Goal: Information Seeking & Learning: Learn about a topic

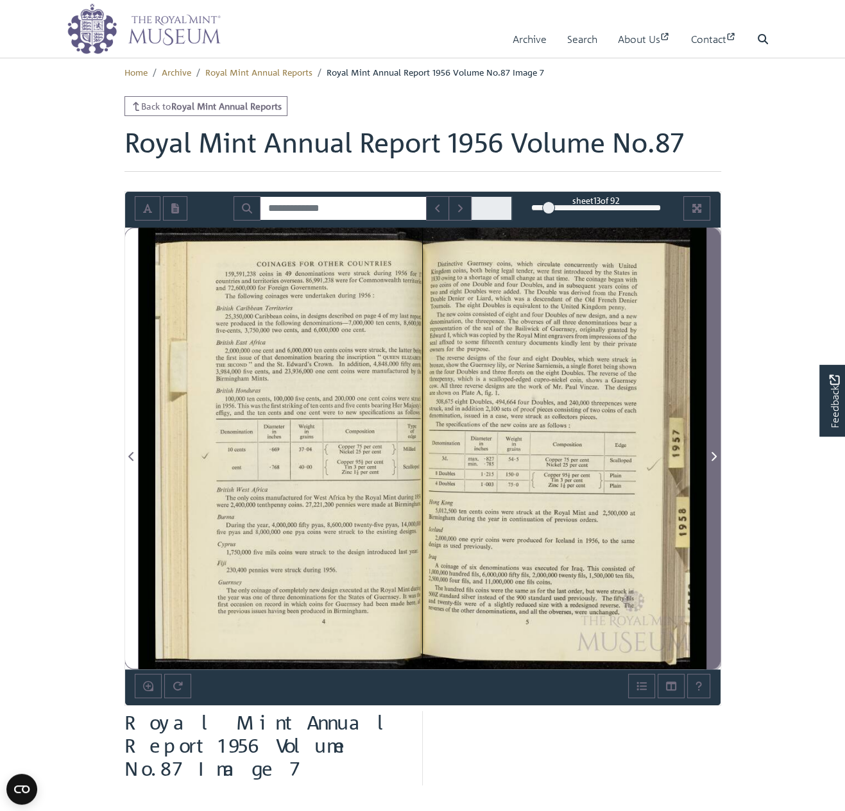
click at [714, 456] on icon "Next Page" at bounding box center [713, 456] width 6 height 10
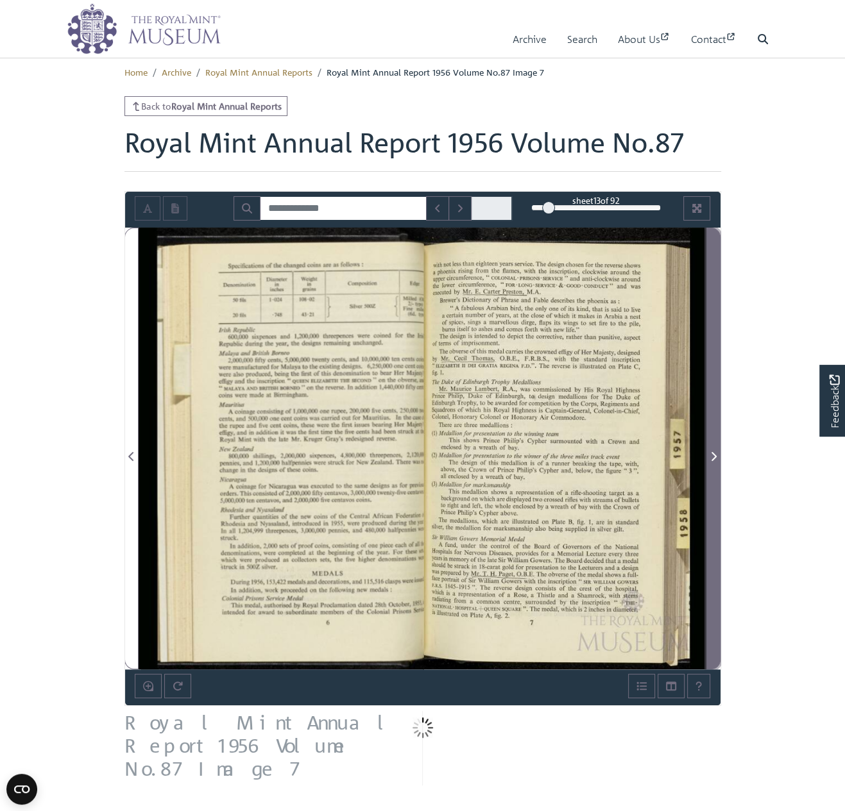
click at [714, 456] on icon "Next Page" at bounding box center [713, 456] width 6 height 10
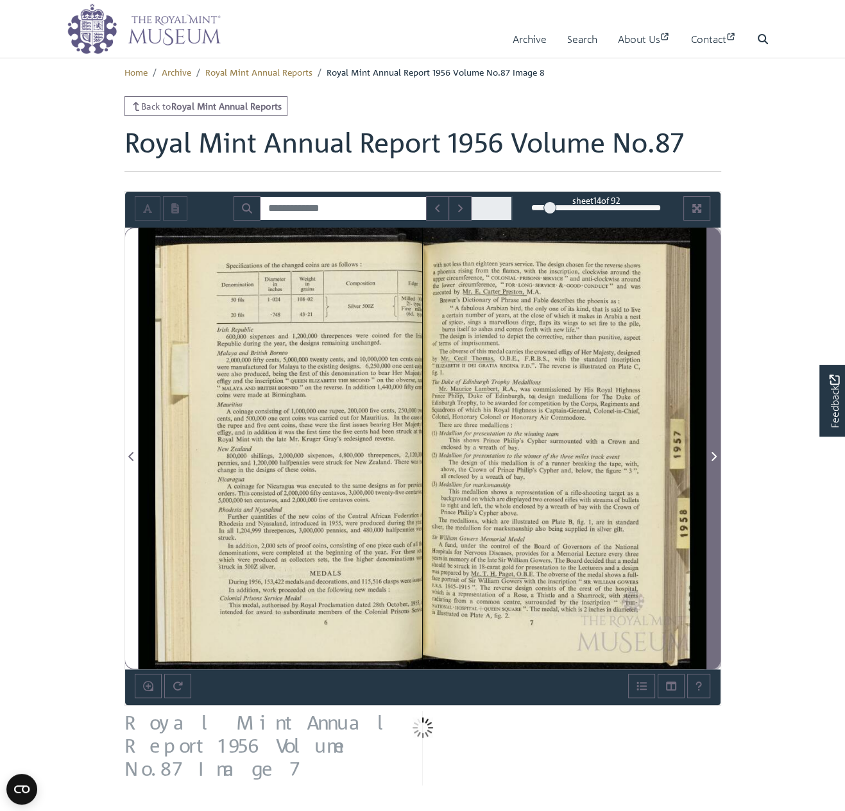
click at [714, 456] on icon "Next Page" at bounding box center [713, 456] width 6 height 10
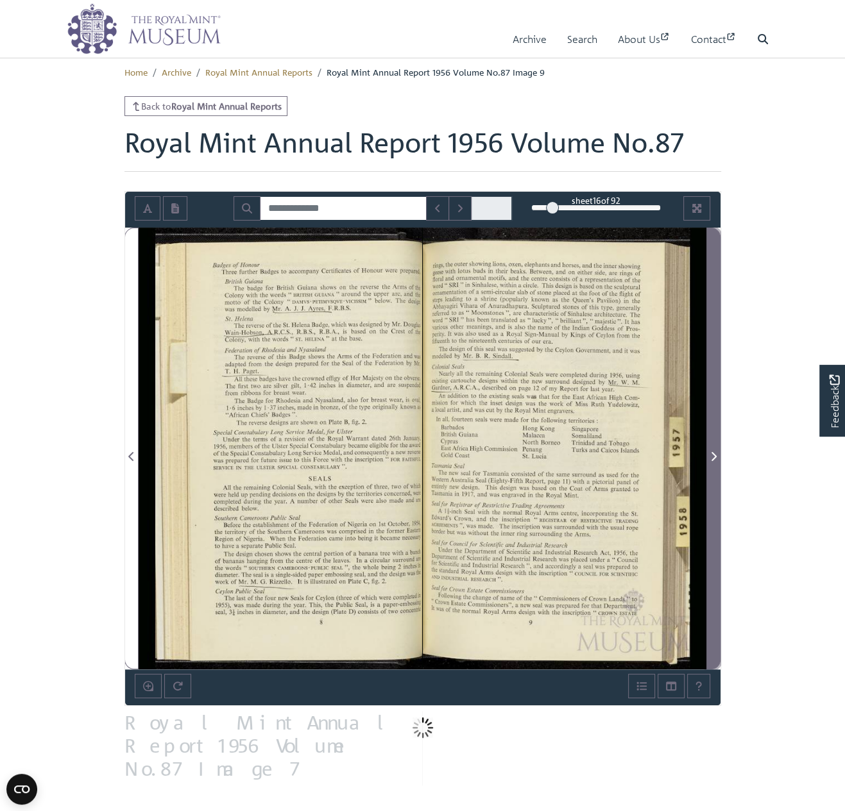
click at [714, 455] on icon "Next Page" at bounding box center [713, 456] width 5 height 9
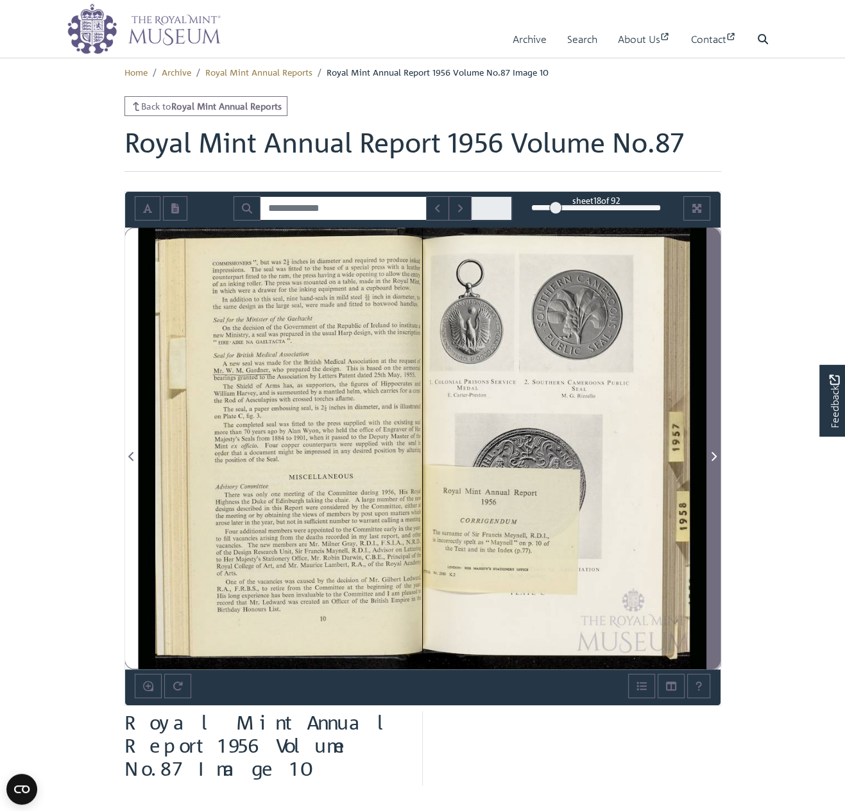
click at [714, 453] on icon "Next Page" at bounding box center [713, 456] width 5 height 9
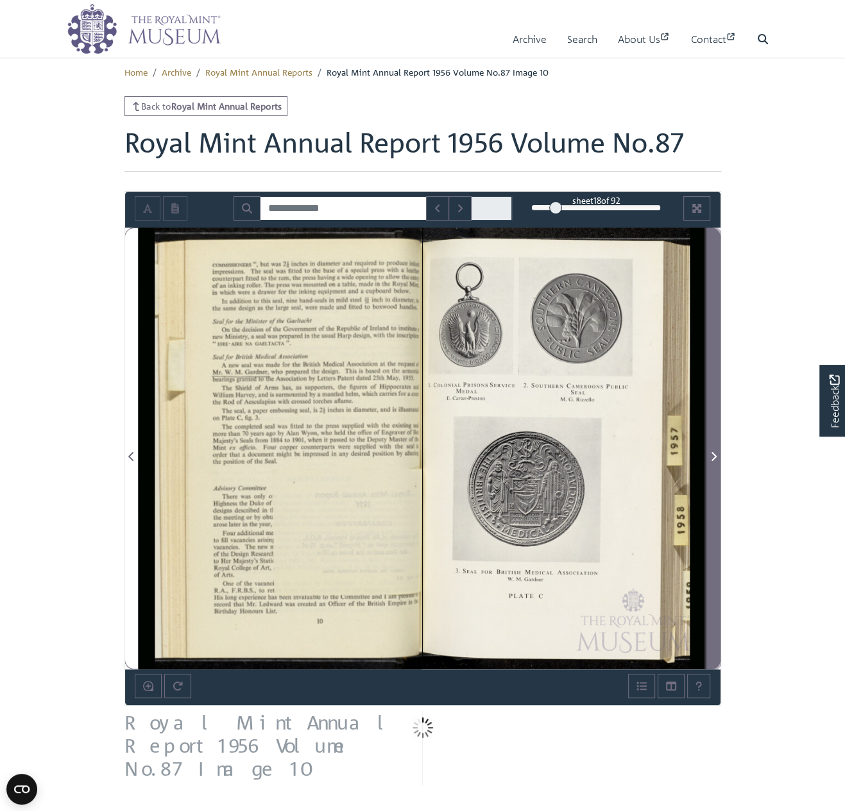
click at [714, 453] on icon "Next Page" at bounding box center [713, 456] width 5 height 9
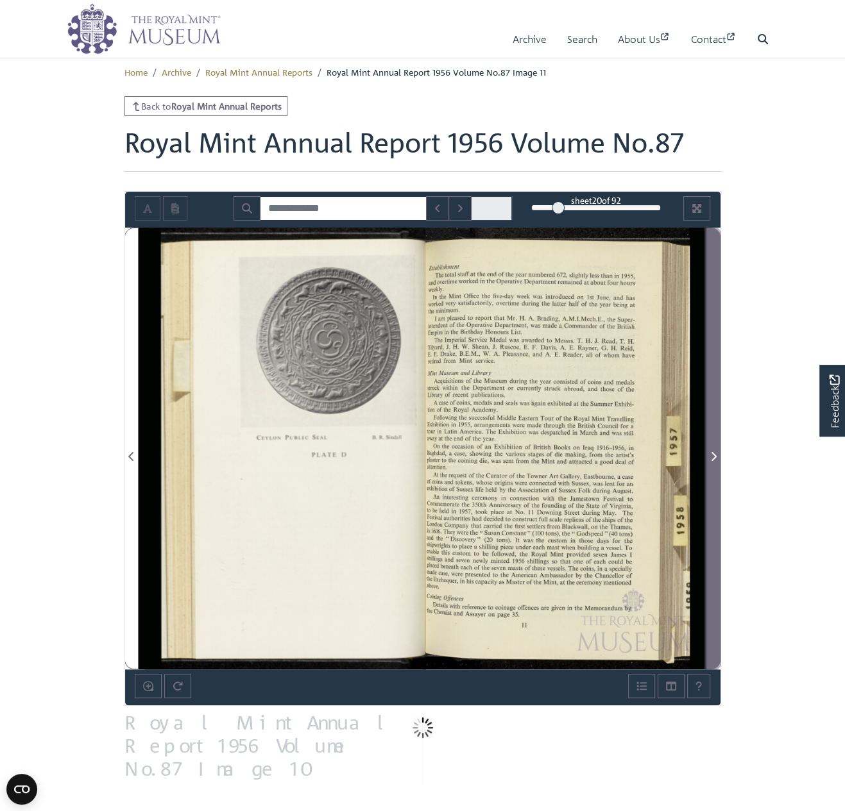
click at [714, 453] on icon "Next Page" at bounding box center [713, 456] width 5 height 9
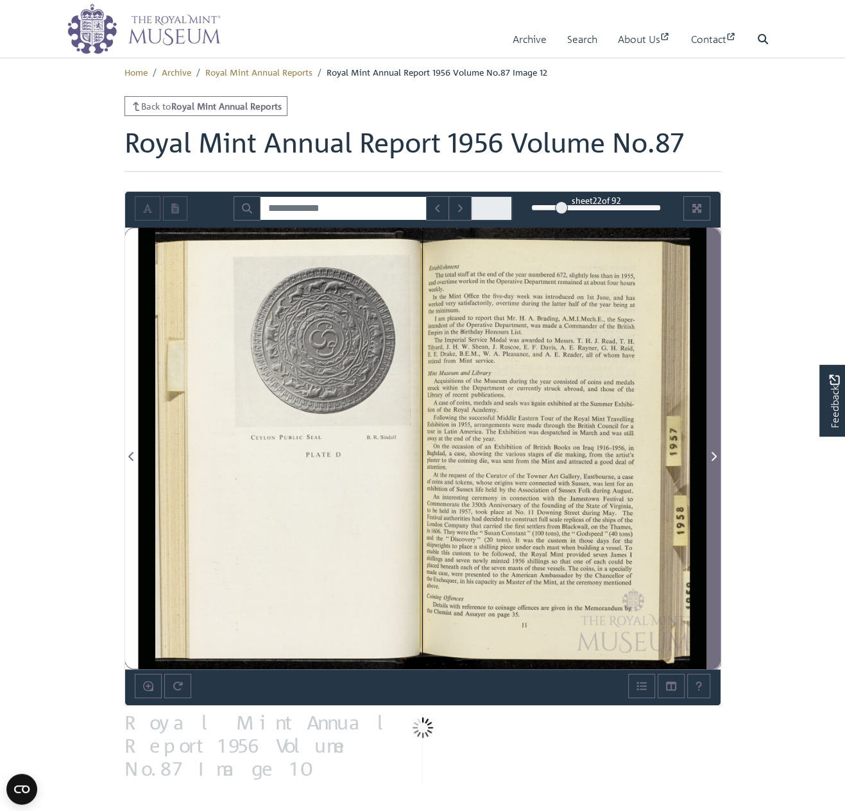
click at [714, 453] on icon "Next Page" at bounding box center [713, 456] width 5 height 9
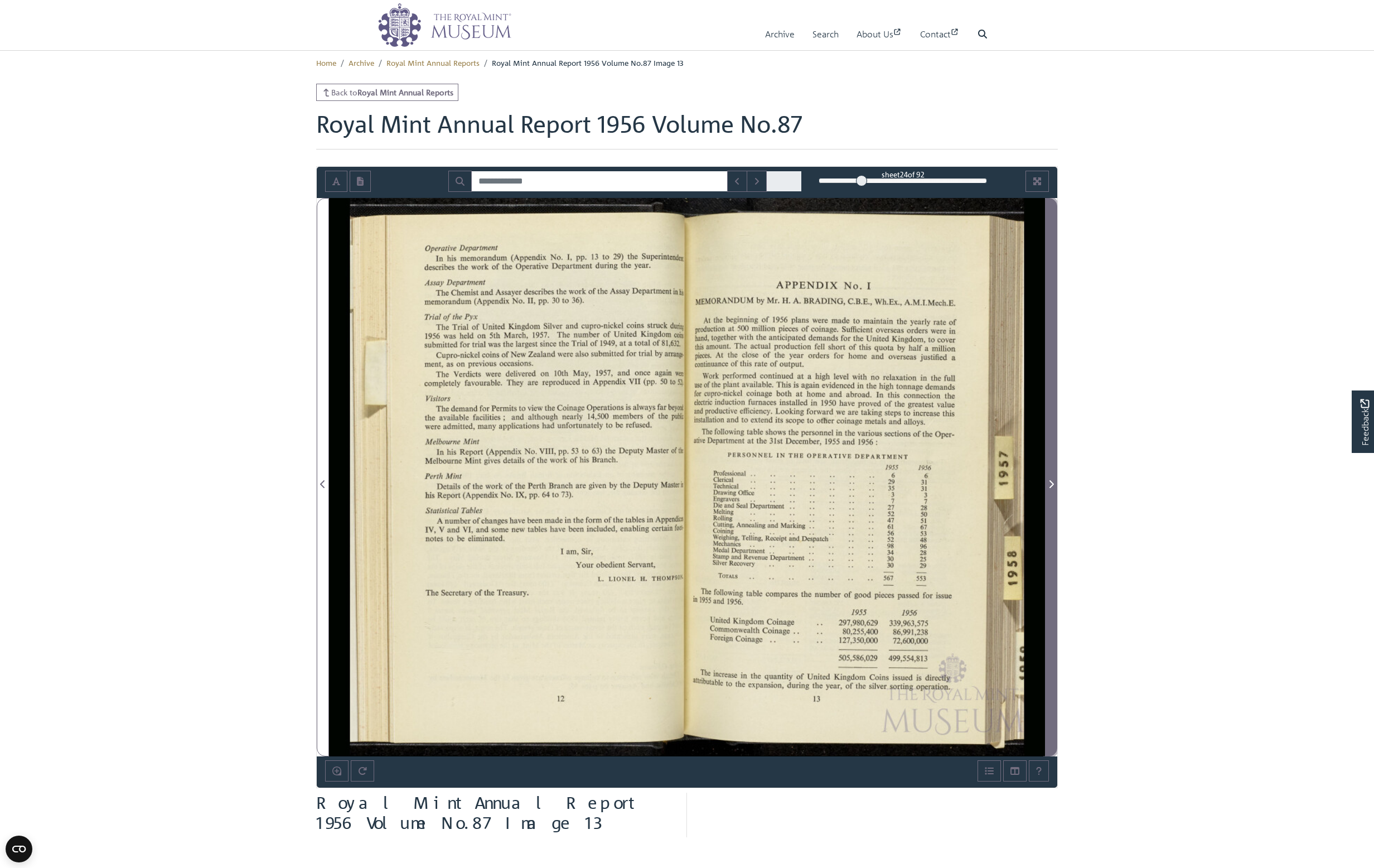
click at [734, 481] on icon "Next Page" at bounding box center [1051, 484] width 4 height 8
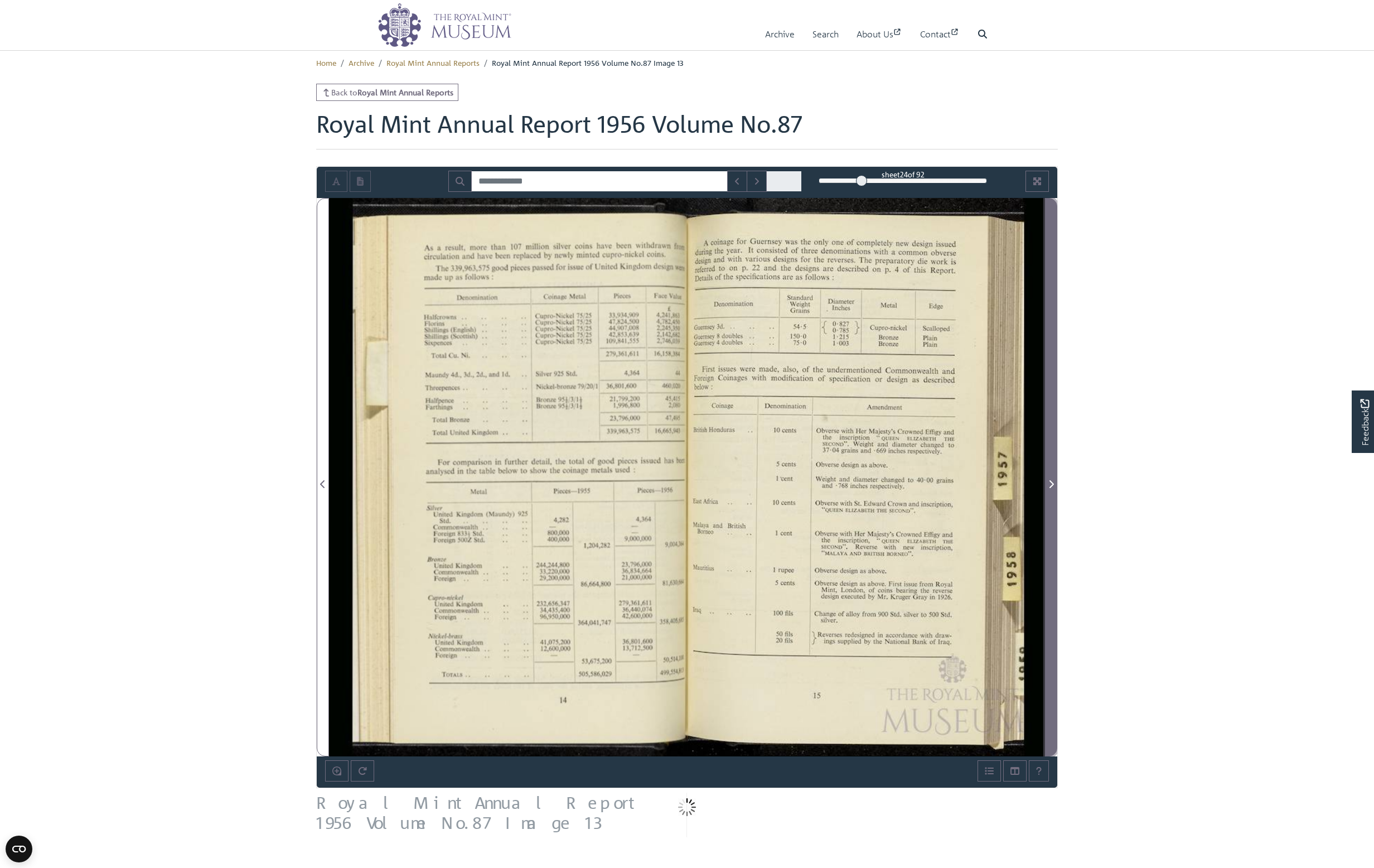
click at [734, 481] on icon "Next Page" at bounding box center [1051, 484] width 4 height 8
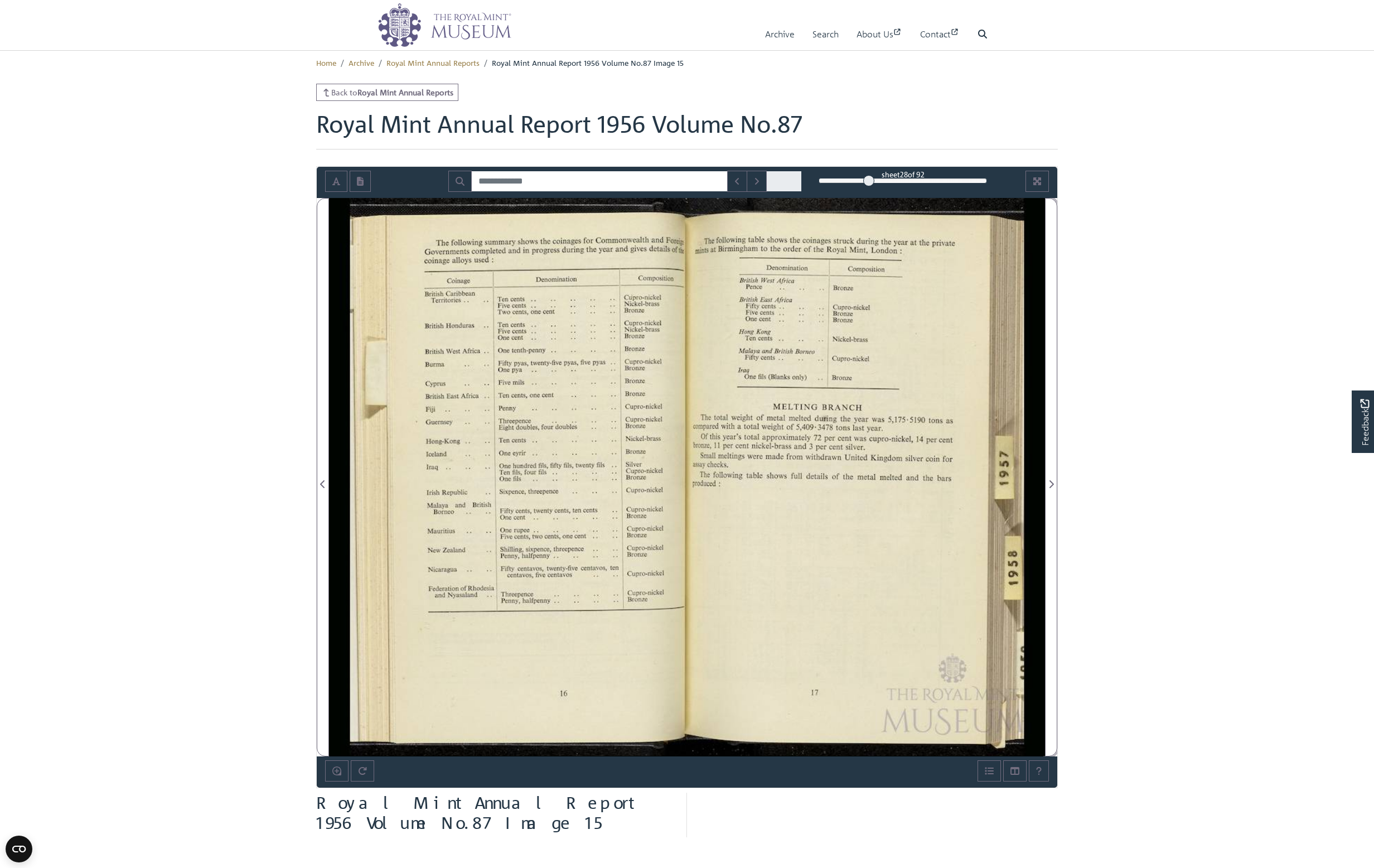
drag, startPoint x: 1051, startPoint y: 481, endPoint x: 552, endPoint y: 449, distance: 500.0
click at [734, 480] on section "Loading sheet 28 of 92 28 **" at bounding box center [687, 477] width 758 height 622
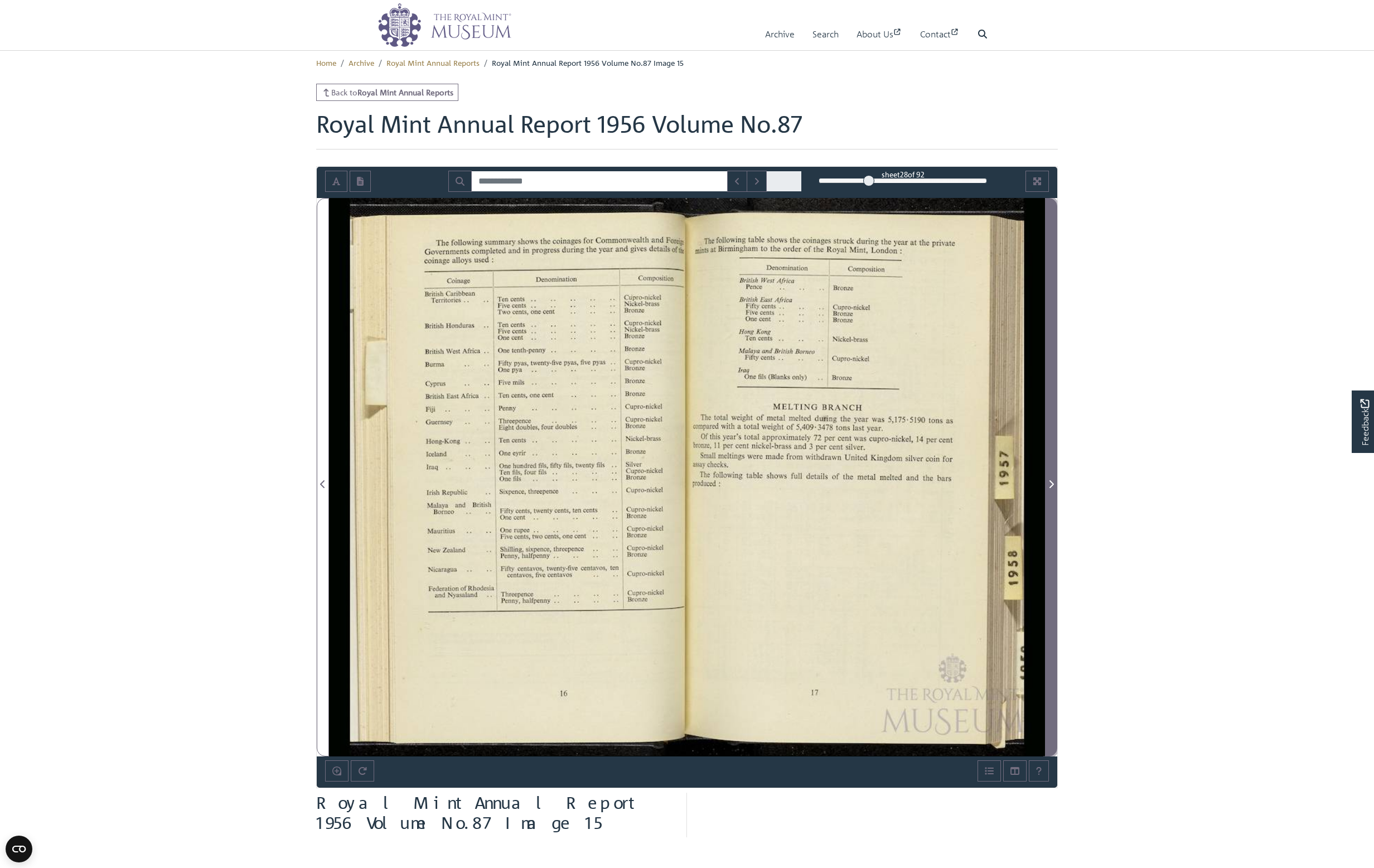
click at [734, 483] on icon "Next Page" at bounding box center [1051, 484] width 5 height 9
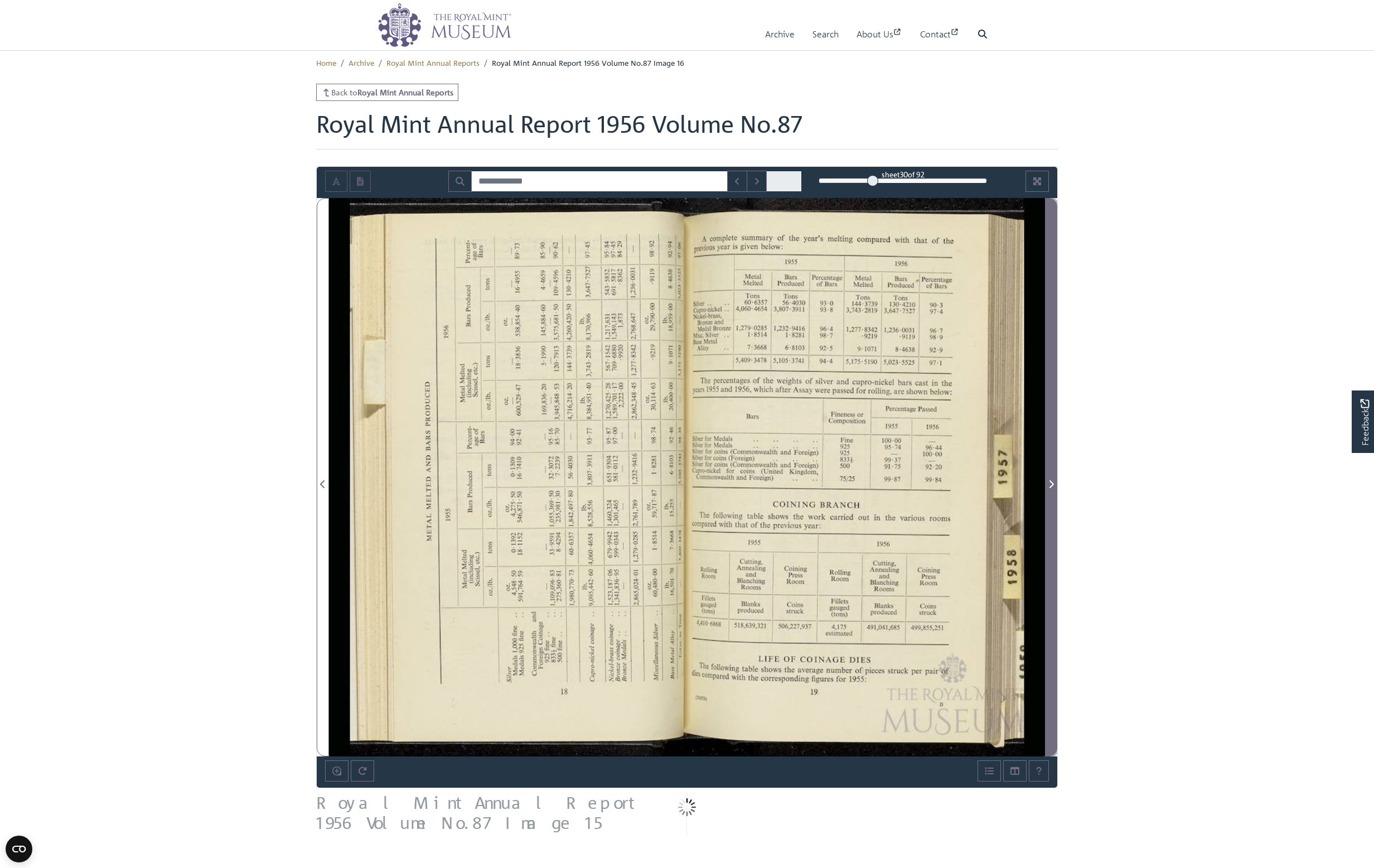
click at [734, 483] on icon "Next Page" at bounding box center [1051, 484] width 5 height 9
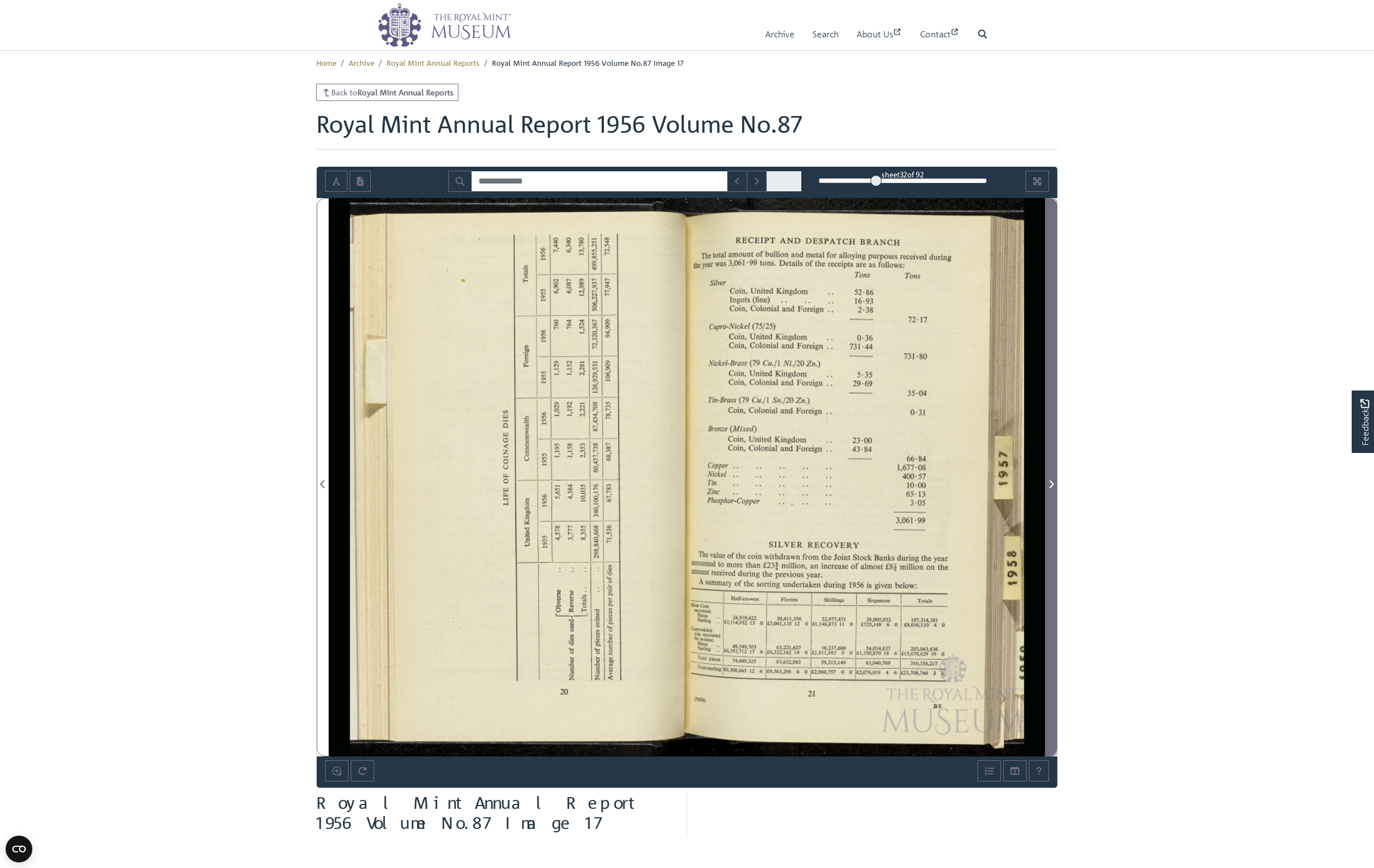
click at [734, 483] on icon "Next Page" at bounding box center [1051, 484] width 5 height 9
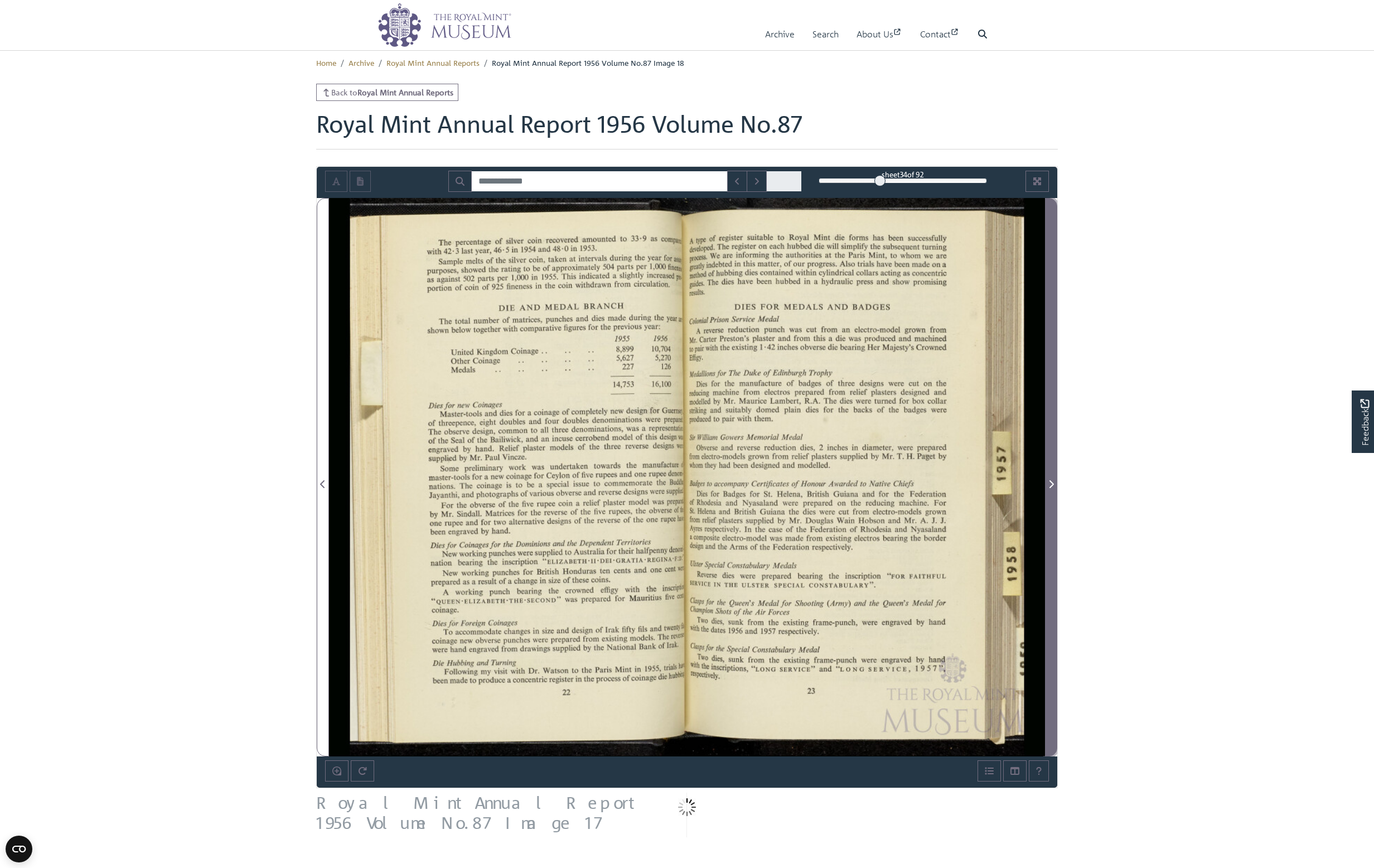
click at [734, 483] on icon "Next Page" at bounding box center [1051, 484] width 5 height 9
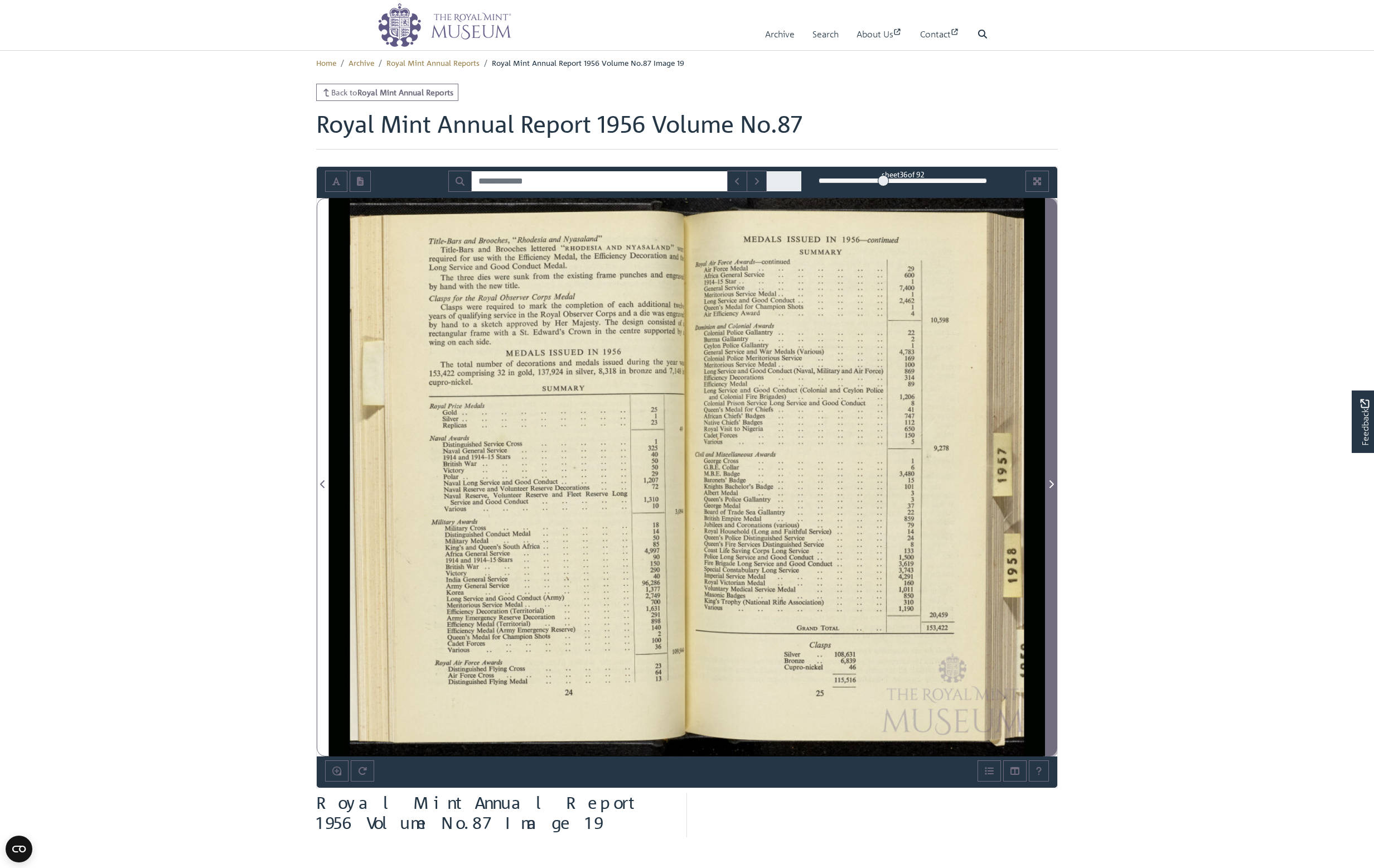
click at [734, 483] on icon "Next Page" at bounding box center [1051, 484] width 5 height 9
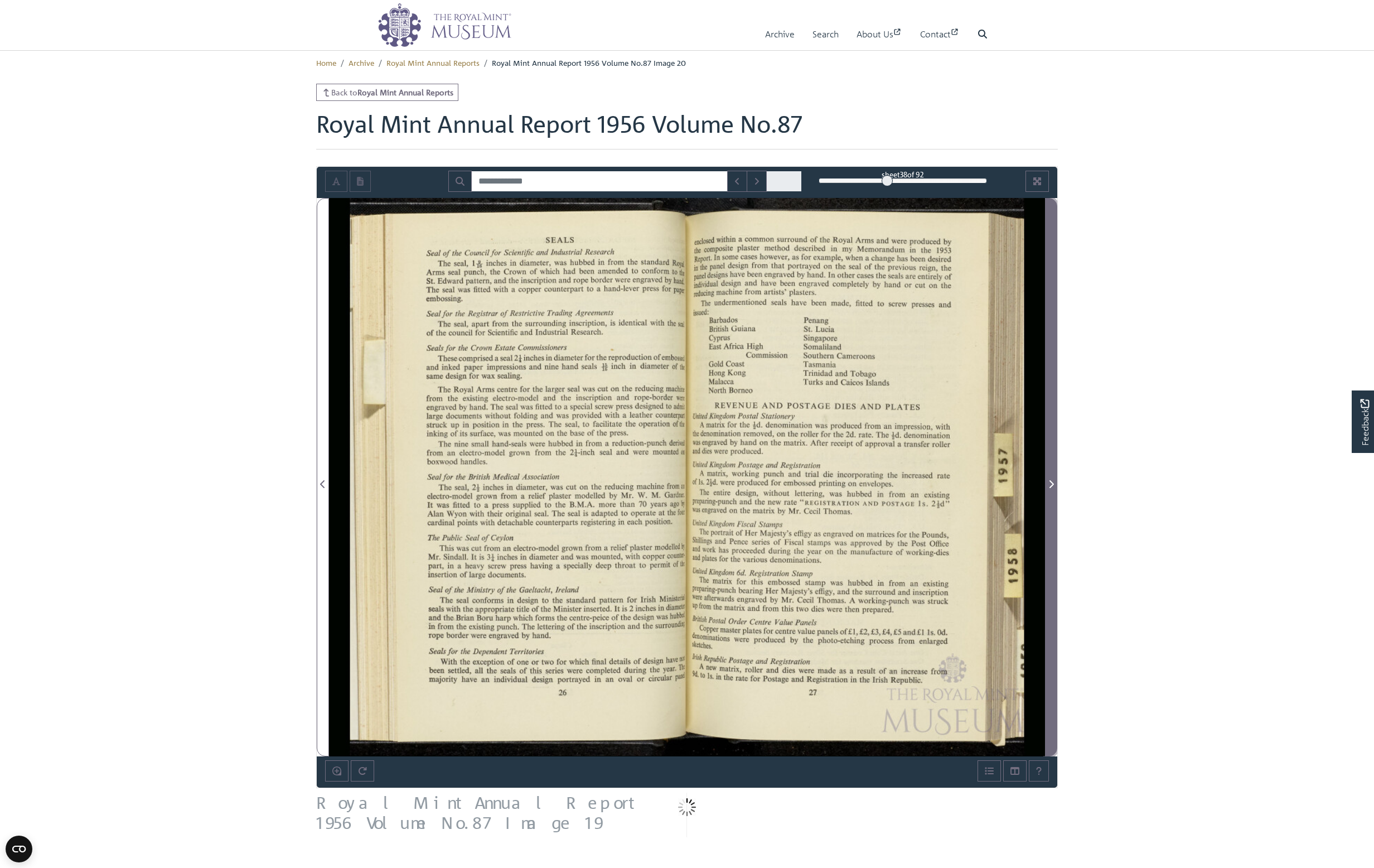
click at [734, 483] on icon "Next Page" at bounding box center [1051, 484] width 5 height 9
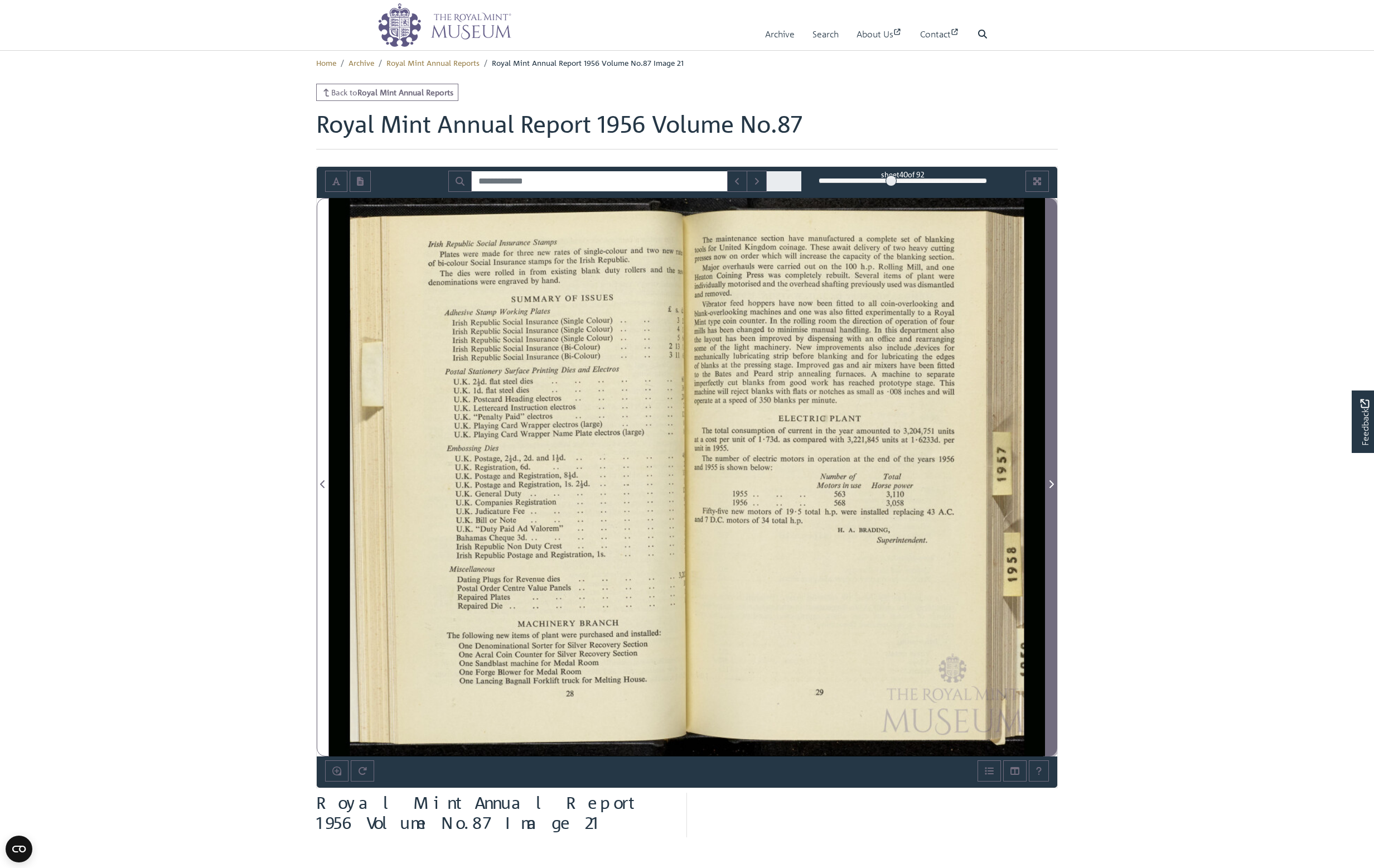
click at [734, 483] on icon "Next Page" at bounding box center [1051, 484] width 5 height 9
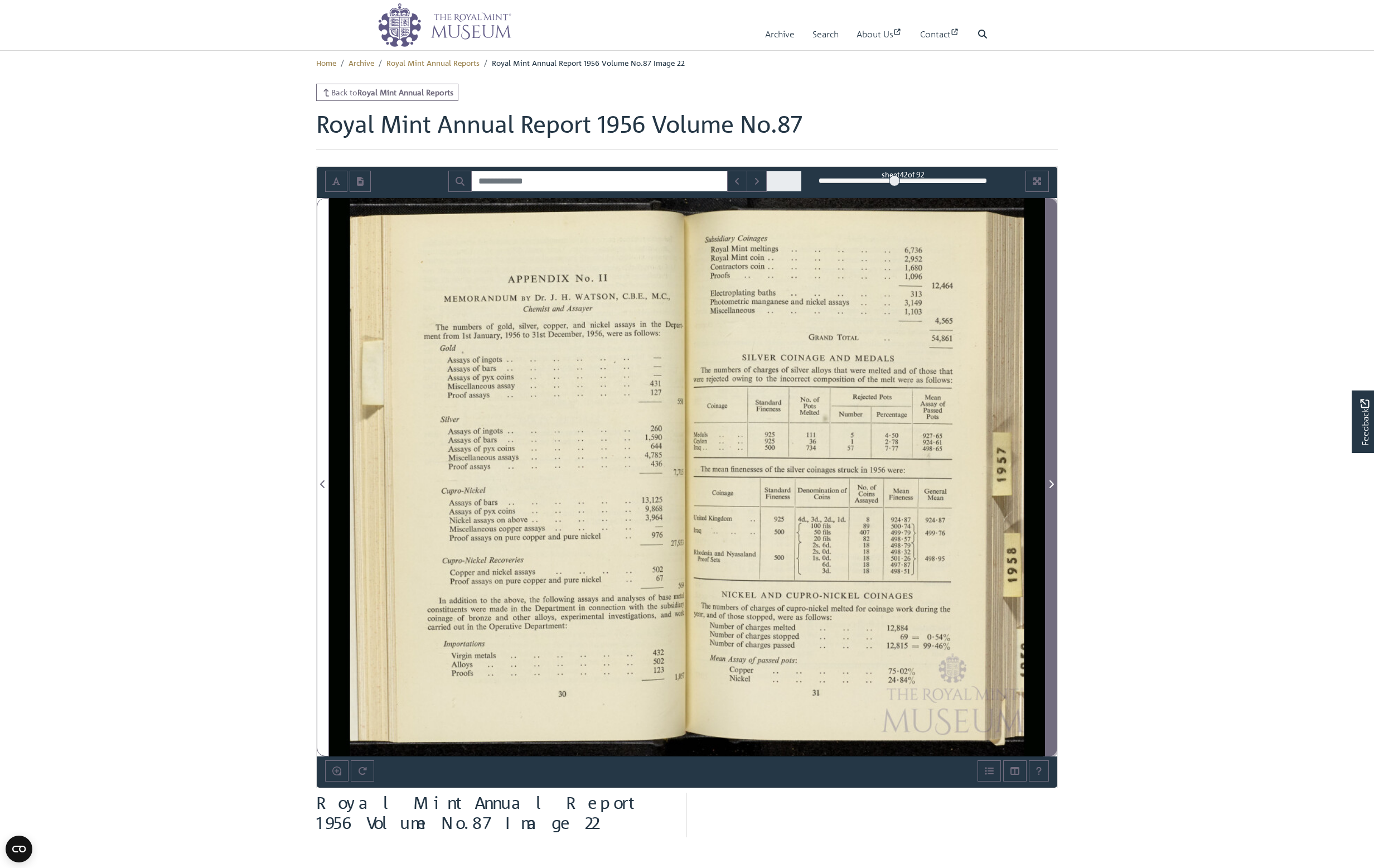
click at [734, 483] on icon "Next Page" at bounding box center [1051, 484] width 5 height 9
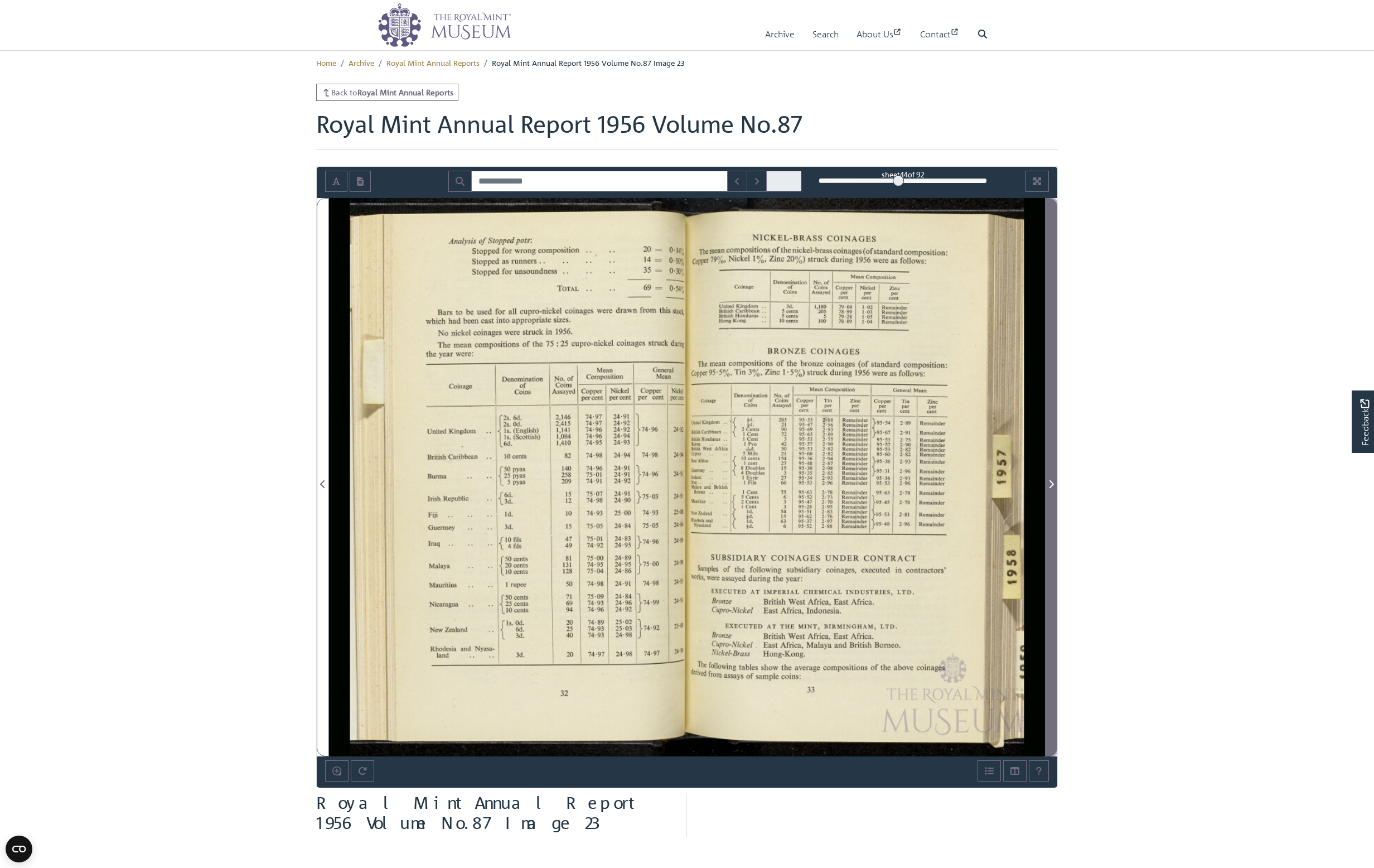
click at [734, 483] on icon "Next Page" at bounding box center [1051, 484] width 5 height 9
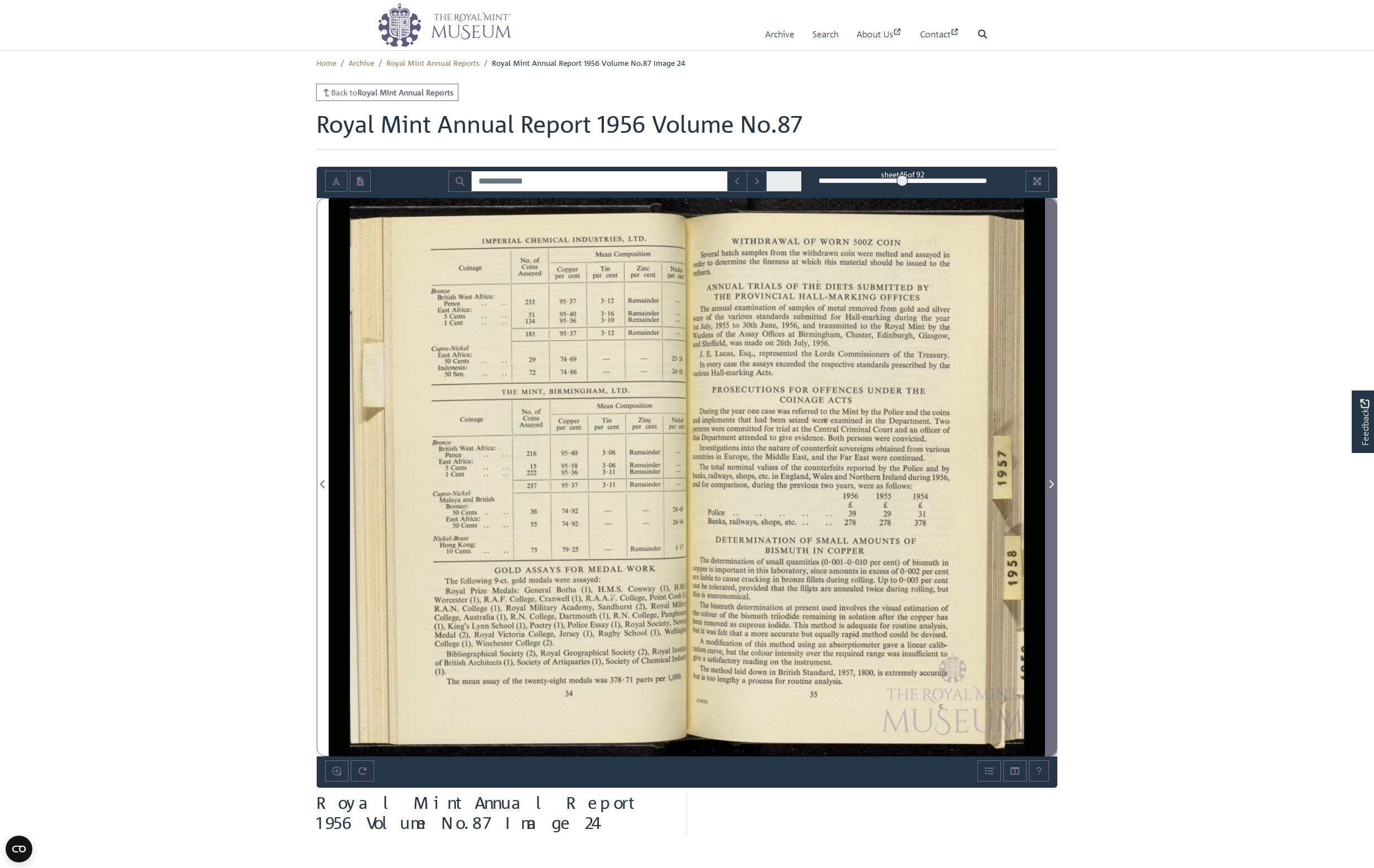
click at [734, 483] on icon "Next Page" at bounding box center [1051, 484] width 5 height 9
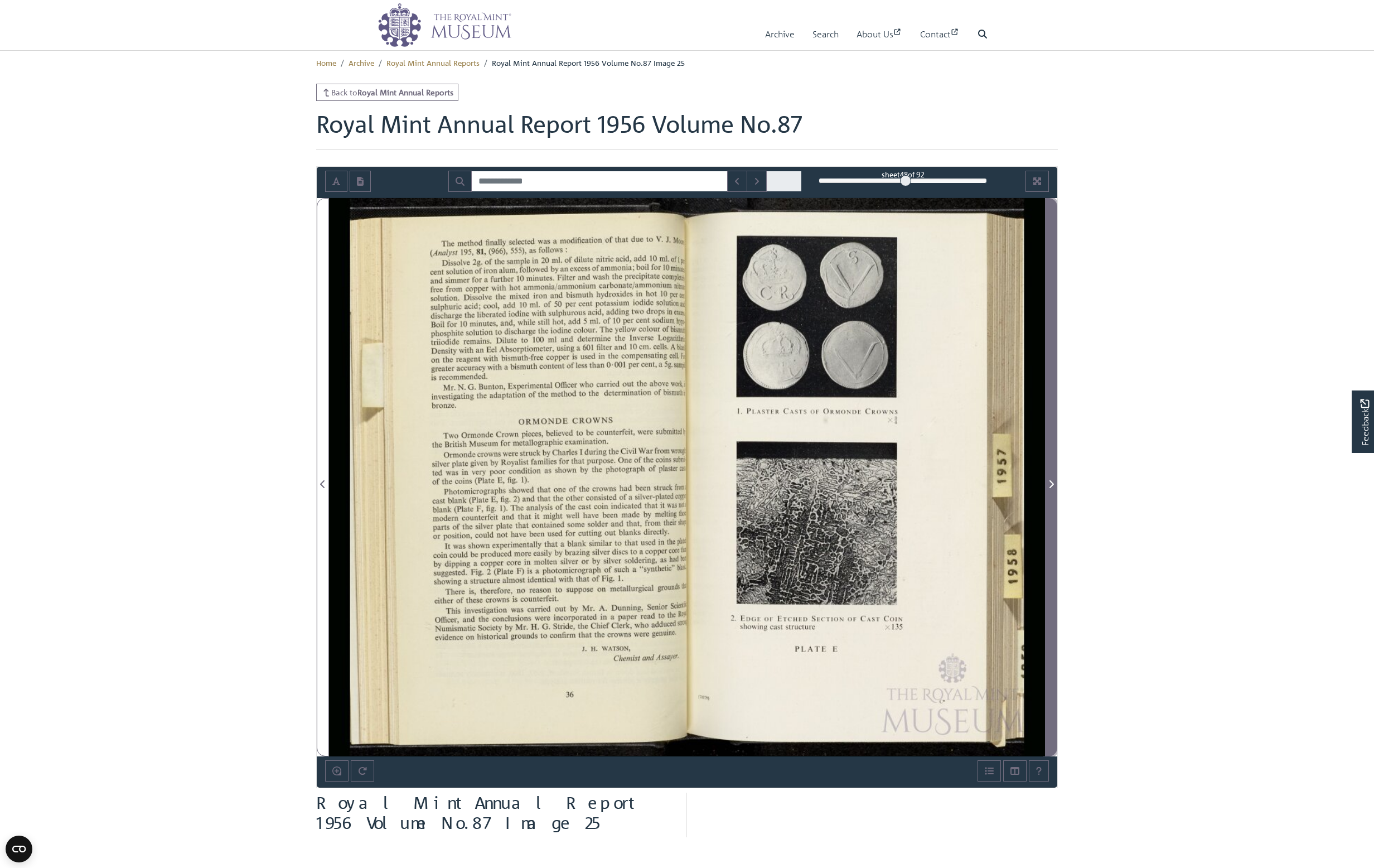
click at [734, 483] on icon "Next Page" at bounding box center [1051, 484] width 5 height 9
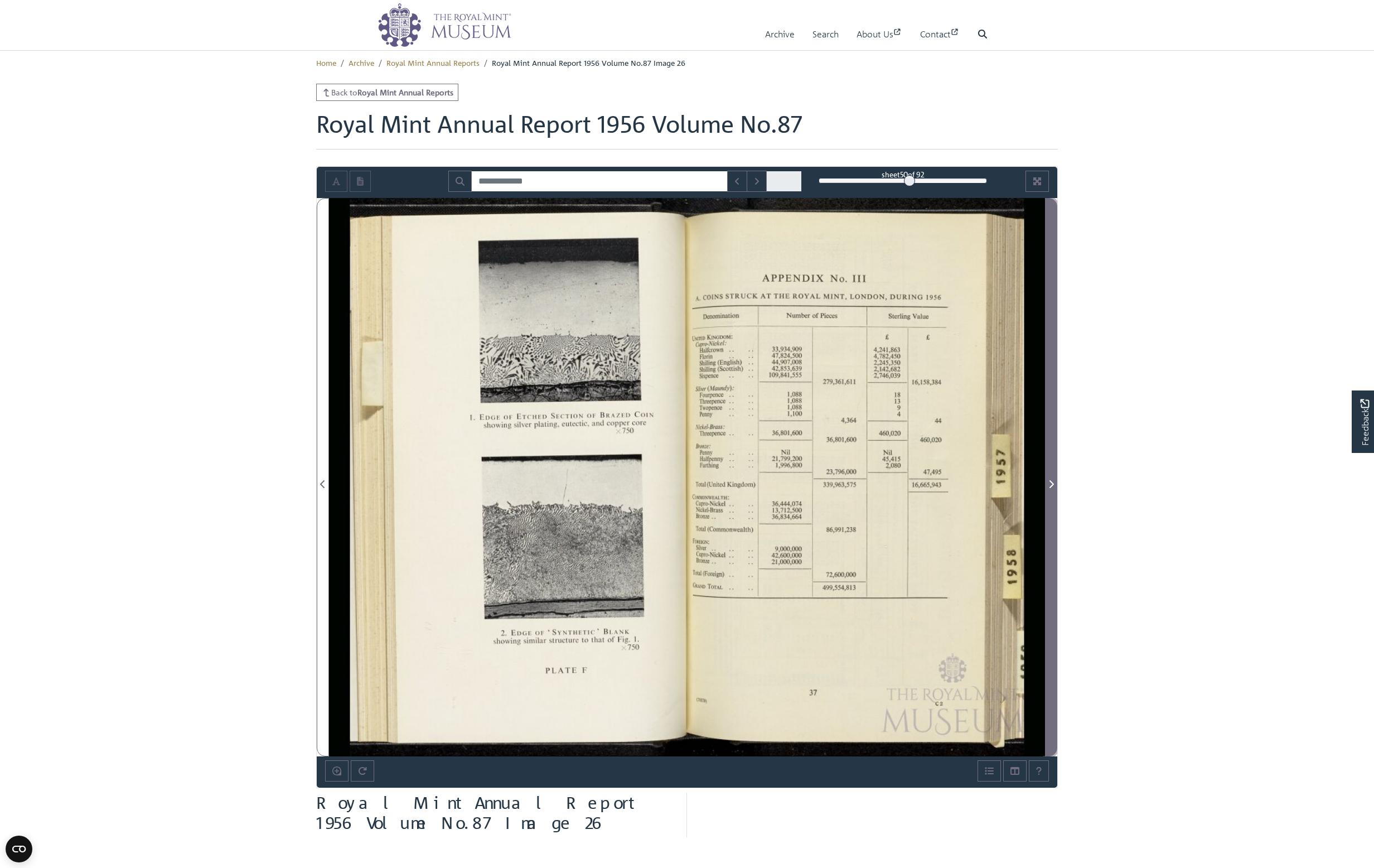
click at [734, 483] on icon "Next Page" at bounding box center [1051, 484] width 5 height 9
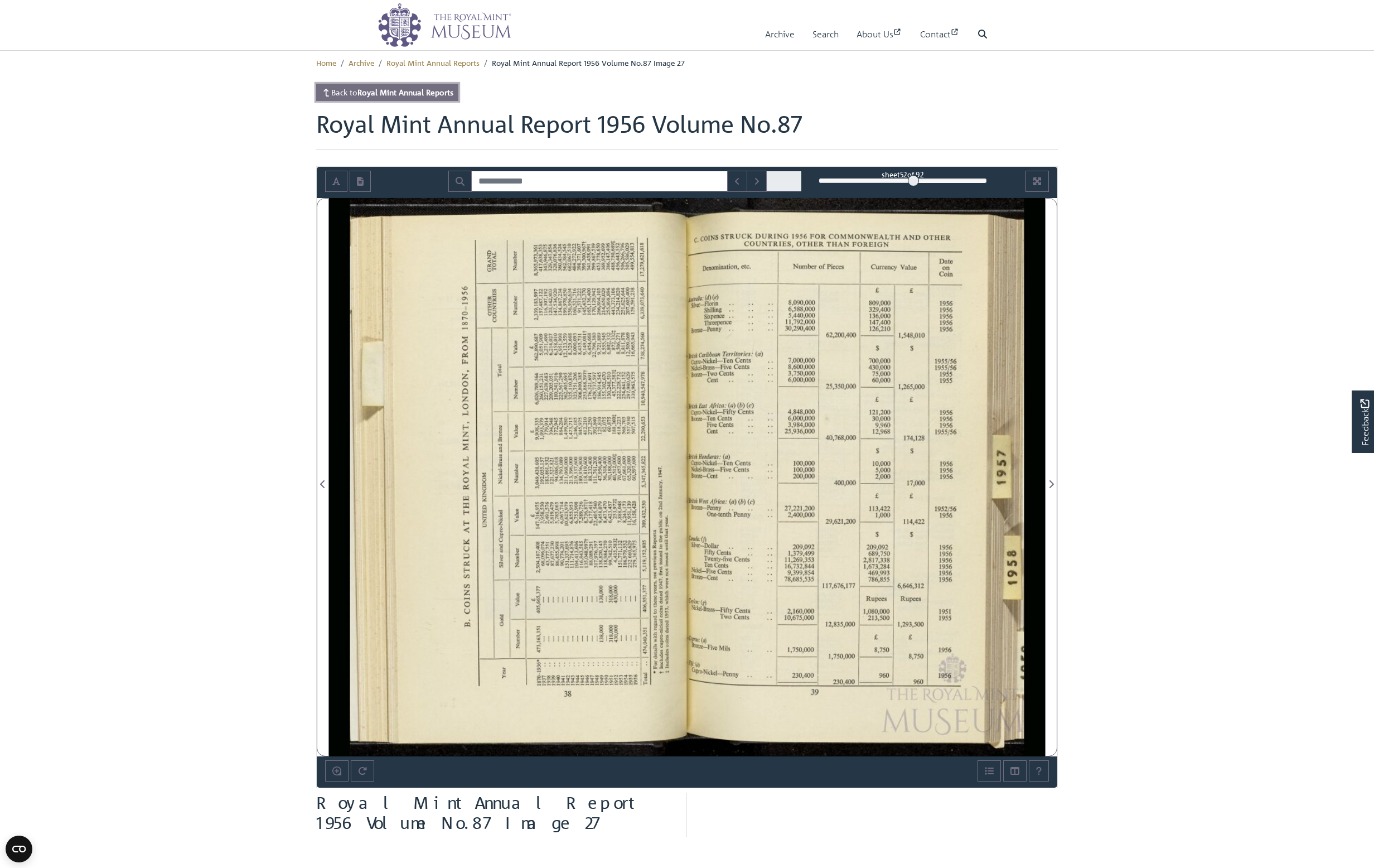
click at [418, 96] on strong "Royal Mint Annual Reports" at bounding box center [405, 92] width 96 height 10
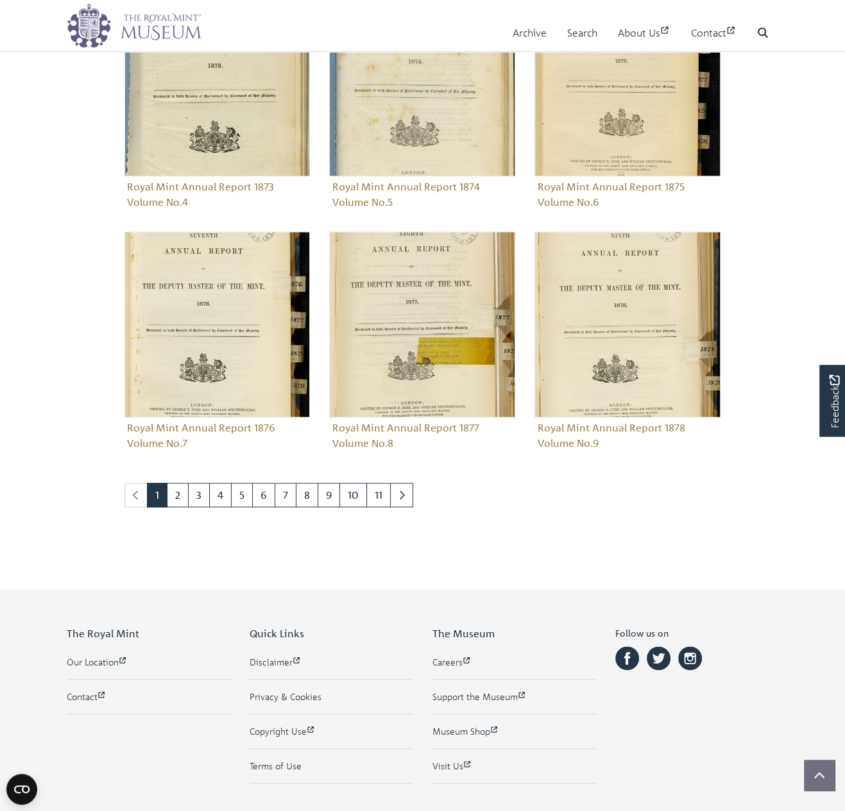
scroll to position [1108, 0]
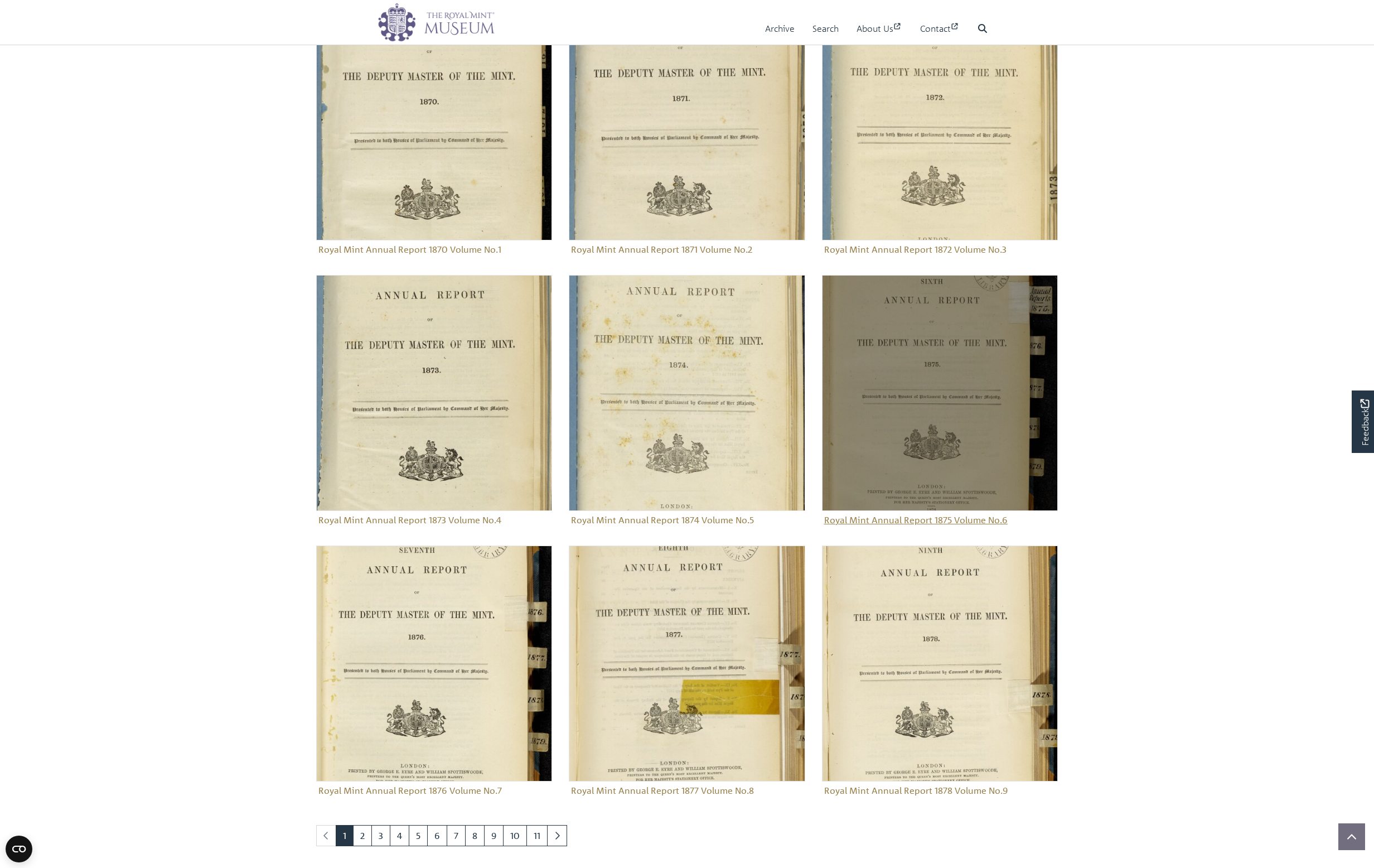
scroll to position [1120, 0]
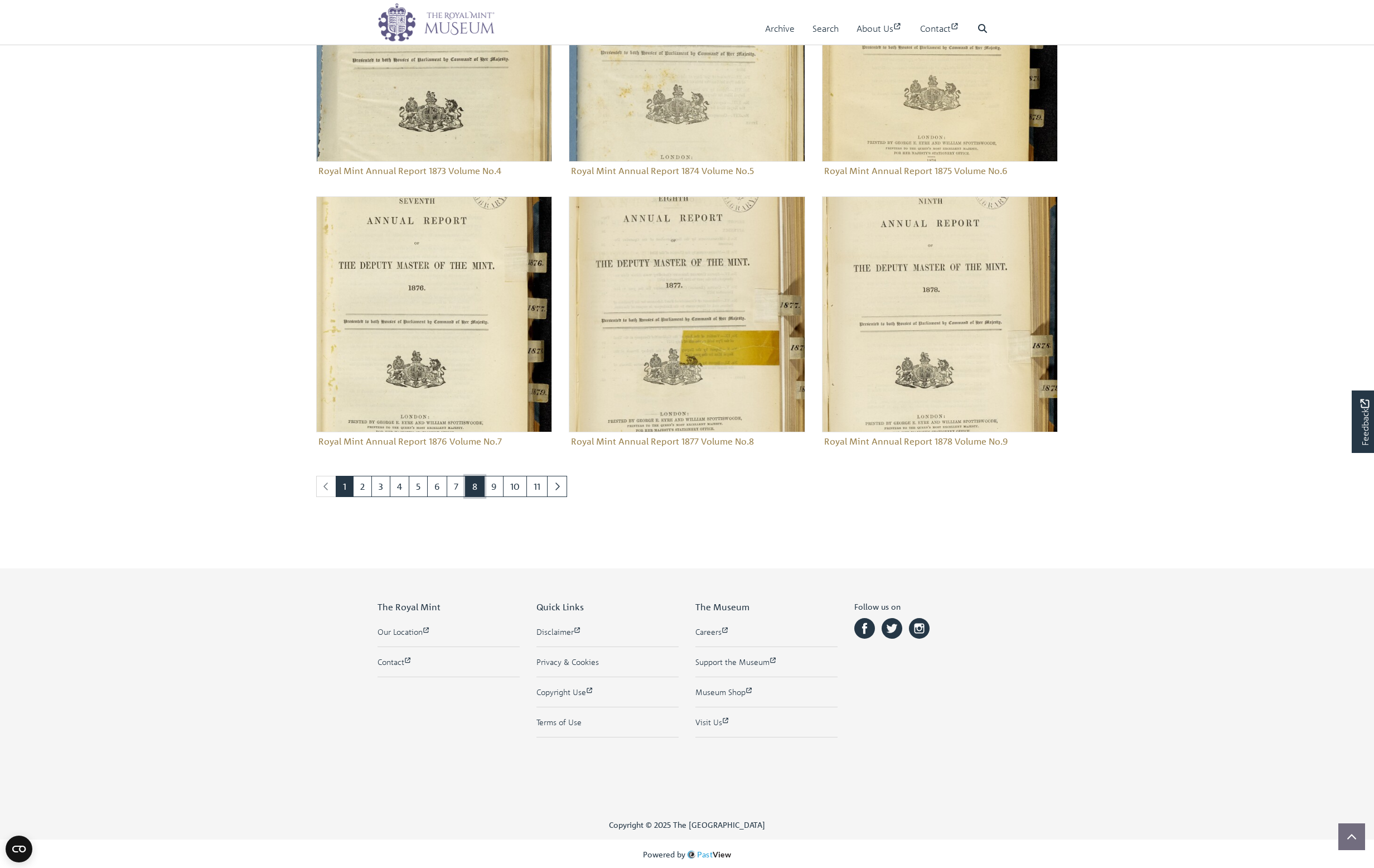
click at [470, 491] on link "8" at bounding box center [475, 486] width 19 height 21
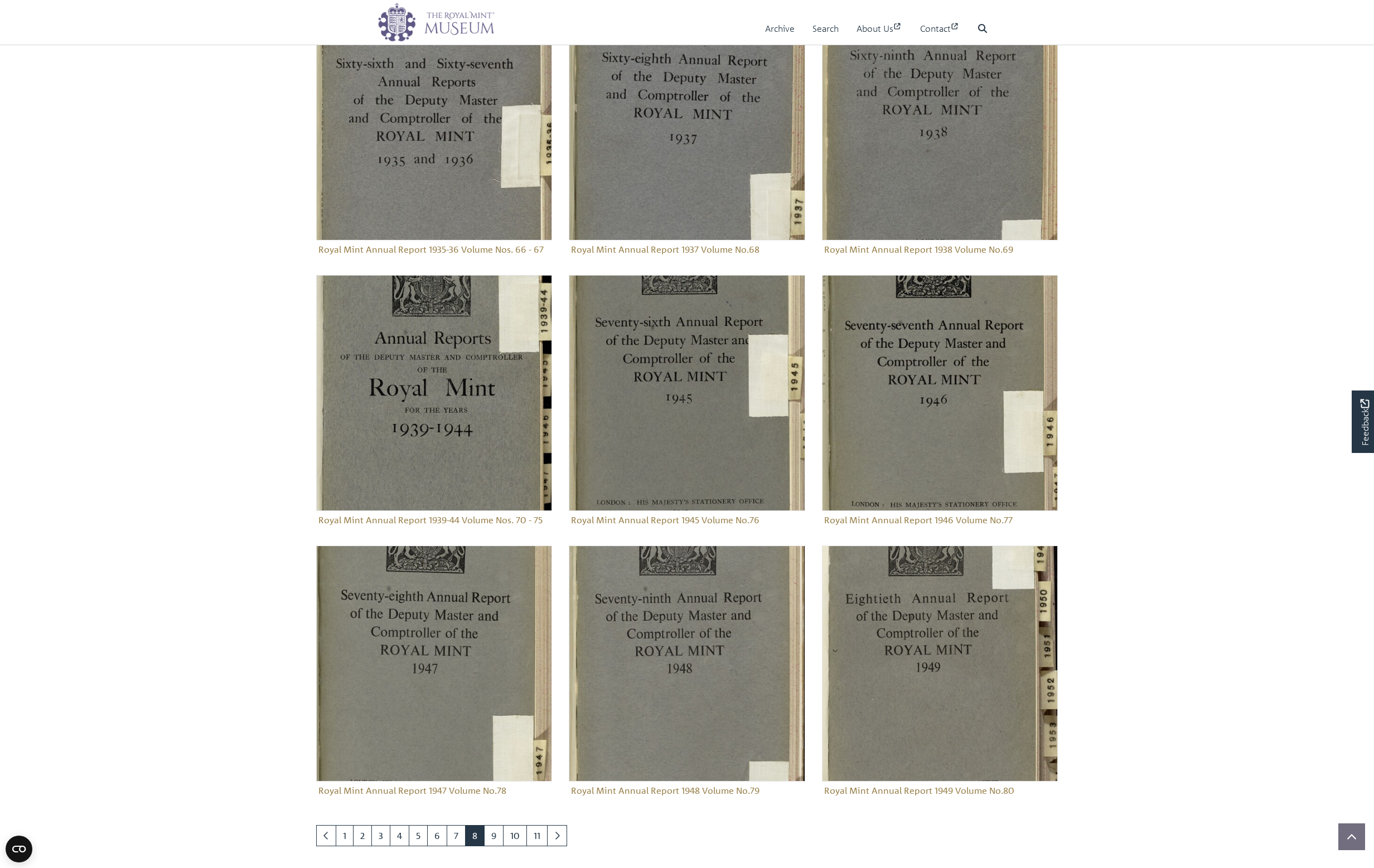
scroll to position [1120, 0]
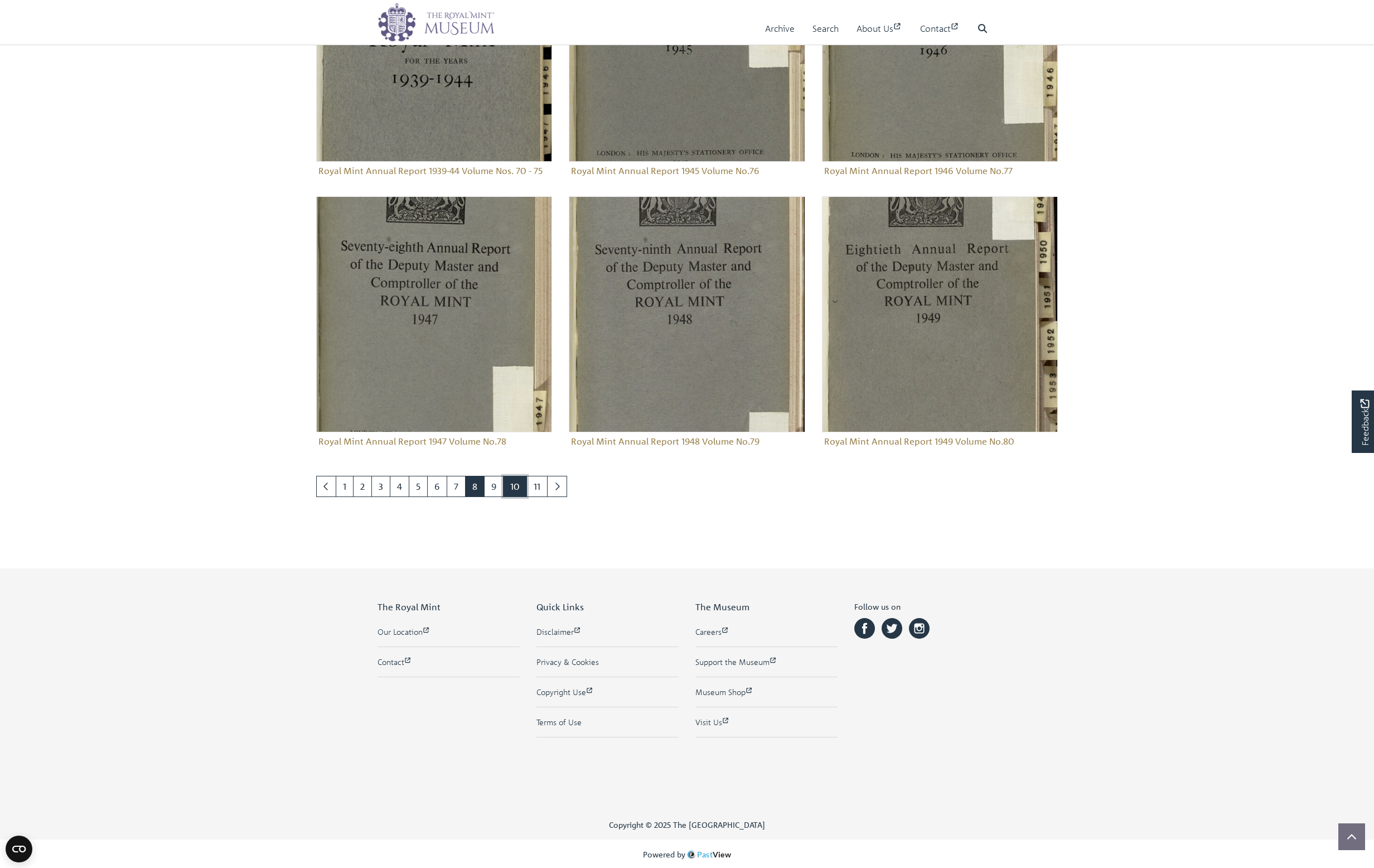
click at [514, 488] on link "10" at bounding box center [515, 486] width 24 height 21
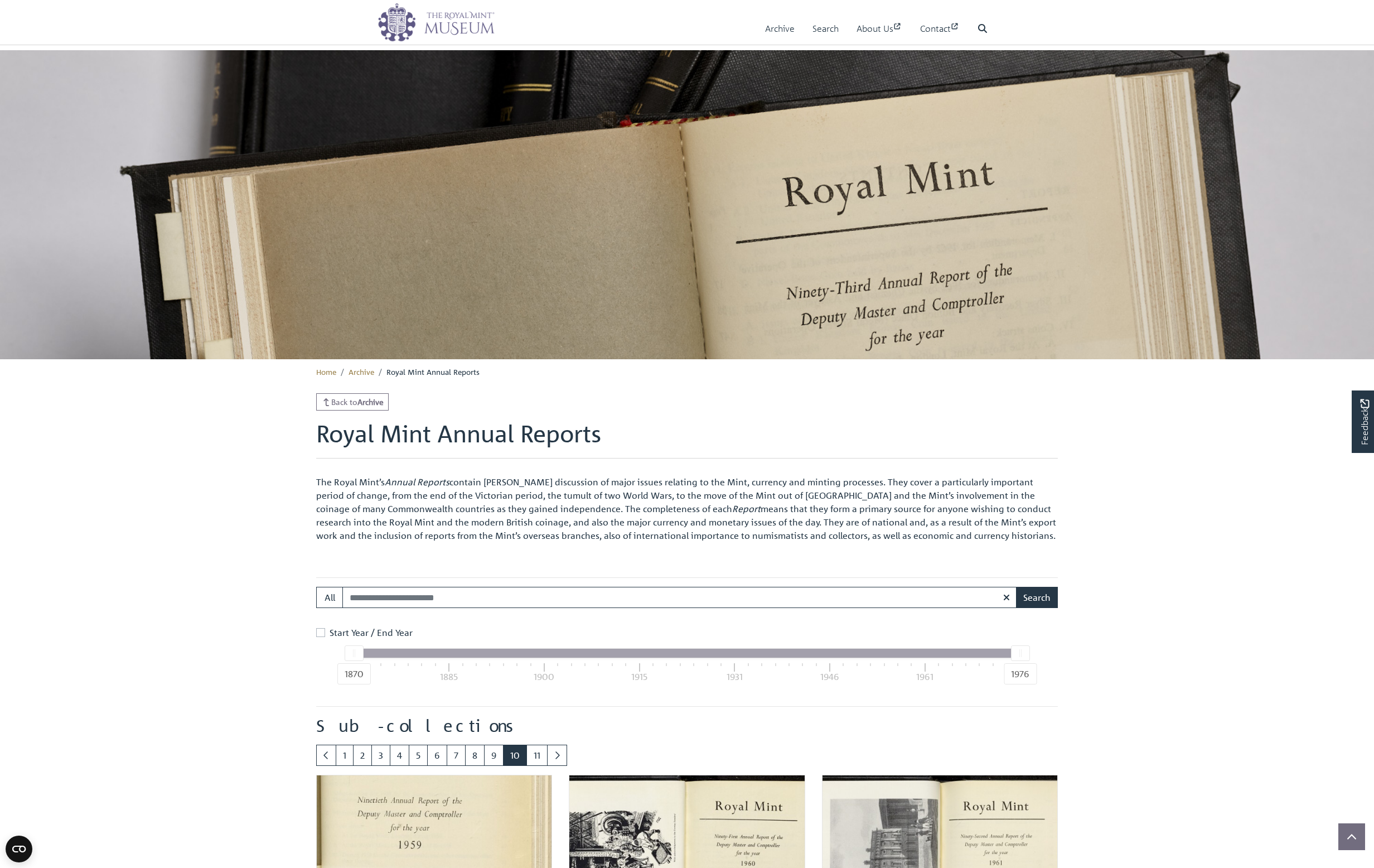
scroll to position [450, 0]
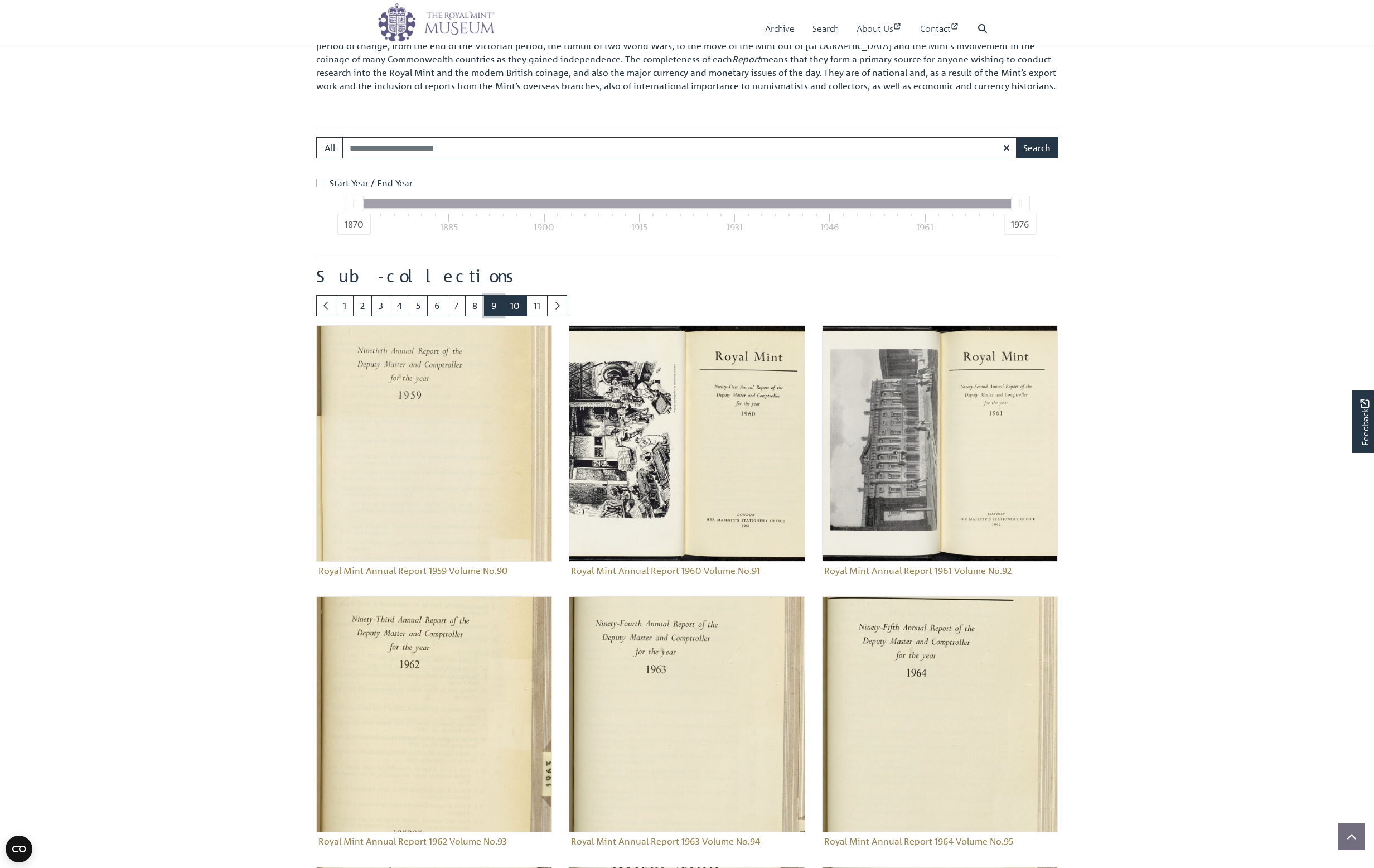
click at [495, 306] on link "9" at bounding box center [494, 305] width 19 height 21
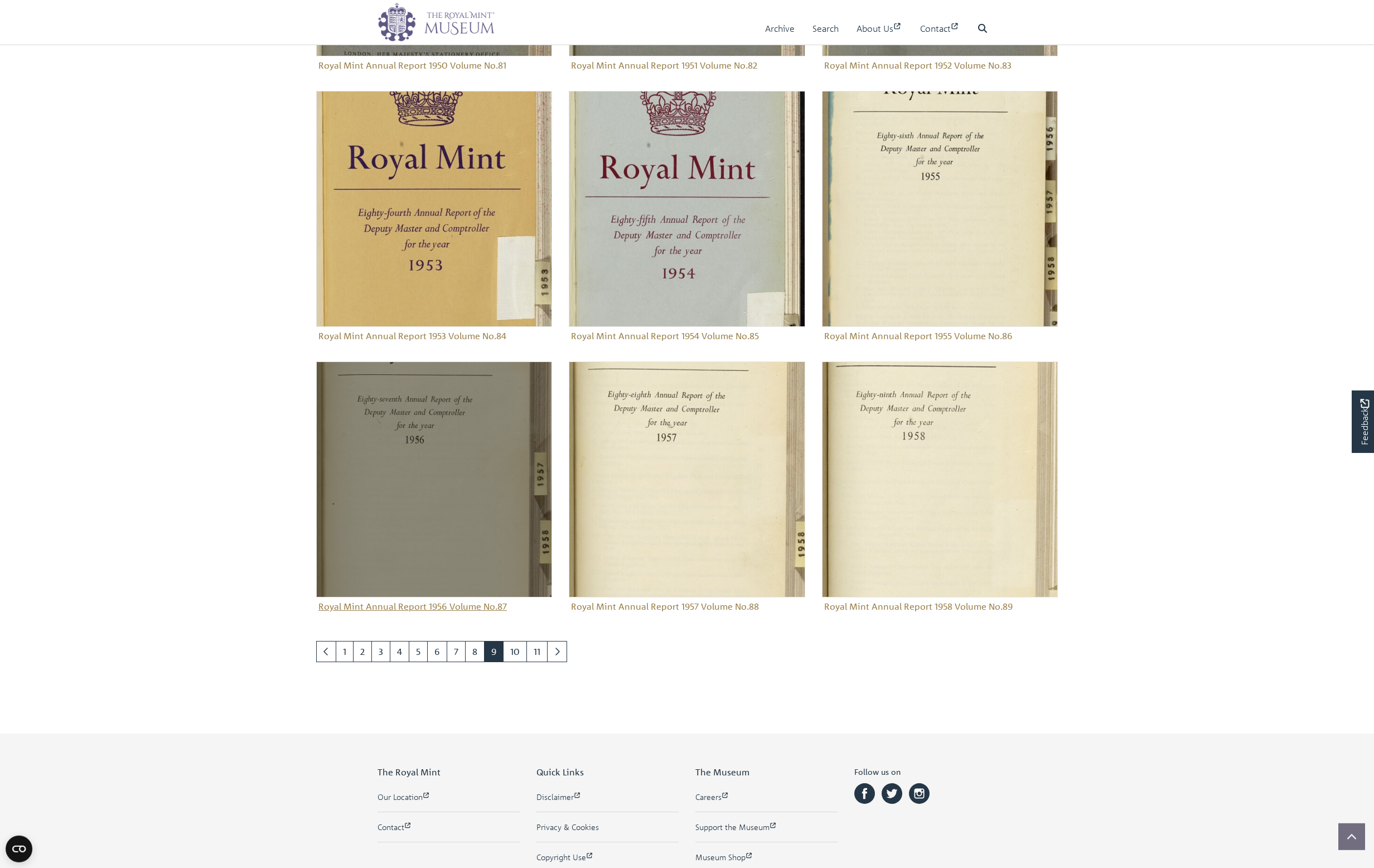
scroll to position [927, 0]
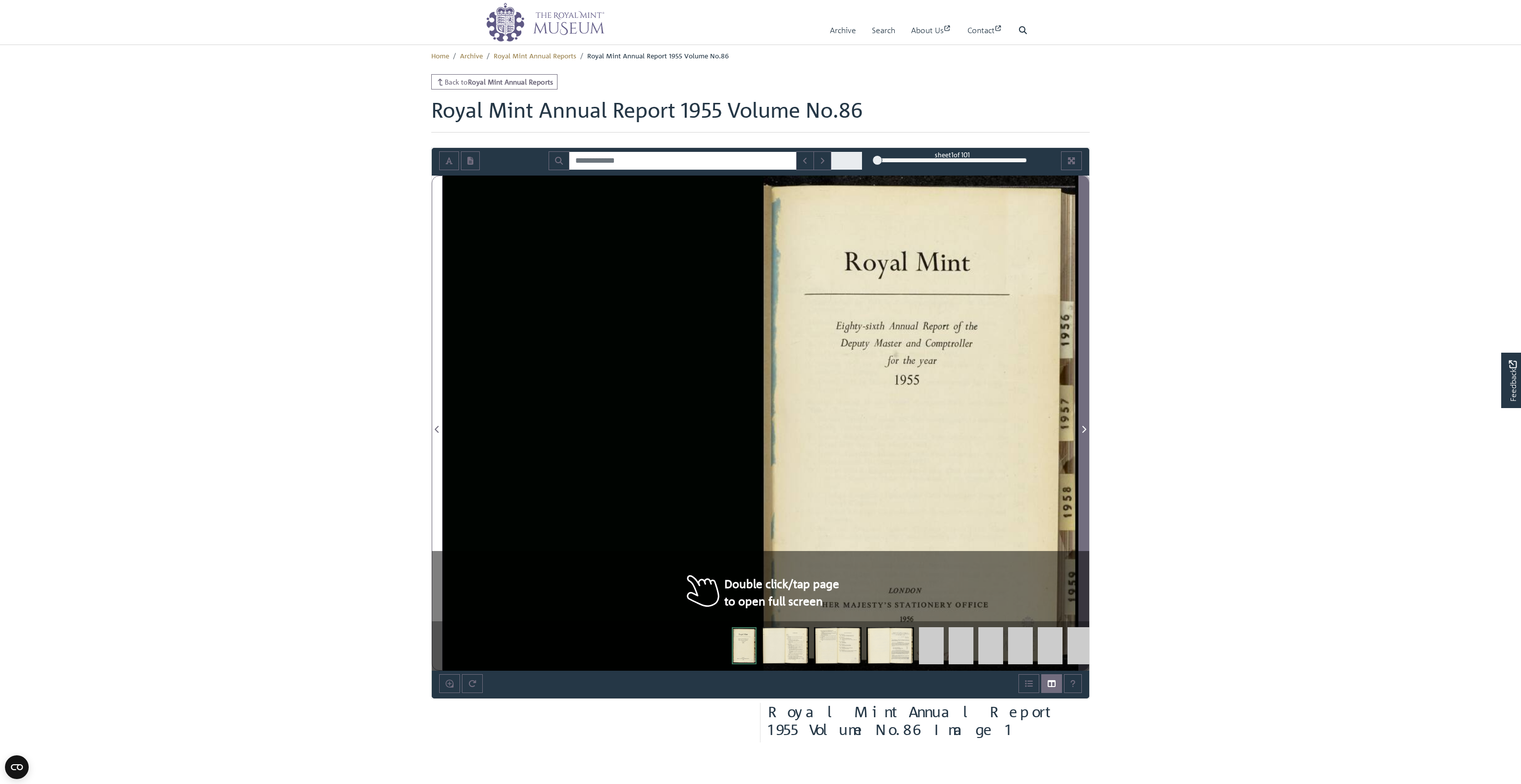
click at [1087, 424] on span "Next Page" at bounding box center [1083, 429] width 10 height 12
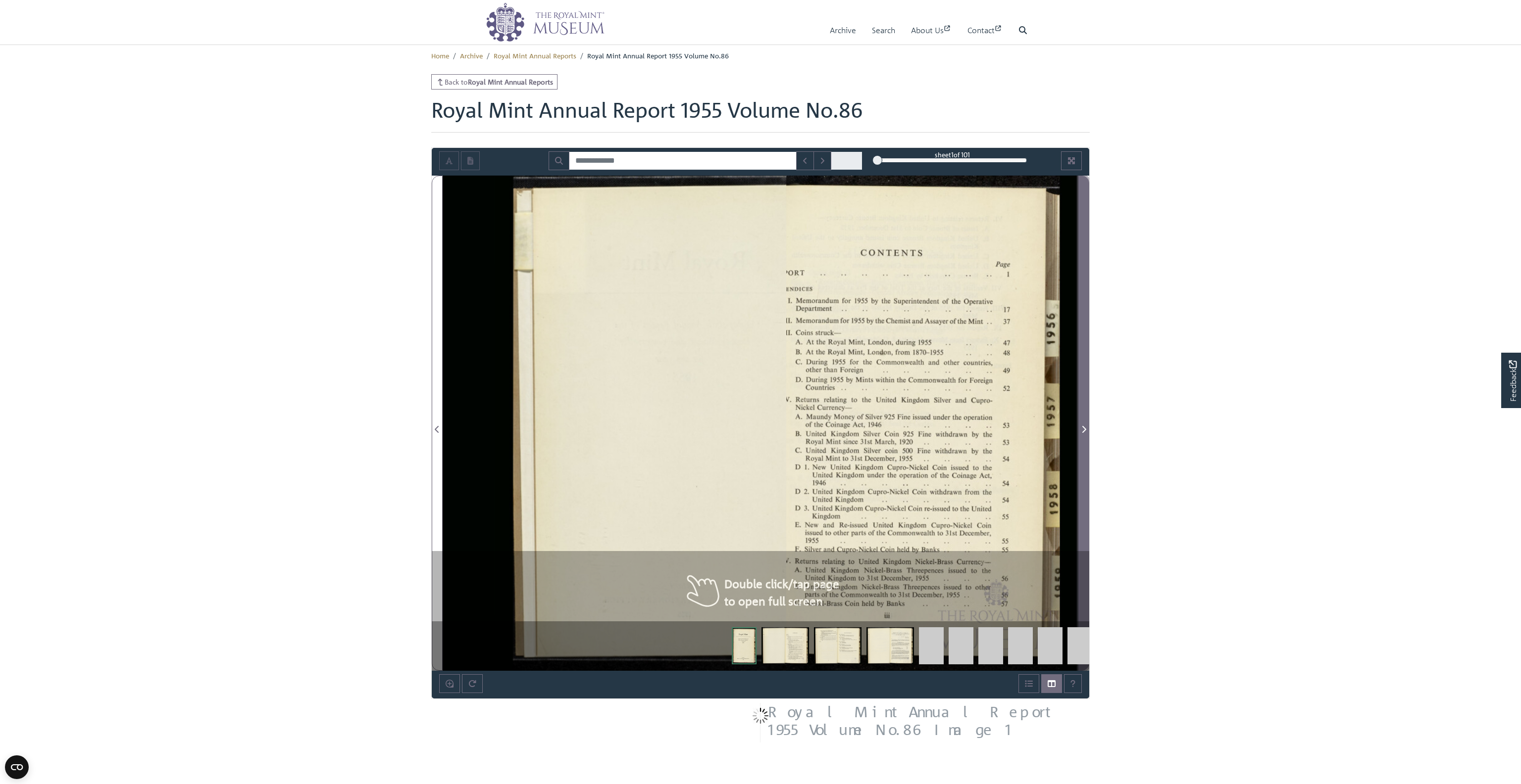
click at [1087, 424] on span "Next Page" at bounding box center [1083, 429] width 10 height 12
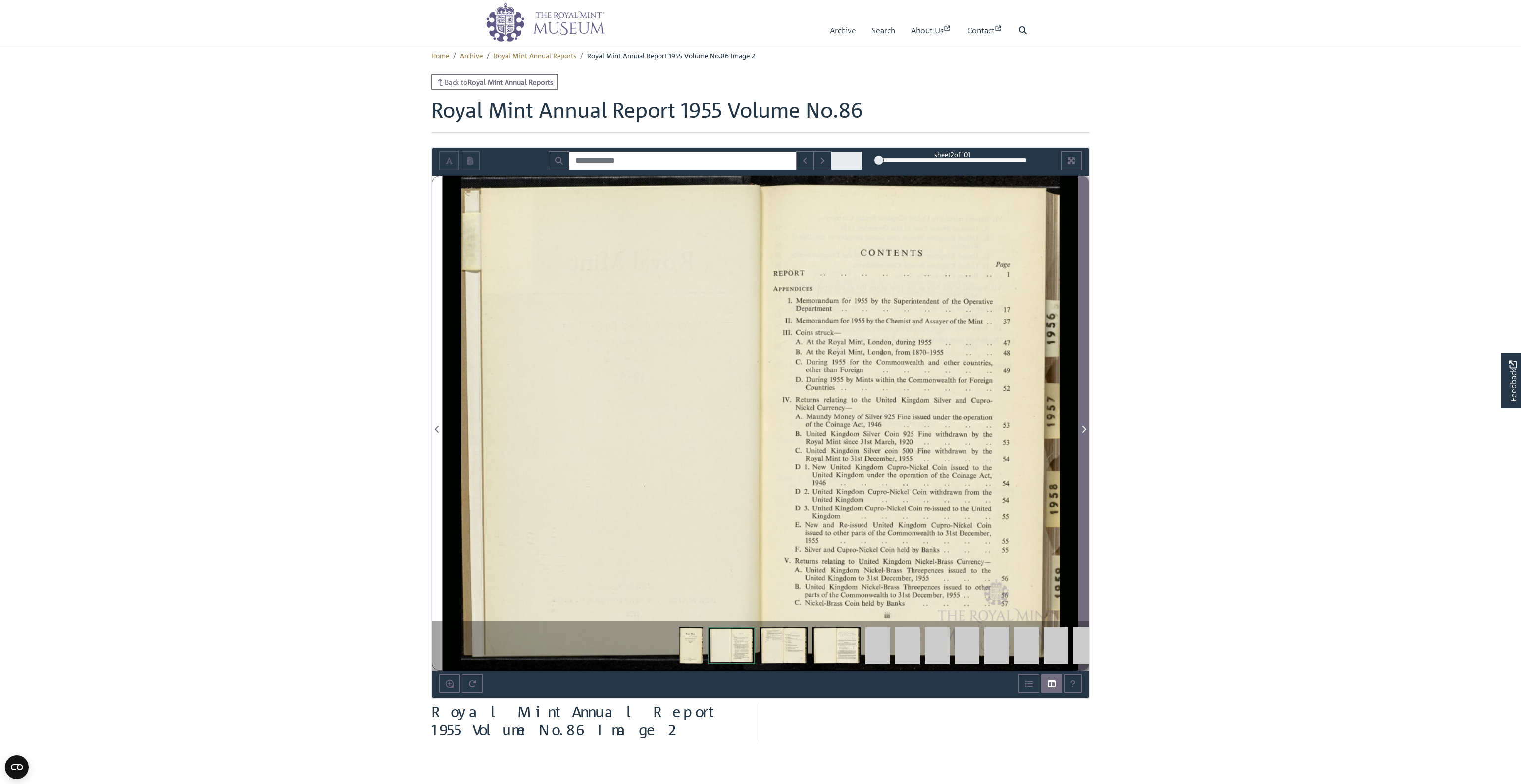
click at [1086, 424] on span "Next Page" at bounding box center [1083, 429] width 10 height 12
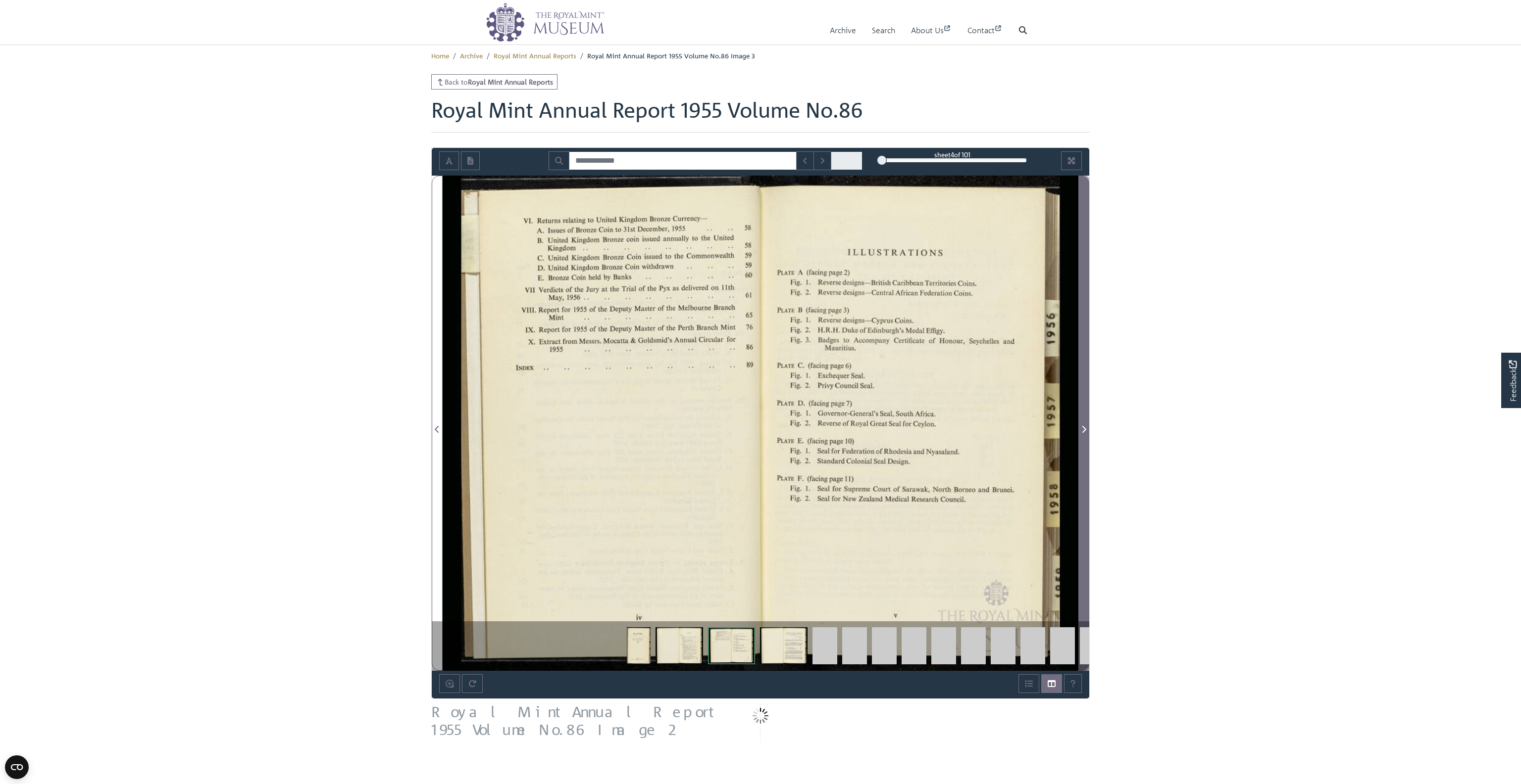
click at [1086, 424] on span "Next Page" at bounding box center [1083, 429] width 10 height 12
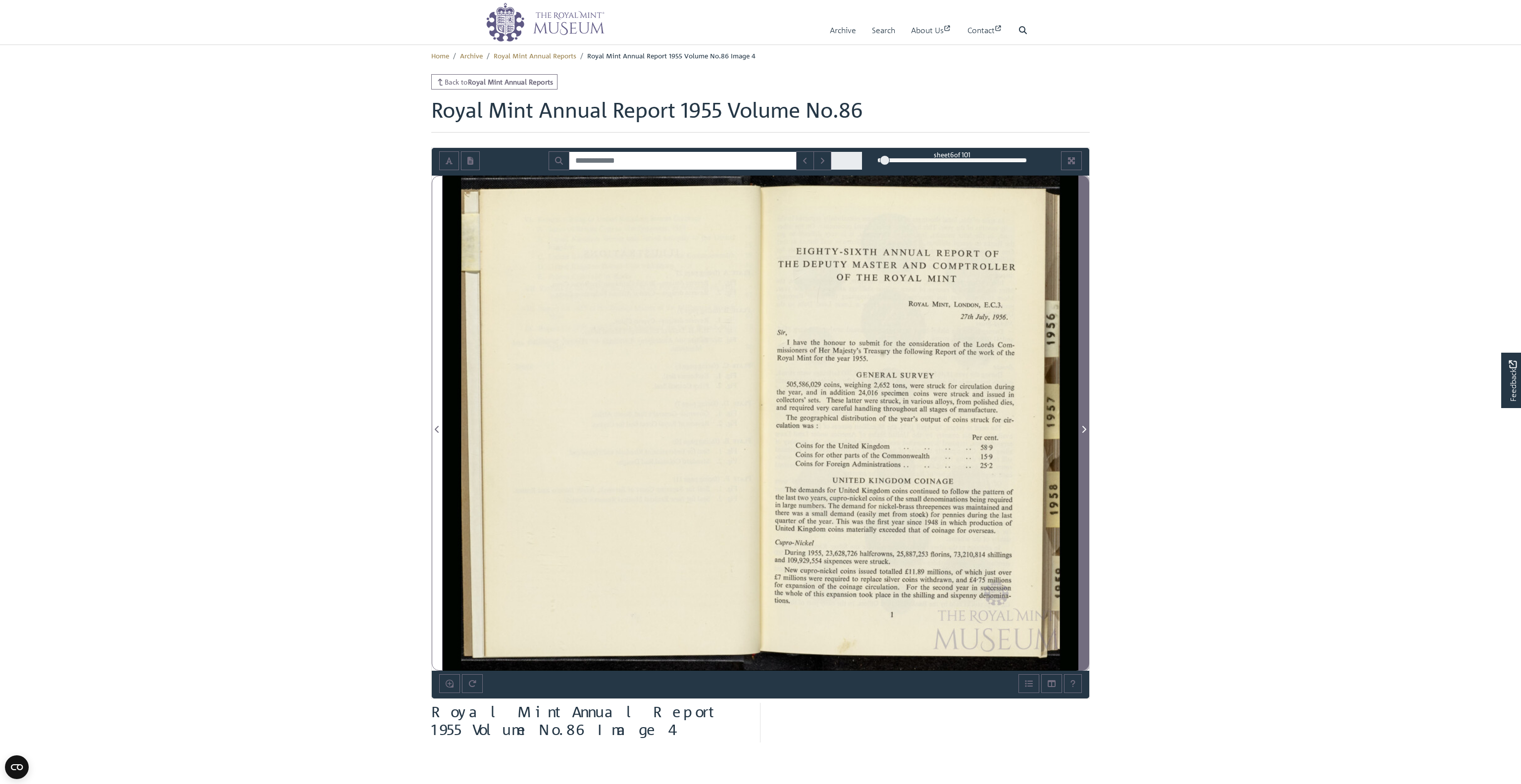
click at [1086, 424] on span "Next Page" at bounding box center [1083, 429] width 10 height 12
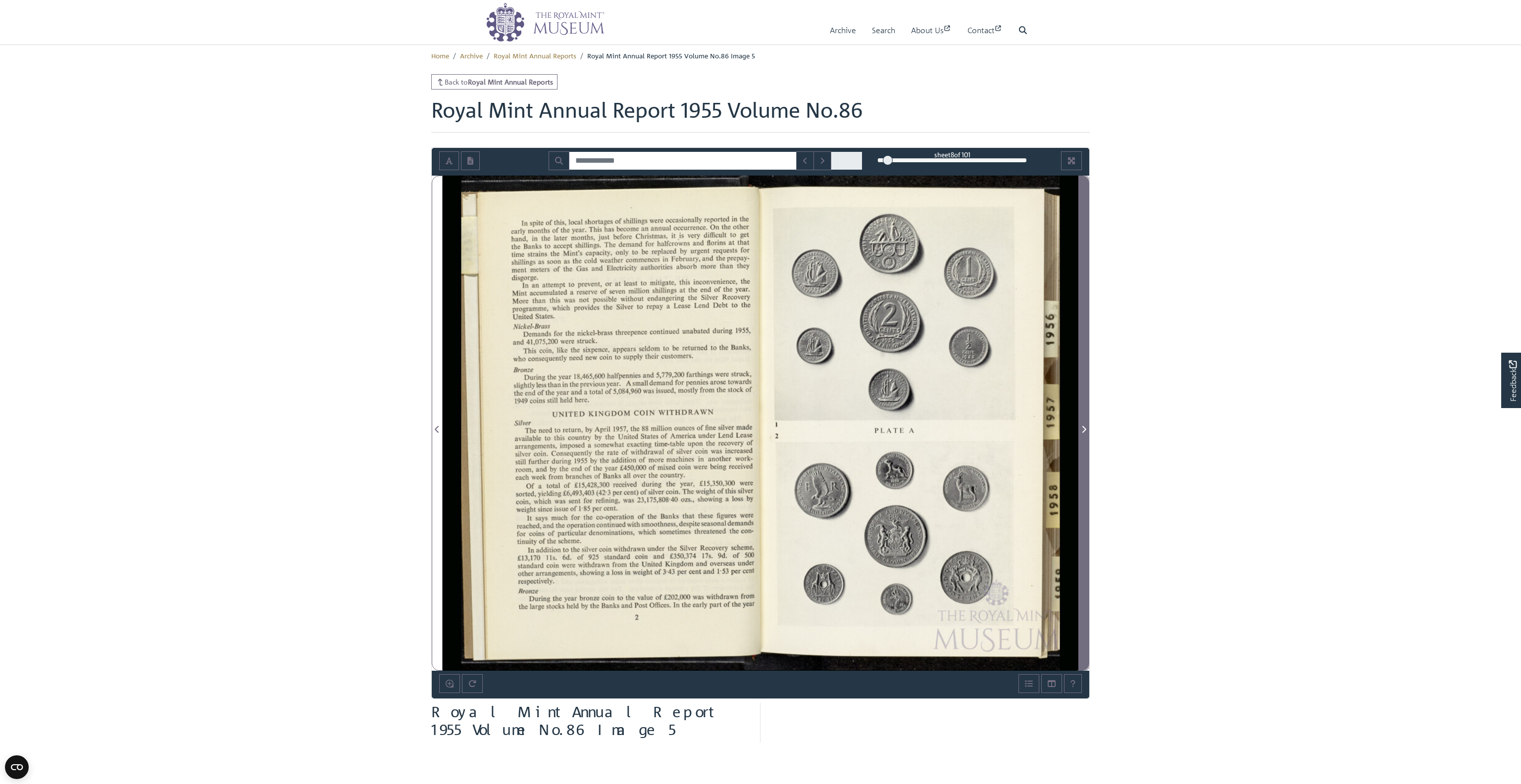
click at [1086, 424] on span "Next Page" at bounding box center [1083, 429] width 10 height 12
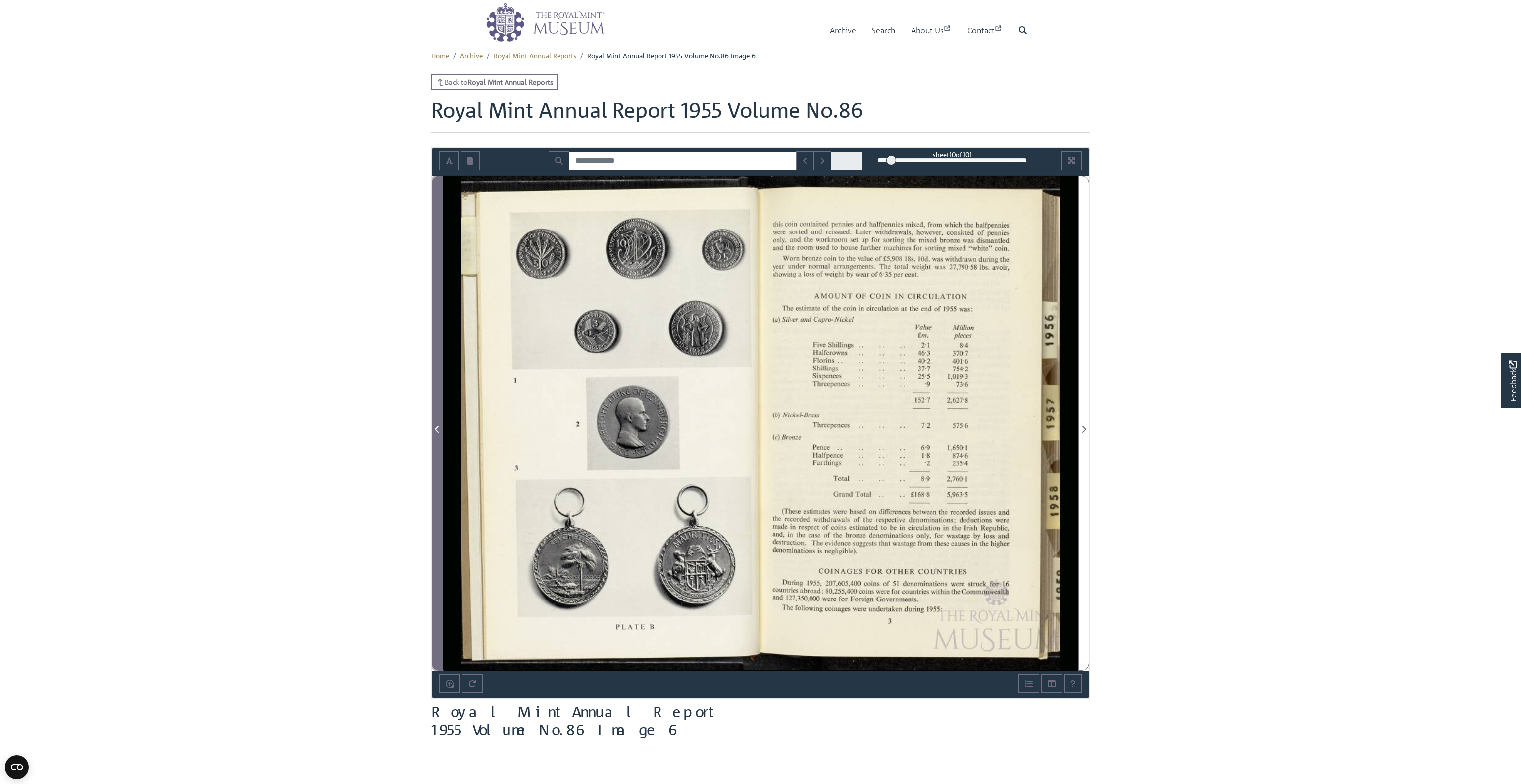
click at [439, 427] on icon "Previous Page" at bounding box center [437, 430] width 5 height 8
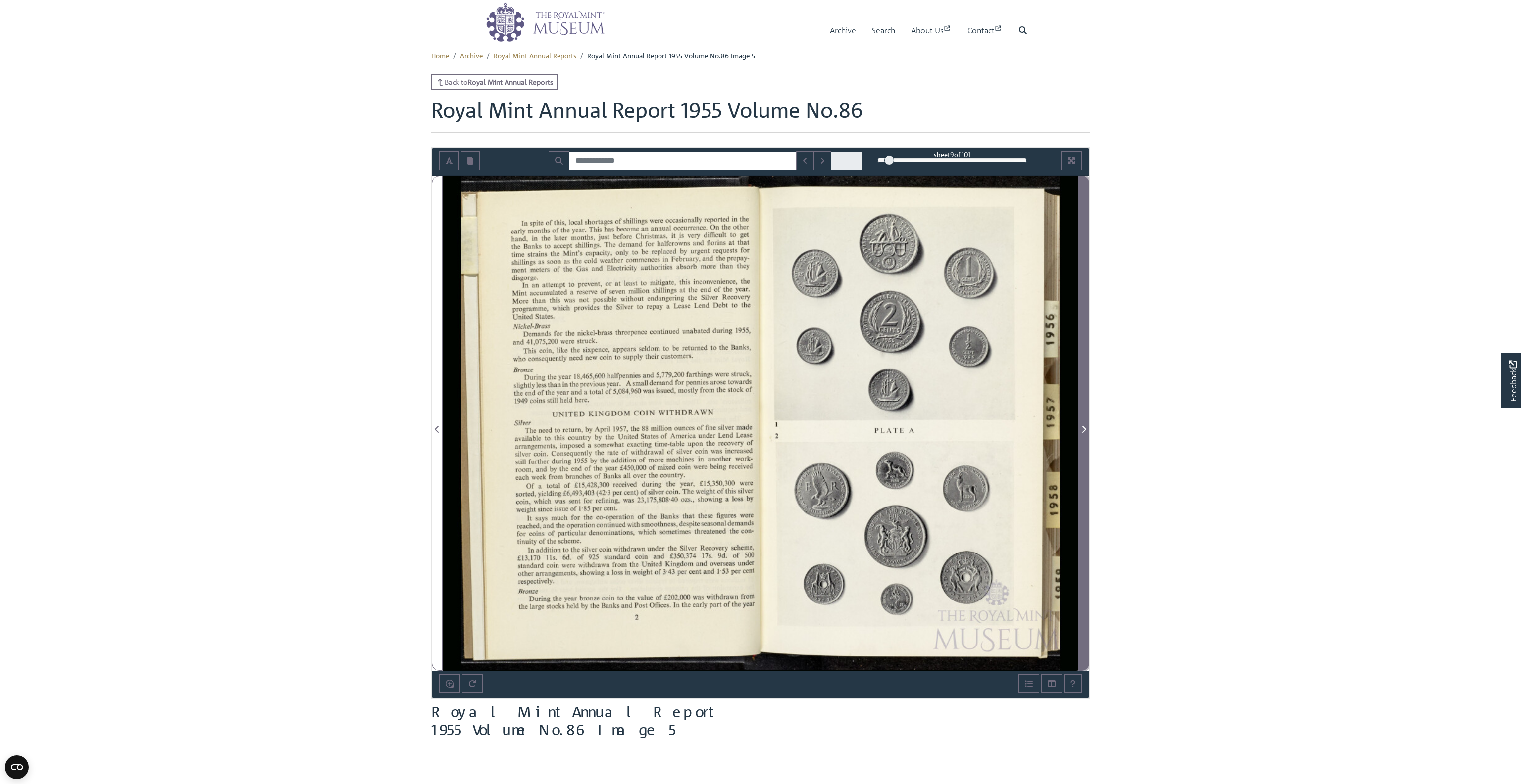
click at [1082, 427] on icon "Next Page" at bounding box center [1084, 430] width 5 height 8
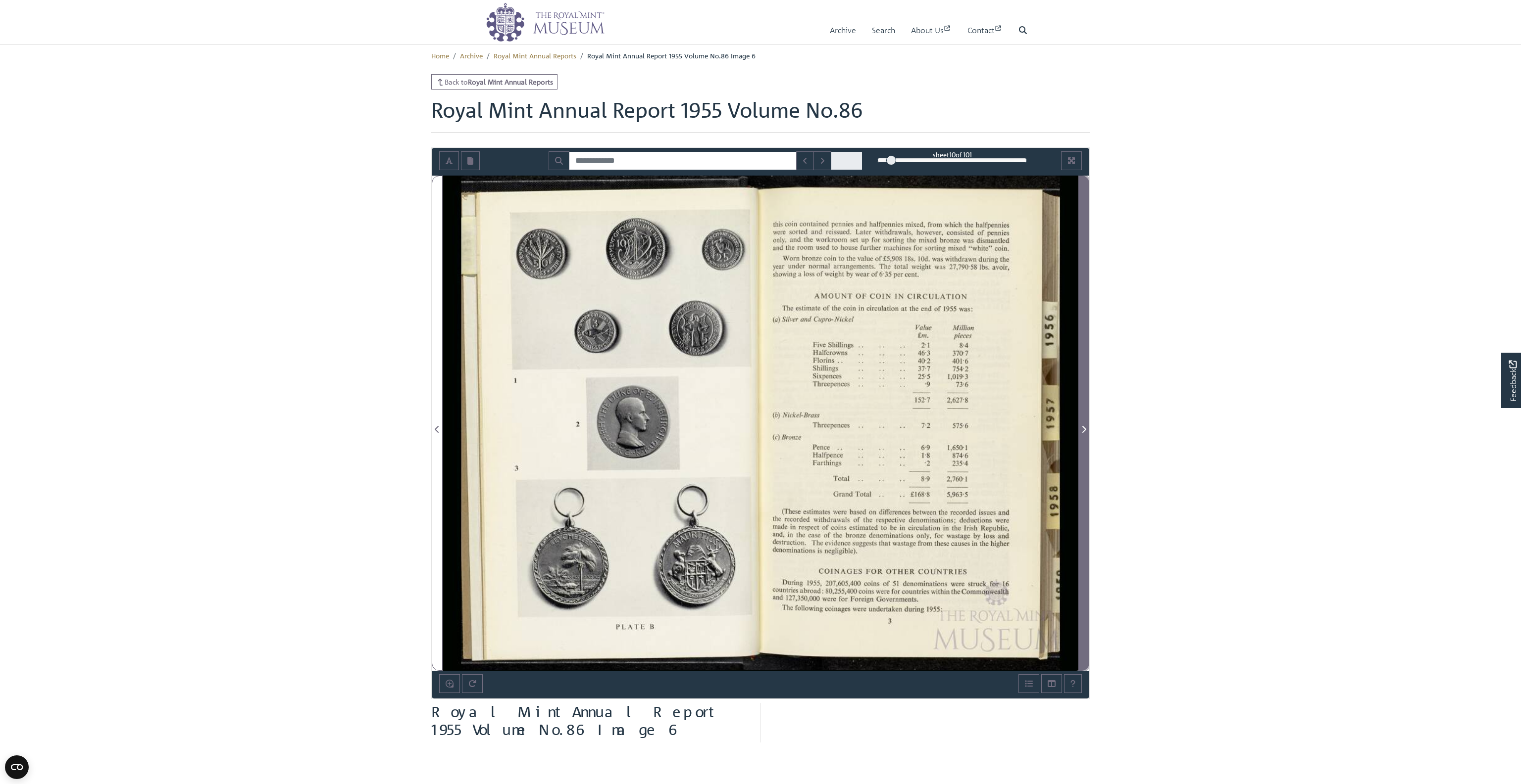
click at [1082, 427] on icon "Next Page" at bounding box center [1084, 430] width 5 height 8
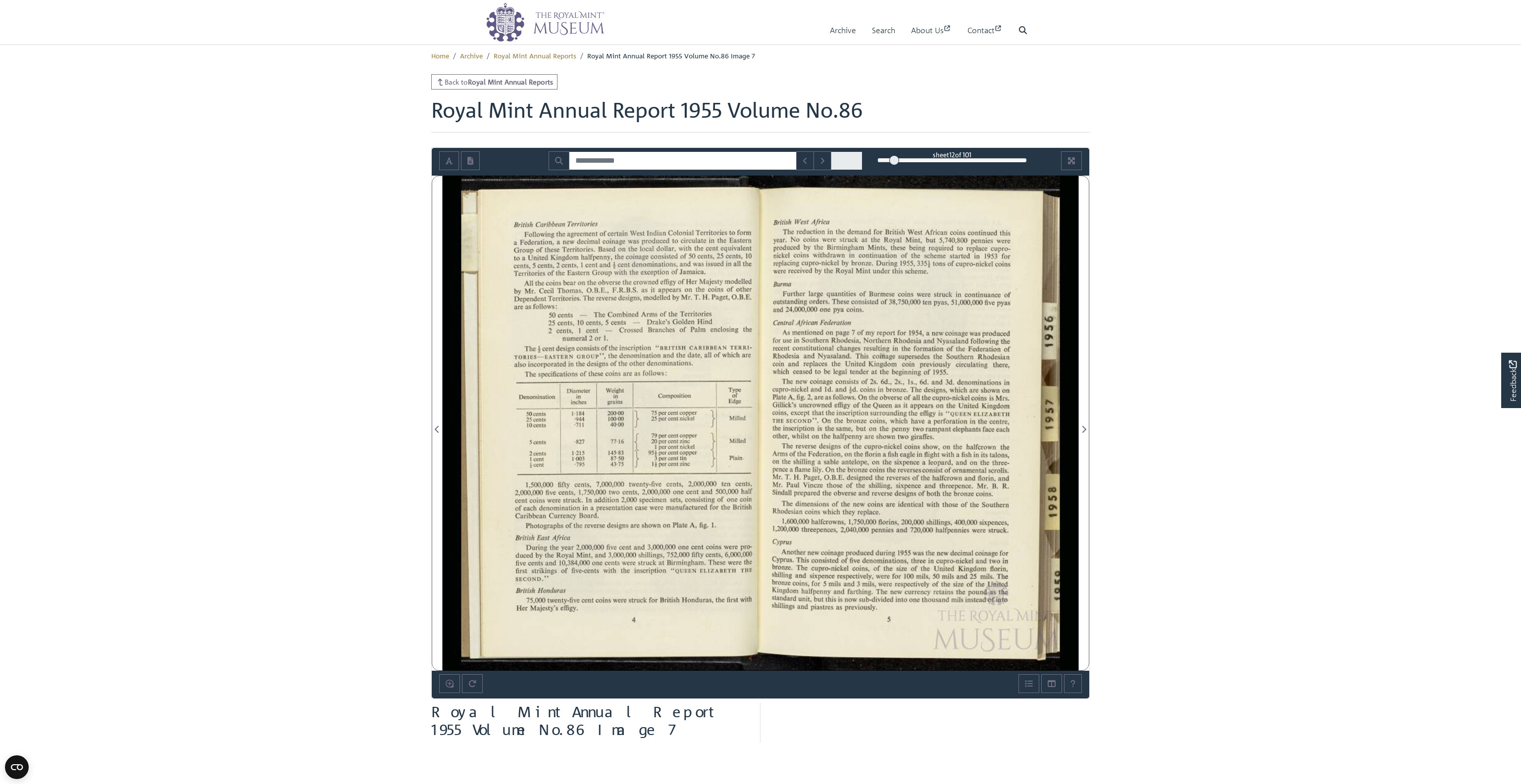
drag, startPoint x: 933, startPoint y: 272, endPoint x: 880, endPoint y: 264, distance: 53.6
click at [880, 264] on div at bounding box center [920, 424] width 318 height 495
click at [809, 247] on div at bounding box center [920, 424] width 318 height 495
drag, startPoint x: 791, startPoint y: 238, endPoint x: 875, endPoint y: 252, distance: 85.2
click at [876, 252] on div at bounding box center [920, 424] width 318 height 495
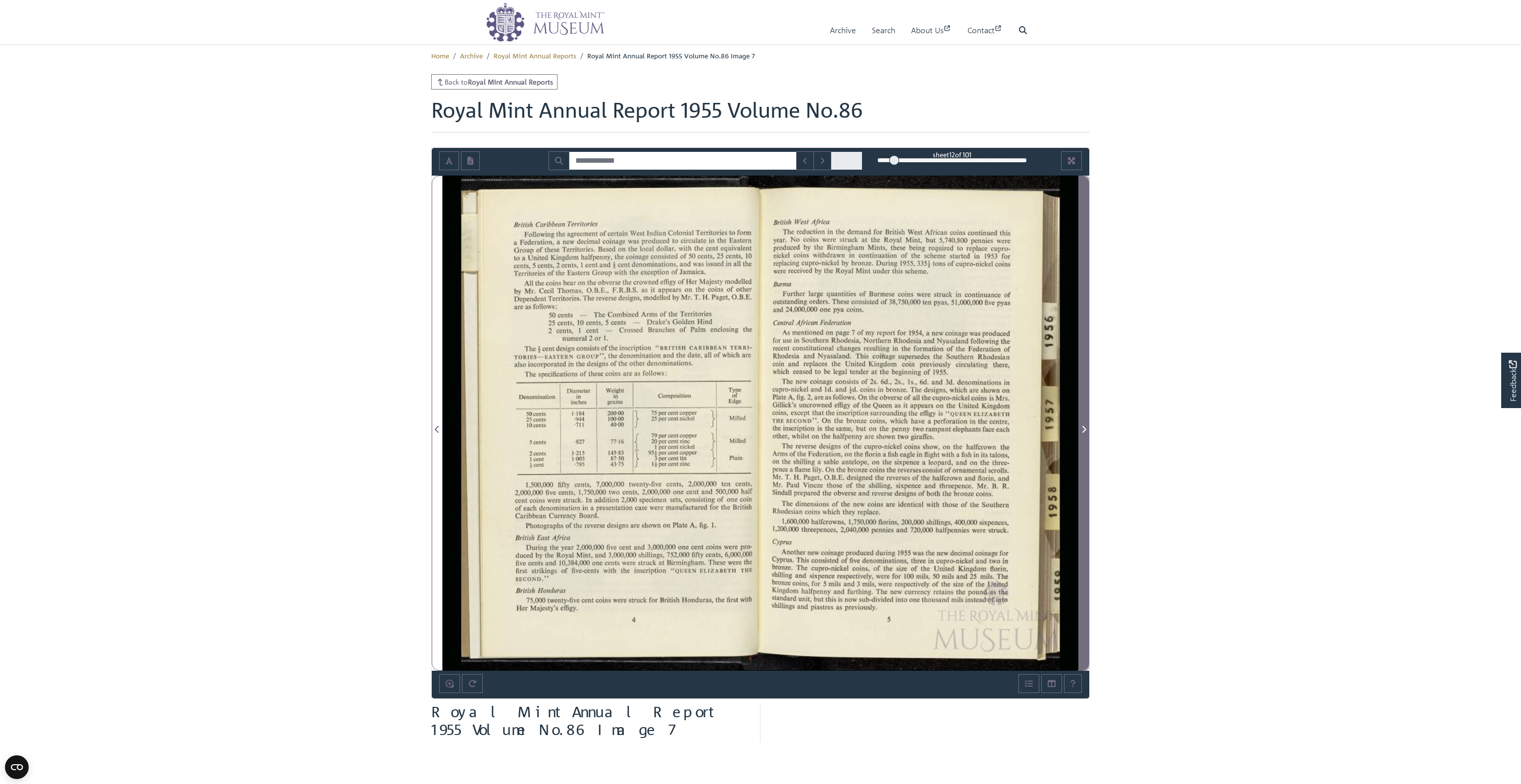
click at [1082, 427] on icon "Next Page" at bounding box center [1084, 430] width 5 height 8
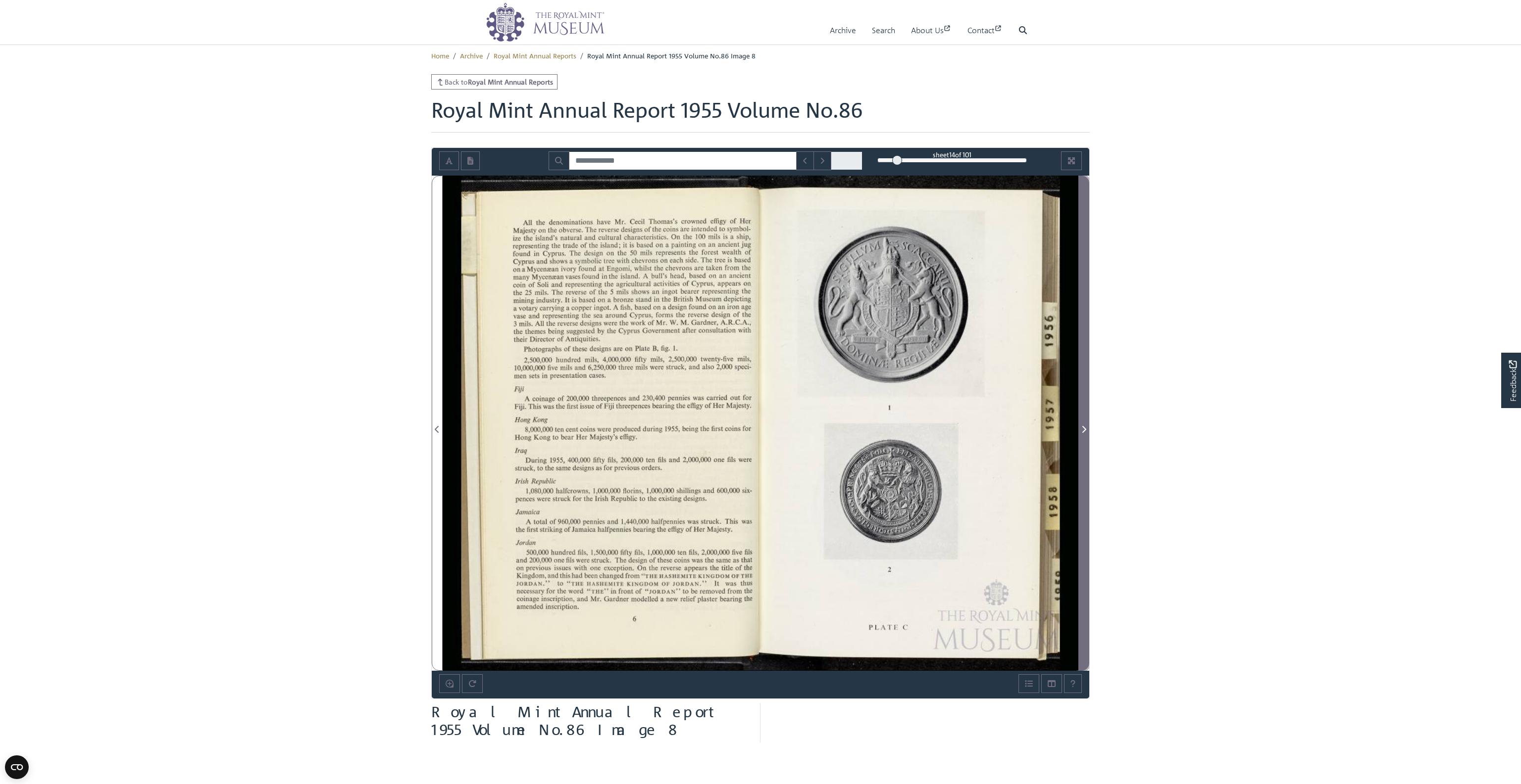
click at [1082, 427] on icon "Next Page" at bounding box center [1084, 430] width 5 height 8
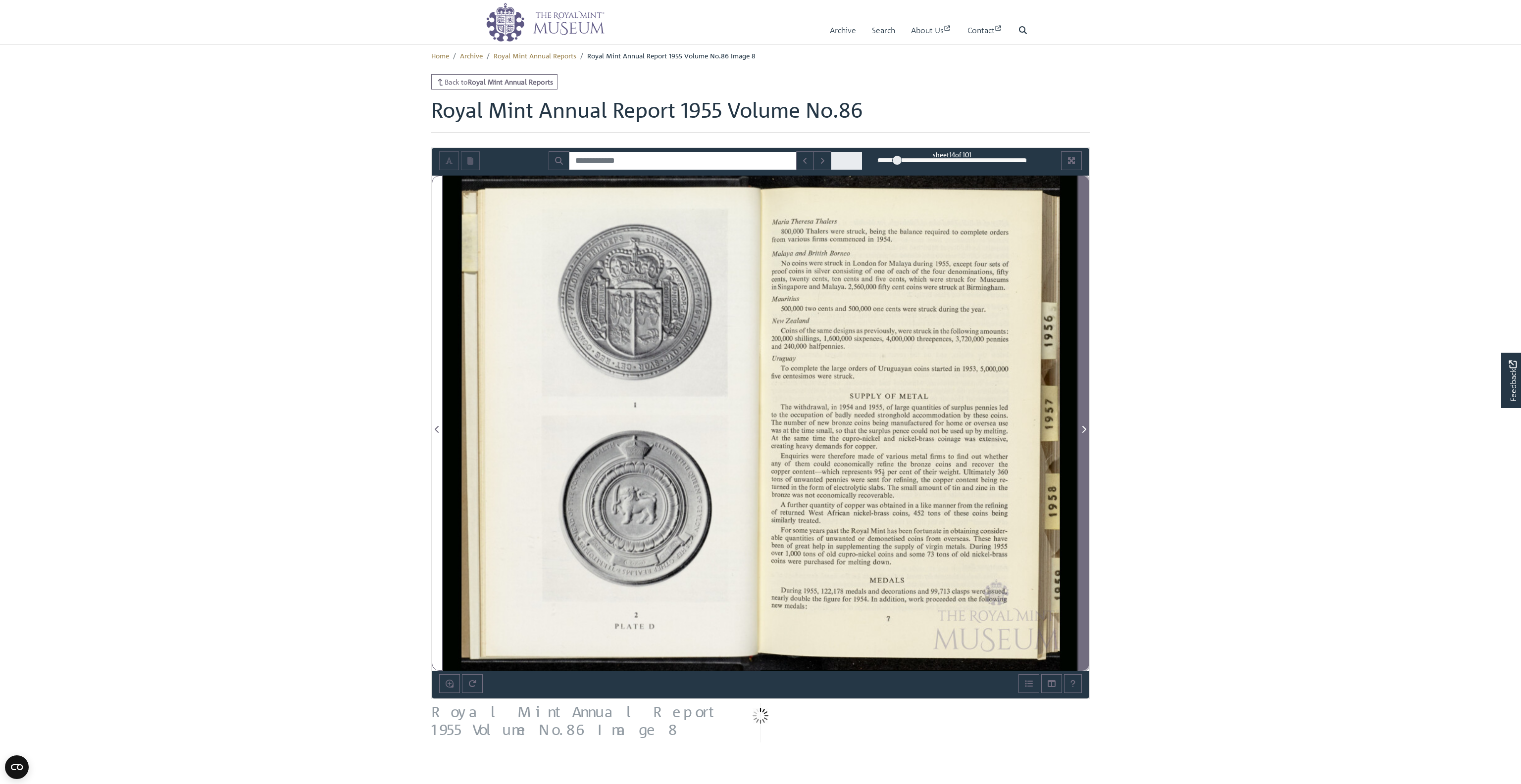
click at [1082, 427] on icon "Next Page" at bounding box center [1084, 430] width 5 height 8
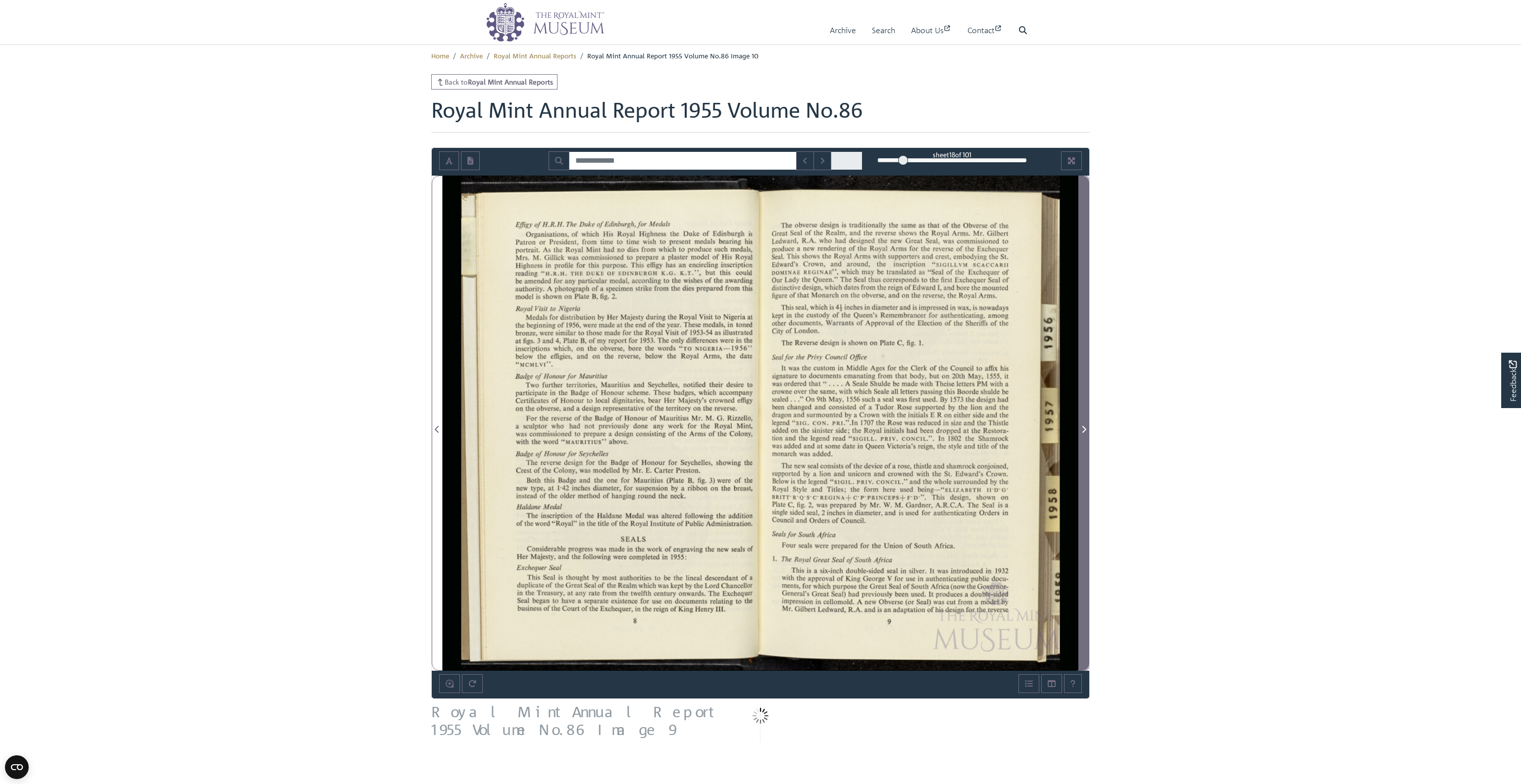
click at [1082, 427] on icon "Next Page" at bounding box center [1084, 430] width 5 height 8
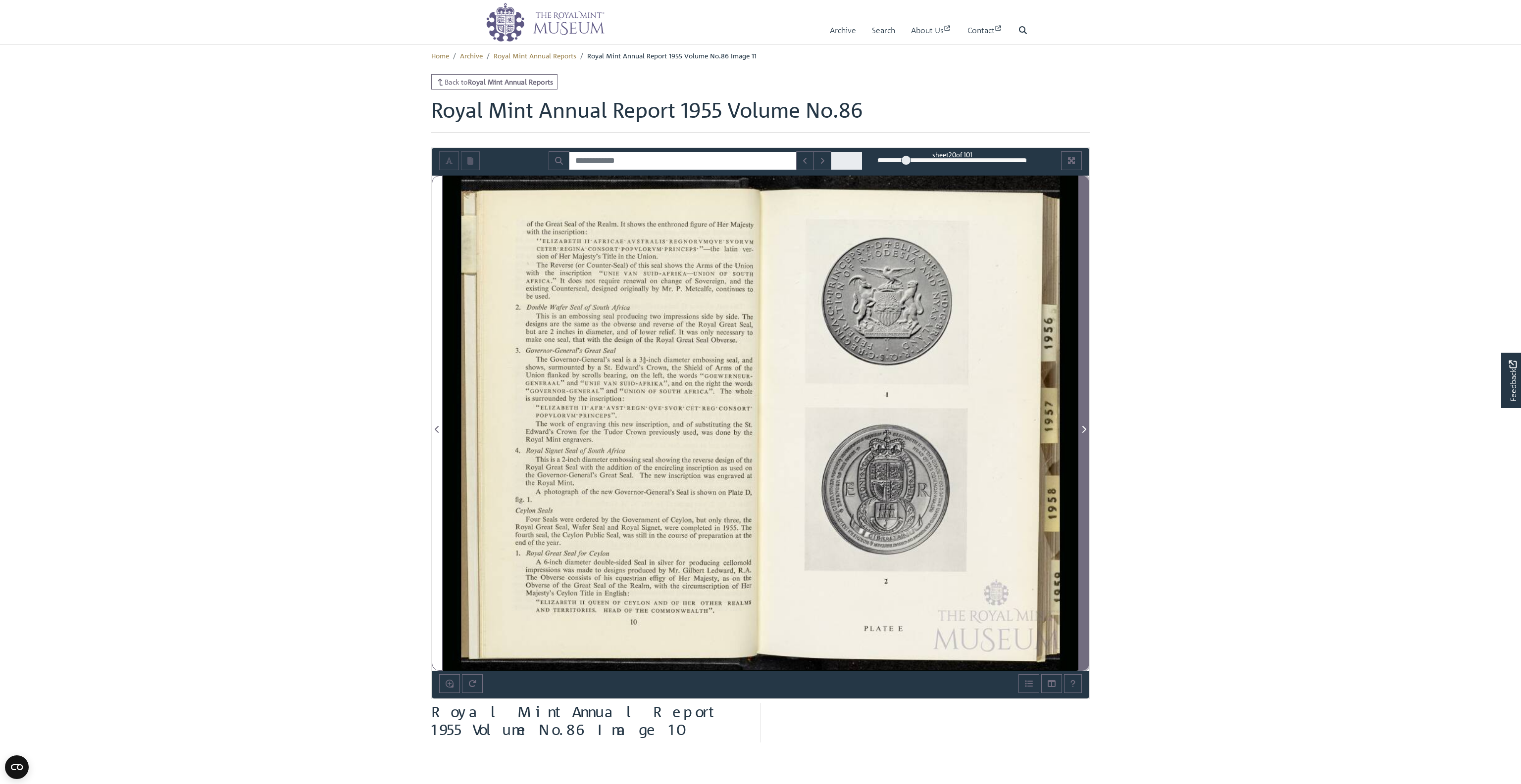
click at [1082, 427] on icon "Next Page" at bounding box center [1084, 430] width 5 height 8
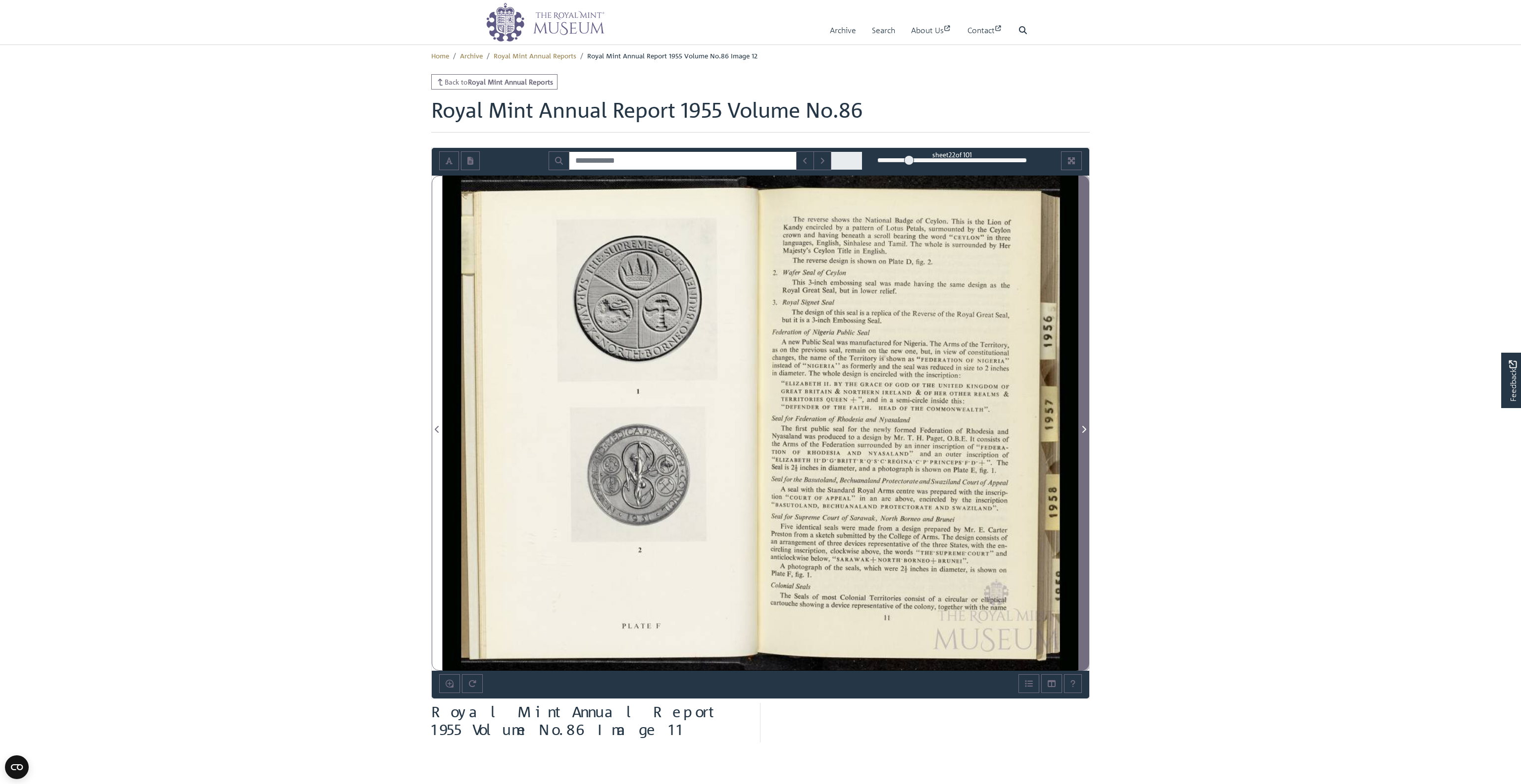
click at [1082, 427] on icon "Next Page" at bounding box center [1084, 430] width 5 height 8
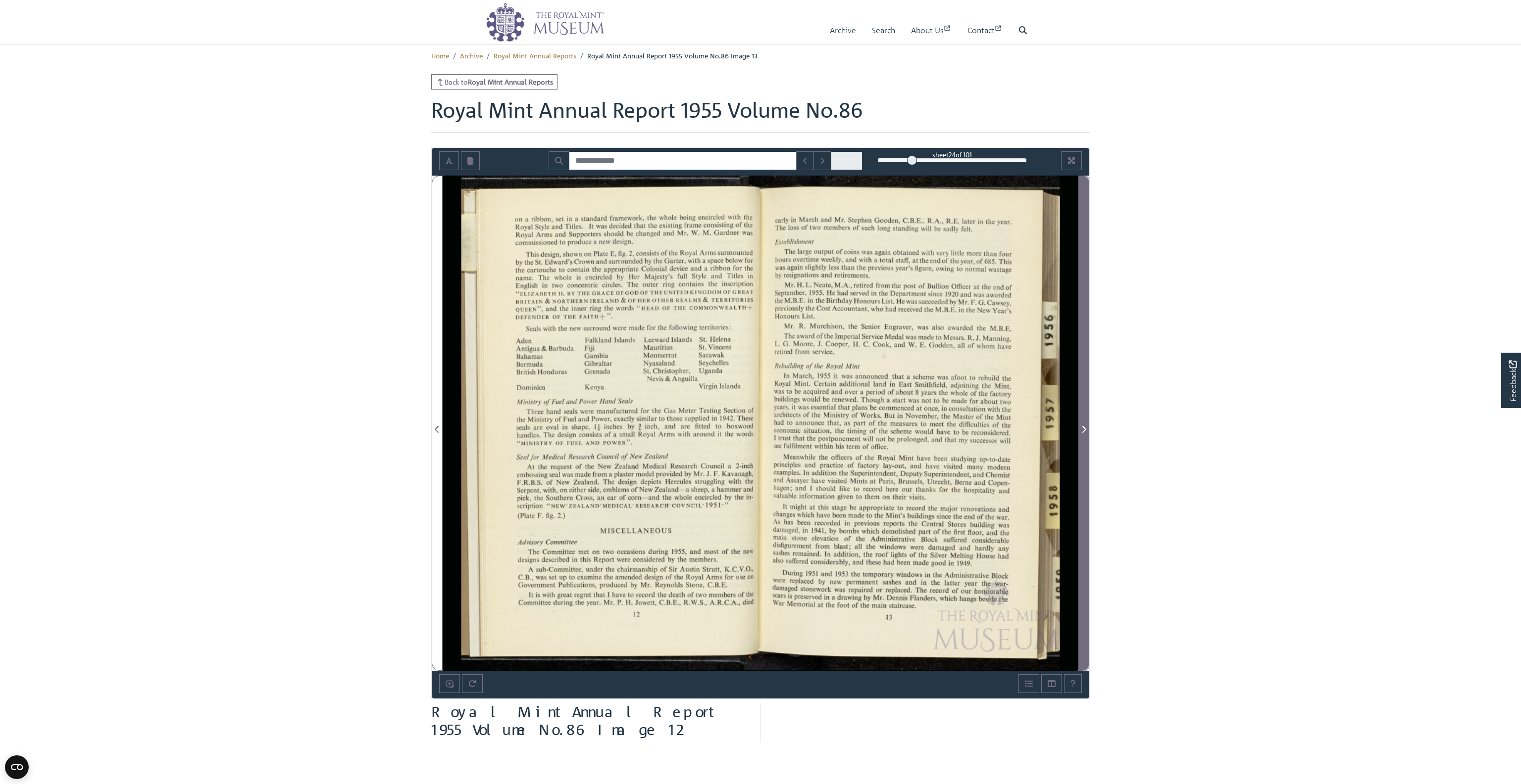
click at [1082, 427] on icon "Next Page" at bounding box center [1084, 430] width 5 height 8
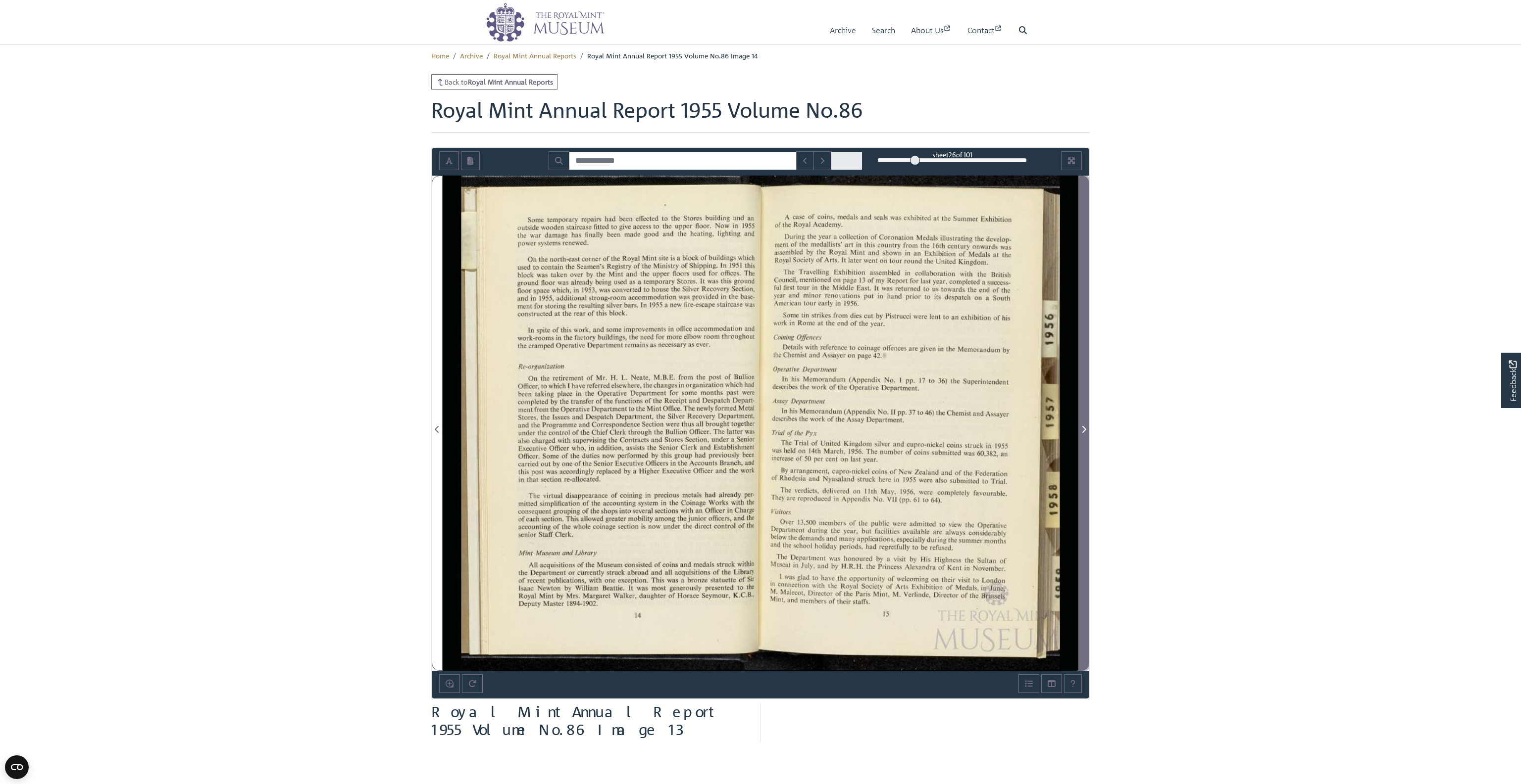
click at [1082, 427] on icon "Next Page" at bounding box center [1084, 430] width 5 height 8
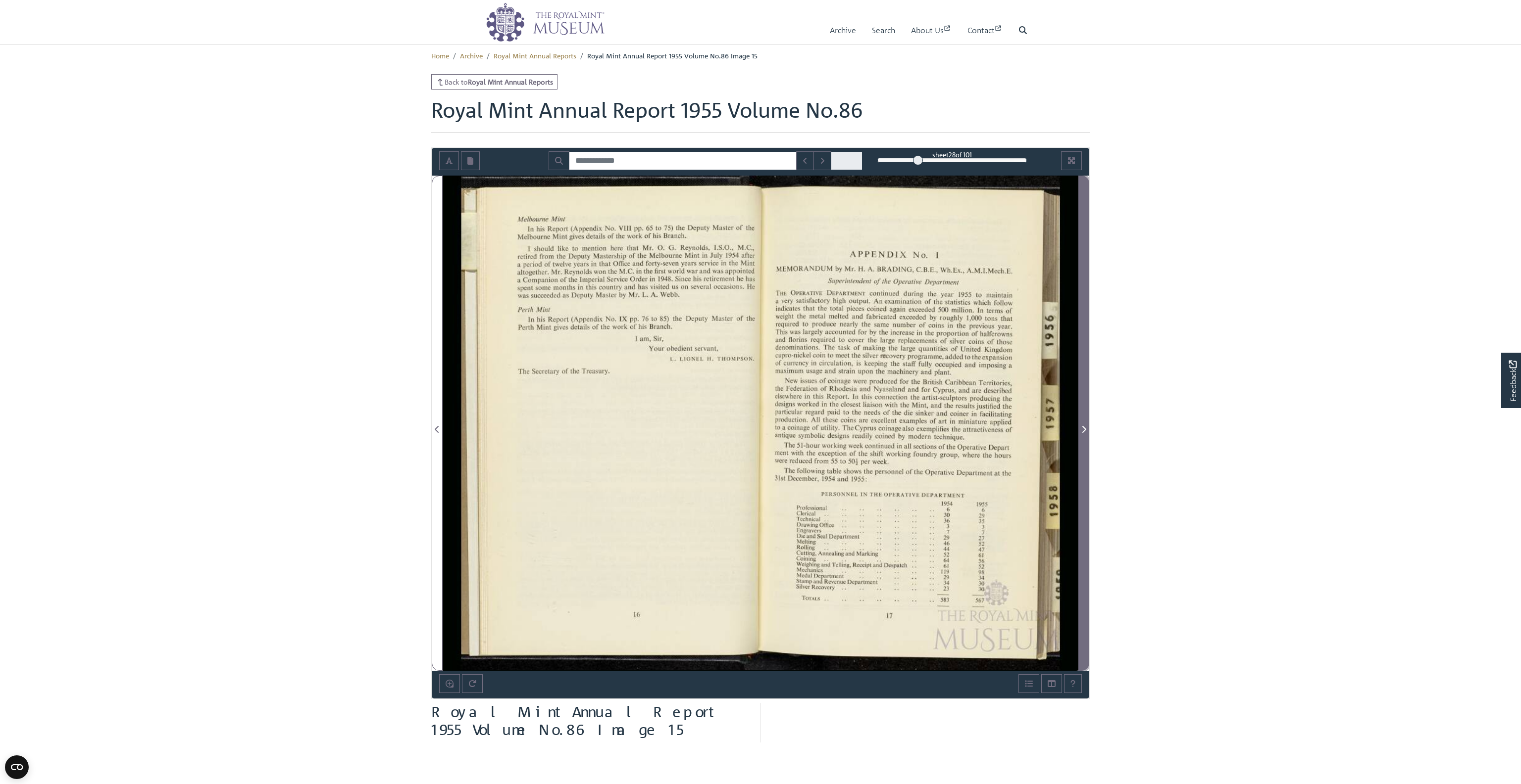
click at [1082, 427] on icon "Next Page" at bounding box center [1084, 430] width 5 height 8
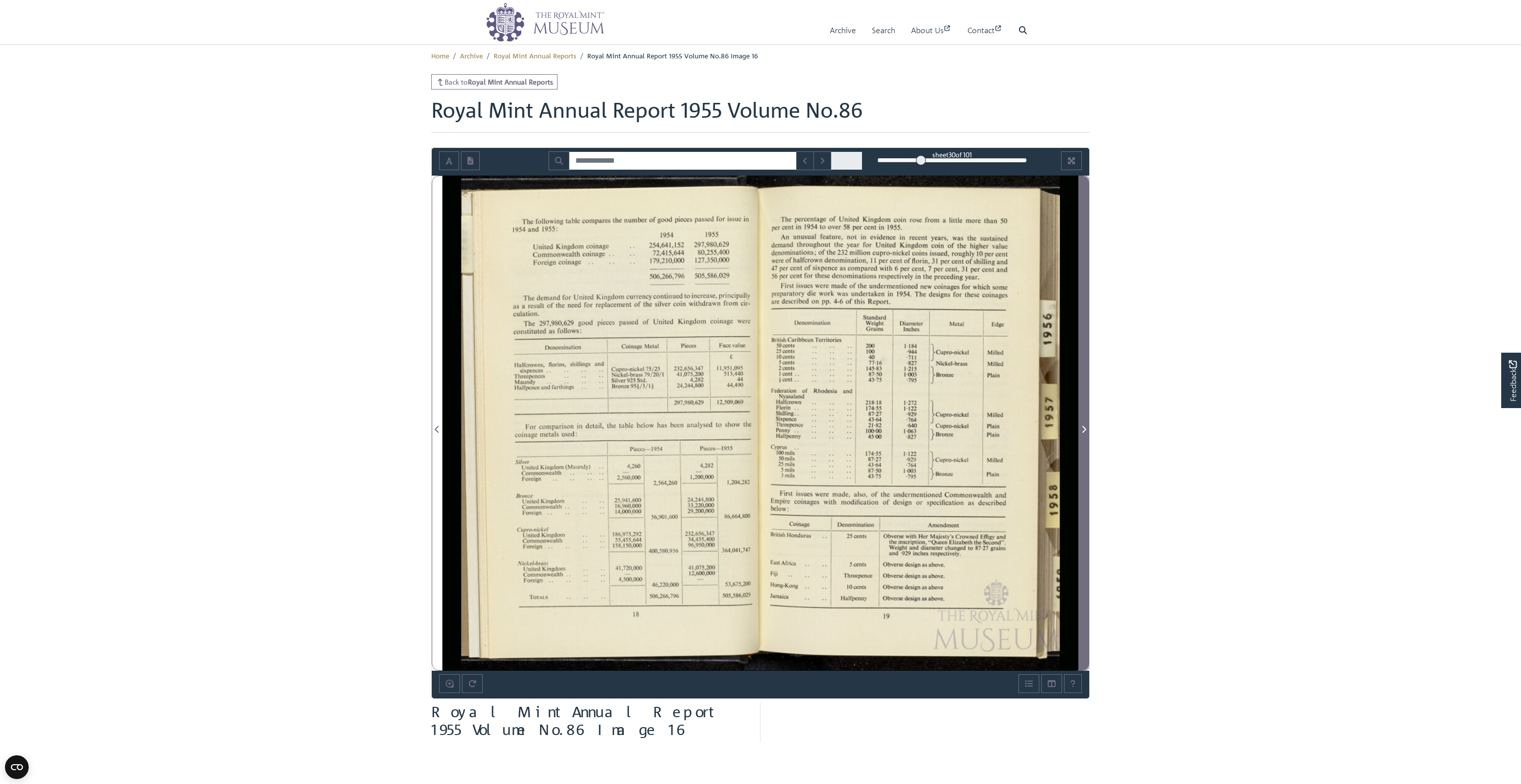
click at [1082, 427] on icon "Next Page" at bounding box center [1084, 430] width 5 height 8
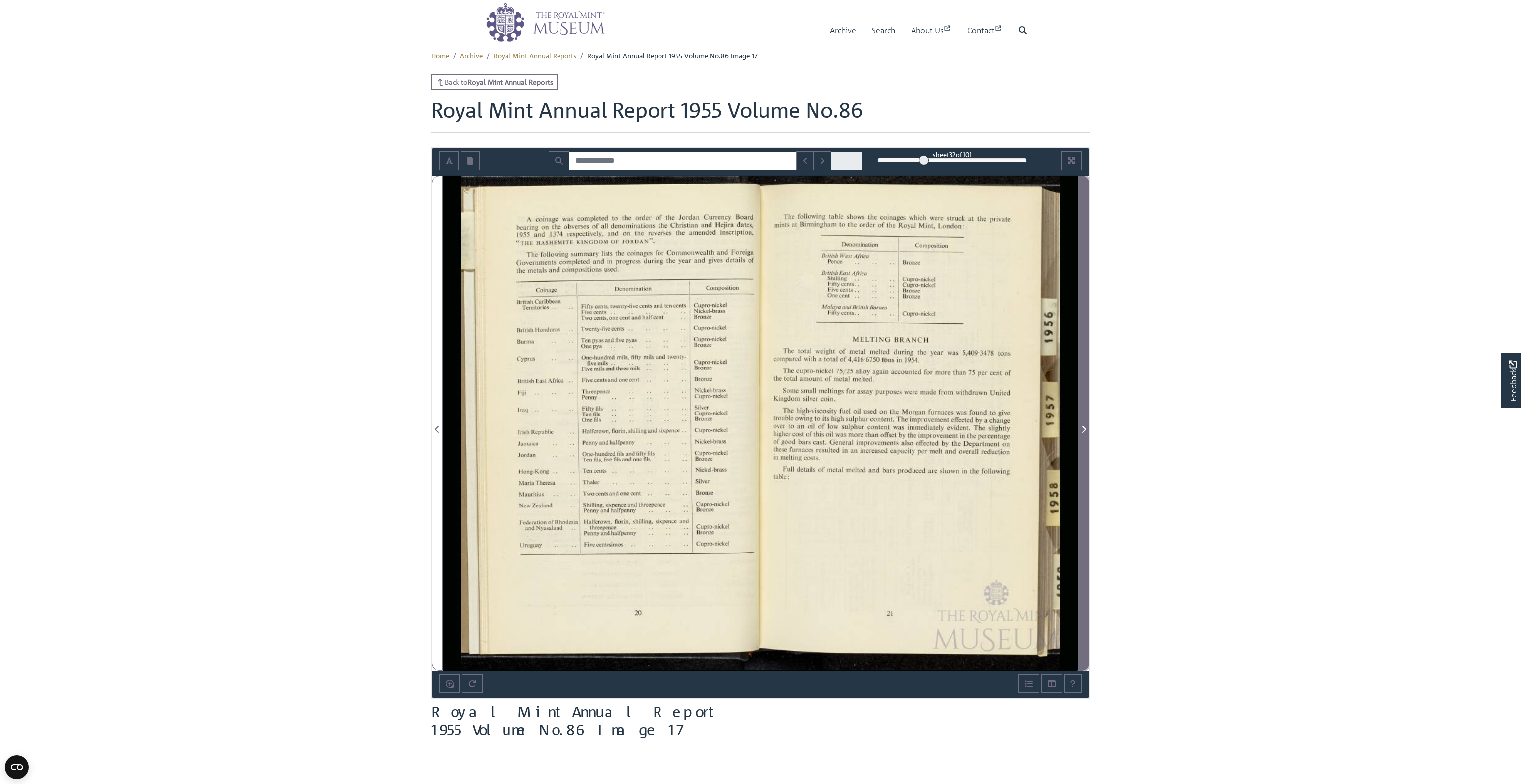
click at [1082, 427] on icon "Next Page" at bounding box center [1084, 430] width 5 height 8
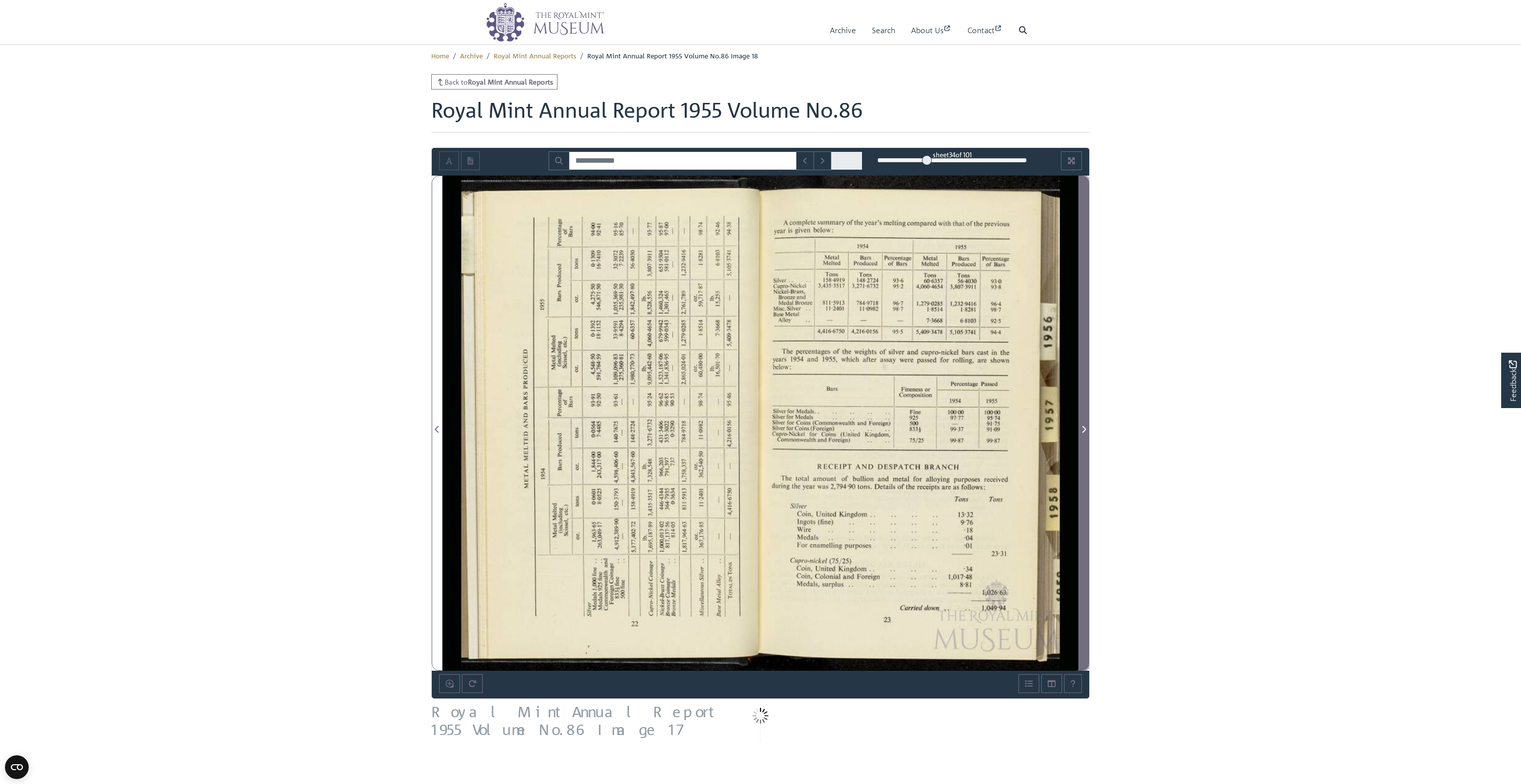
click at [1082, 427] on icon "Next Page" at bounding box center [1084, 430] width 5 height 8
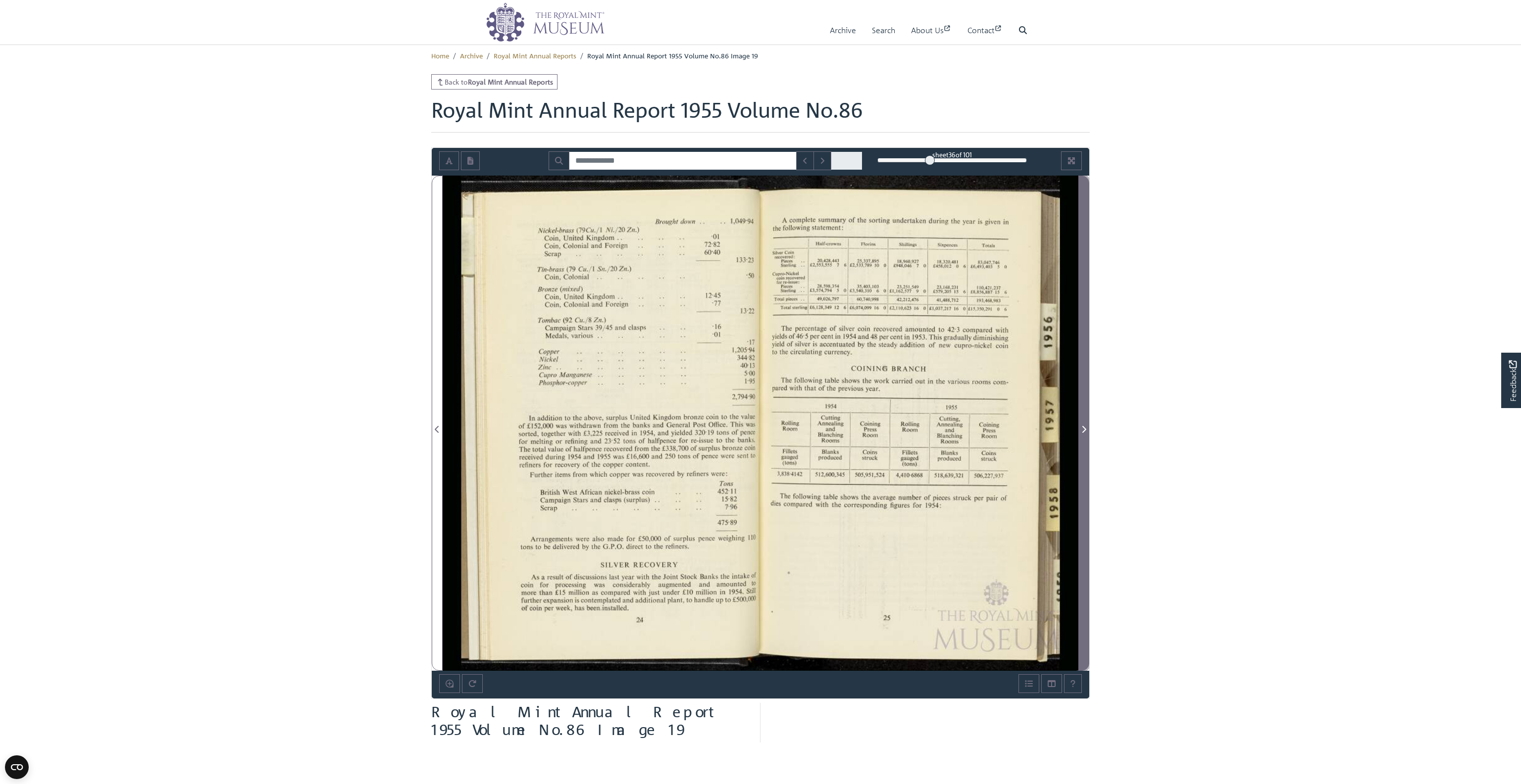
click at [1082, 427] on icon "Next Page" at bounding box center [1084, 430] width 5 height 8
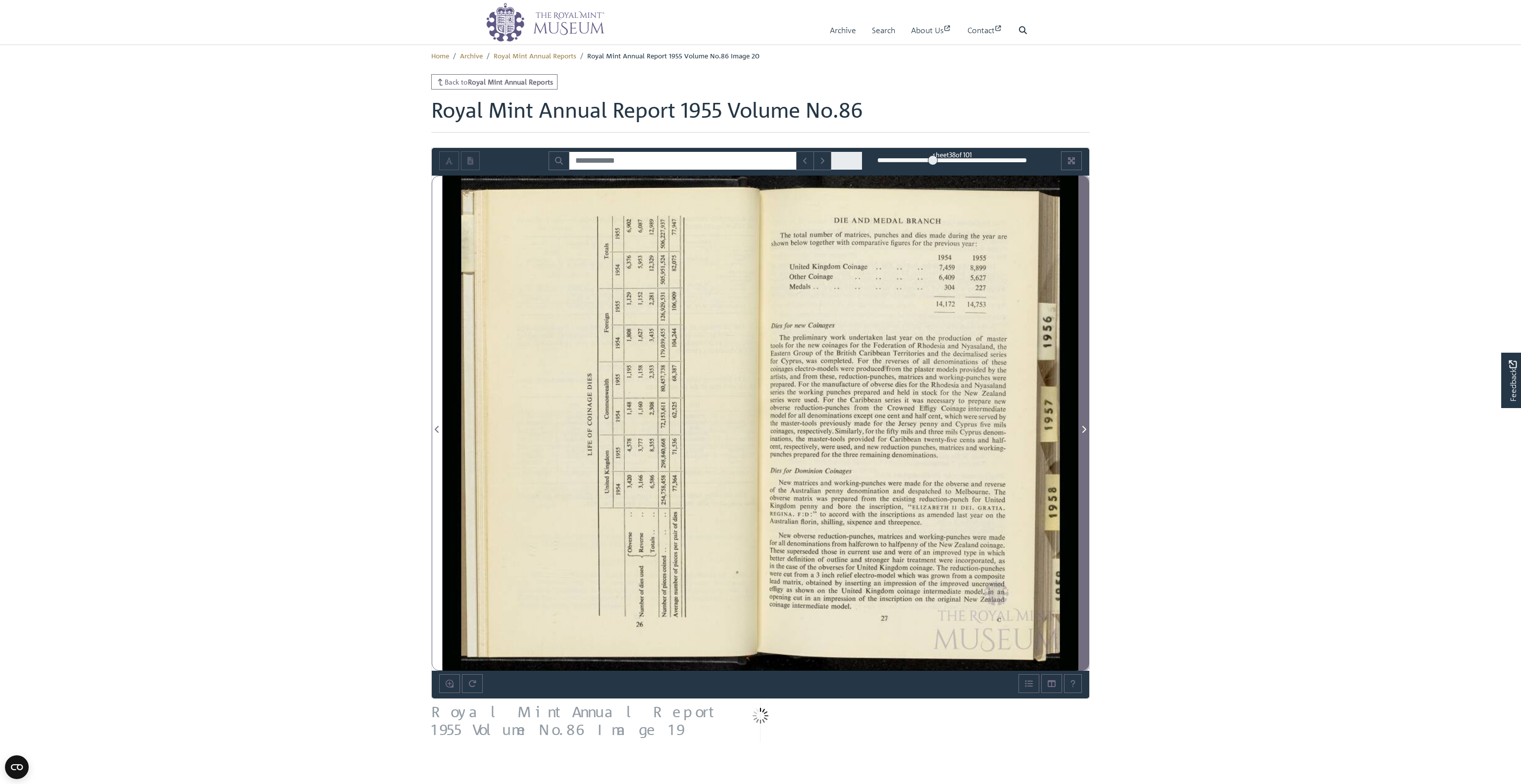
click at [1082, 427] on icon "Next Page" at bounding box center [1084, 430] width 5 height 8
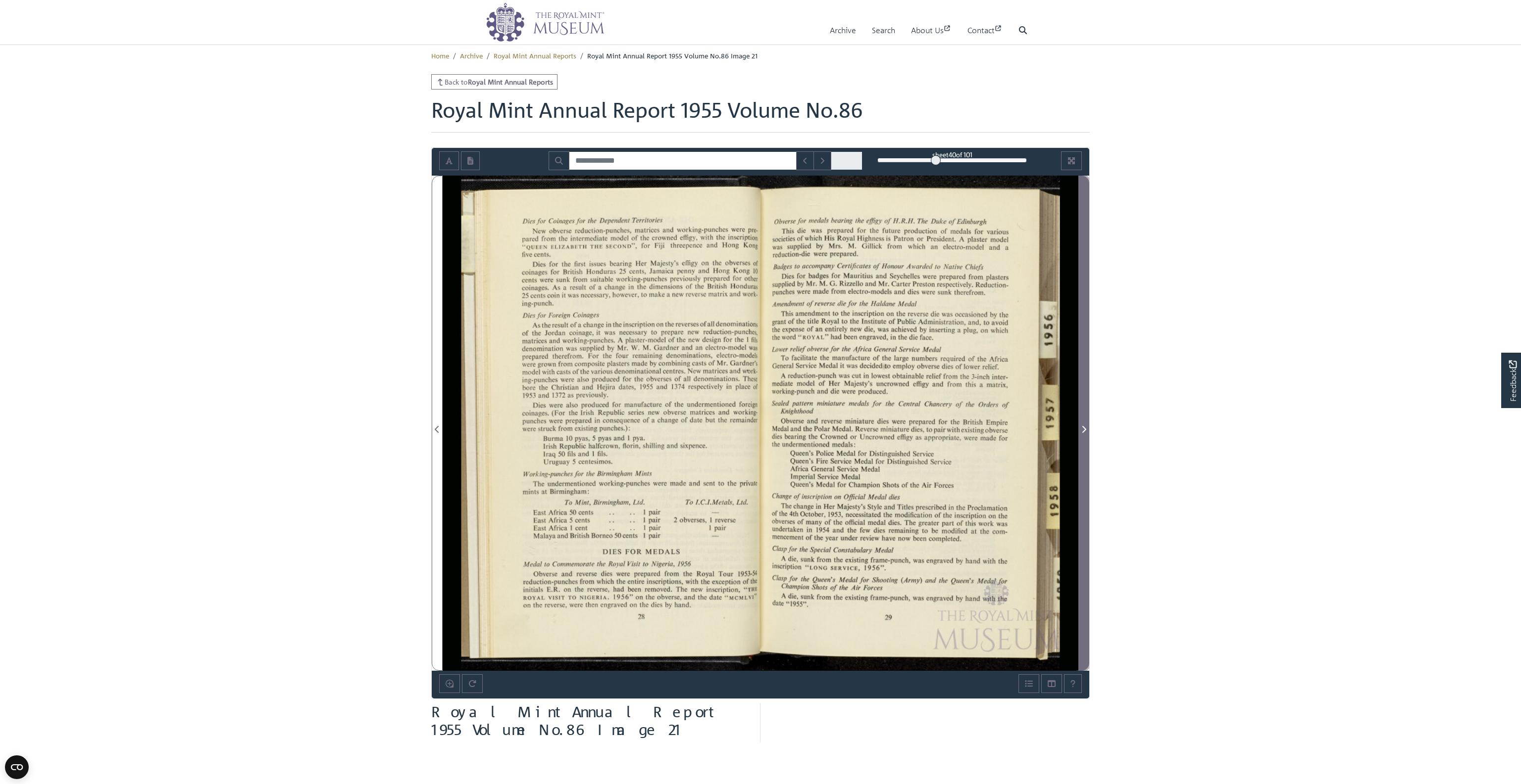
click at [1082, 427] on icon "Next Page" at bounding box center [1084, 430] width 5 height 8
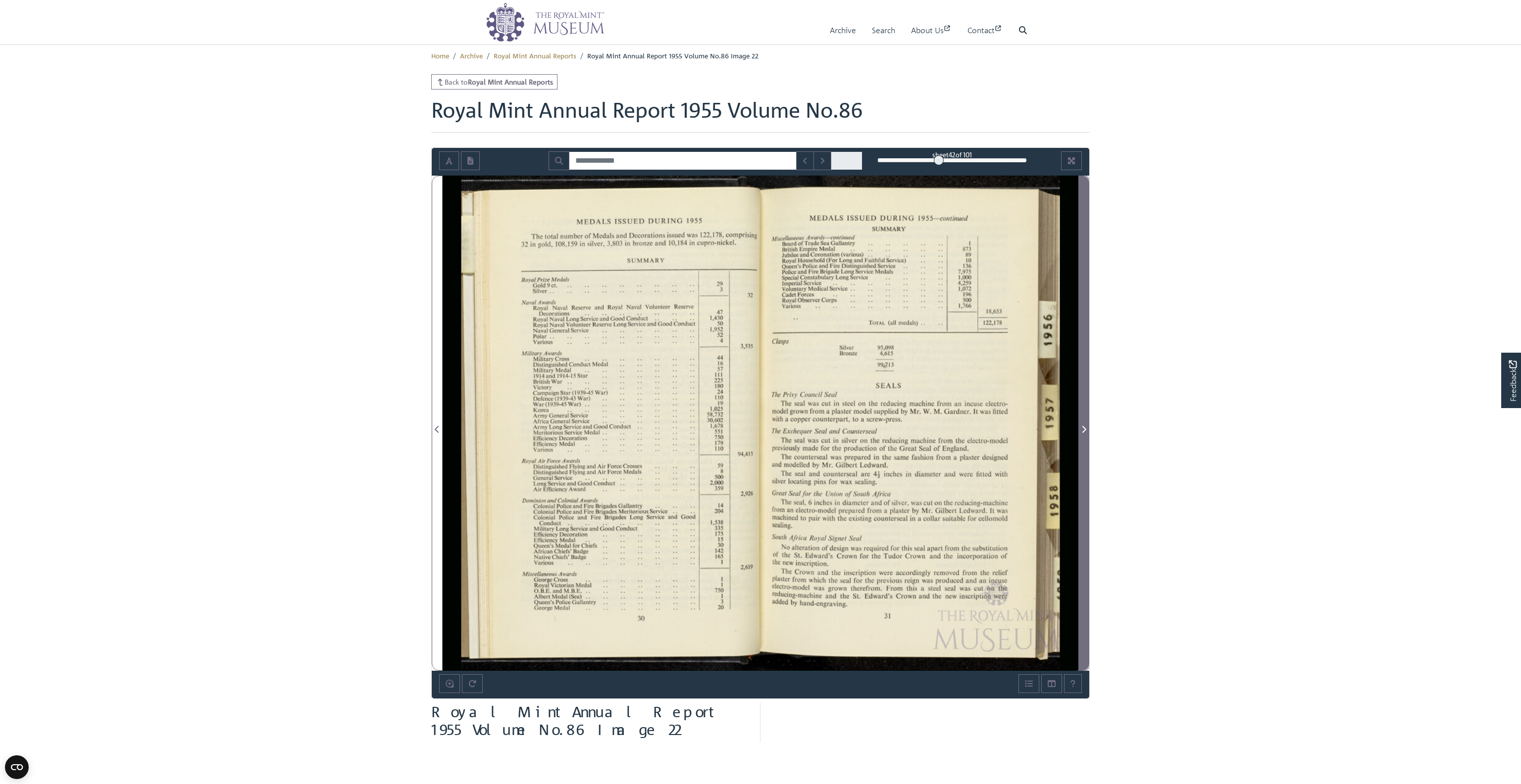
click at [1082, 427] on icon "Next Page" at bounding box center [1084, 430] width 5 height 8
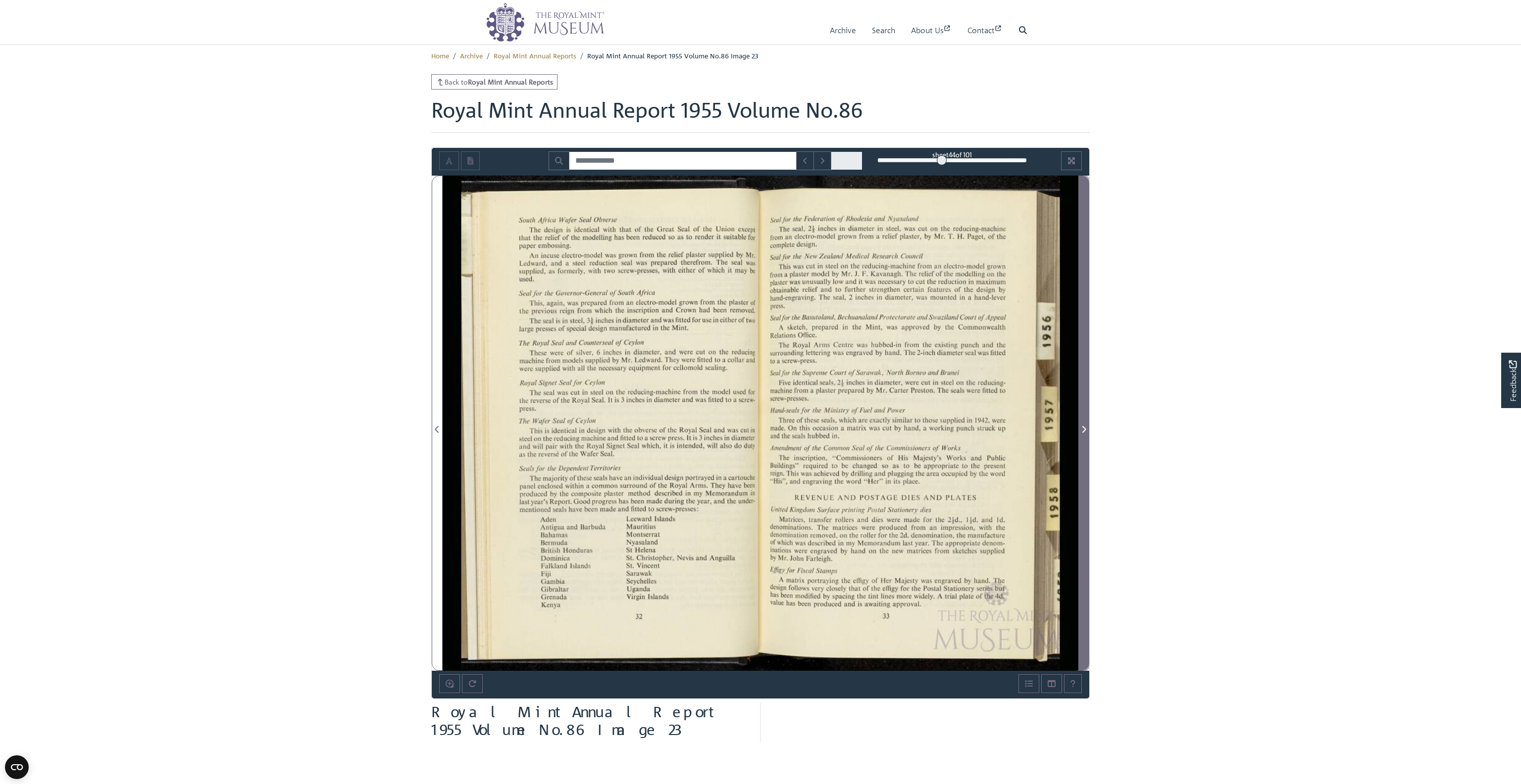
click at [1082, 427] on icon "Next Page" at bounding box center [1084, 430] width 5 height 8
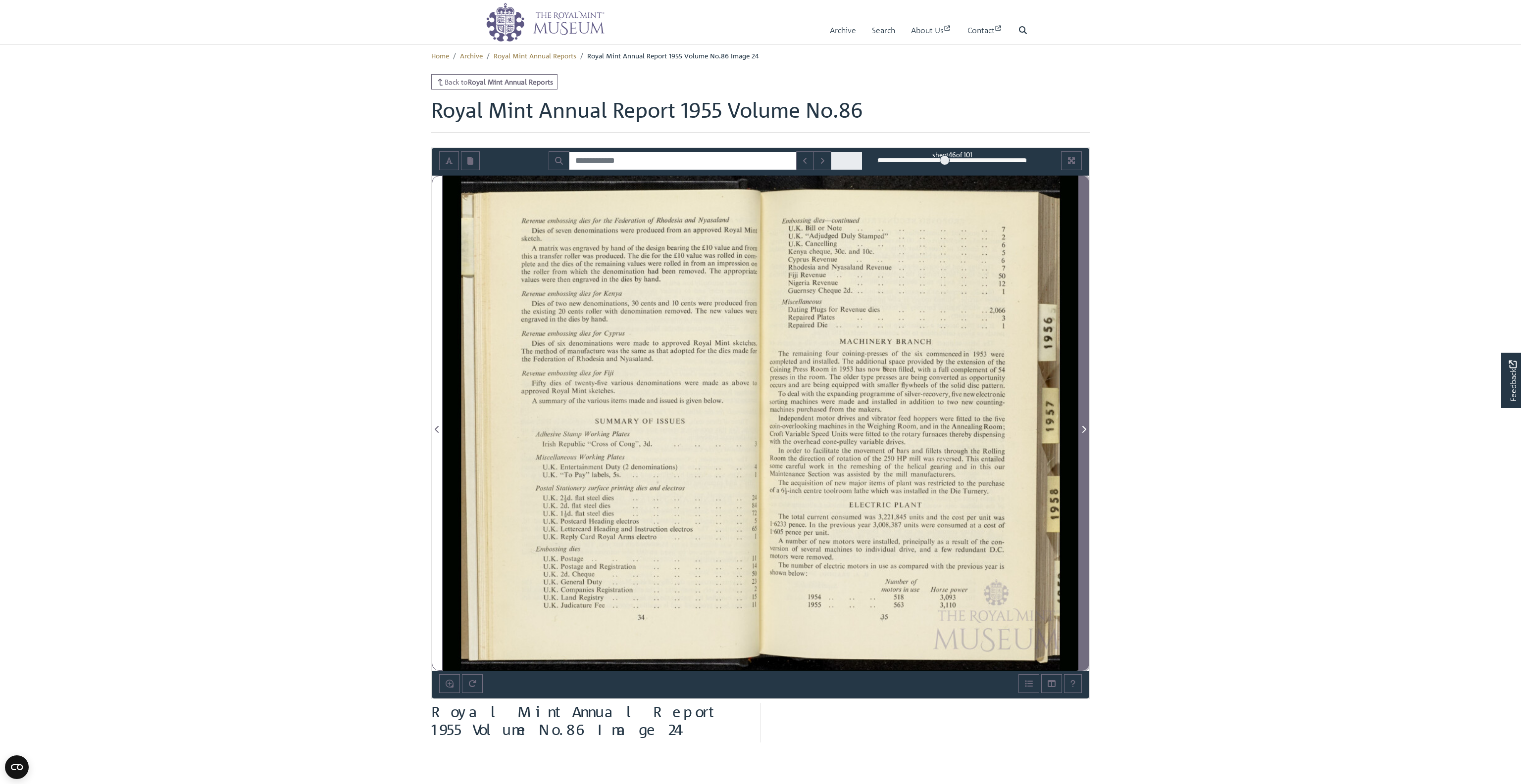
click at [1082, 427] on icon "Next Page" at bounding box center [1084, 430] width 5 height 8
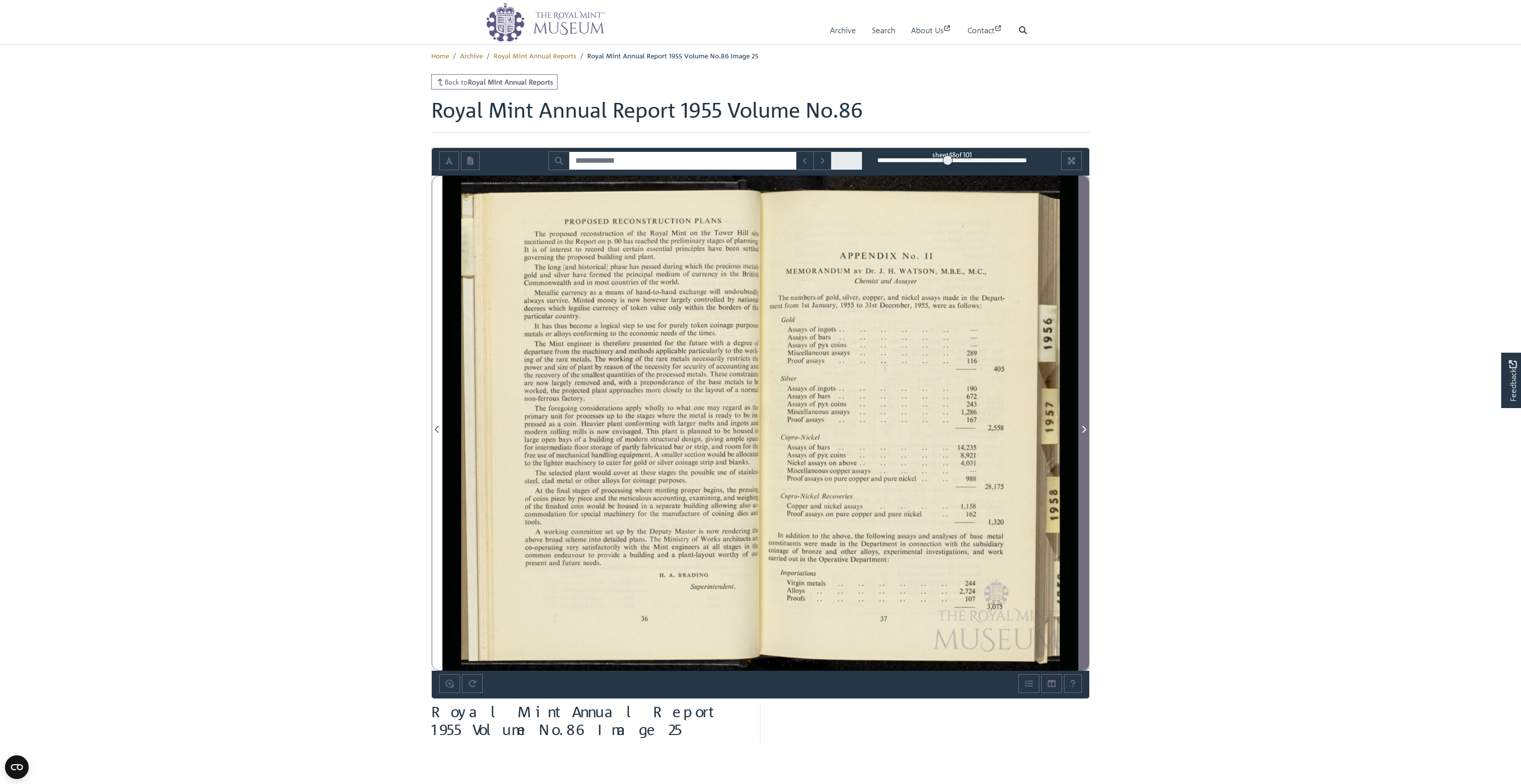
click at [1082, 427] on icon "Next Page" at bounding box center [1084, 430] width 5 height 8
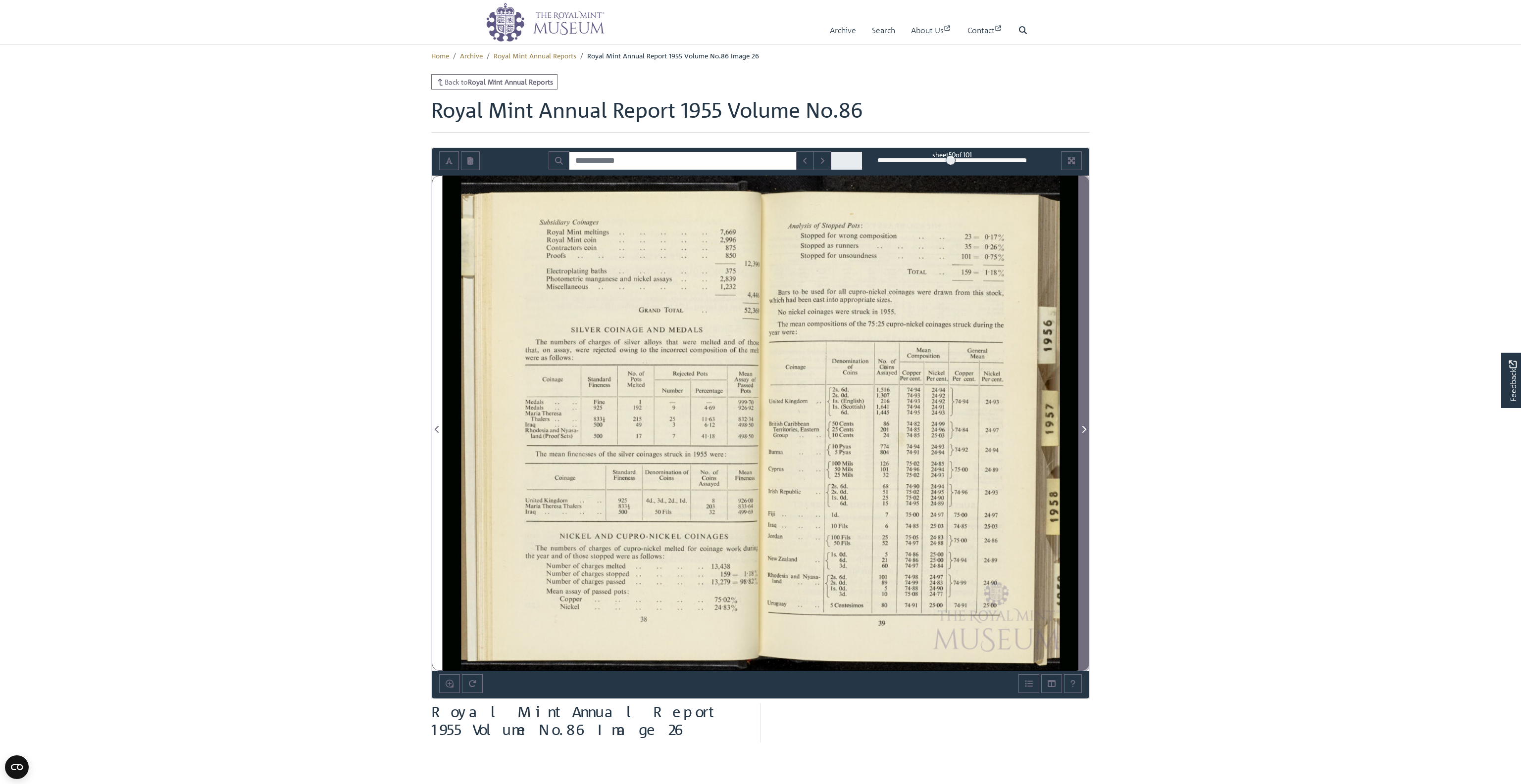
click at [1082, 427] on icon "Next Page" at bounding box center [1084, 430] width 5 height 8
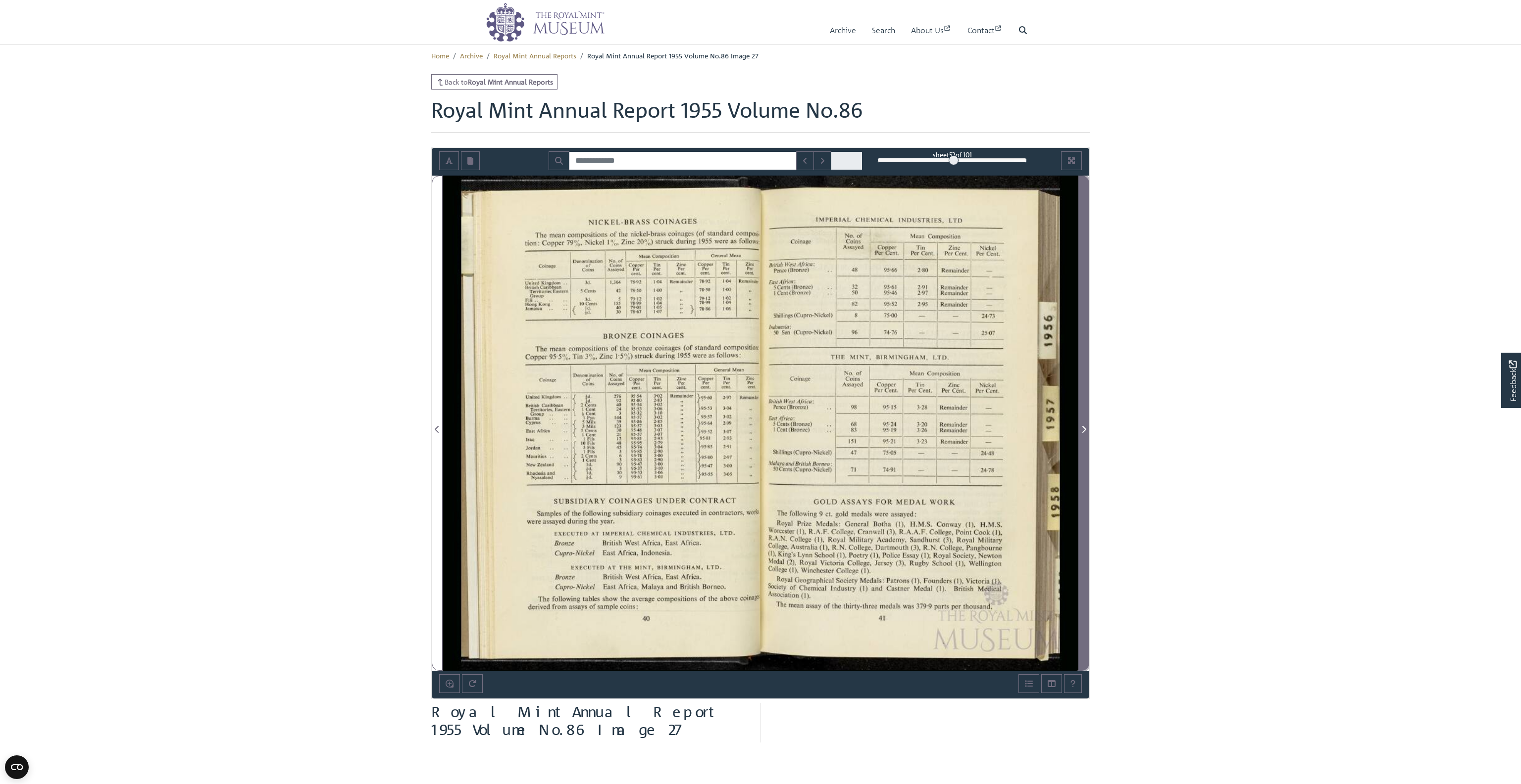
click at [1082, 427] on icon "Next Page" at bounding box center [1084, 430] width 5 height 8
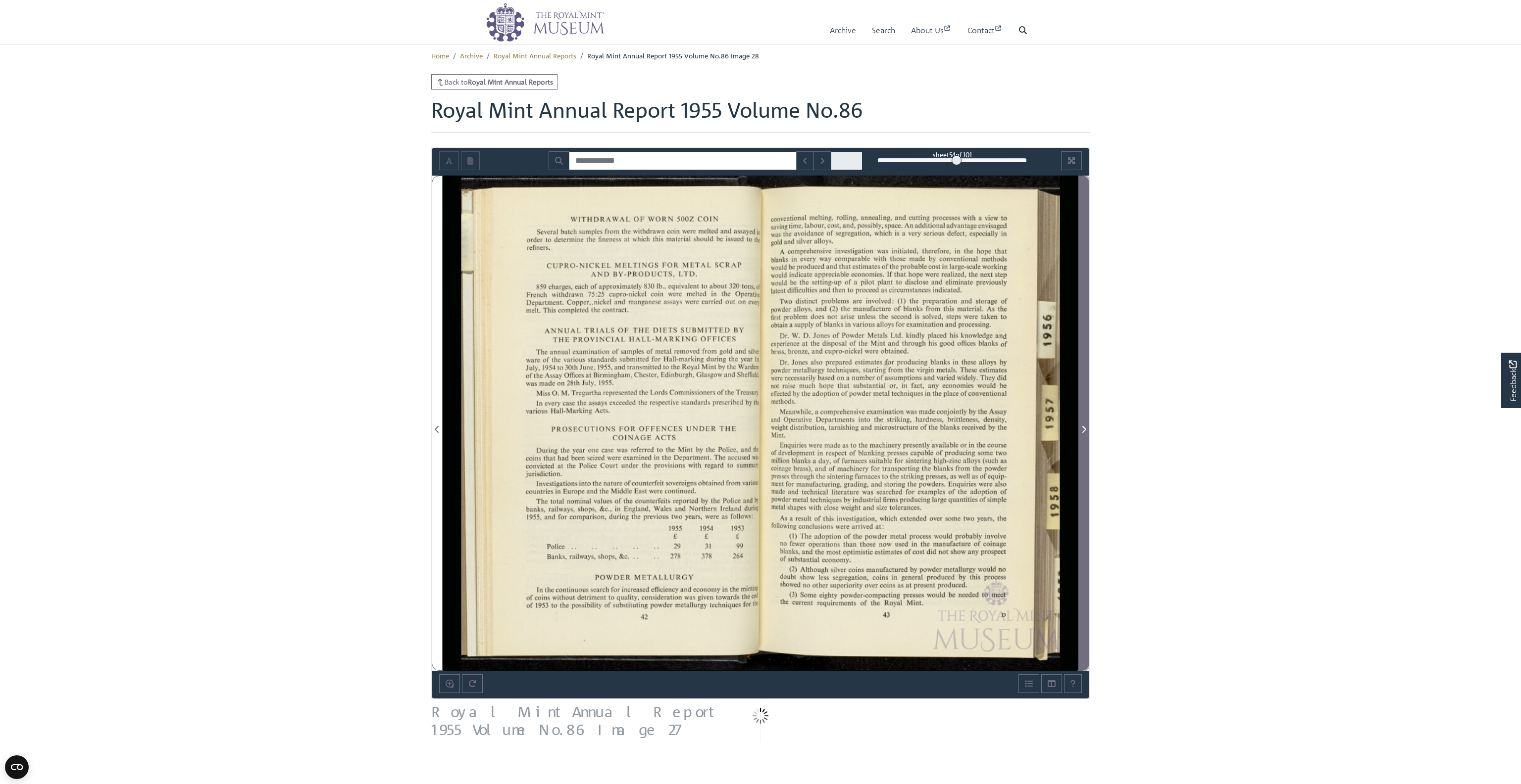
click at [1082, 427] on icon "Next Page" at bounding box center [1084, 430] width 5 height 8
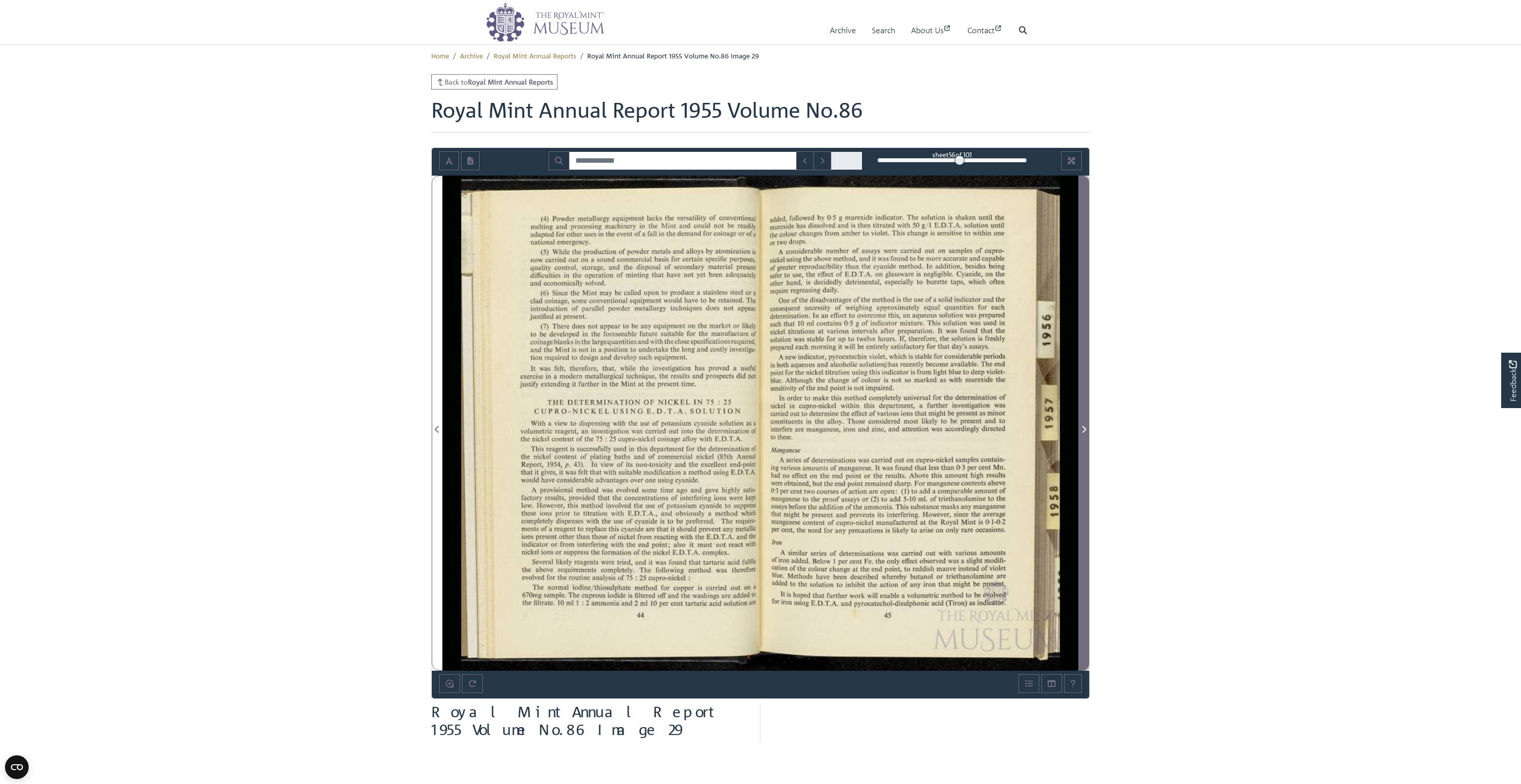
click at [1082, 427] on icon "Next Page" at bounding box center [1084, 430] width 5 height 8
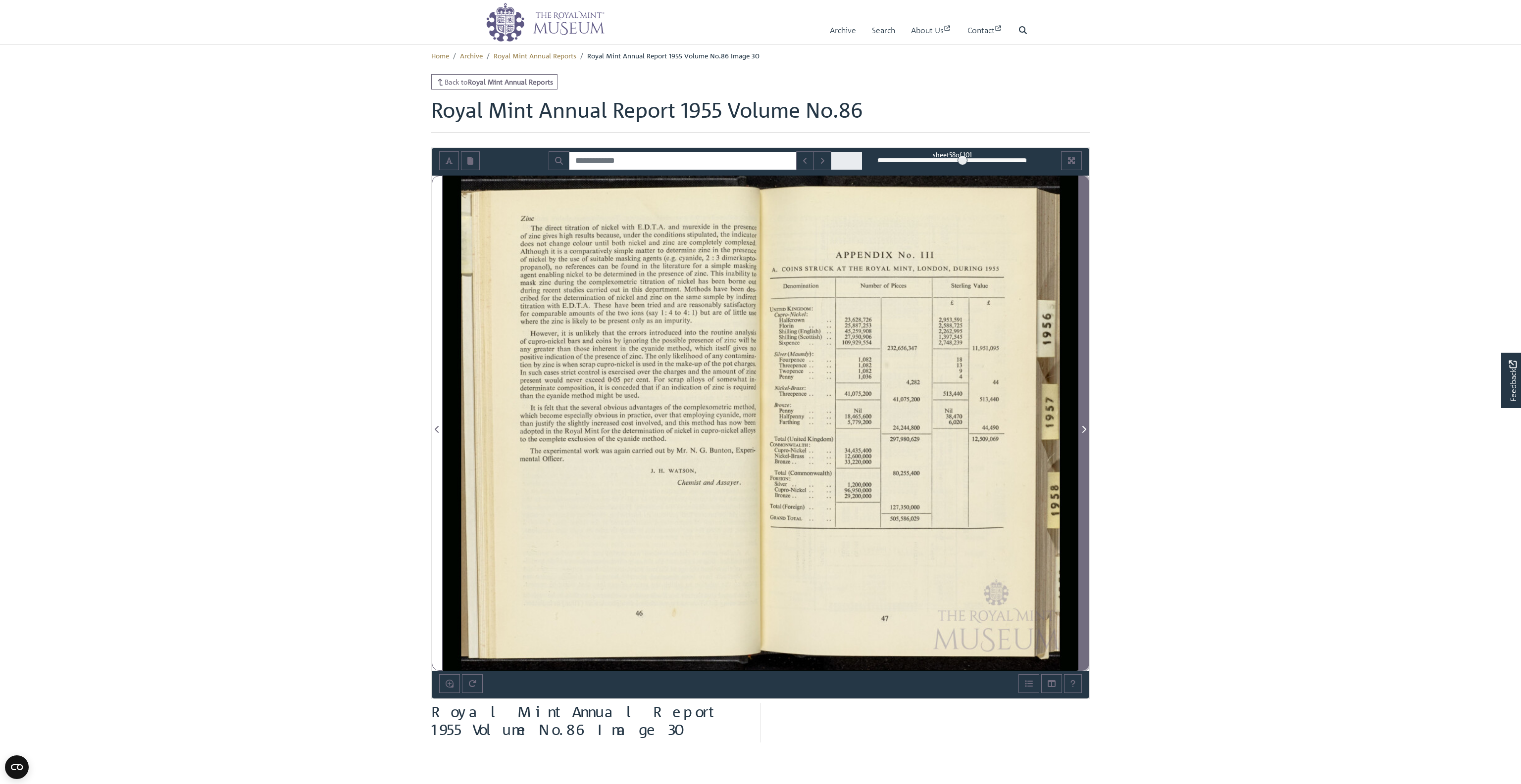
click at [1082, 427] on icon "Next Page" at bounding box center [1084, 430] width 5 height 8
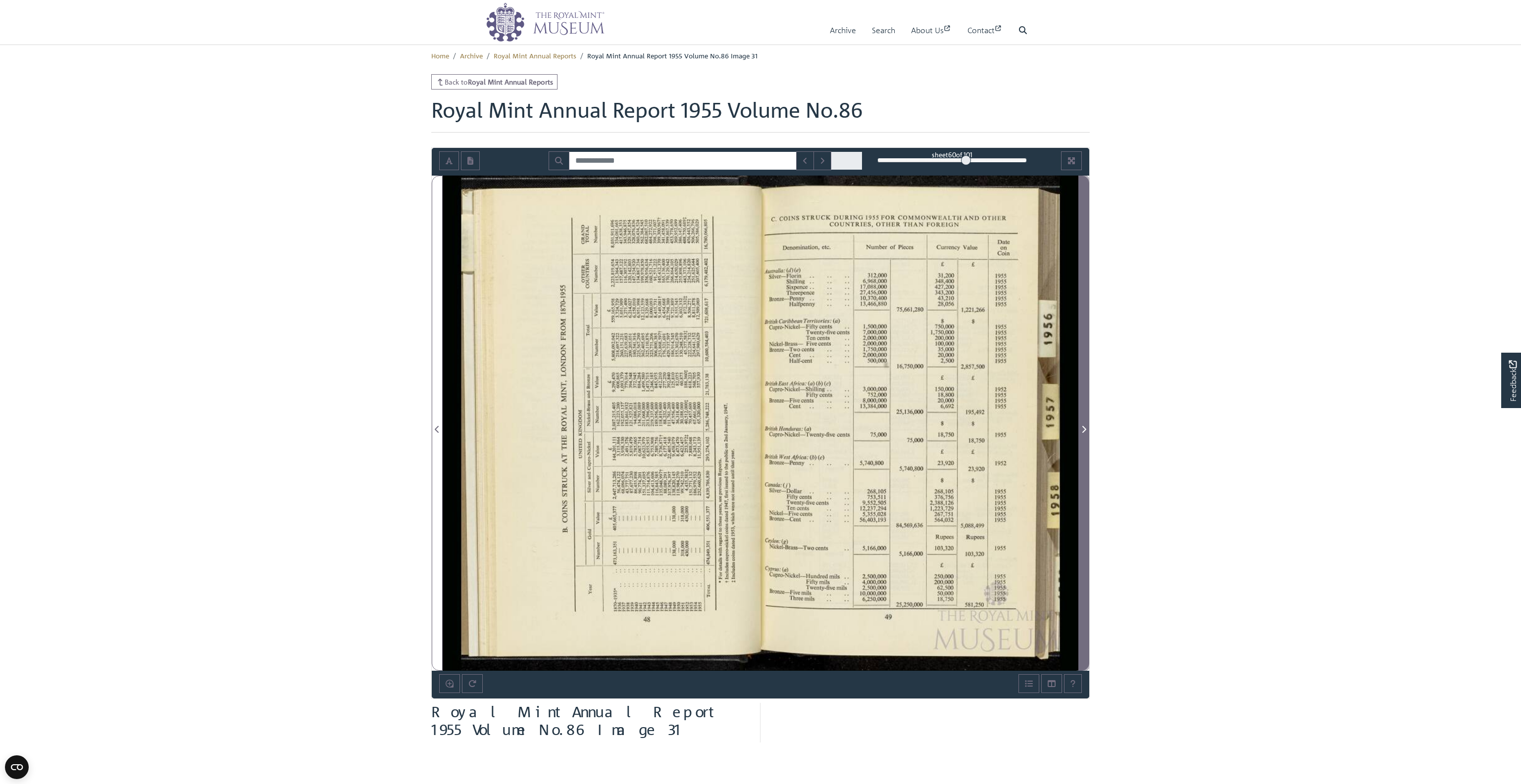
click at [1082, 427] on icon "Next Page" at bounding box center [1084, 430] width 5 height 8
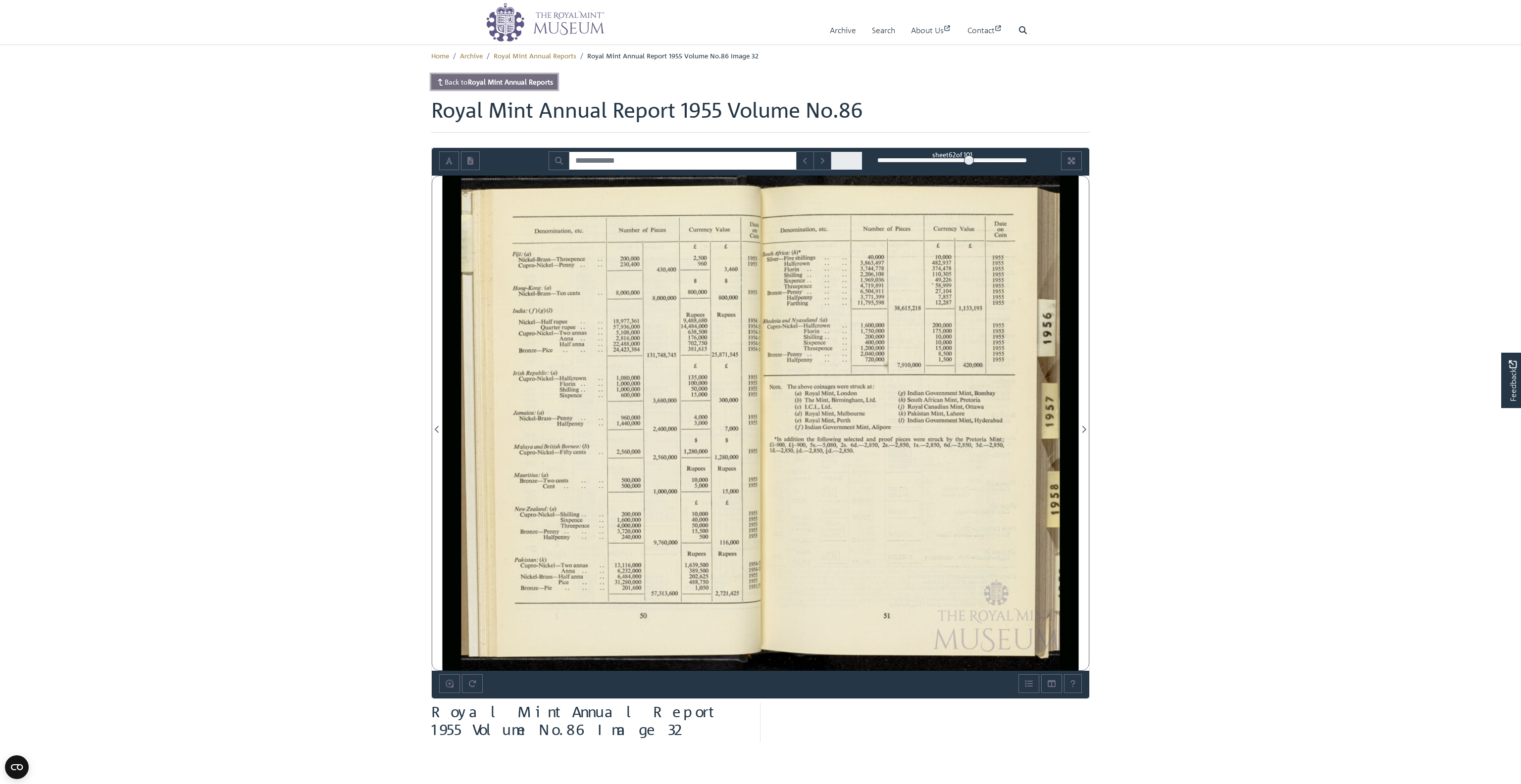
click at [494, 85] on strong "Royal Mint Annual Reports" at bounding box center [510, 82] width 85 height 9
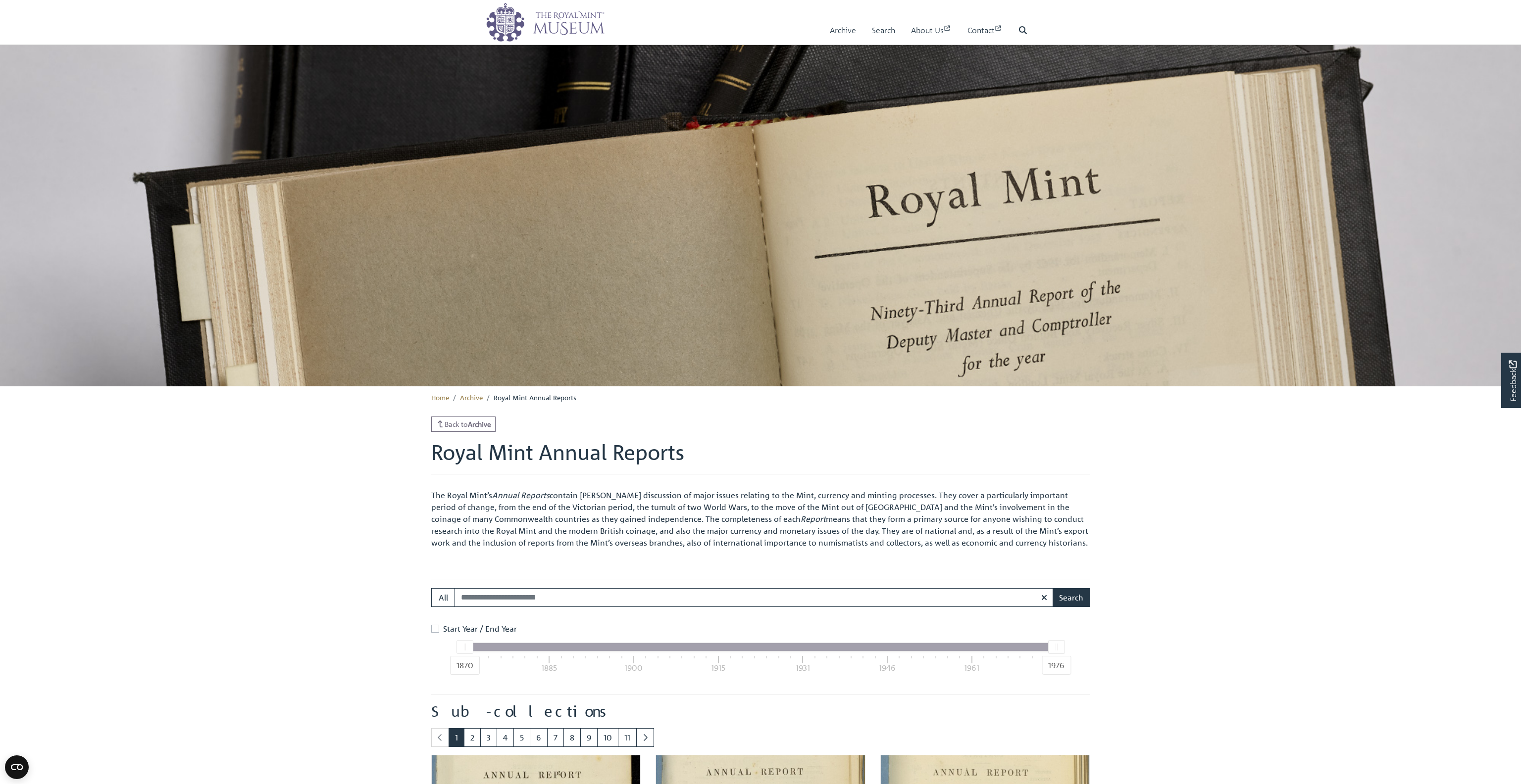
drag, startPoint x: 315, startPoint y: 576, endPoint x: 564, endPoint y: 674, distance: 267.6
click at [625, 733] on link "11" at bounding box center [627, 738] width 19 height 19
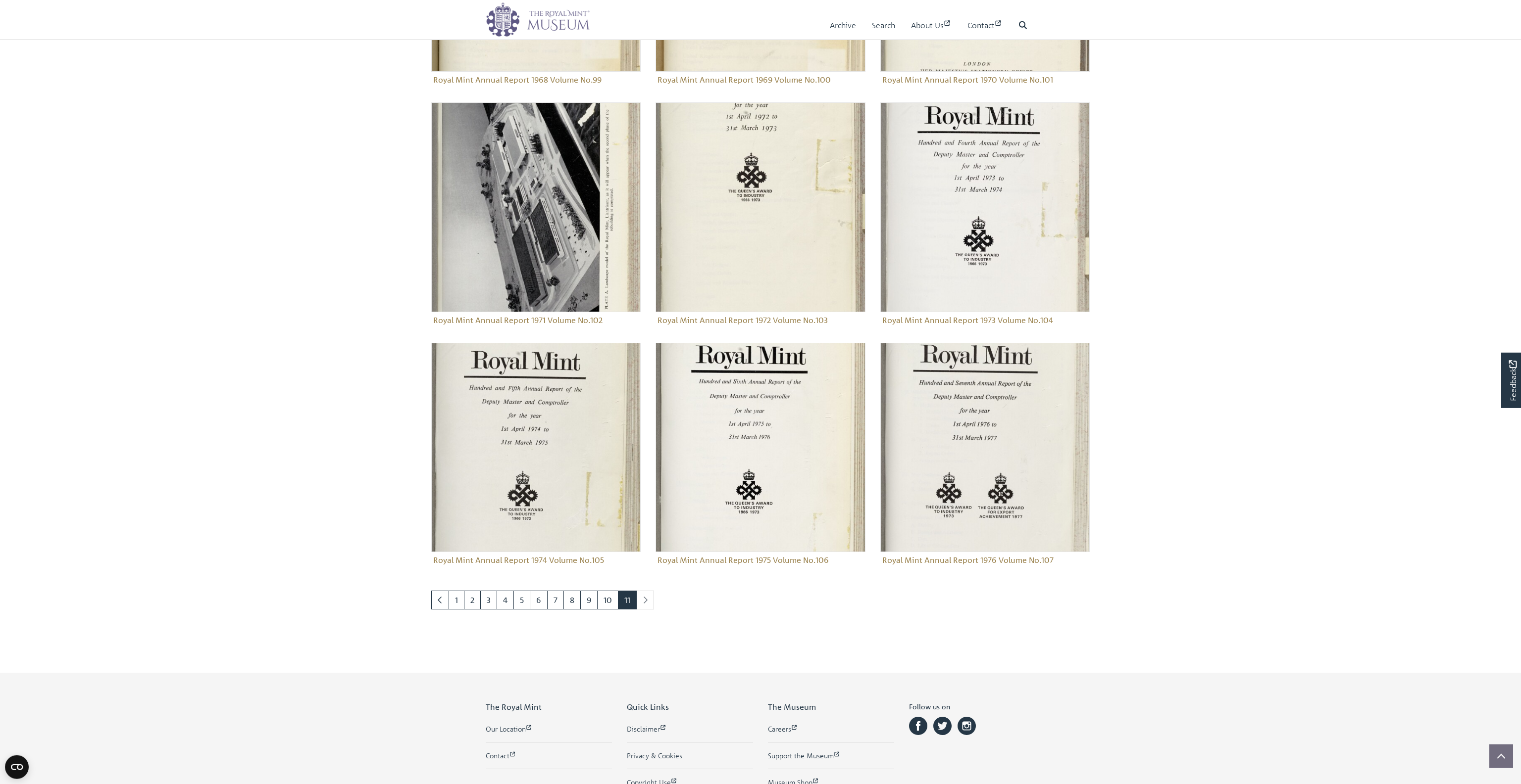
scroll to position [855, 0]
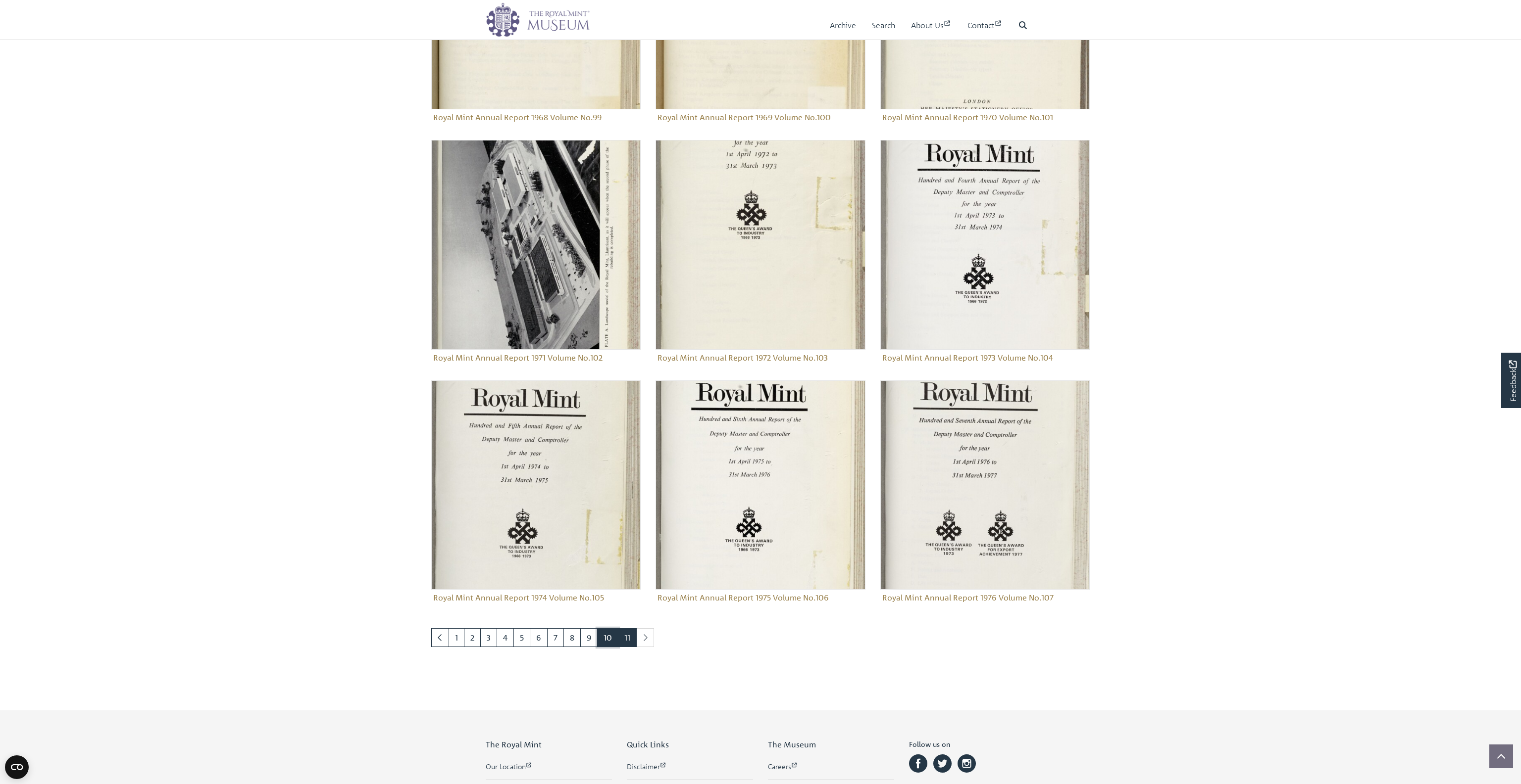
click at [609, 638] on link "10" at bounding box center [608, 637] width 22 height 19
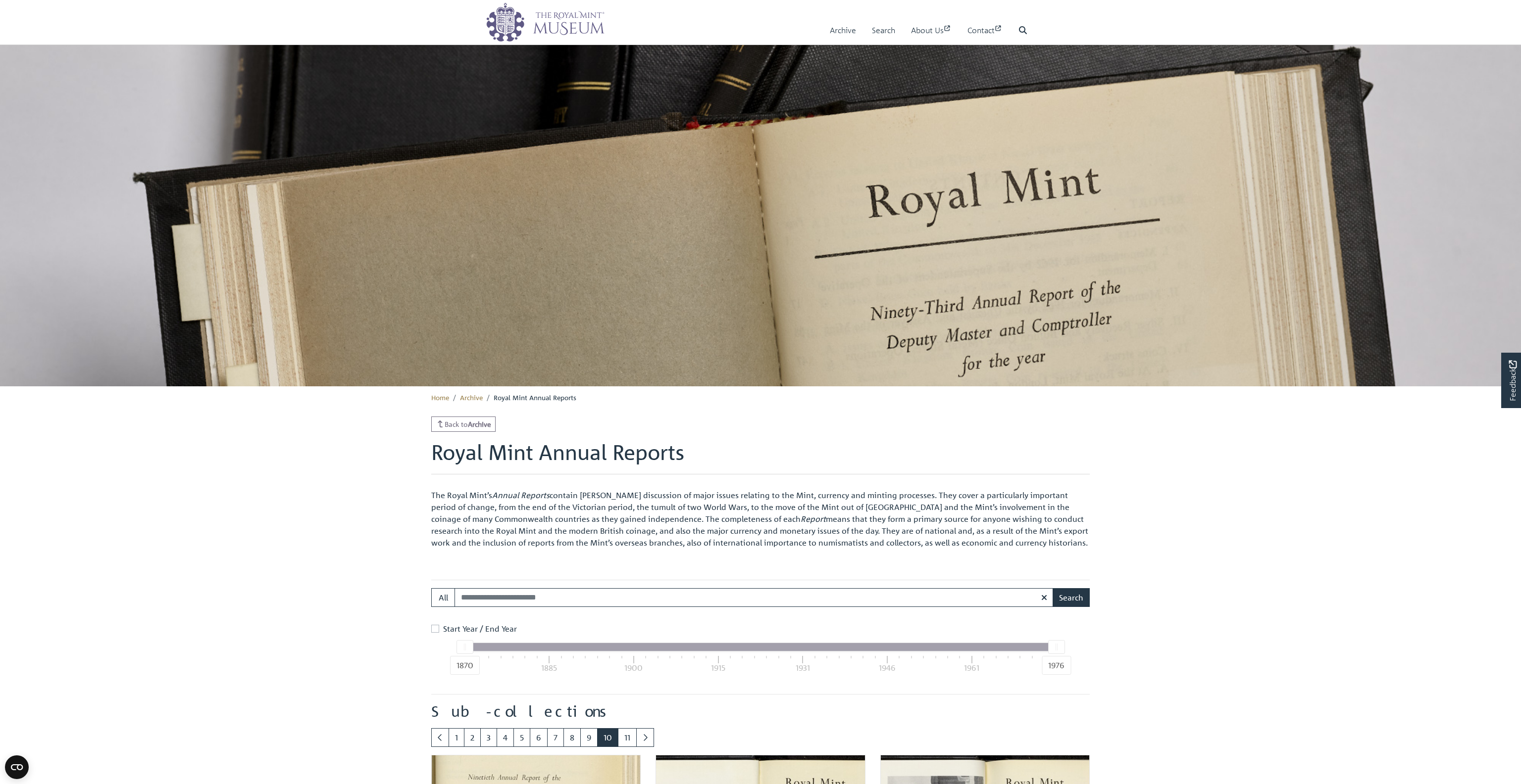
scroll to position [342, 0]
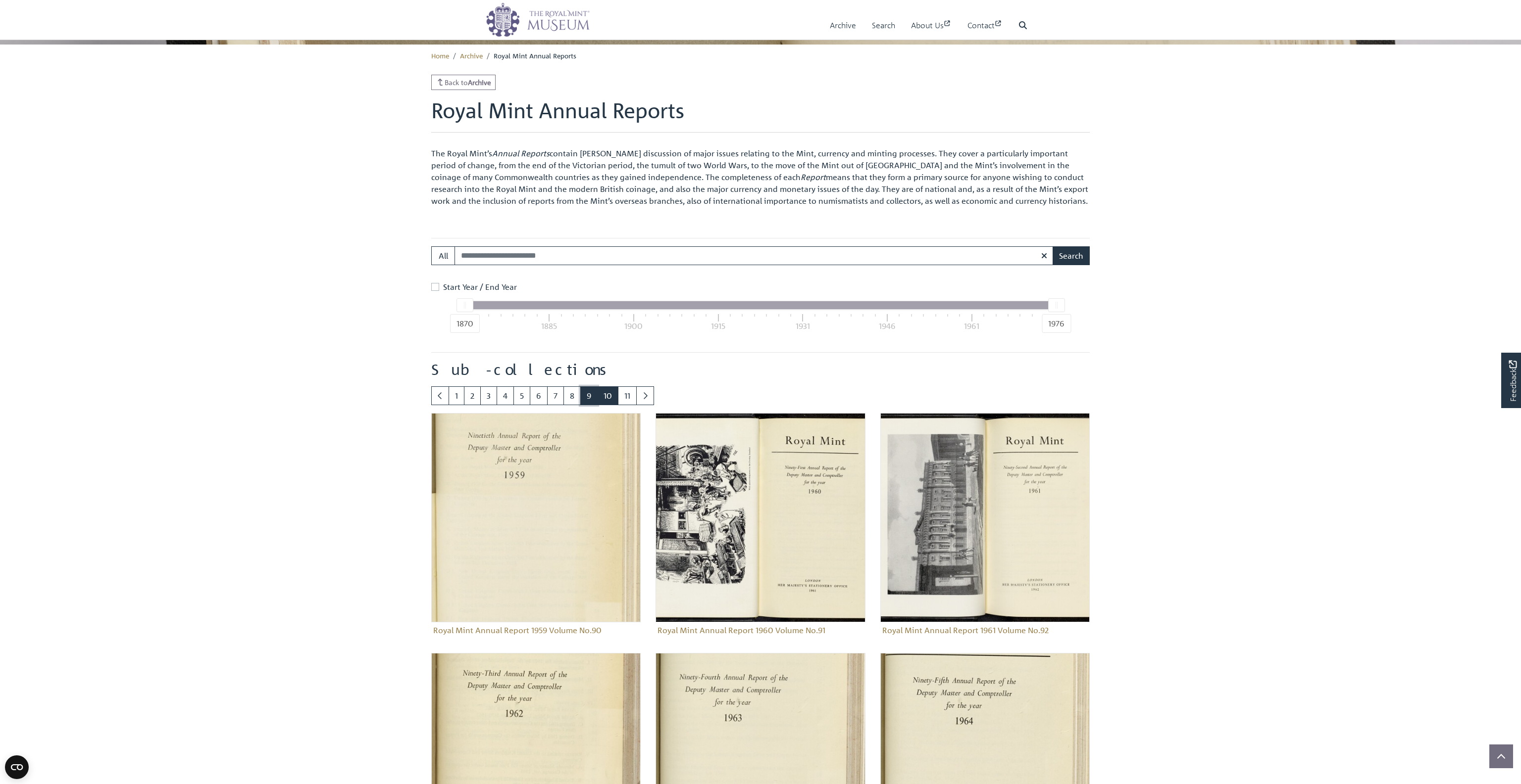
click at [585, 395] on link "9" at bounding box center [589, 396] width 17 height 19
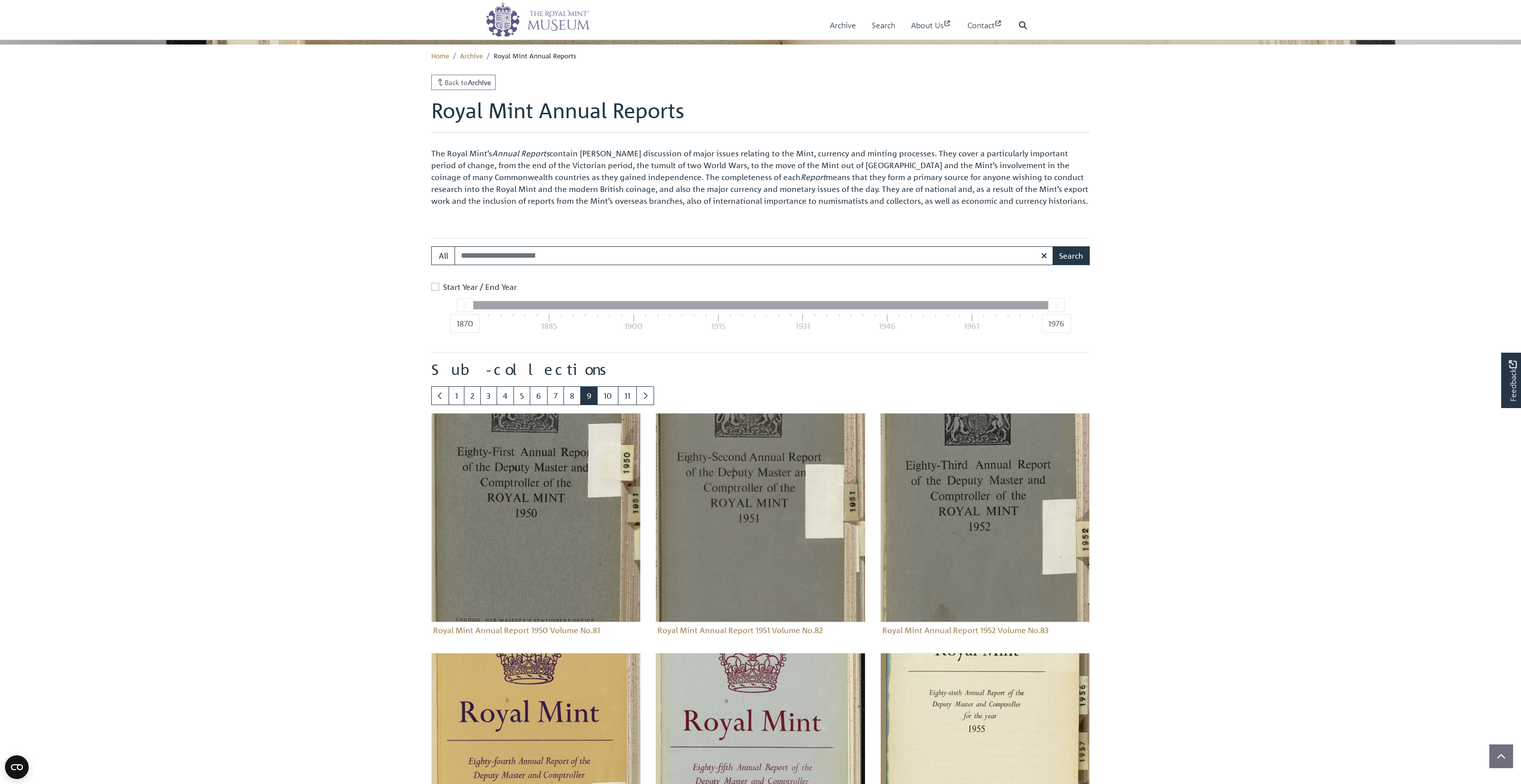
scroll to position [741, 0]
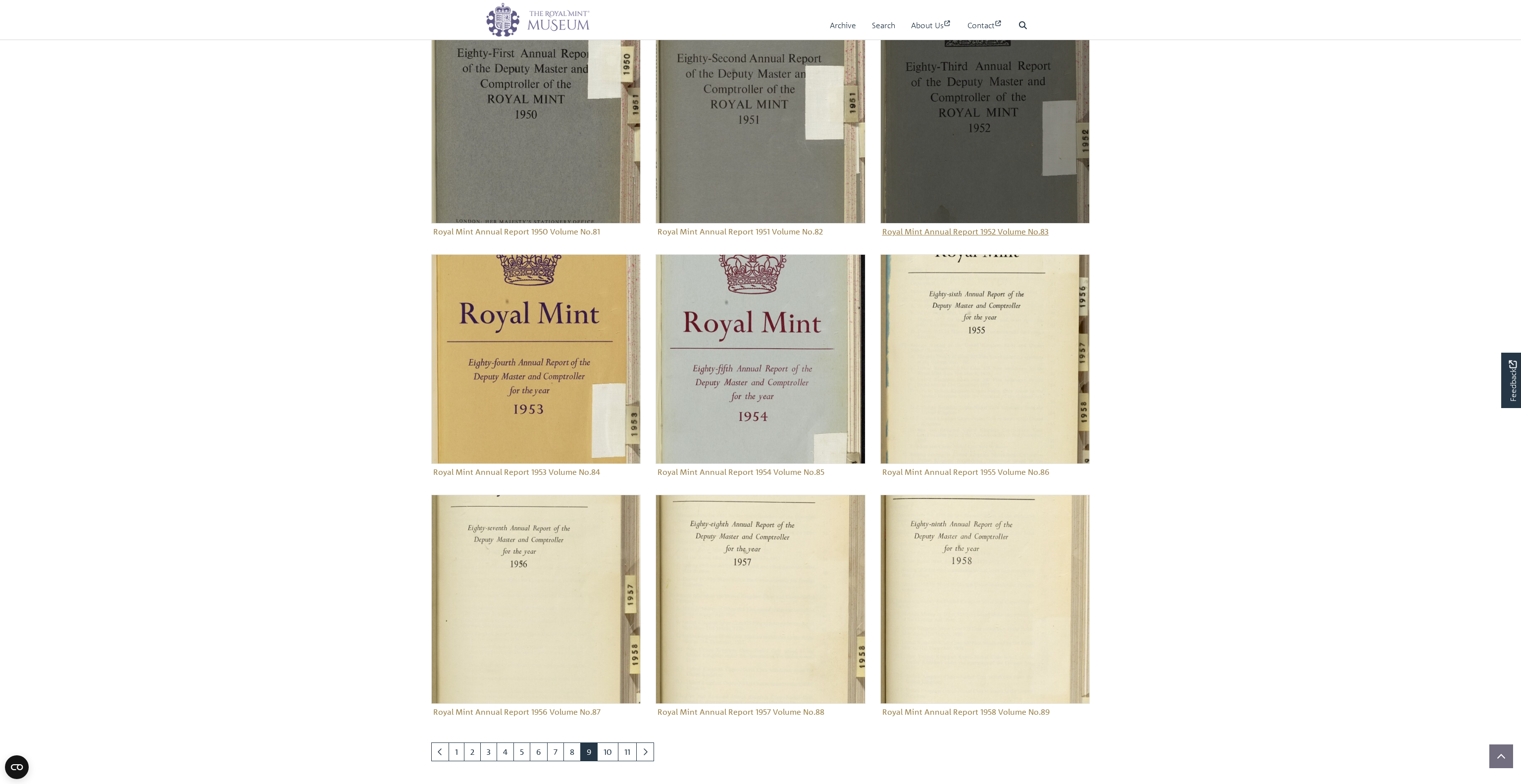
click at [975, 235] on figure "Royal Mint Annual Report 1952 Volume No.83" at bounding box center [984, 127] width 209 height 225
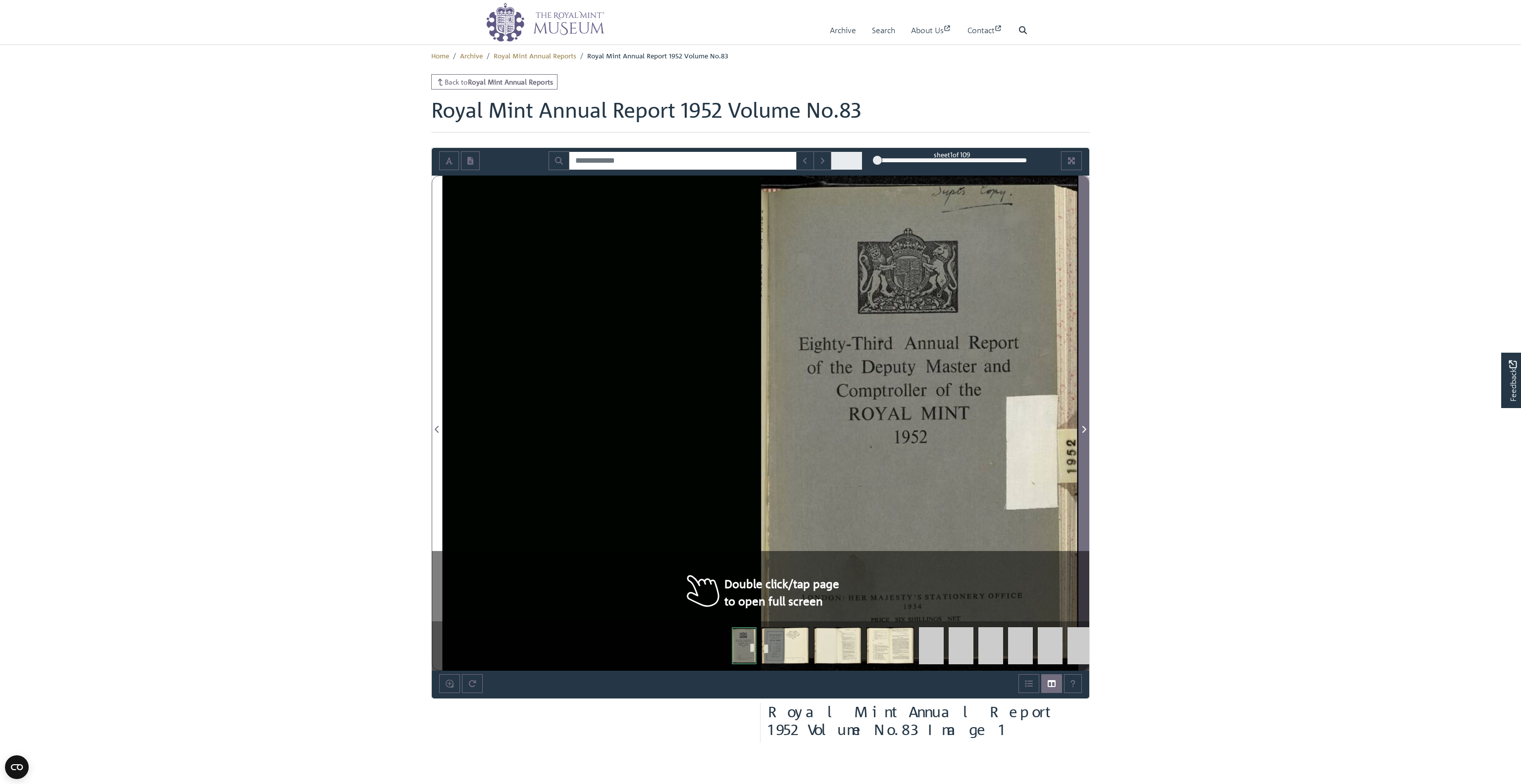
click at [1085, 426] on icon "Next Page" at bounding box center [1084, 430] width 5 height 8
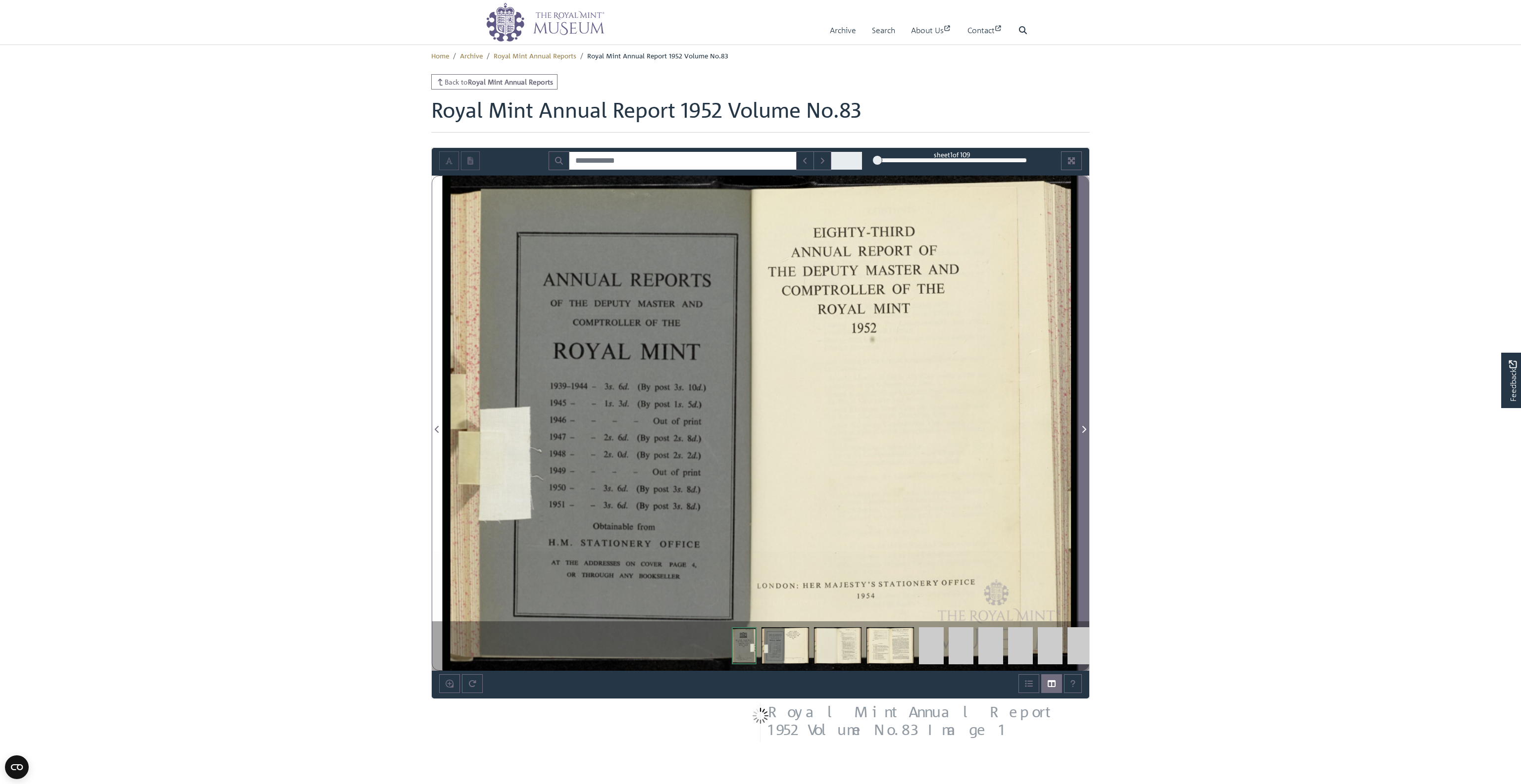
click at [1085, 426] on icon "Next Page" at bounding box center [1084, 430] width 5 height 8
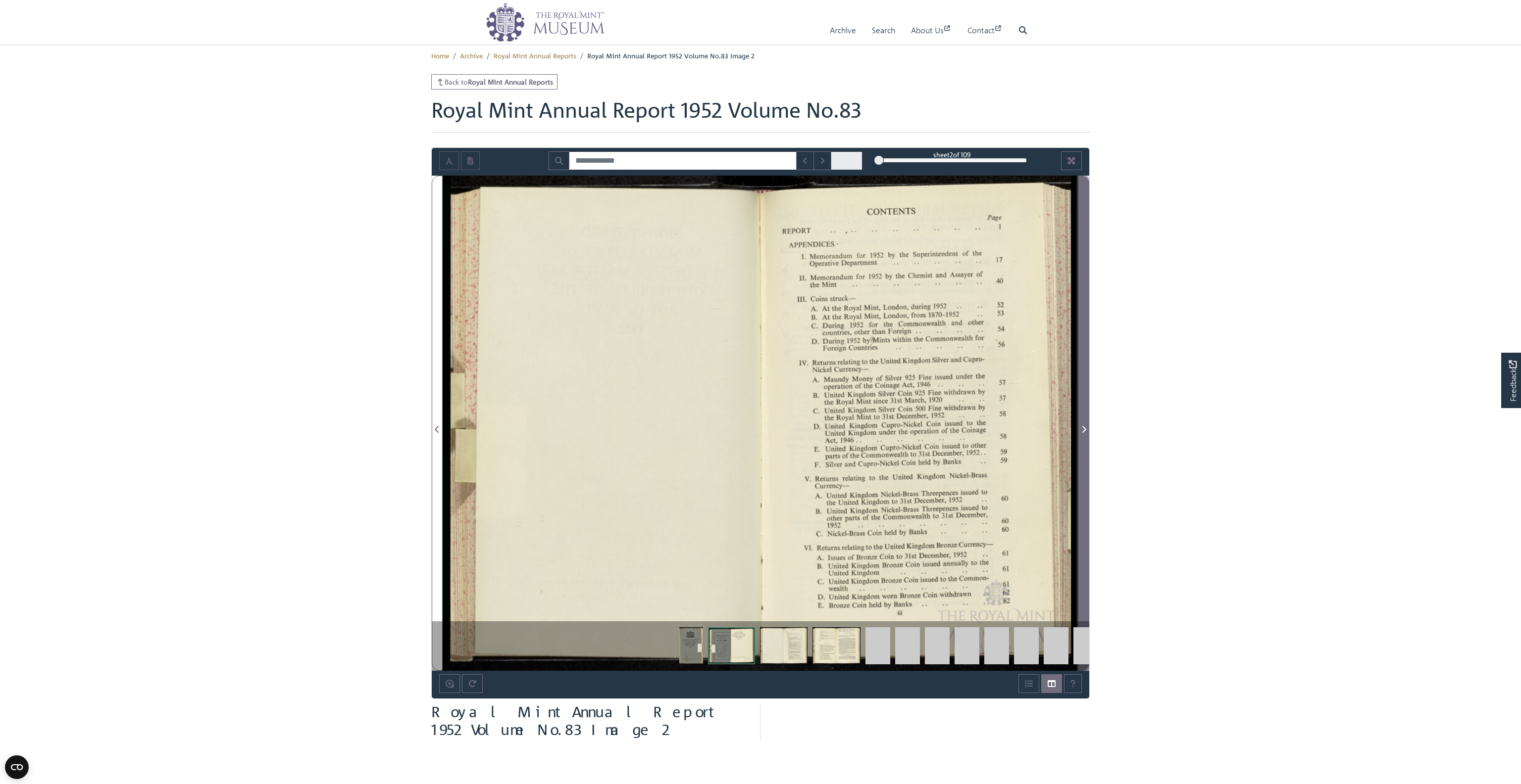
click at [1085, 426] on icon "Next Page" at bounding box center [1084, 430] width 5 height 8
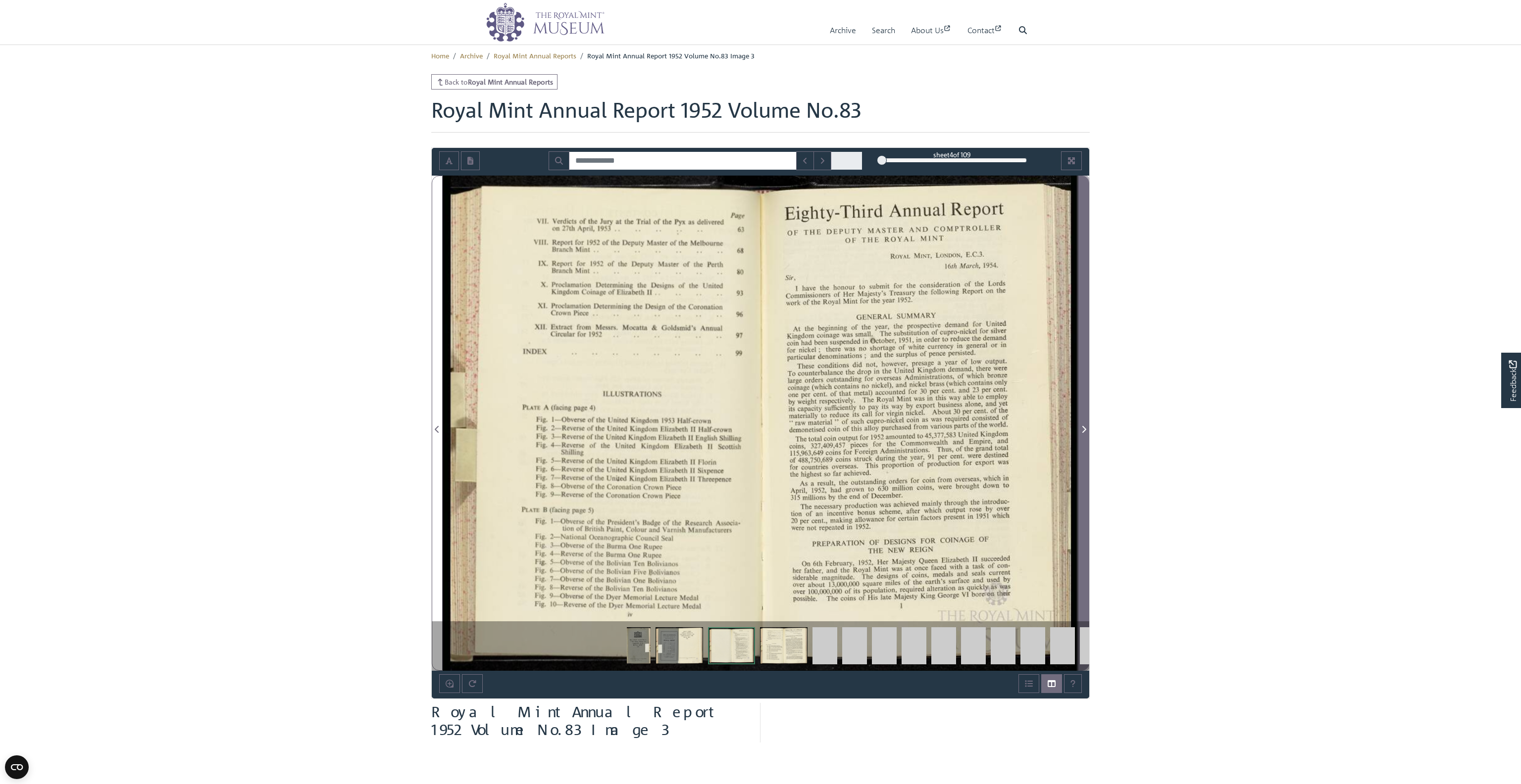
click at [1085, 426] on icon "Next Page" at bounding box center [1084, 430] width 5 height 8
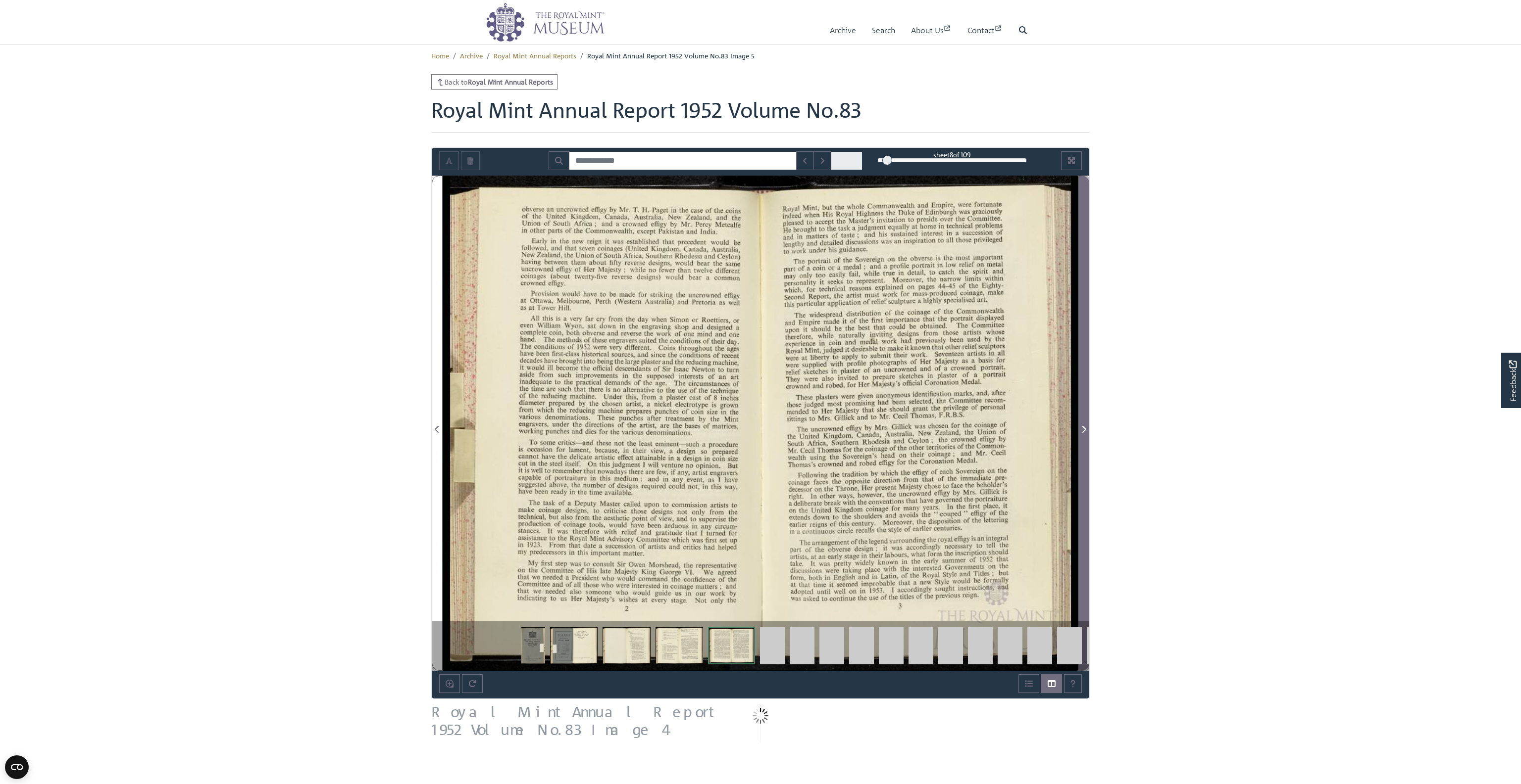
click at [1085, 426] on icon "Next Page" at bounding box center [1084, 430] width 5 height 8
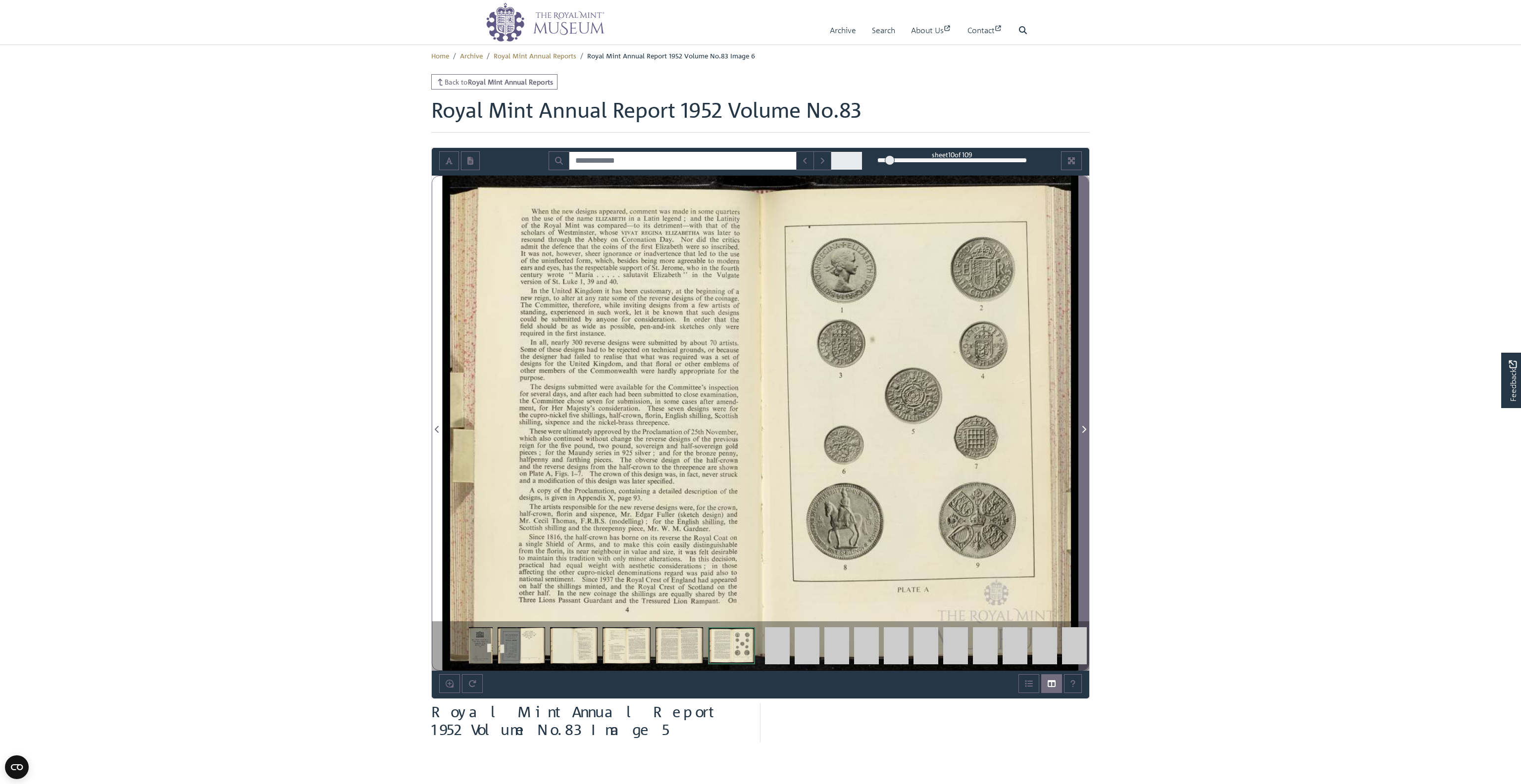
click at [1085, 426] on icon "Next Page" at bounding box center [1084, 430] width 5 height 8
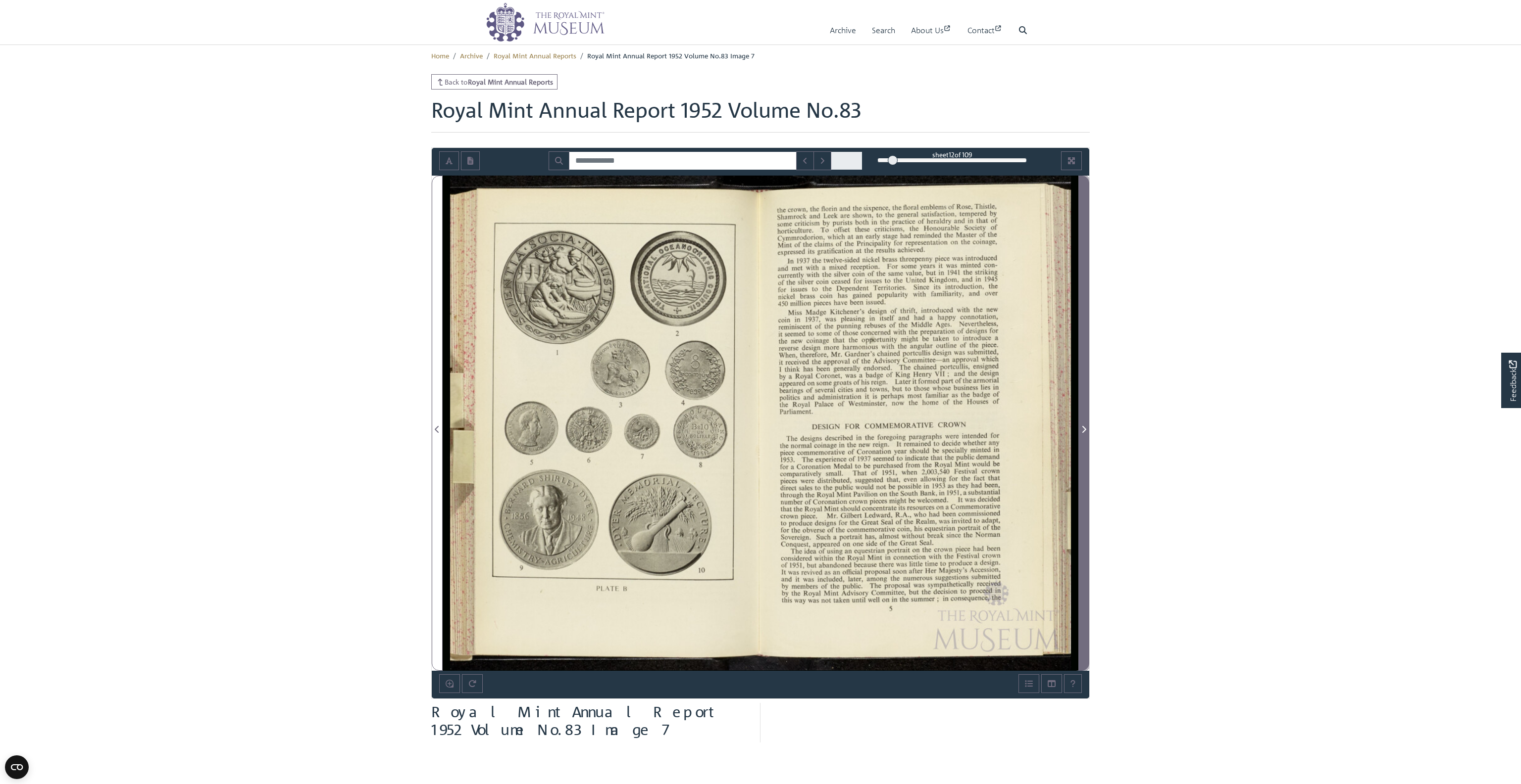
click at [1085, 426] on icon "Next Page" at bounding box center [1084, 430] width 5 height 8
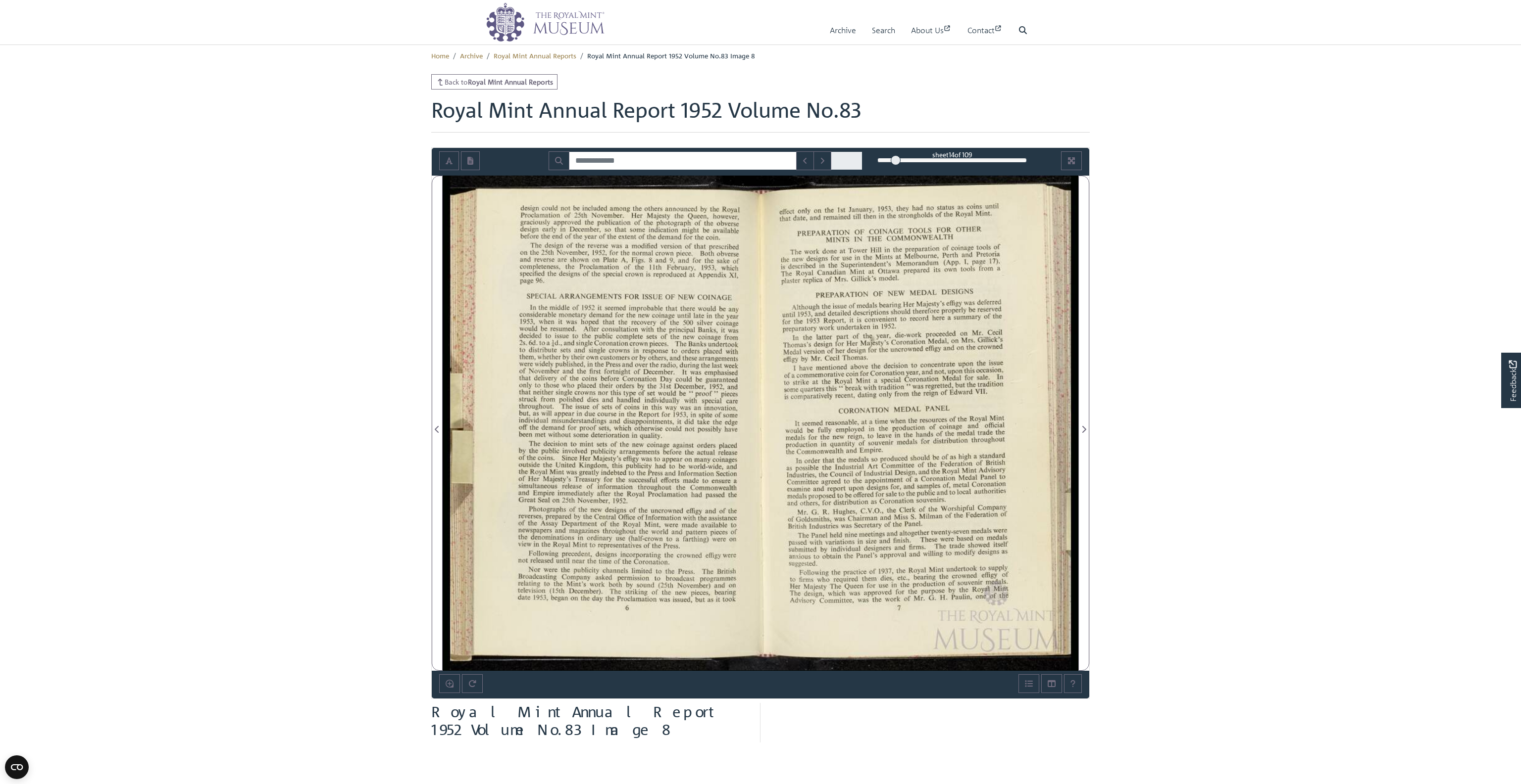
click at [554, 587] on div at bounding box center [601, 424] width 318 height 495
click at [651, 587] on div at bounding box center [601, 424] width 318 height 495
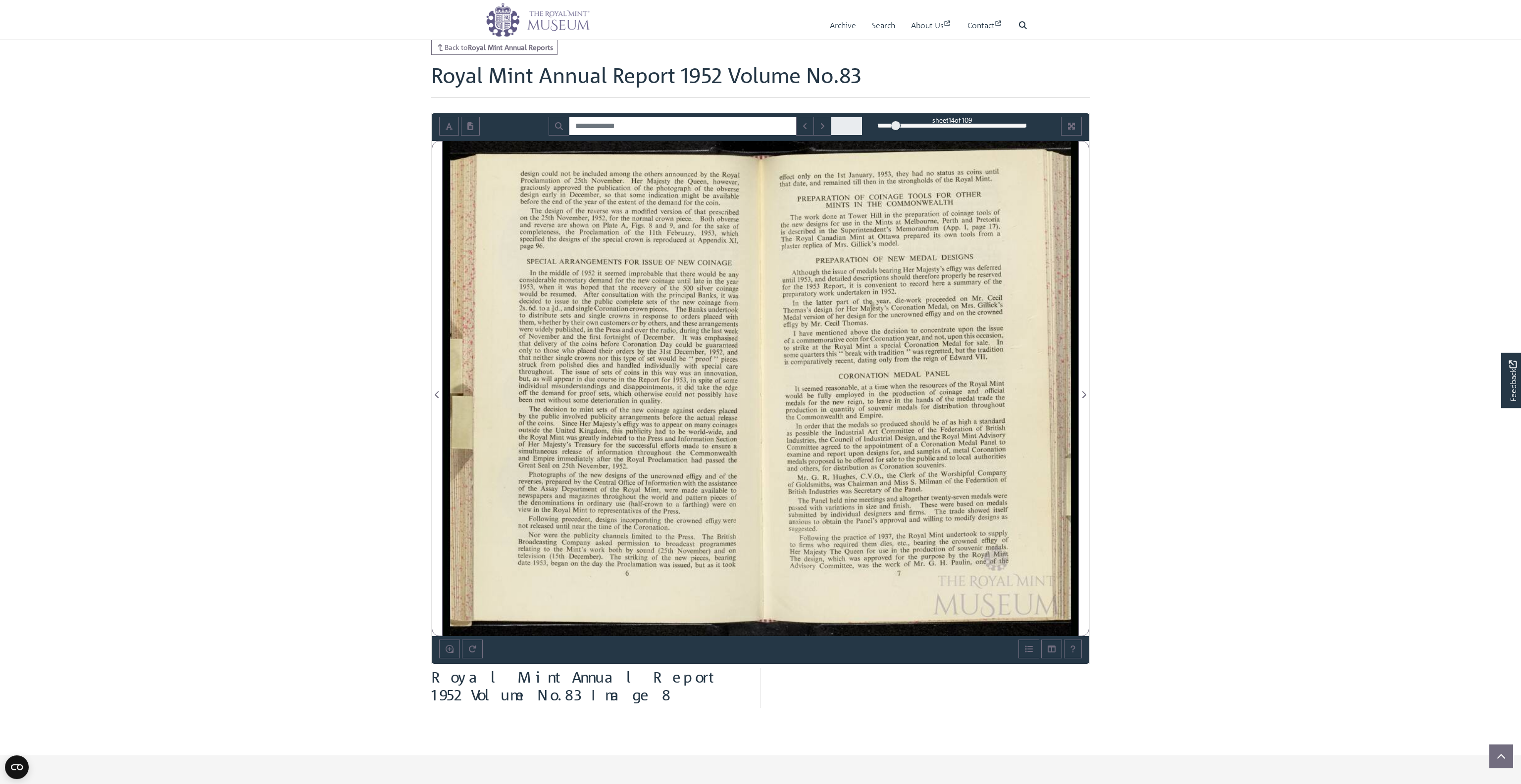
scroll to position [57, 0]
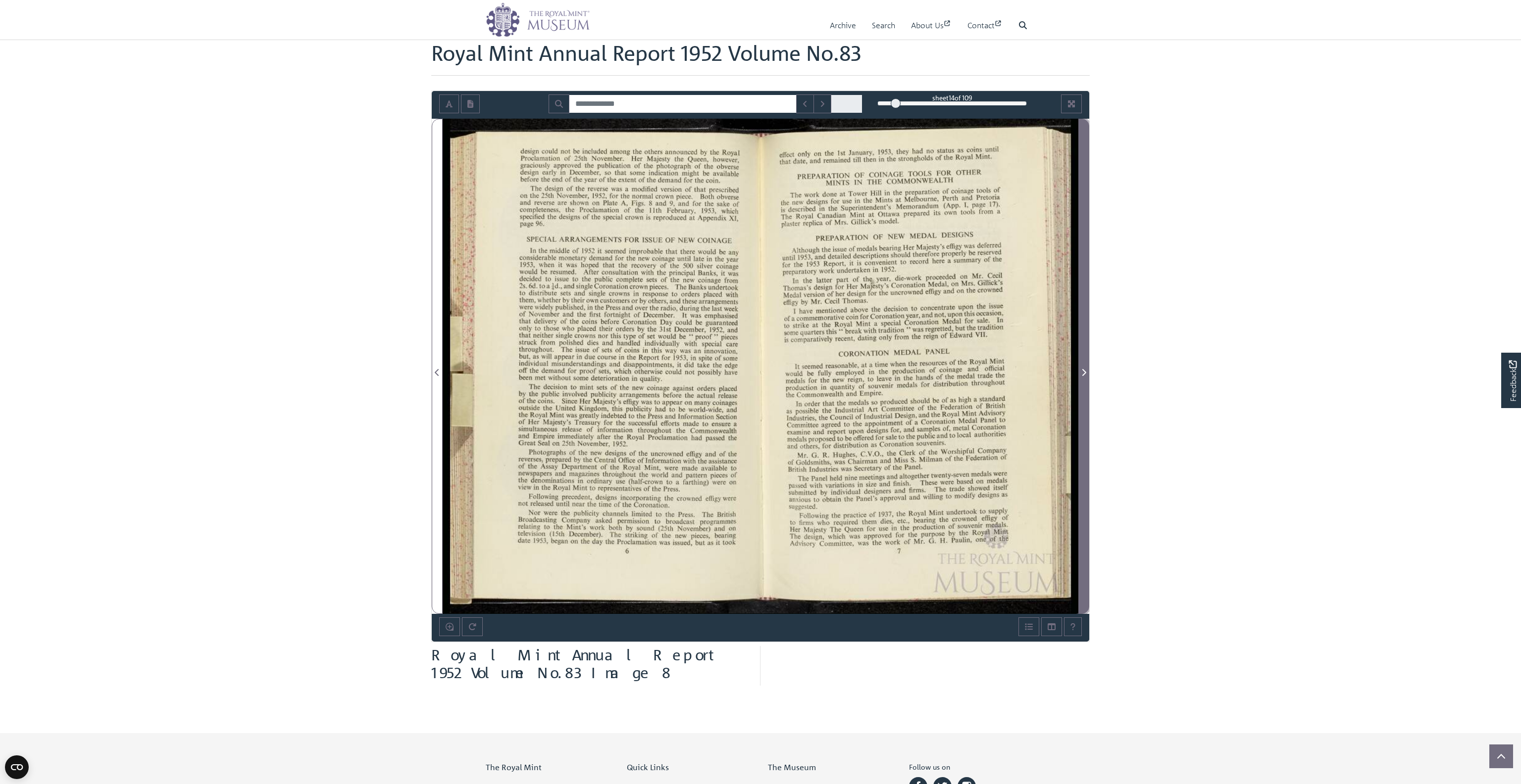
click at [1084, 370] on icon "Next Page" at bounding box center [1084, 372] width 4 height 7
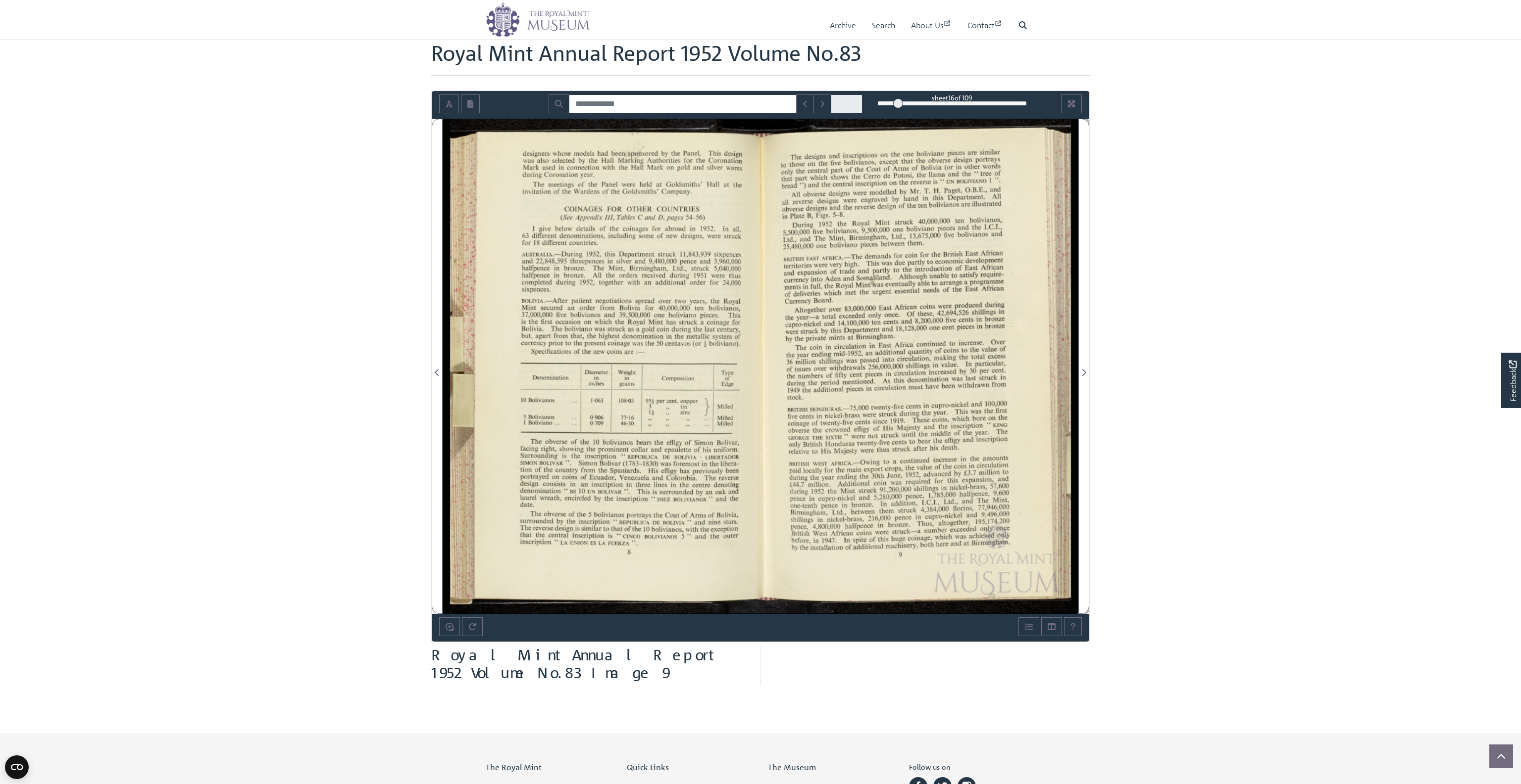
drag, startPoint x: 1084, startPoint y: 370, endPoint x: 842, endPoint y: 357, distance: 242.3
drag, startPoint x: 787, startPoint y: 462, endPoint x: 844, endPoint y: 515, distance: 77.8
click at [844, 515] on div at bounding box center [920, 367] width 318 height 495
drag, startPoint x: 866, startPoint y: 549, endPoint x: 869, endPoint y: 474, distance: 75.1
click at [869, 474] on div at bounding box center [920, 367] width 318 height 495
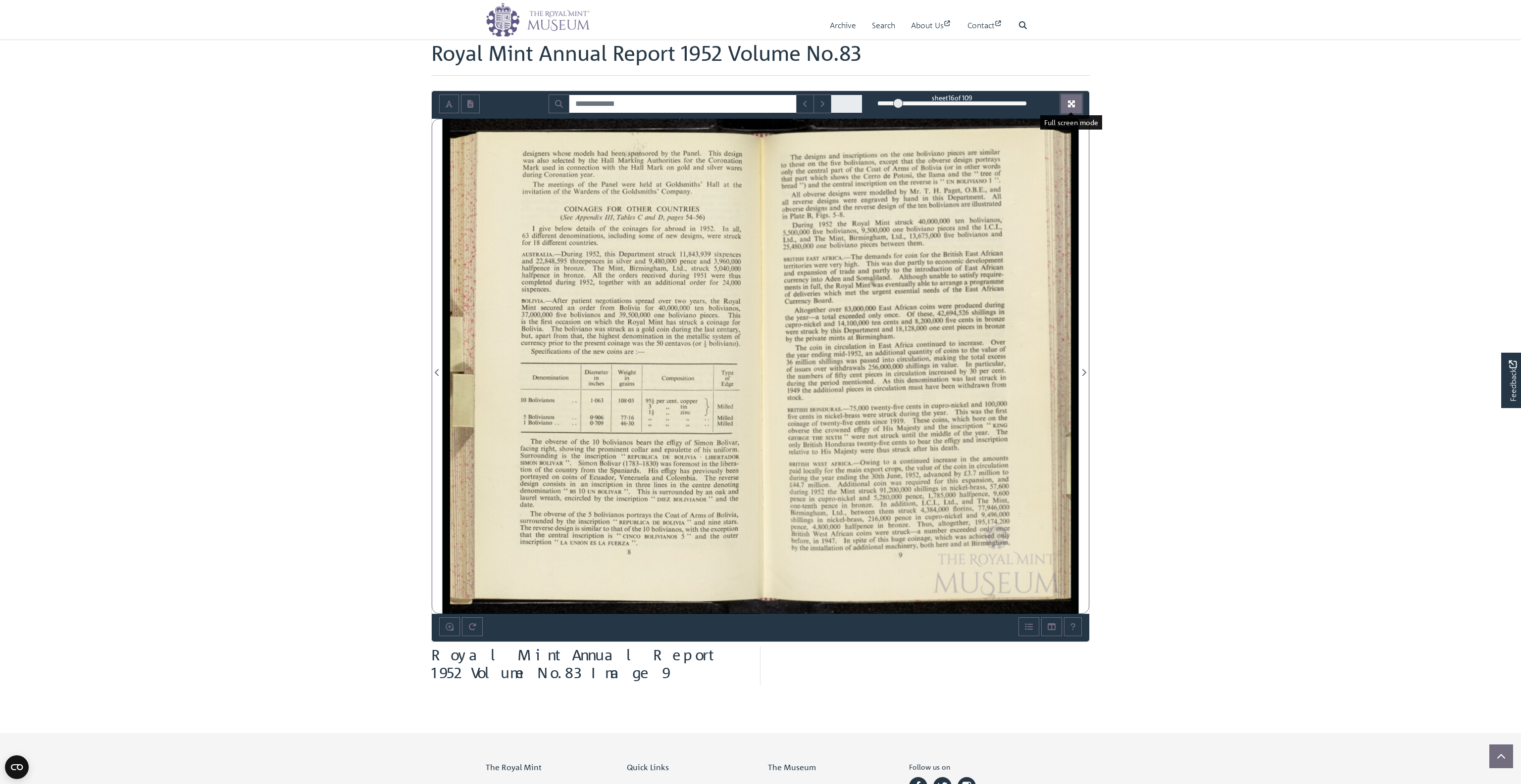
click at [1073, 98] on button "Full screen mode" at bounding box center [1071, 103] width 21 height 19
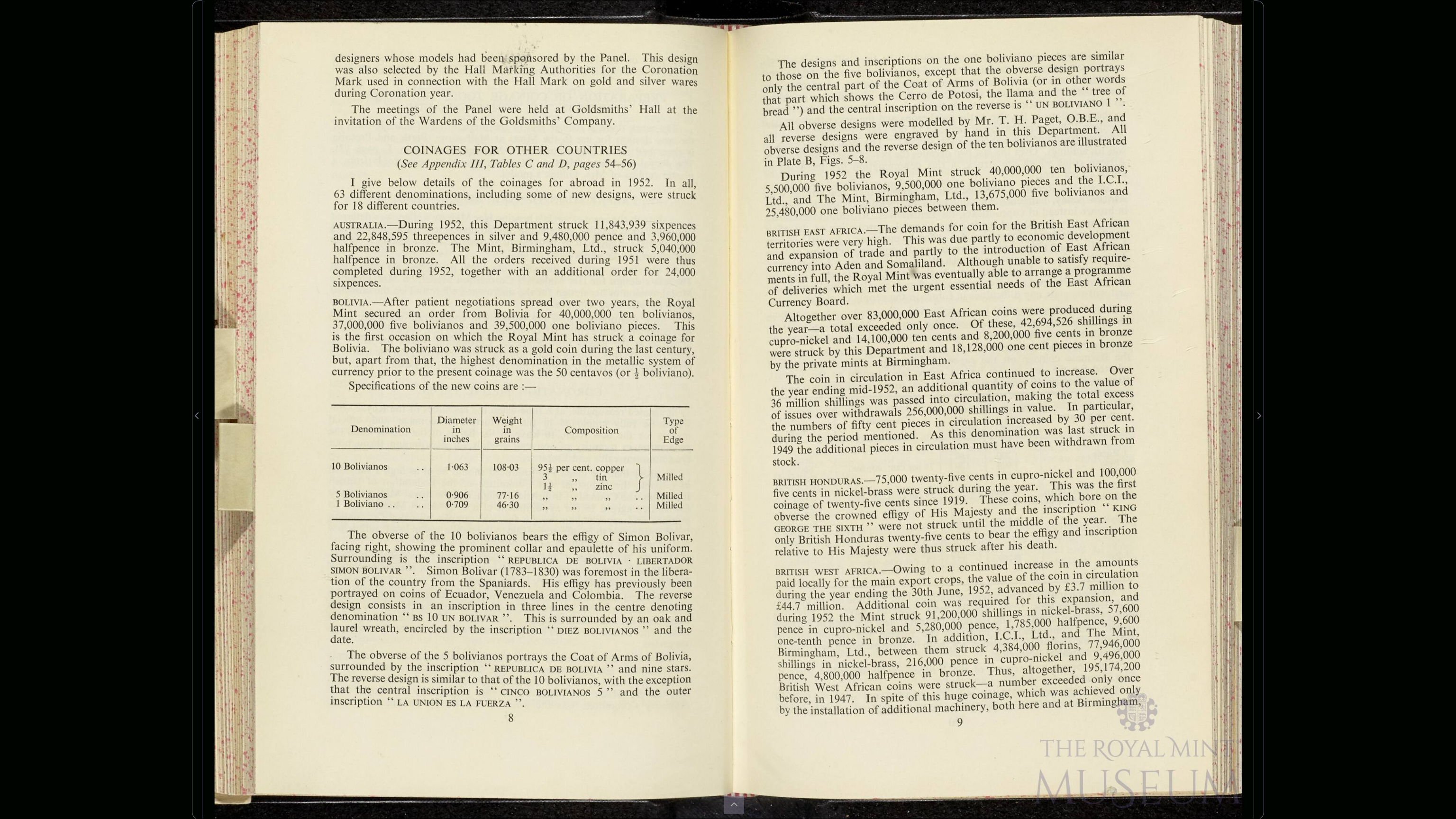
drag, startPoint x: 759, startPoint y: 571, endPoint x: 876, endPoint y: 691, distance: 167.6
click at [877, 694] on div at bounding box center [990, 410] width 525 height 819
drag, startPoint x: 888, startPoint y: 704, endPoint x: 834, endPoint y: 585, distance: 130.7
click at [834, 587] on div at bounding box center [990, 410] width 525 height 819
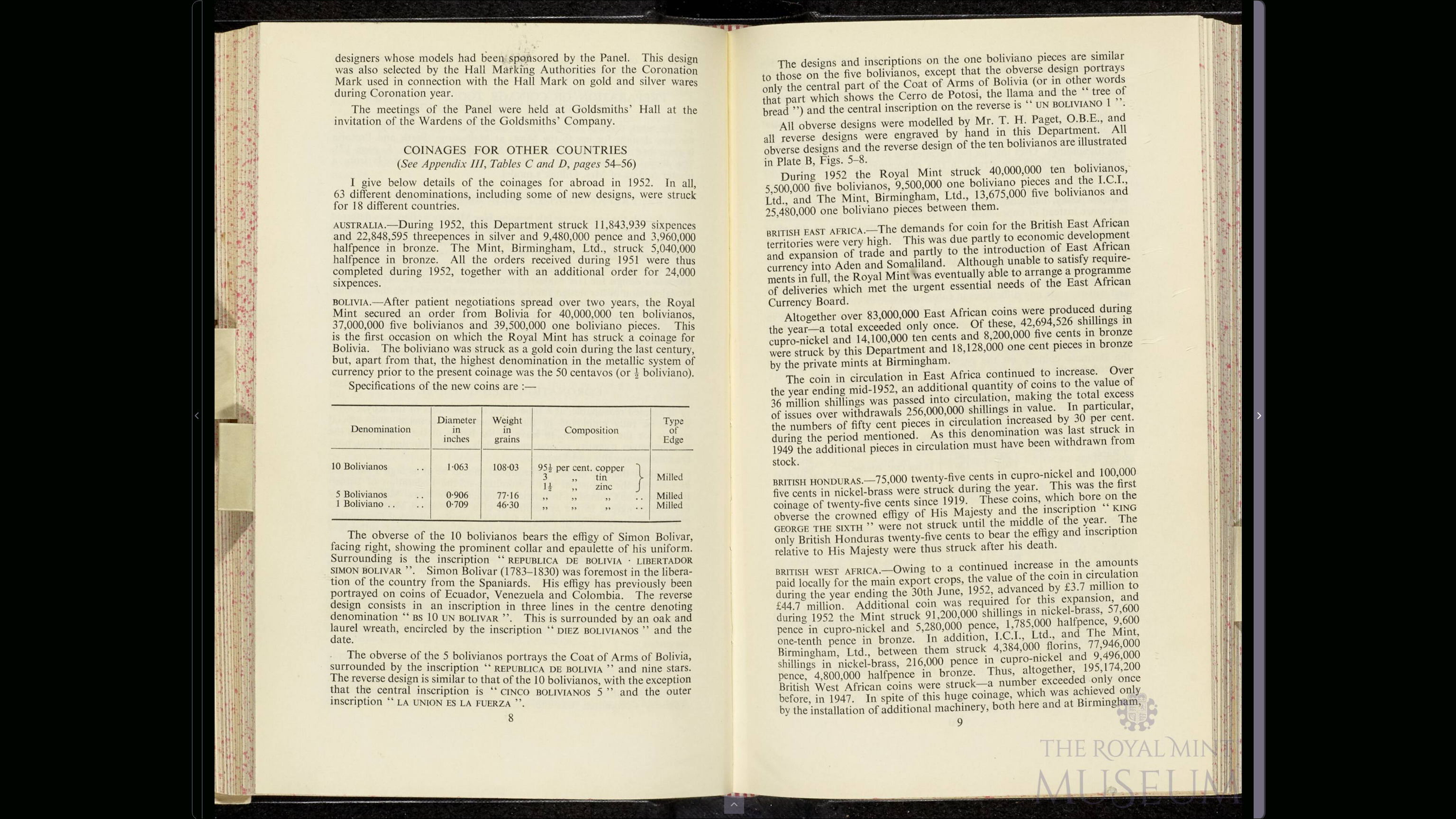
click at [1259, 415] on icon "Next Page" at bounding box center [1259, 415] width 4 height 7
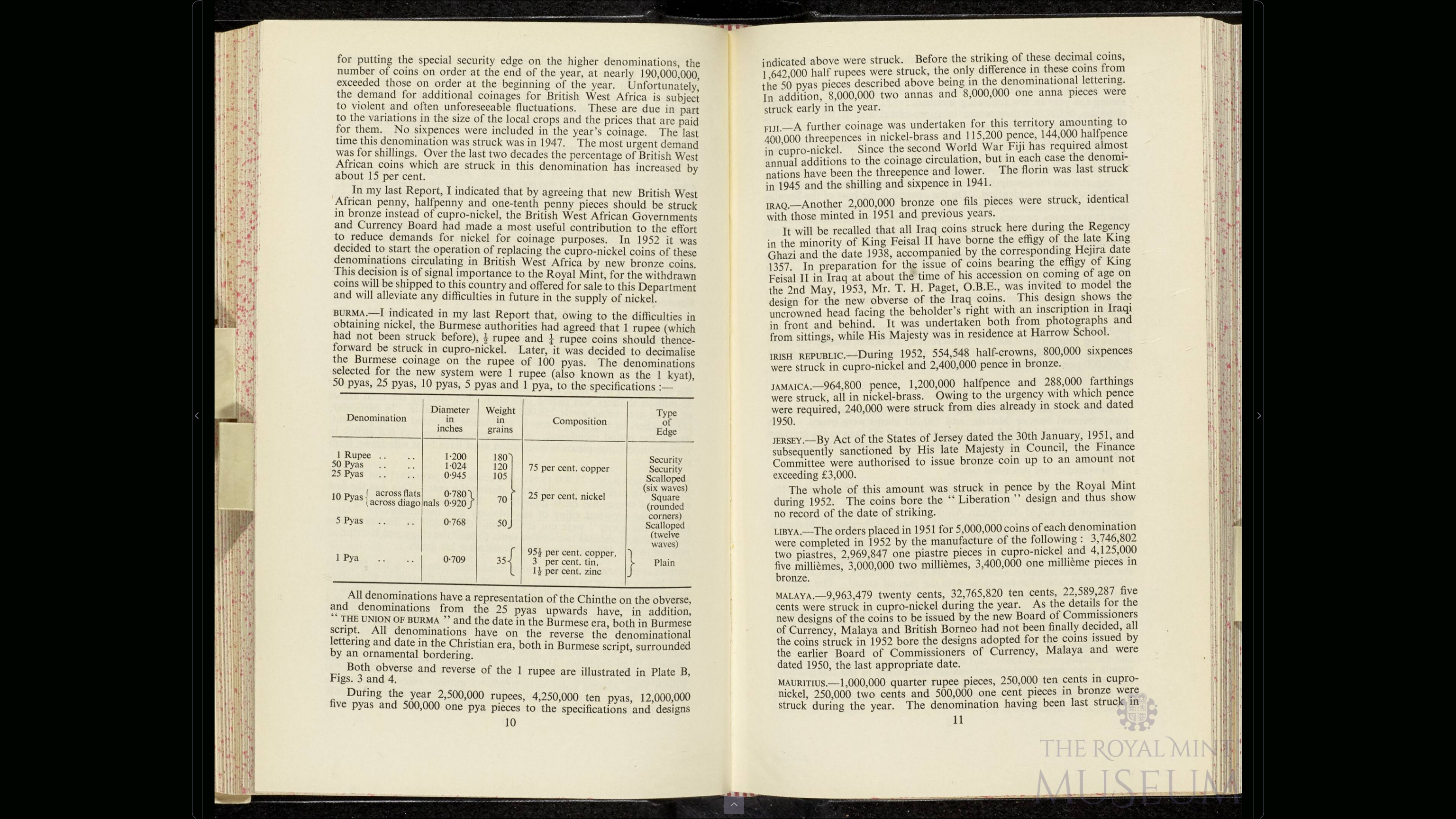
drag, startPoint x: 335, startPoint y: 59, endPoint x: 456, endPoint y: 72, distance: 121.7
click at [456, 72] on div at bounding box center [465, 410] width 525 height 819
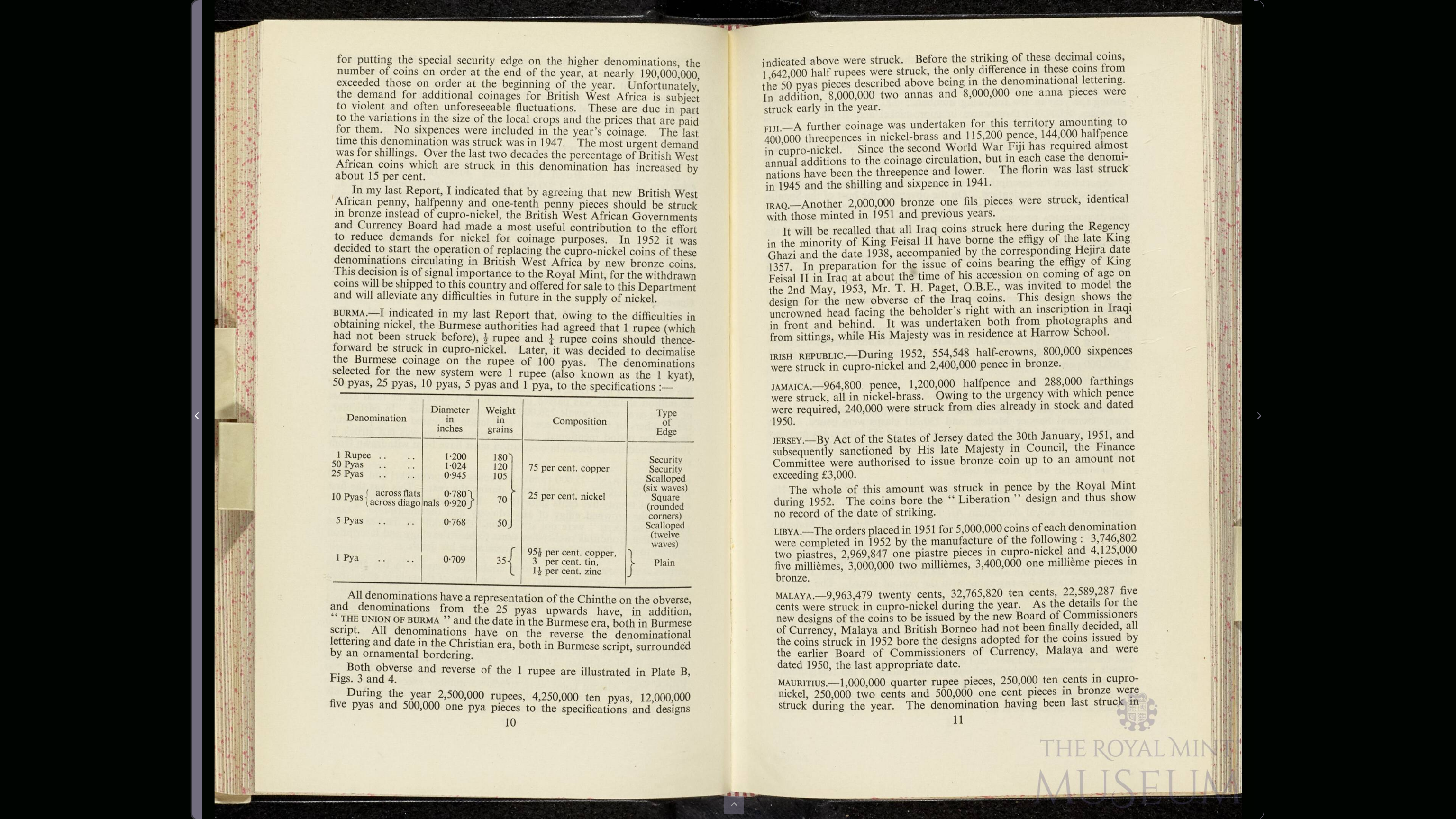
click at [195, 413] on icon "Previous Page" at bounding box center [197, 415] width 4 height 7
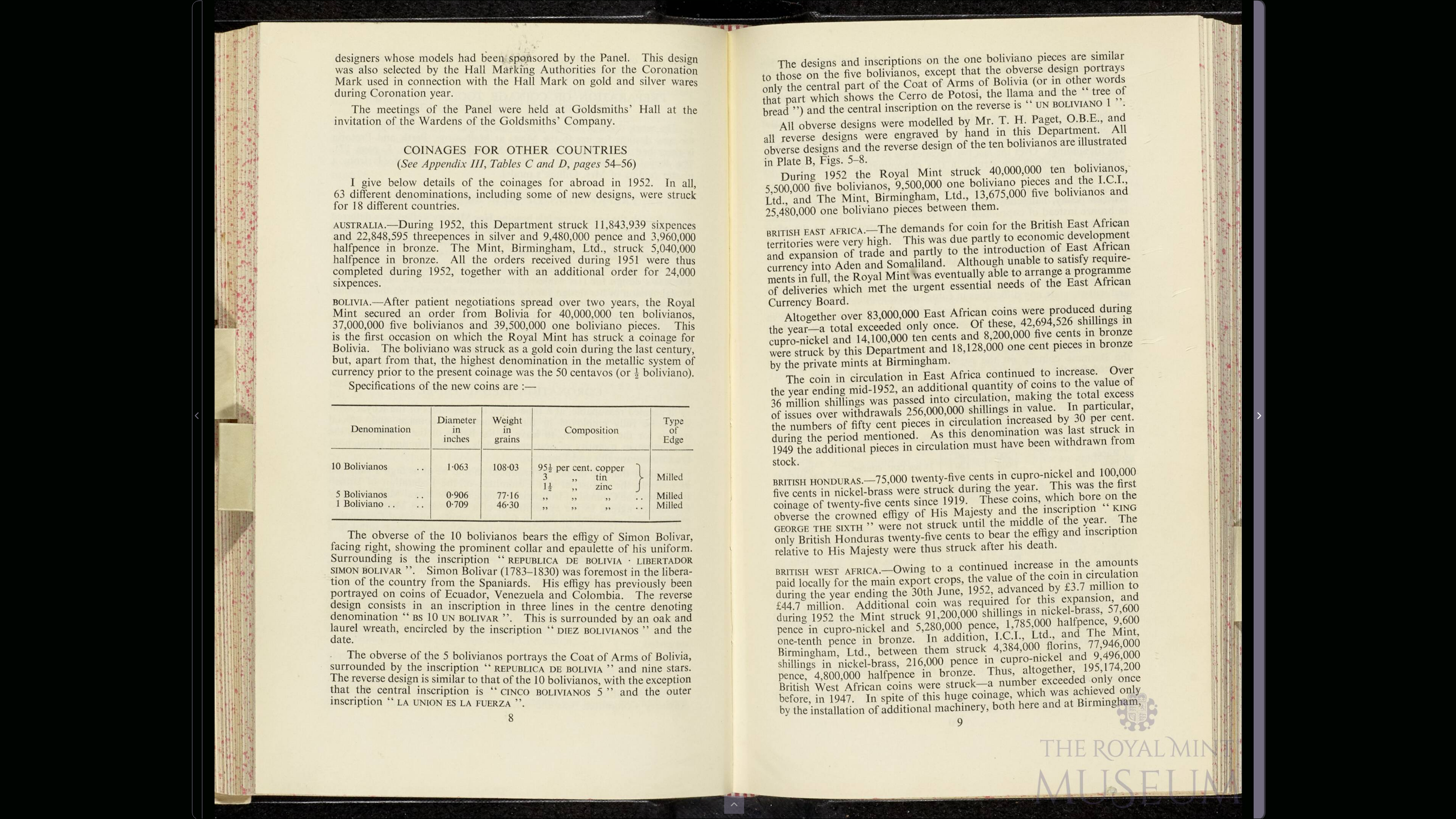
click at [1258, 416] on icon "Next Page" at bounding box center [1259, 415] width 4 height 7
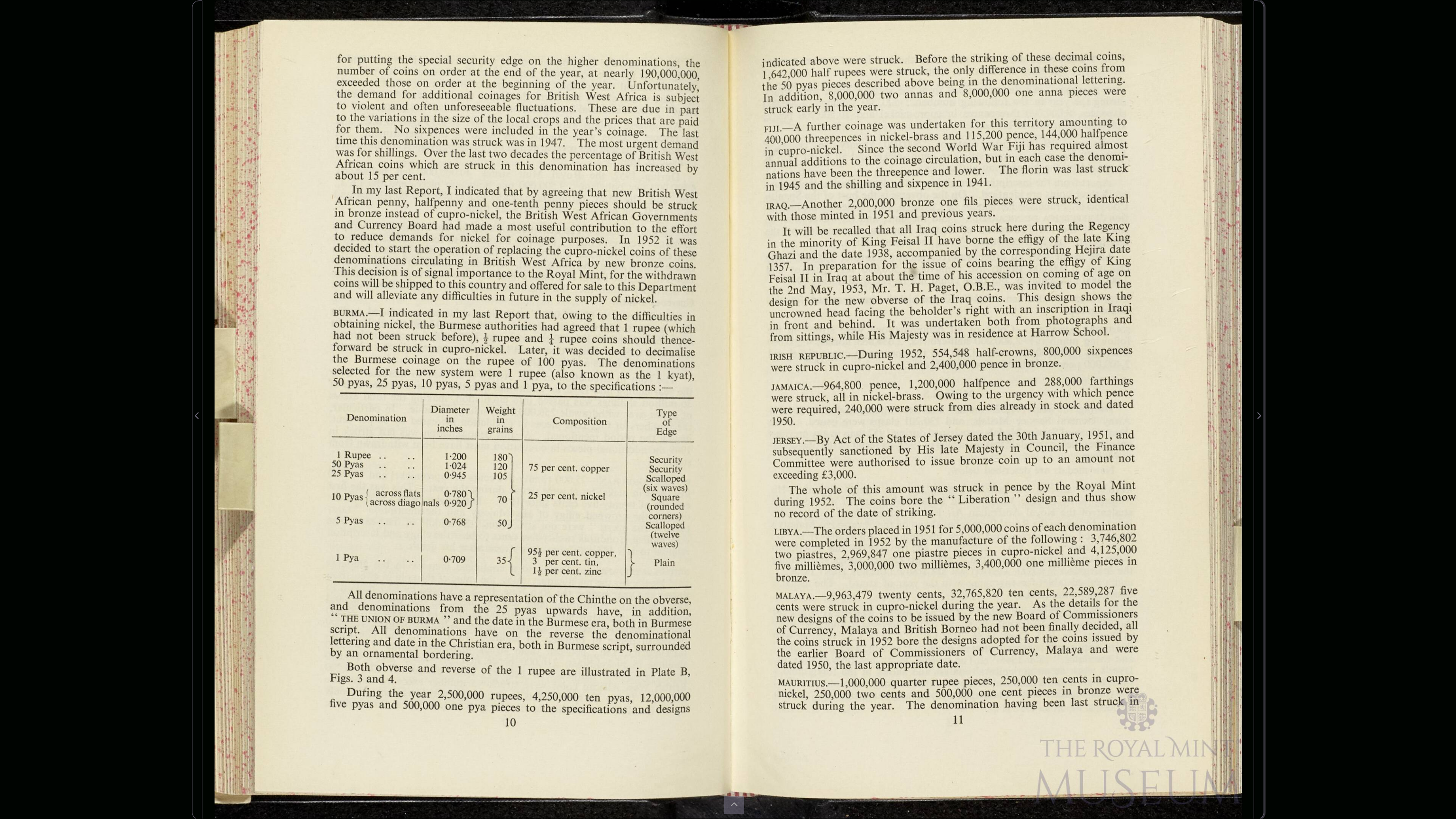
drag, startPoint x: 1258, startPoint y: 416, endPoint x: 571, endPoint y: 351, distance: 690.1
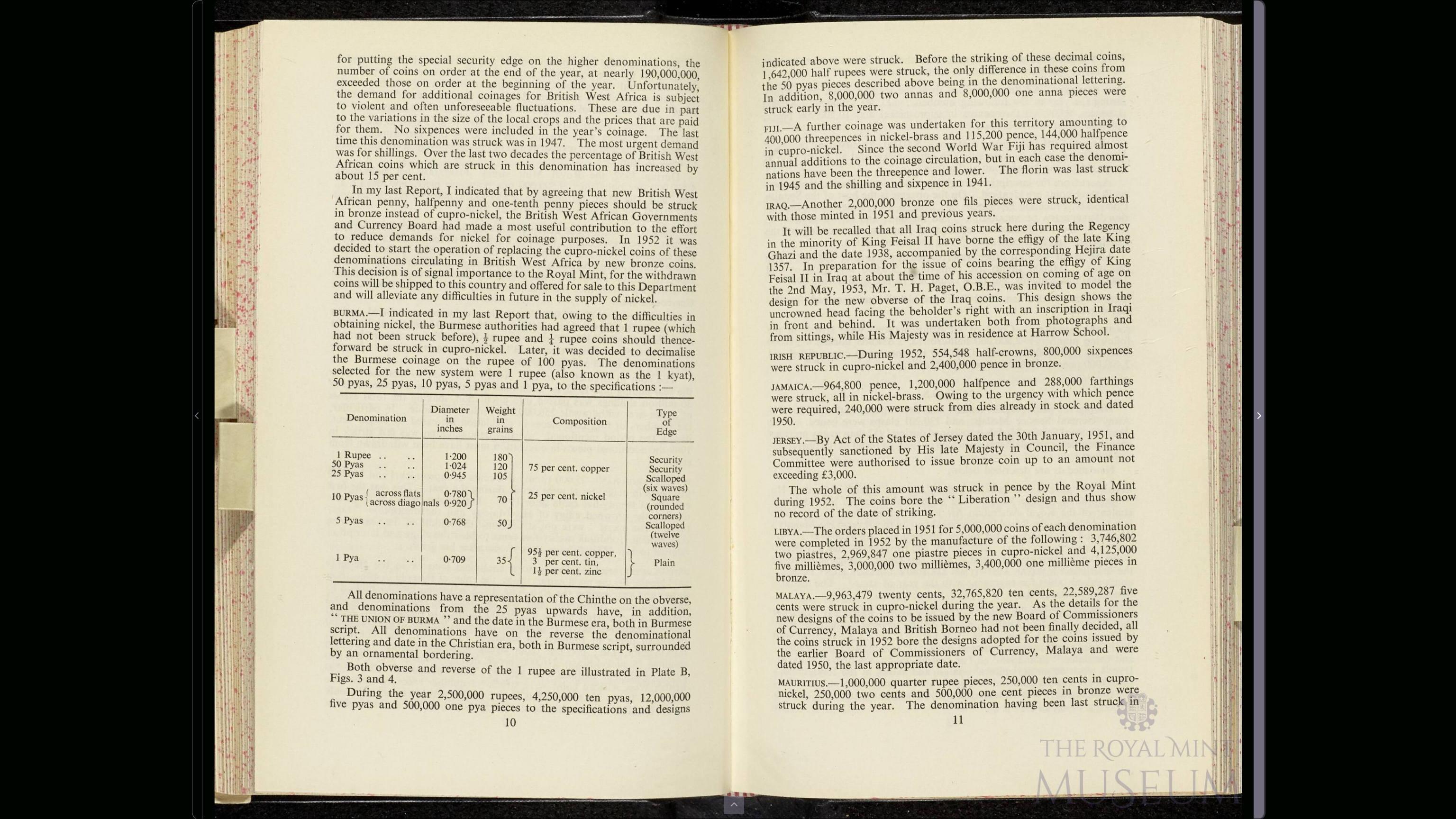
click at [1256, 417] on span "Next Page" at bounding box center [1259, 415] width 10 height 11
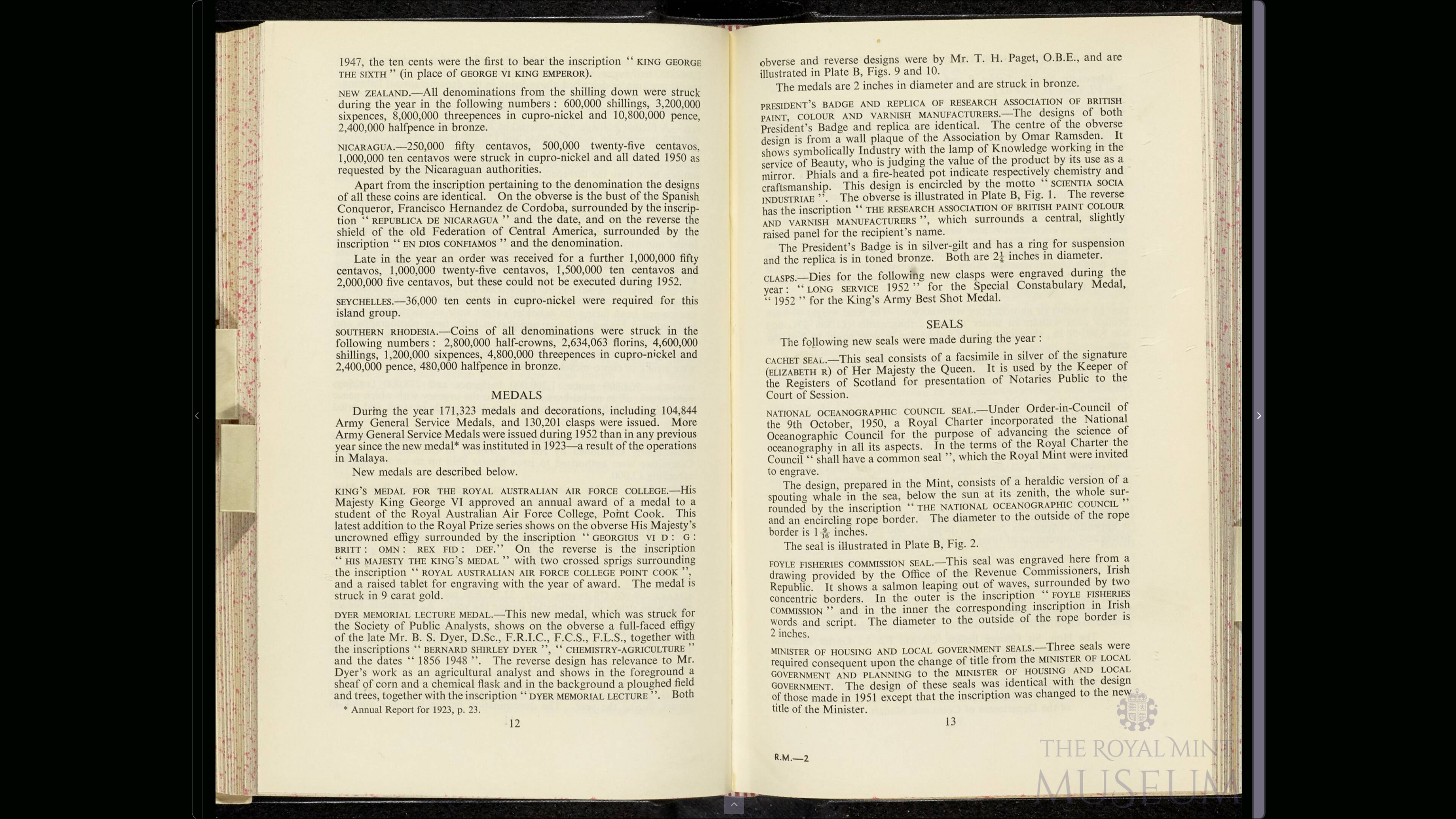
click at [1256, 417] on span "Next Page" at bounding box center [1259, 415] width 10 height 11
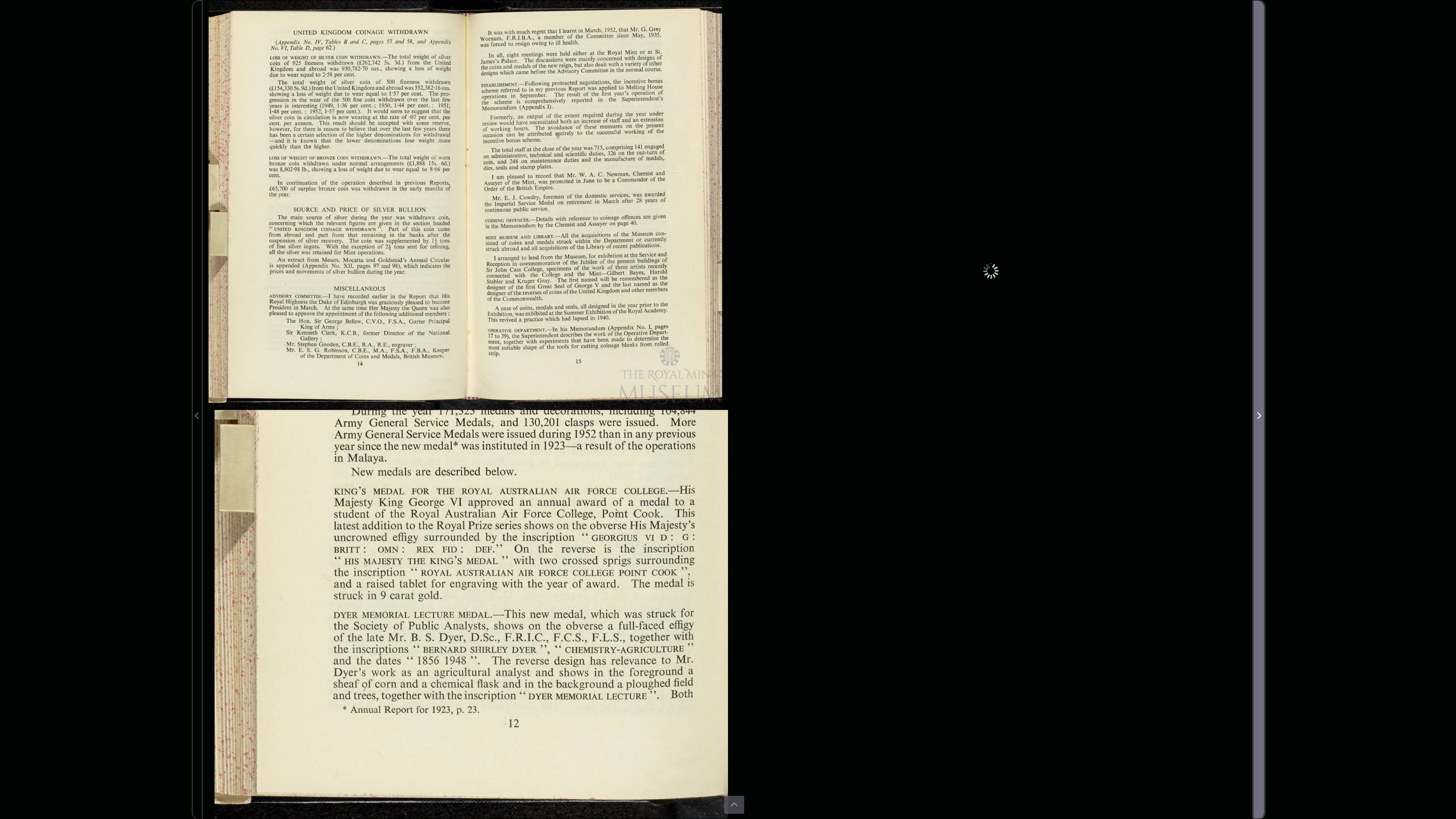
click at [1256, 417] on span "Next Page" at bounding box center [1259, 415] width 10 height 11
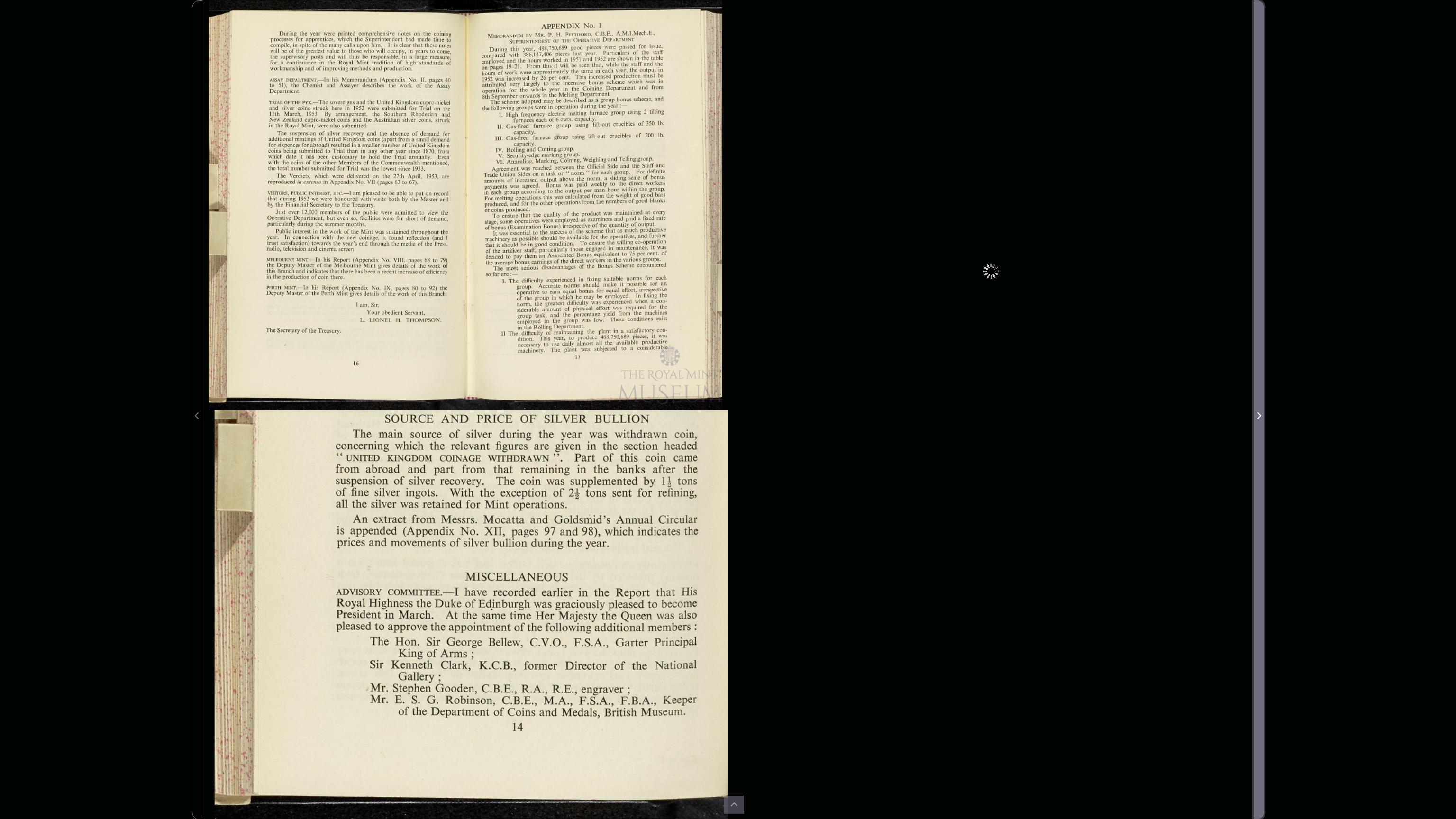
click at [1256, 417] on span "Next Page" at bounding box center [1259, 415] width 10 height 11
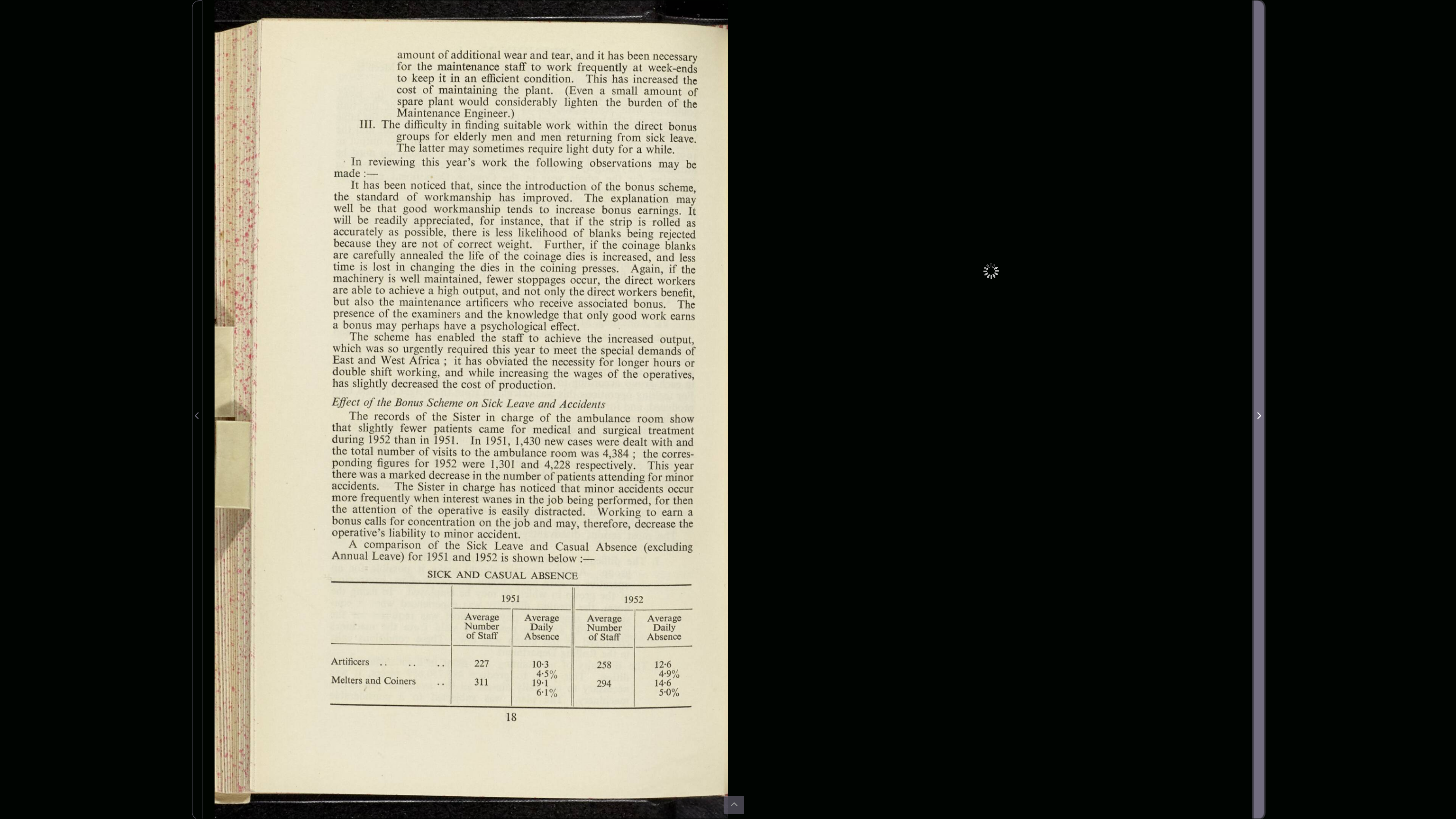
click at [1256, 417] on span "Next Page" at bounding box center [1259, 415] width 10 height 11
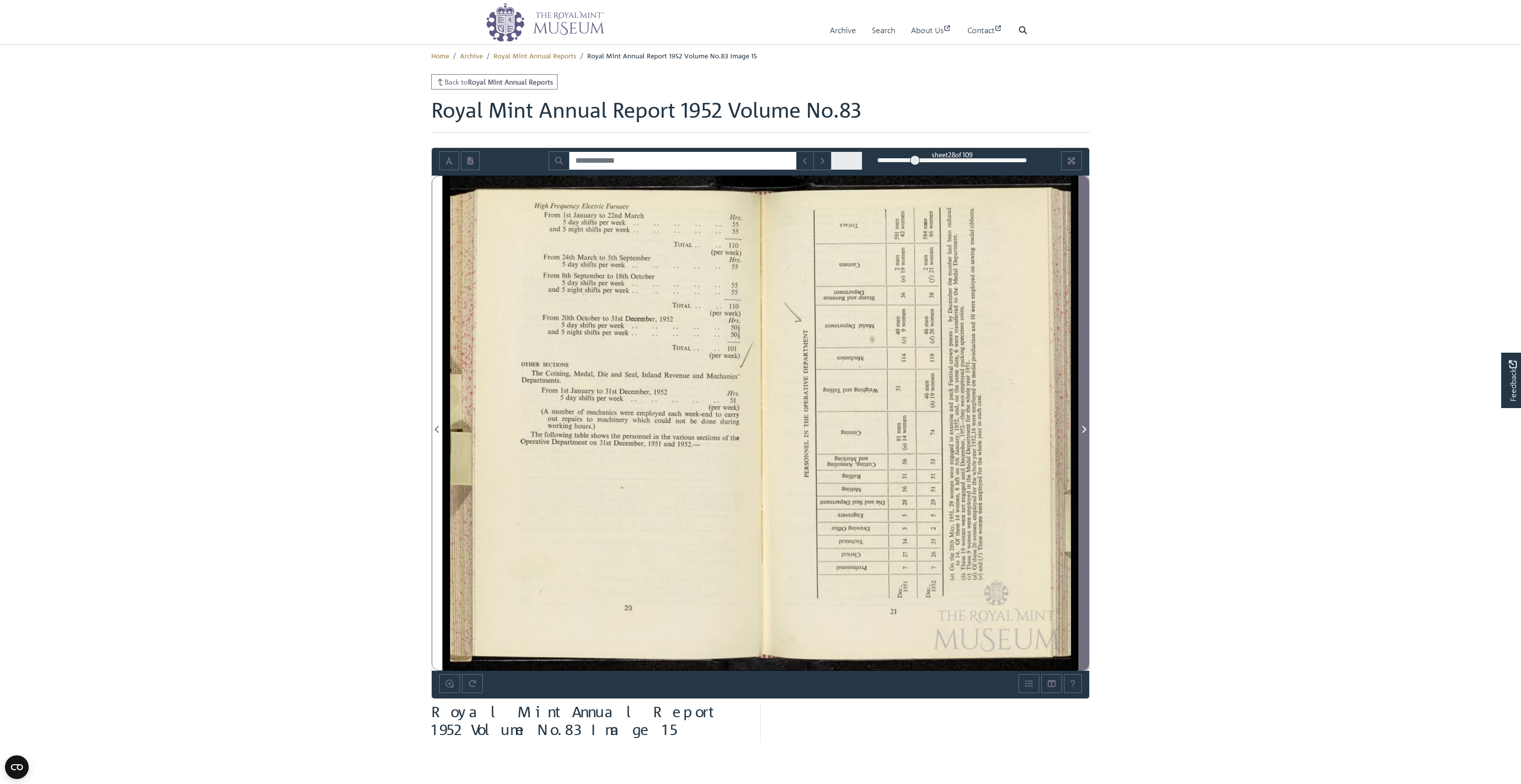
click at [1079, 428] on span "Next Page" at bounding box center [1083, 429] width 10 height 12
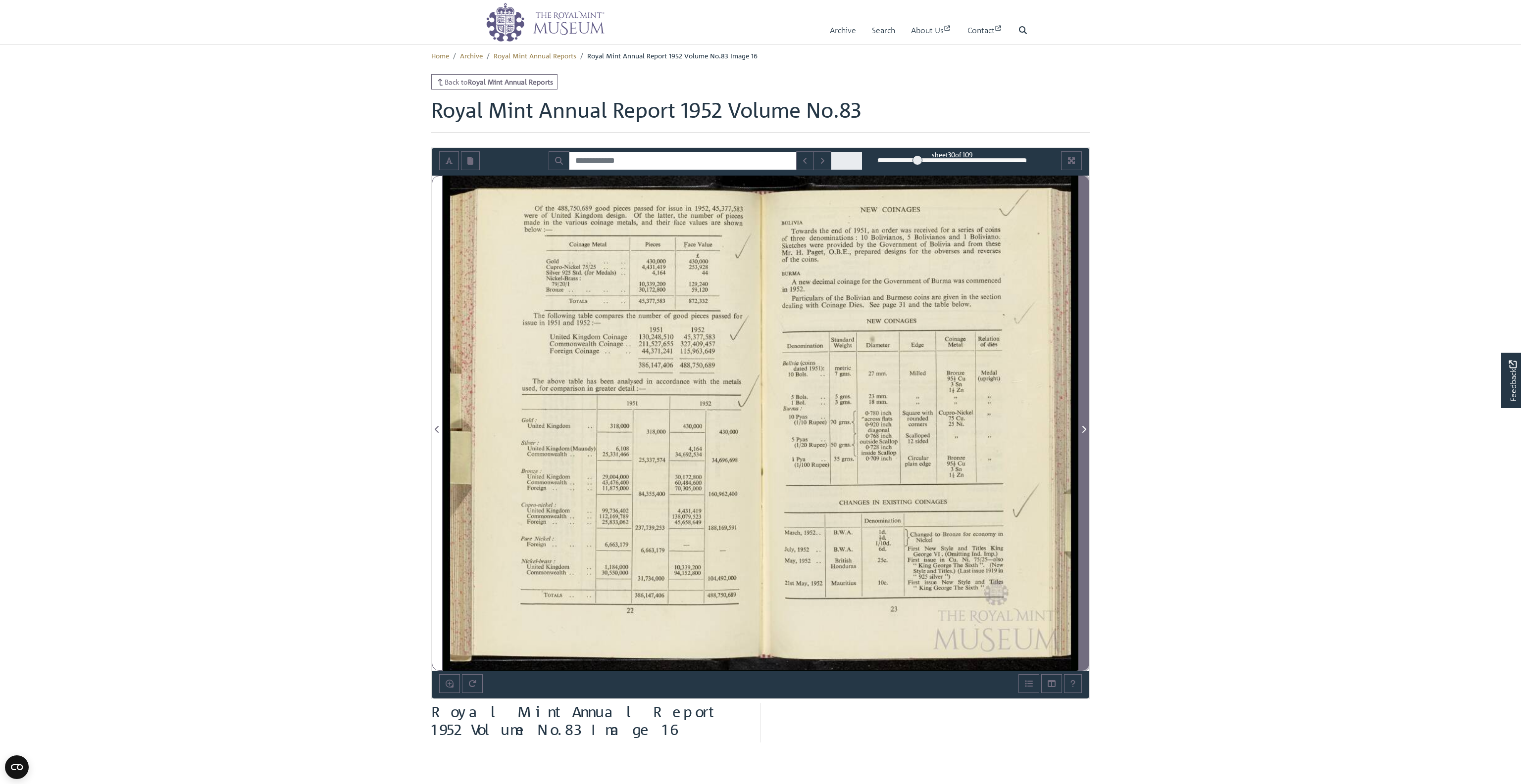
click at [1079, 428] on span "Next Page" at bounding box center [1083, 429] width 10 height 12
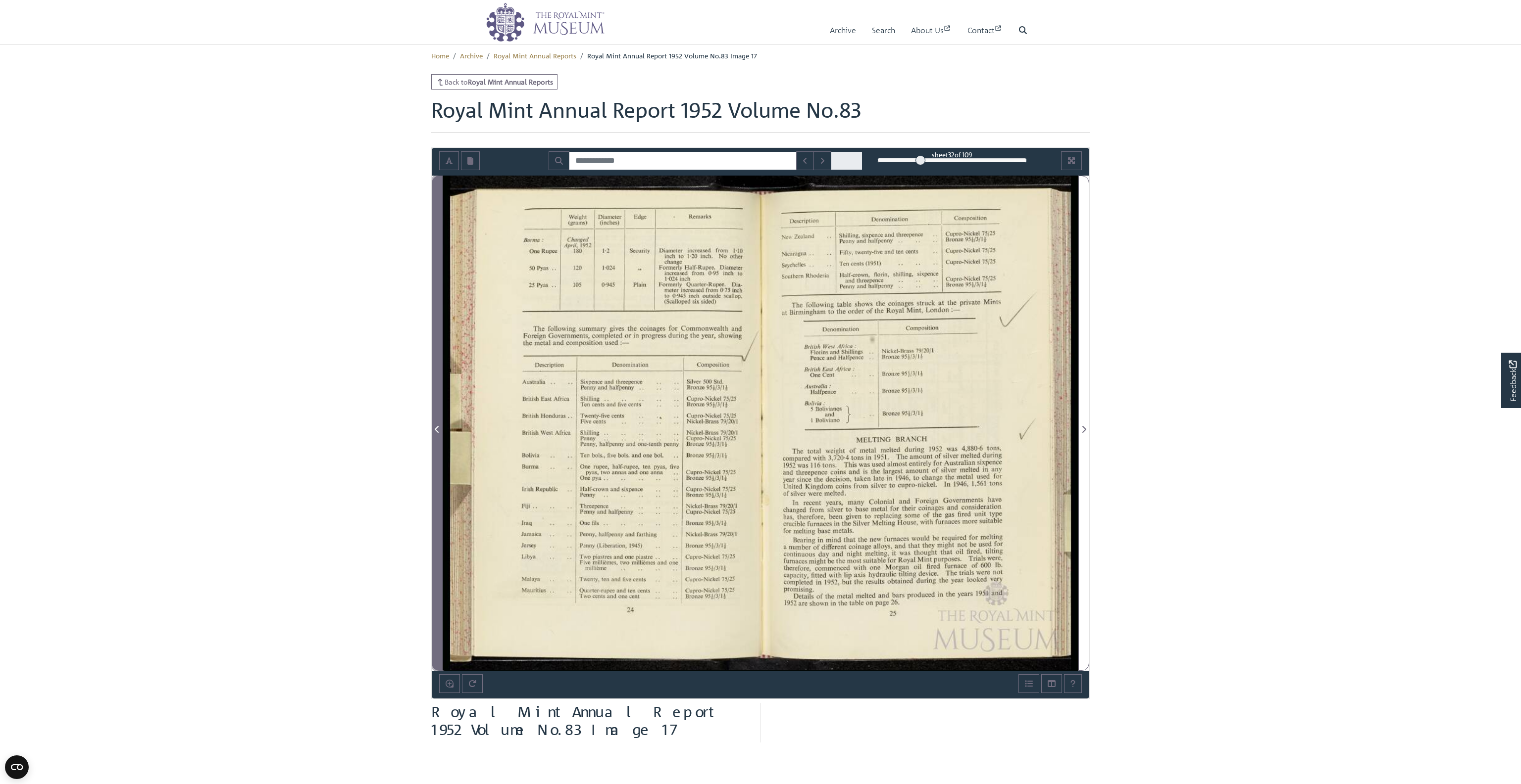
click at [439, 426] on icon "Previous Page" at bounding box center [437, 430] width 5 height 8
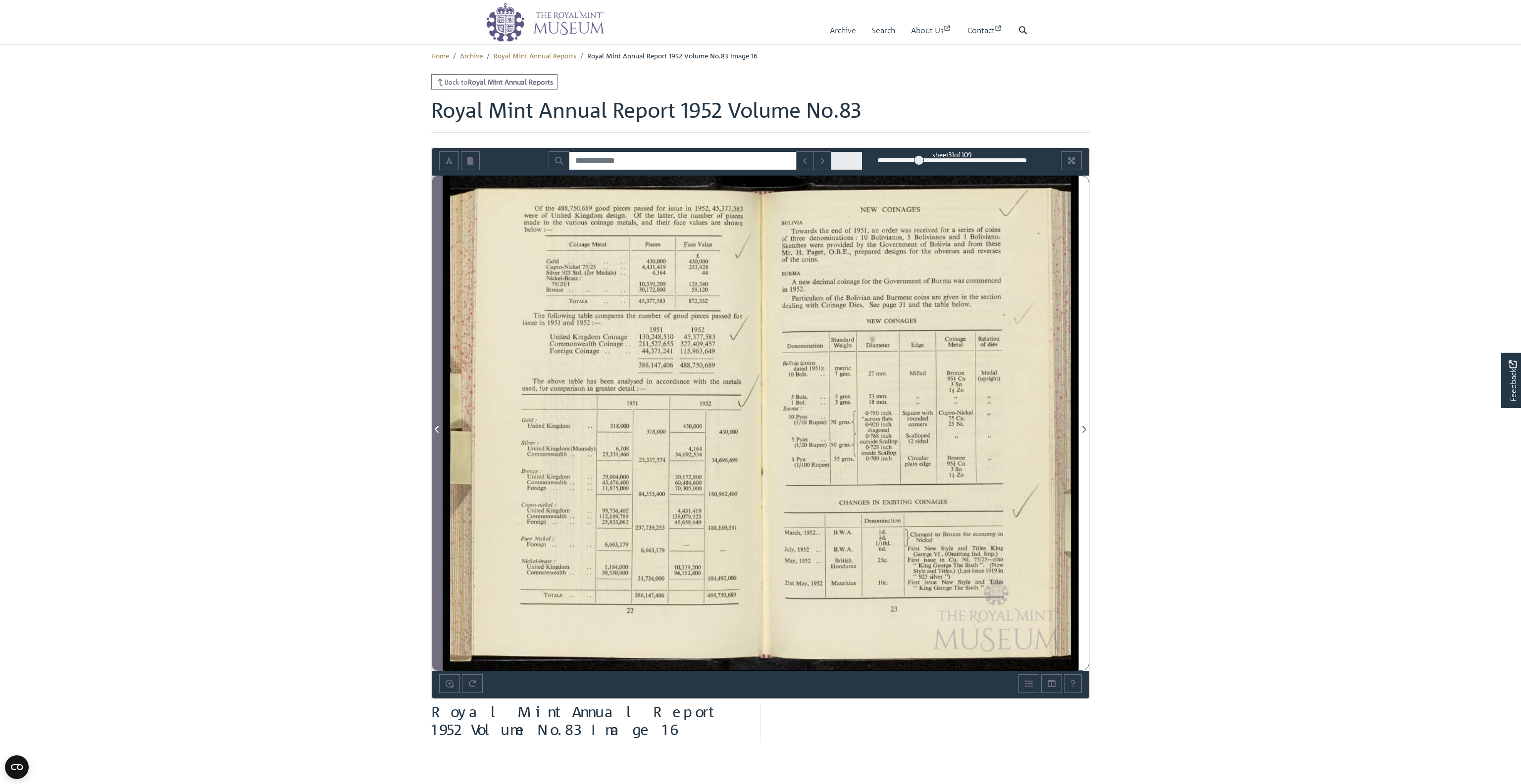
click at [439, 426] on icon "Previous Page" at bounding box center [437, 430] width 5 height 8
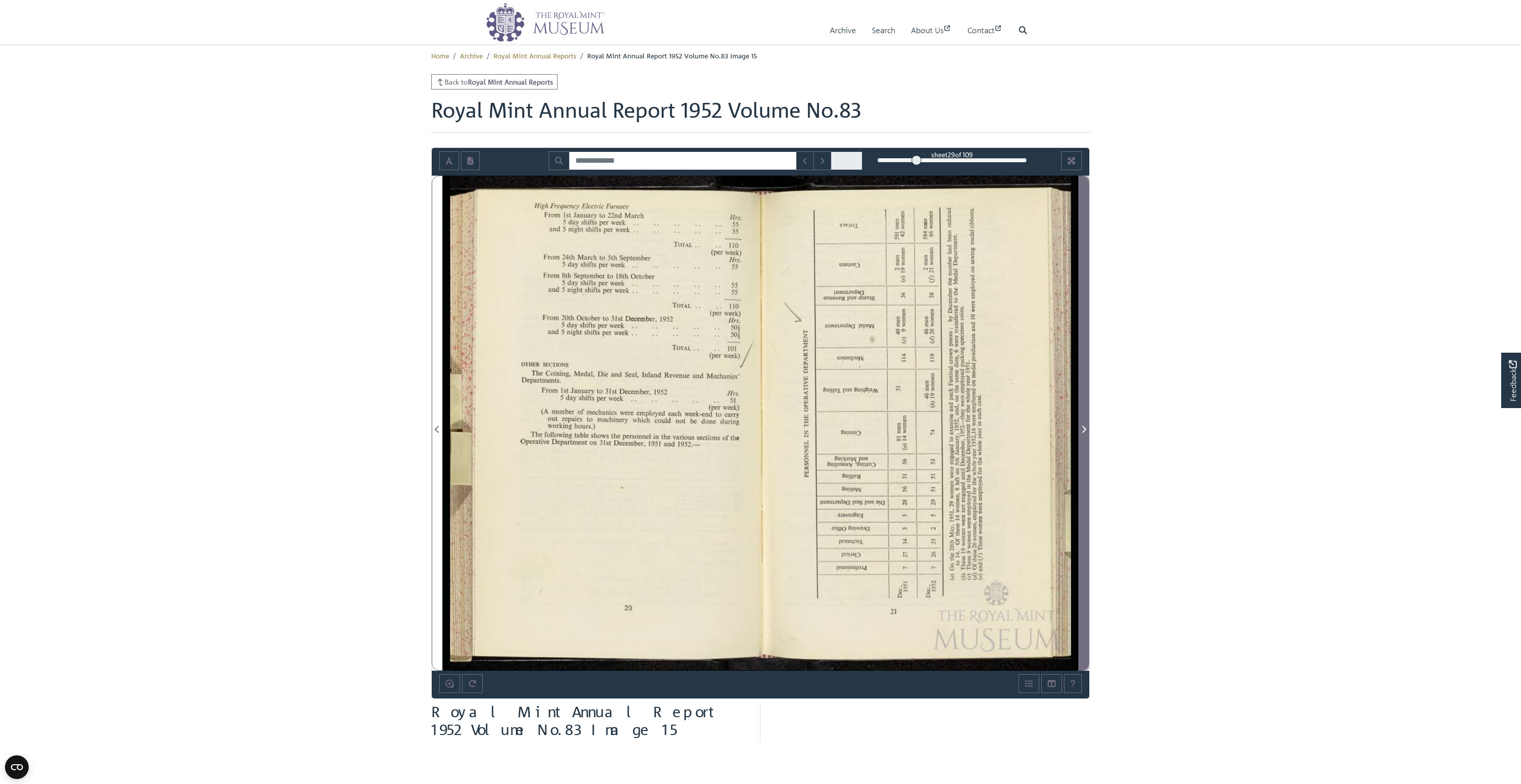
click at [1082, 427] on icon "Next Page" at bounding box center [1084, 430] width 5 height 8
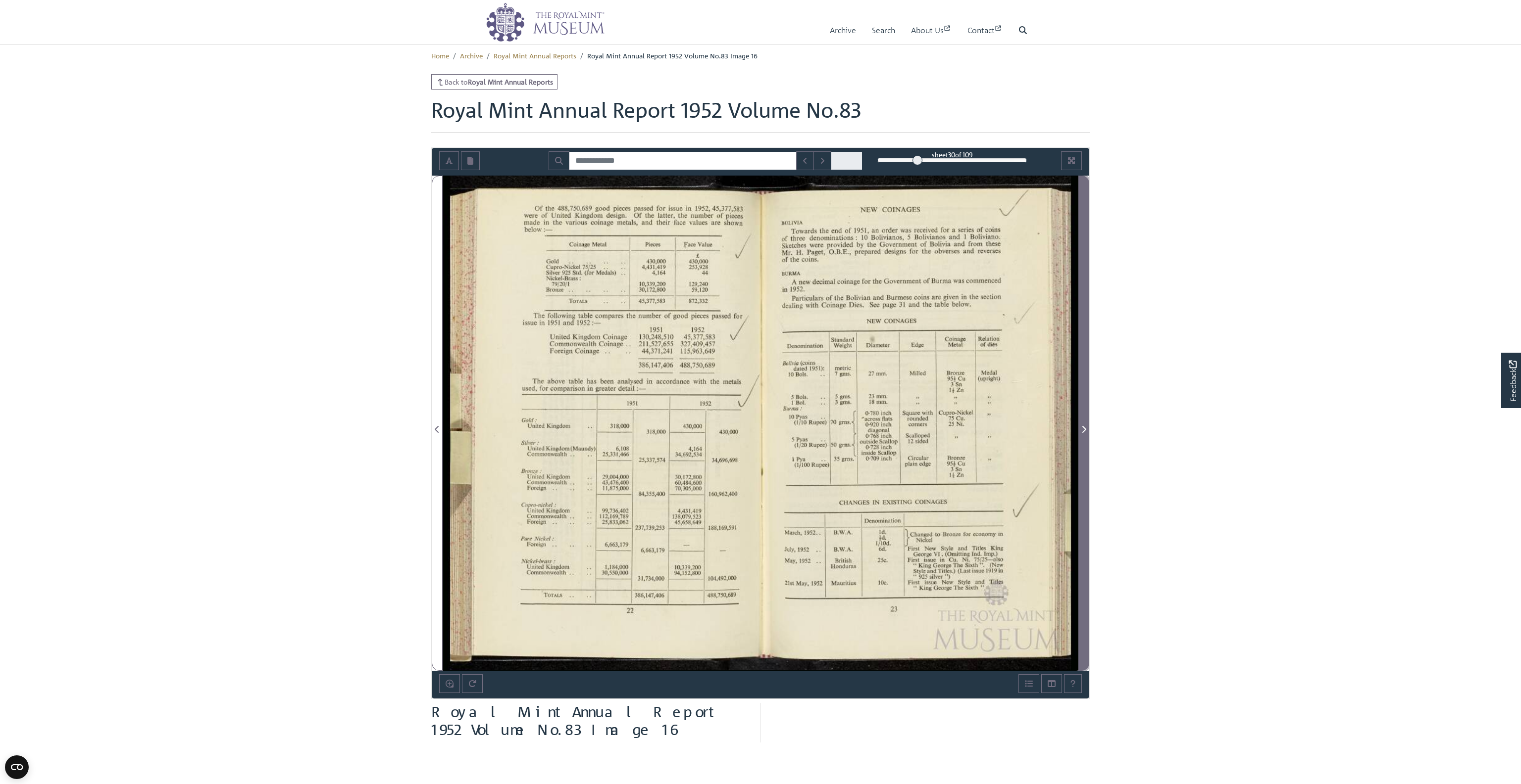
click at [1082, 427] on icon "Next Page" at bounding box center [1084, 430] width 5 height 8
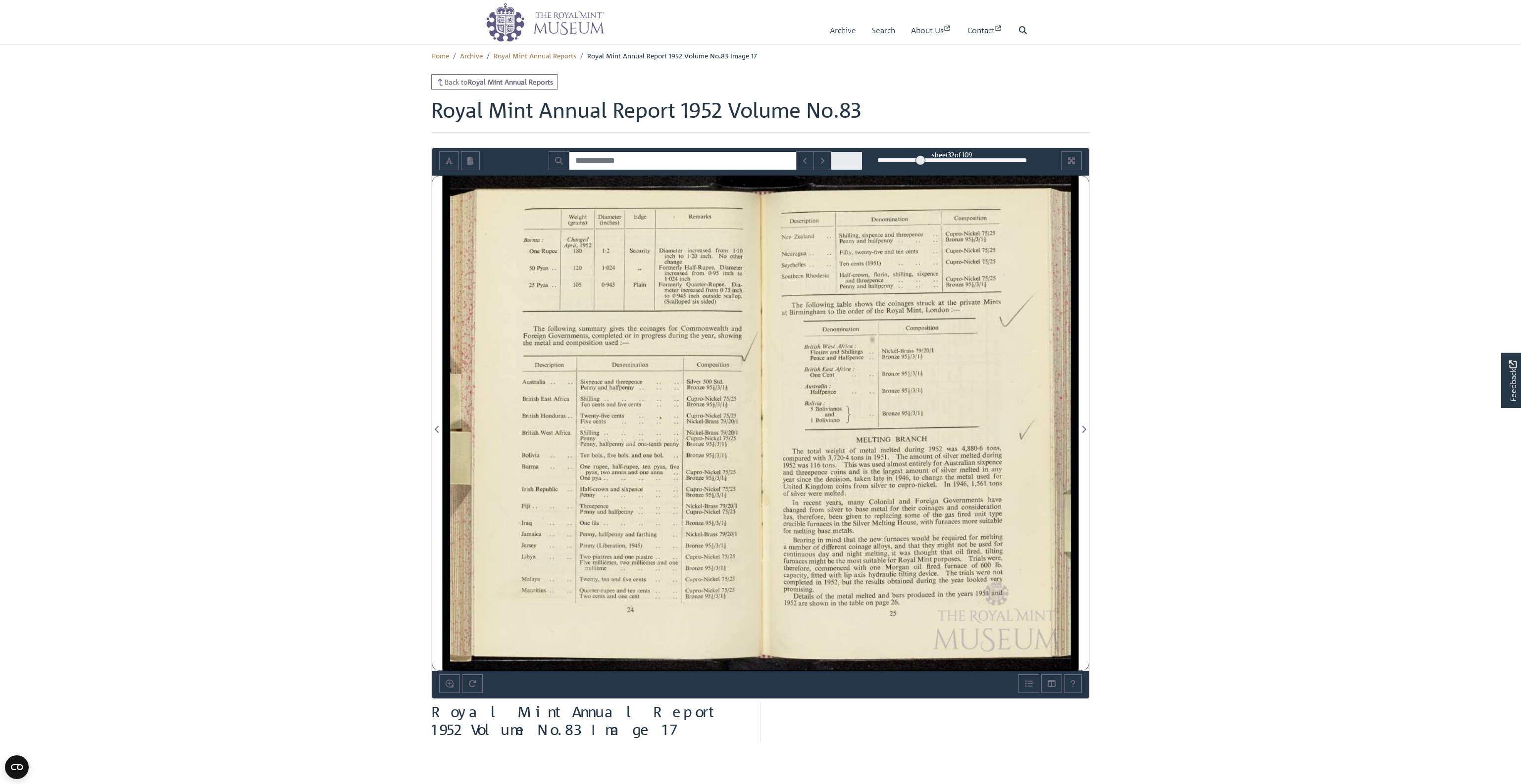
drag, startPoint x: 684, startPoint y: 430, endPoint x: 720, endPoint y: 444, distance: 38.6
click at [720, 444] on div at bounding box center [601, 424] width 318 height 495
click at [437, 431] on icon "Previous Page" at bounding box center [436, 429] width 4 height 7
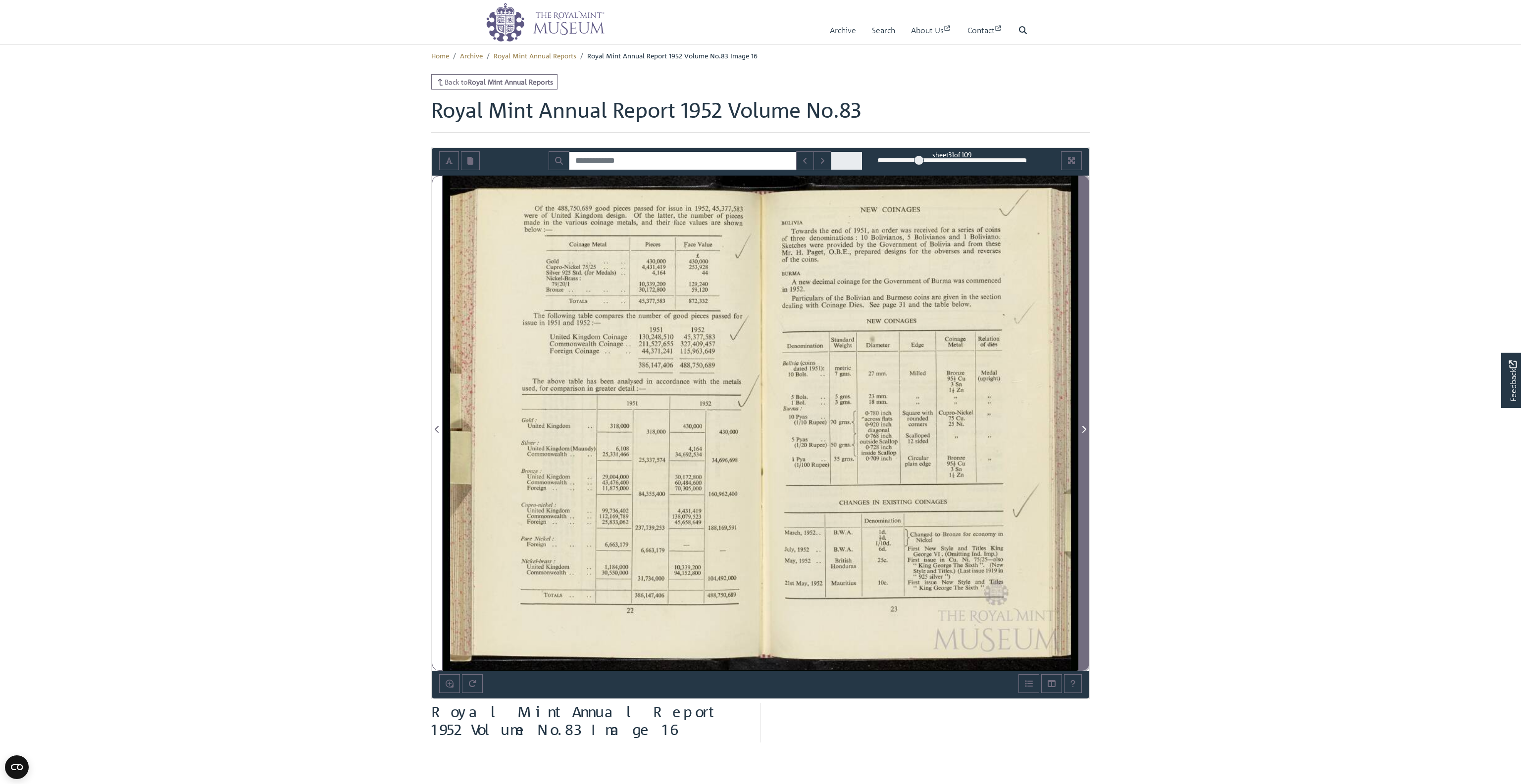
click at [1084, 431] on icon "Next Page" at bounding box center [1084, 429] width 4 height 7
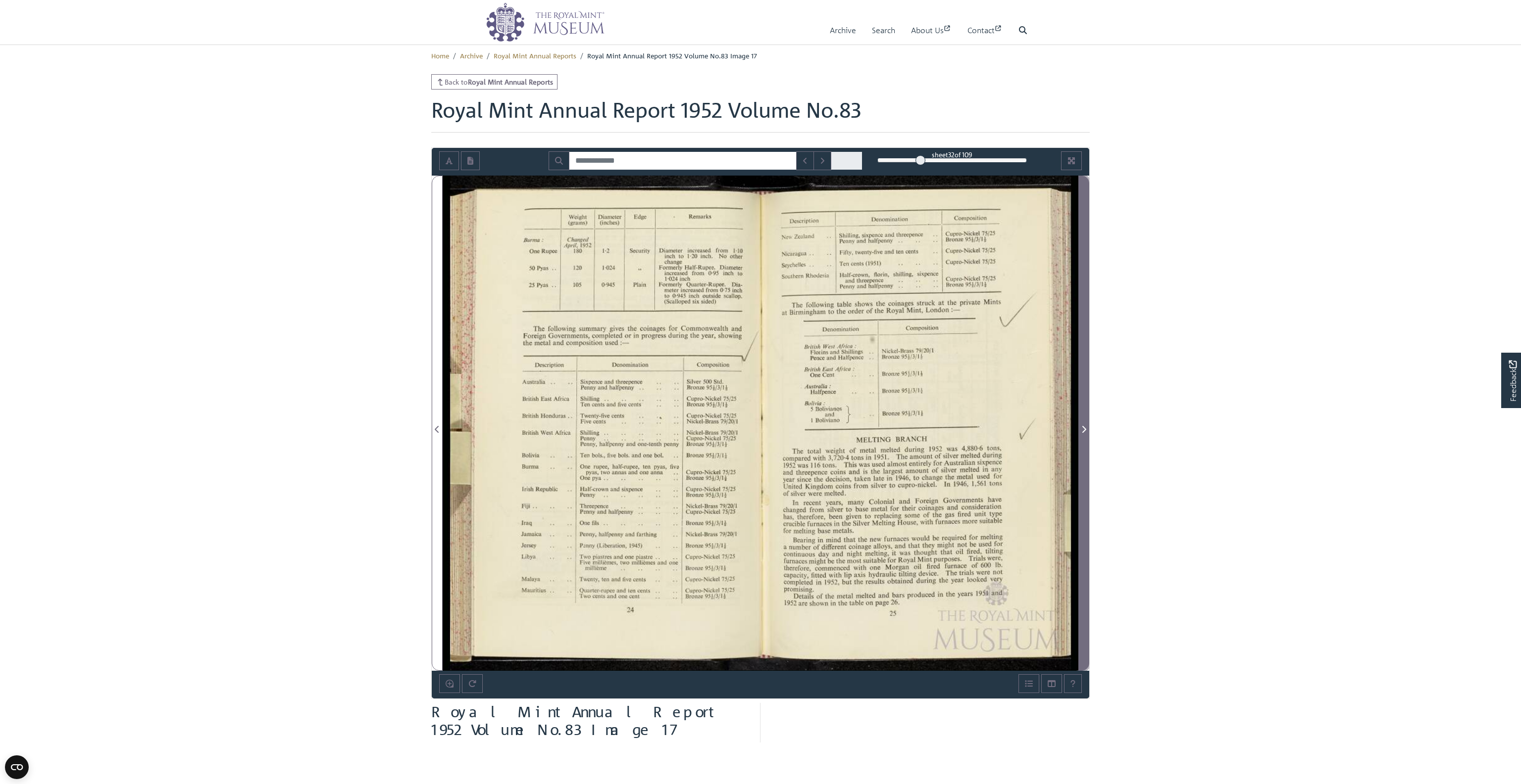
click at [1084, 431] on icon "Next Page" at bounding box center [1084, 429] width 4 height 7
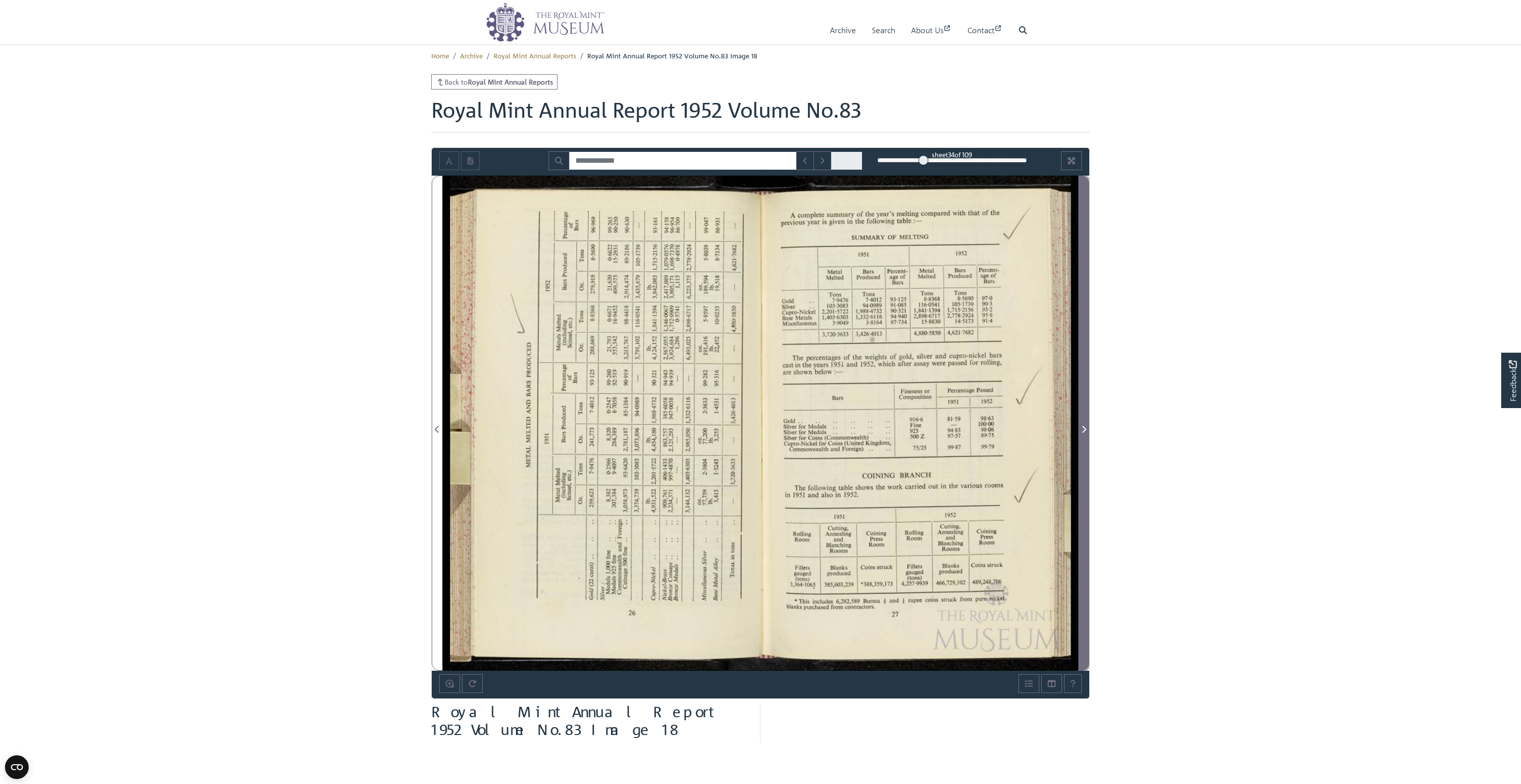
click at [1084, 431] on icon "Next Page" at bounding box center [1084, 429] width 4 height 7
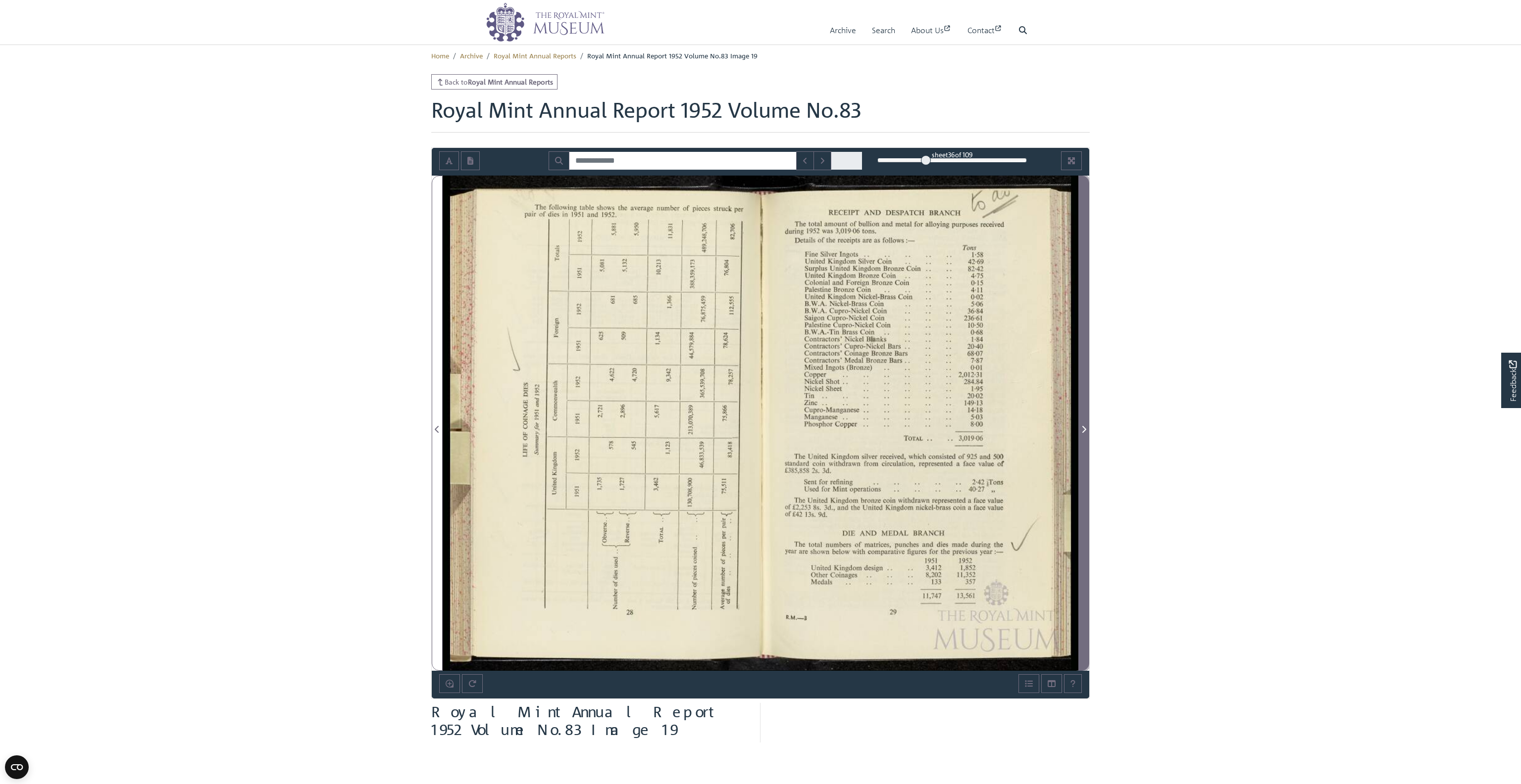
click at [1084, 431] on icon "Next Page" at bounding box center [1084, 429] width 4 height 7
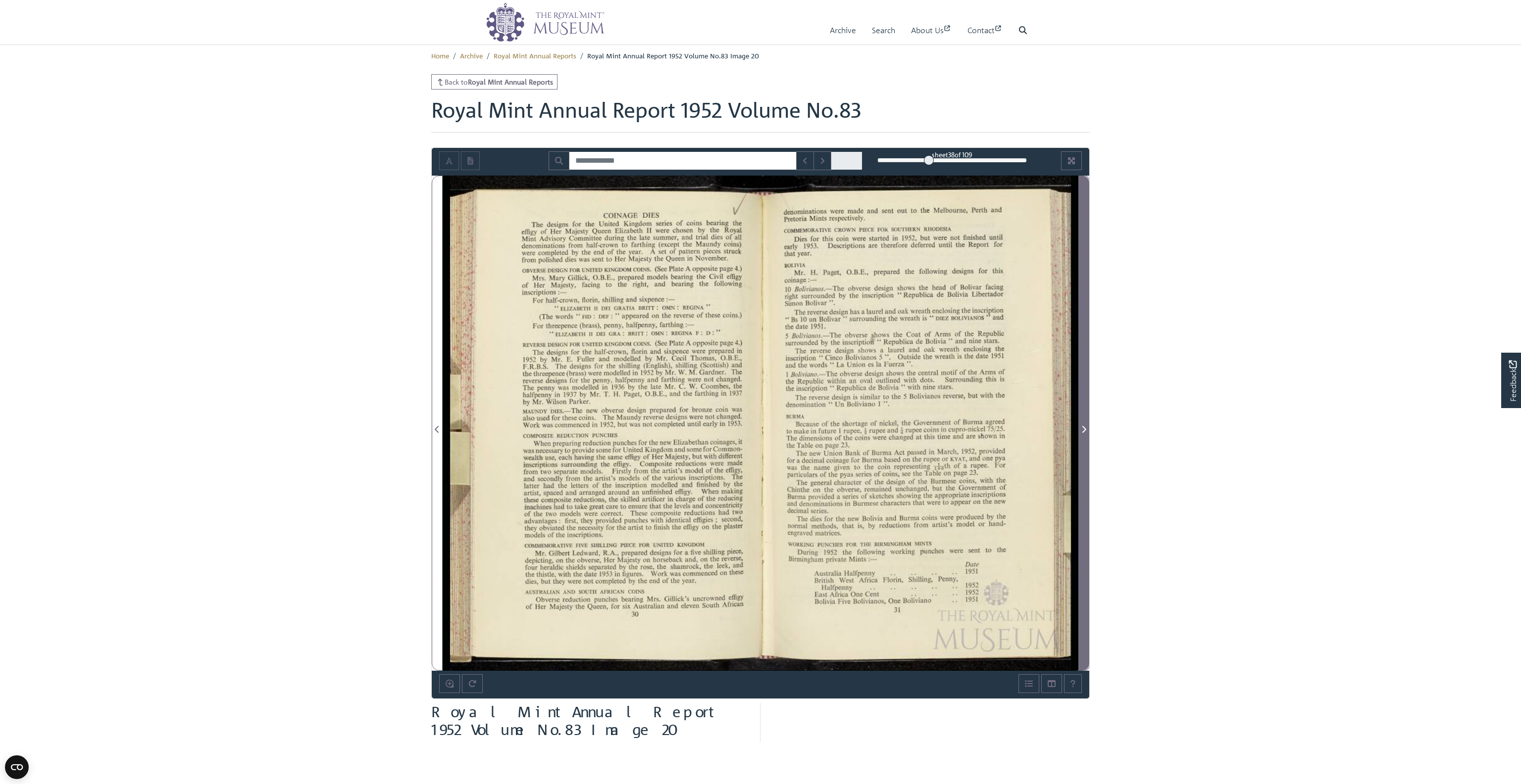
click at [1084, 431] on icon "Next Page" at bounding box center [1084, 429] width 4 height 7
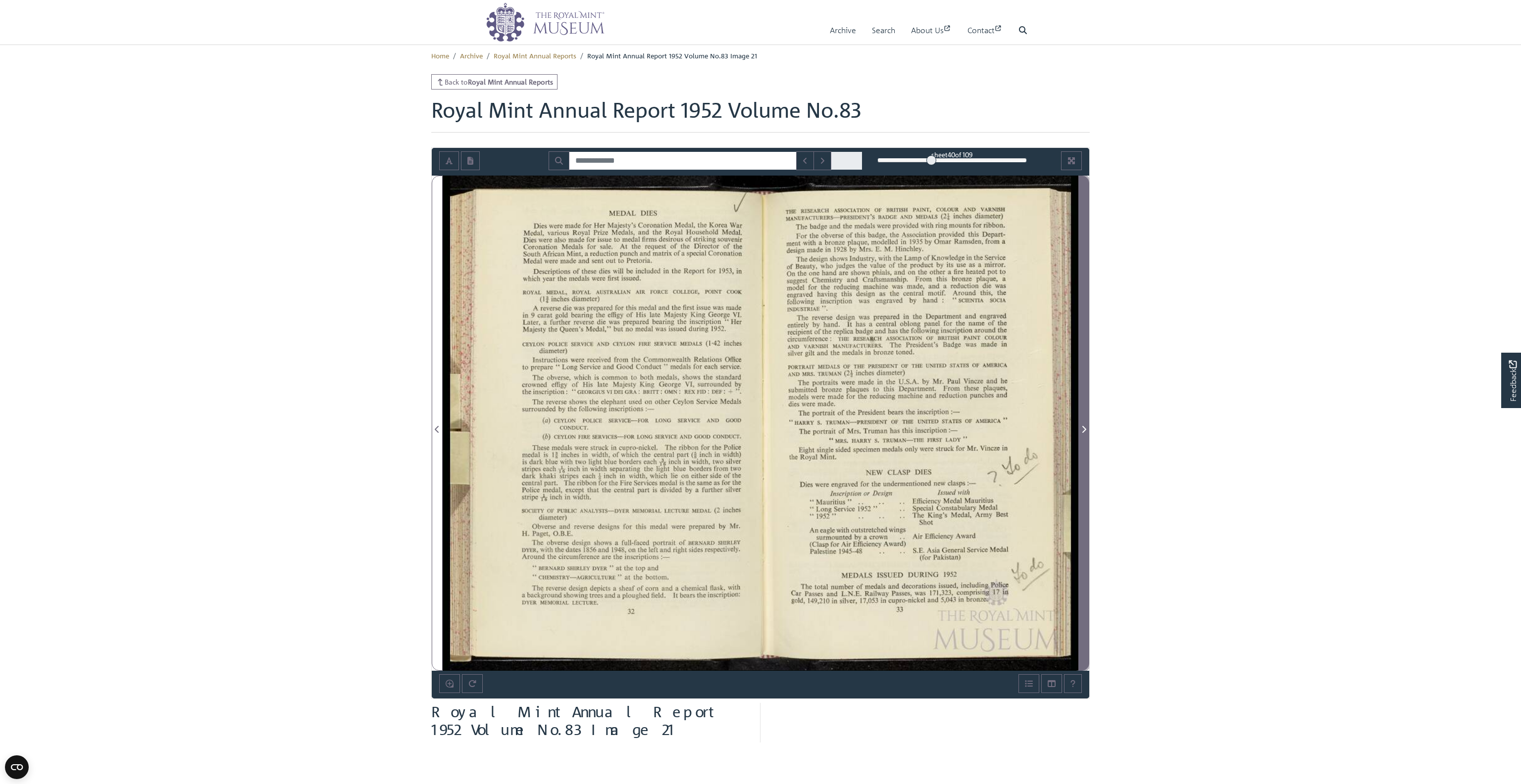
click at [1084, 431] on icon "Next Page" at bounding box center [1084, 429] width 4 height 7
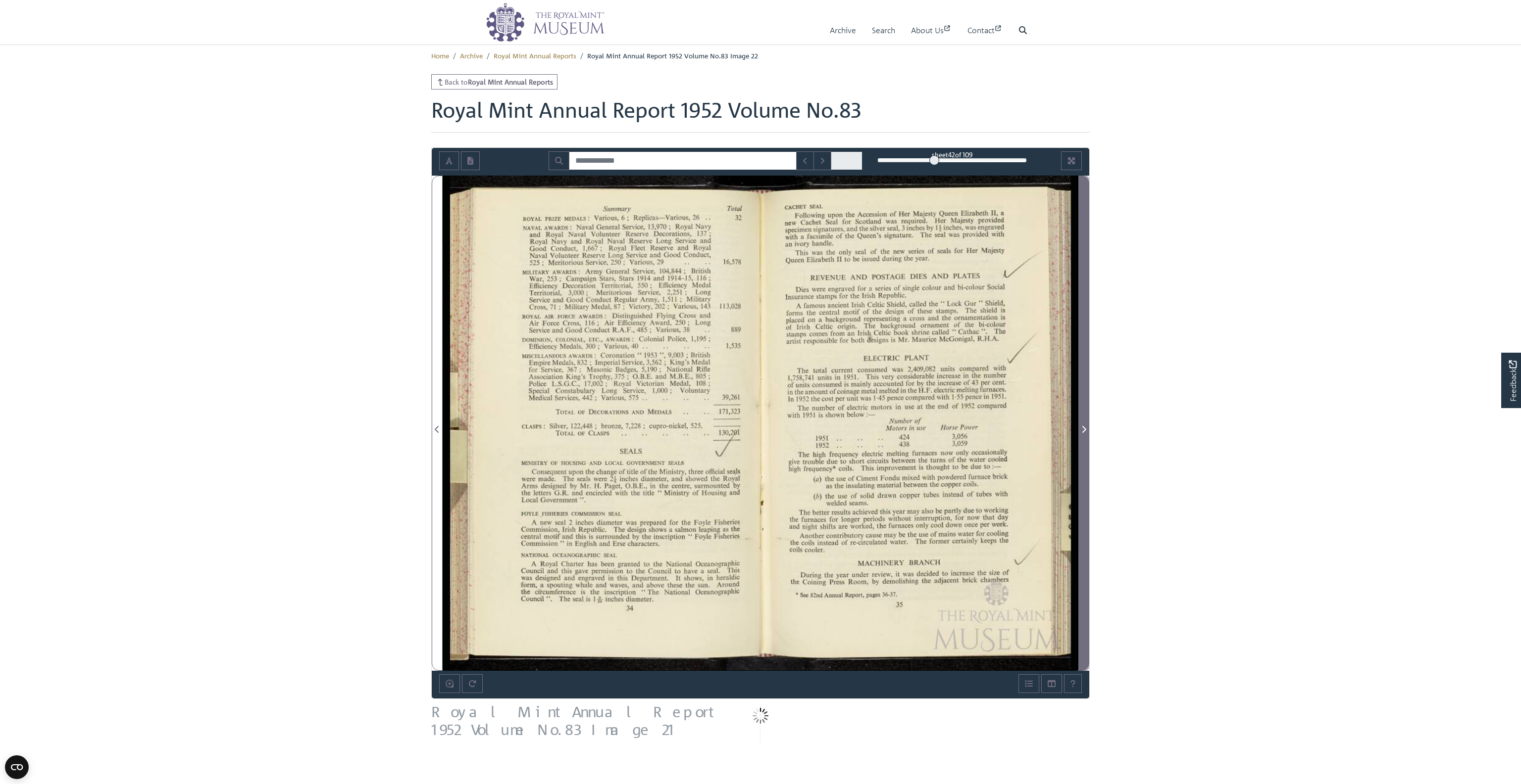
click at [1084, 431] on icon "Next Page" at bounding box center [1084, 429] width 4 height 7
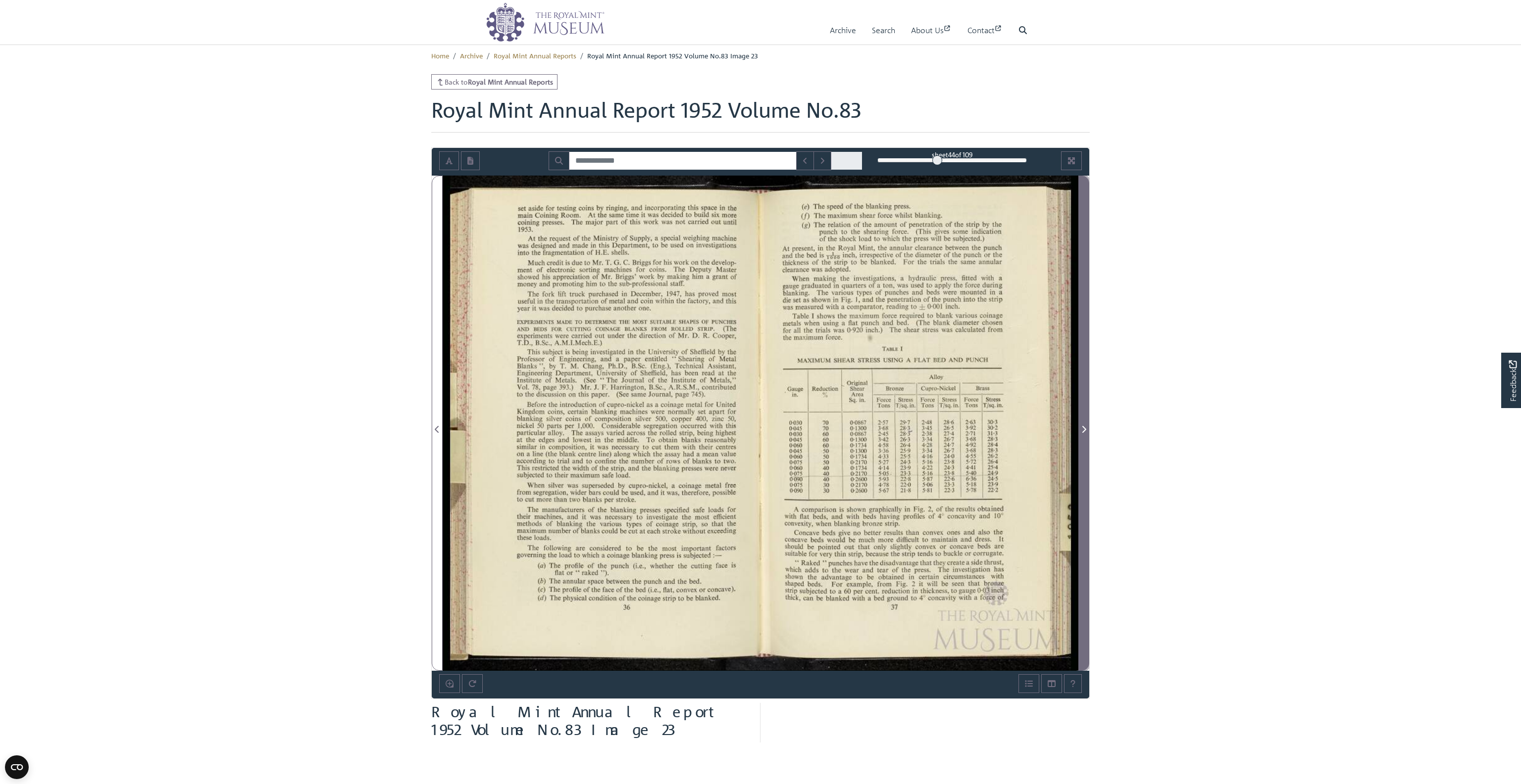
click at [1084, 431] on icon "Next Page" at bounding box center [1084, 429] width 4 height 7
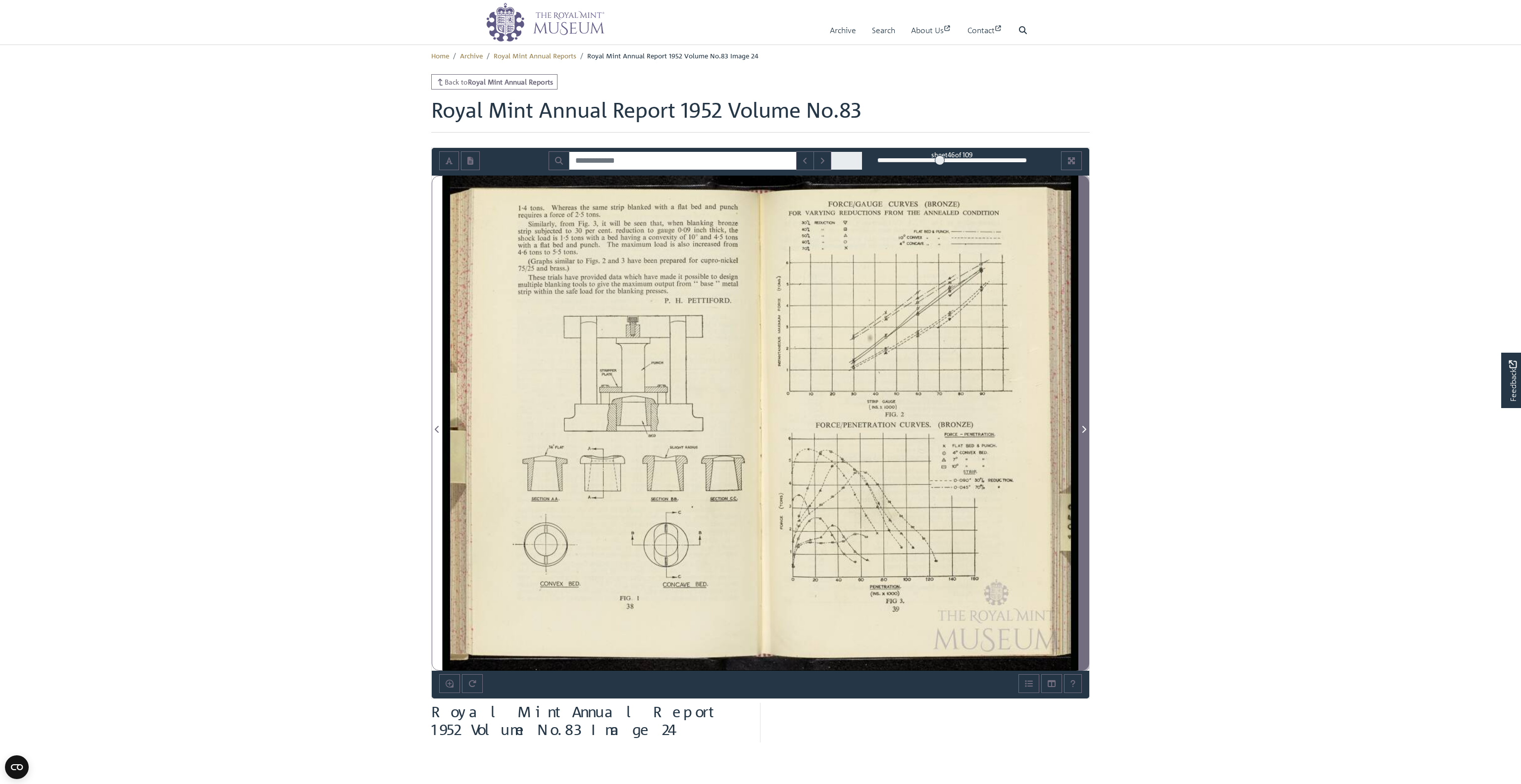
click at [1084, 431] on icon "Next Page" at bounding box center [1084, 429] width 4 height 7
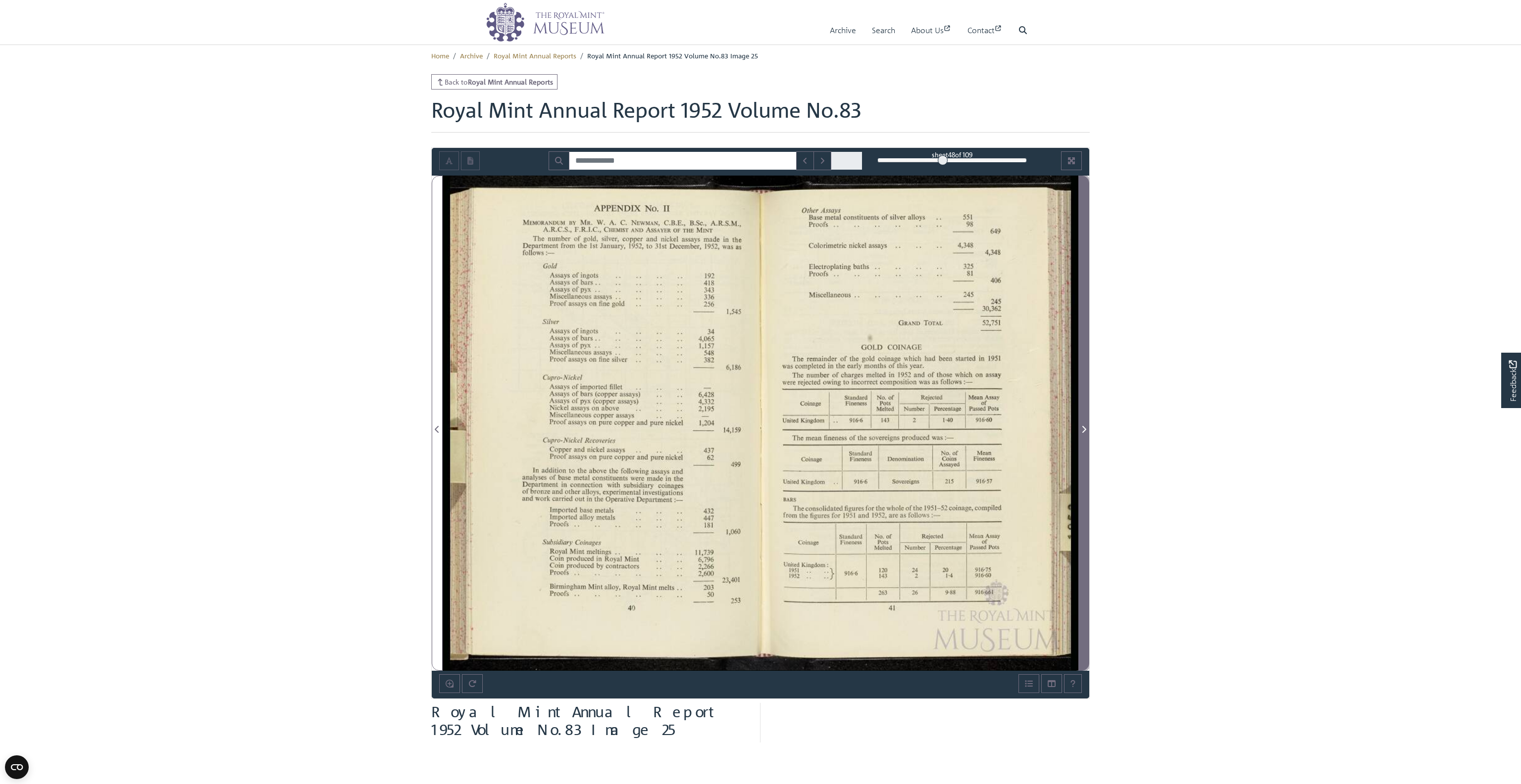
click at [1084, 431] on icon "Next Page" at bounding box center [1084, 429] width 4 height 7
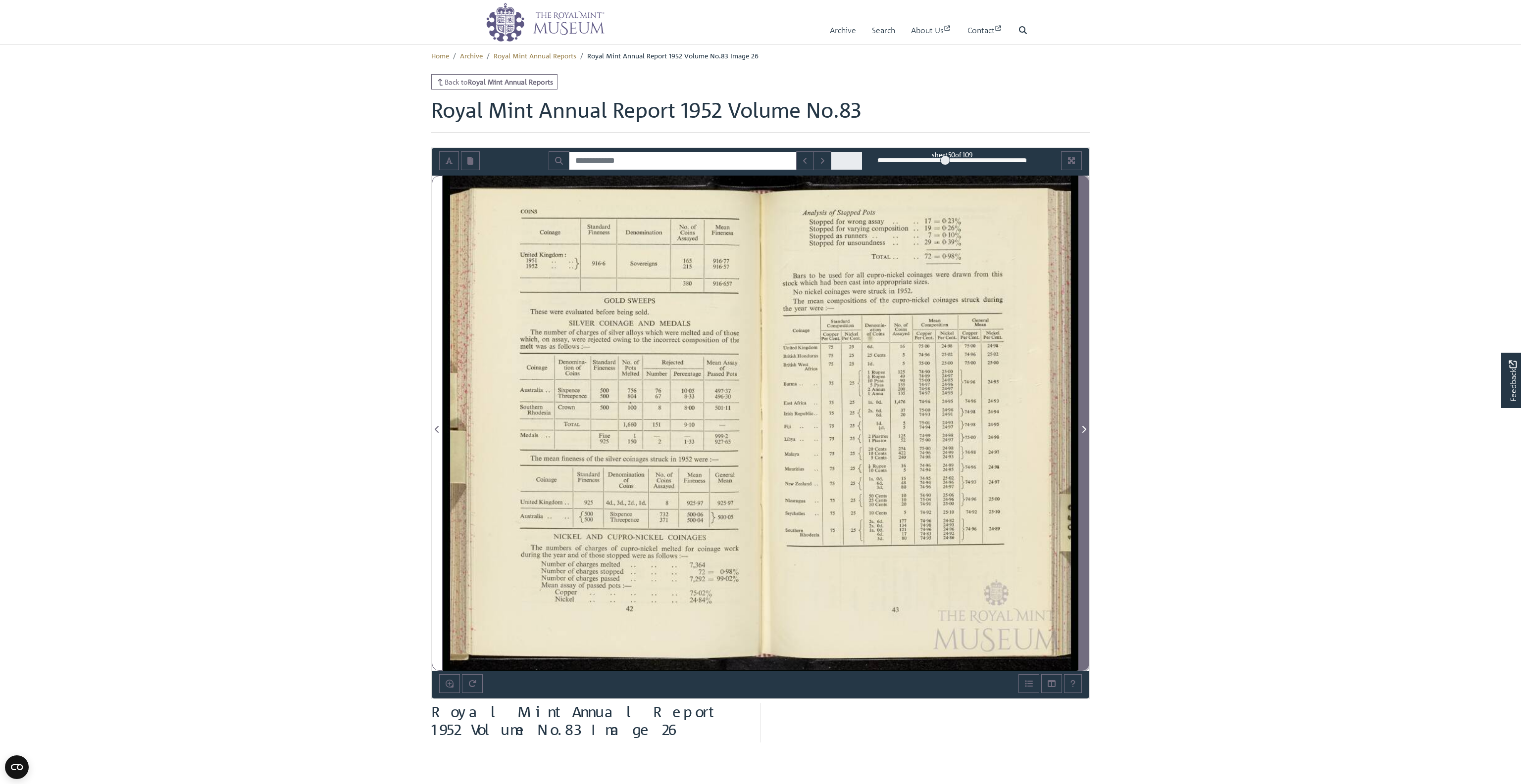
click at [1084, 431] on icon "Next Page" at bounding box center [1084, 429] width 4 height 7
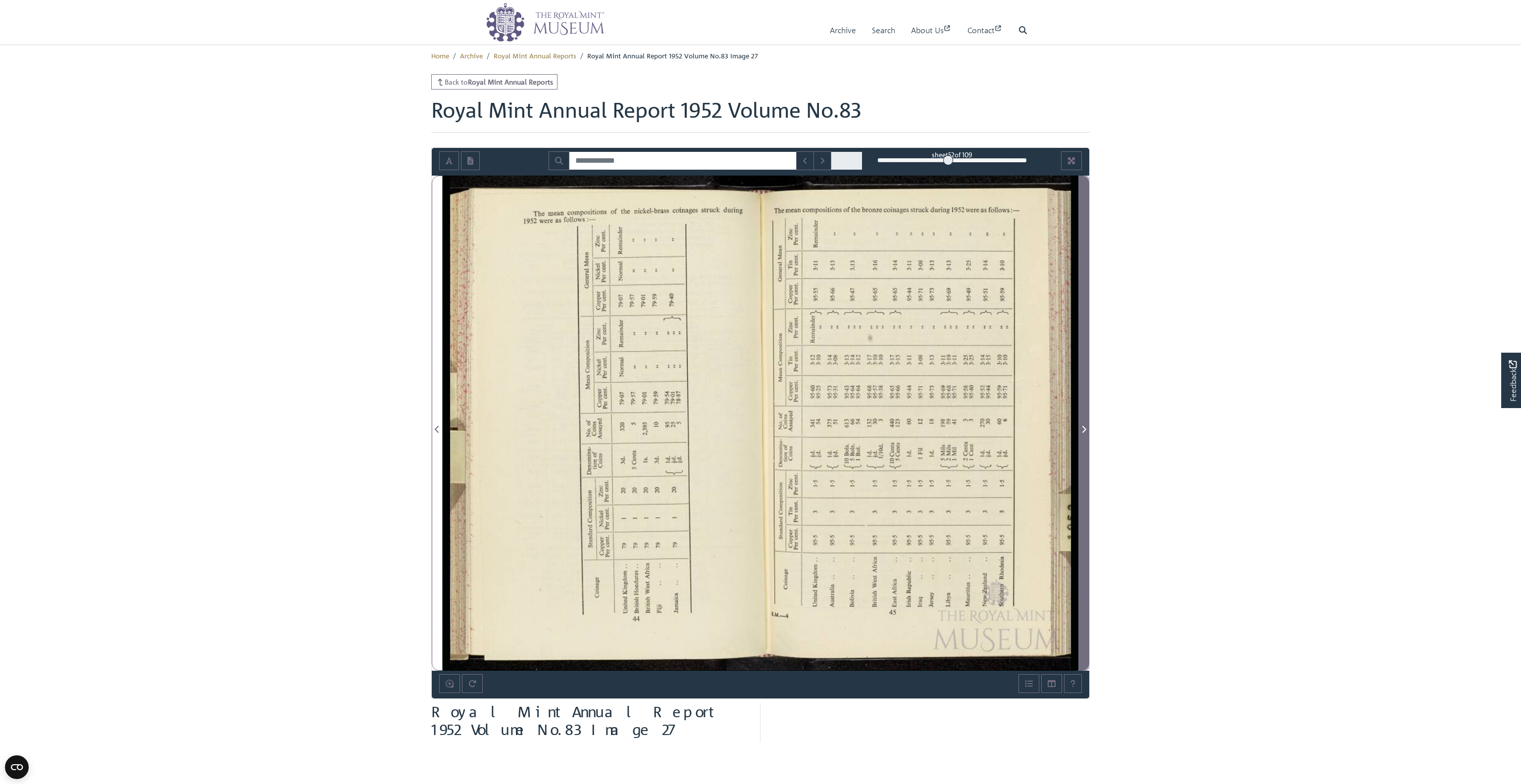
click at [1087, 427] on span "Next Page" at bounding box center [1083, 429] width 10 height 12
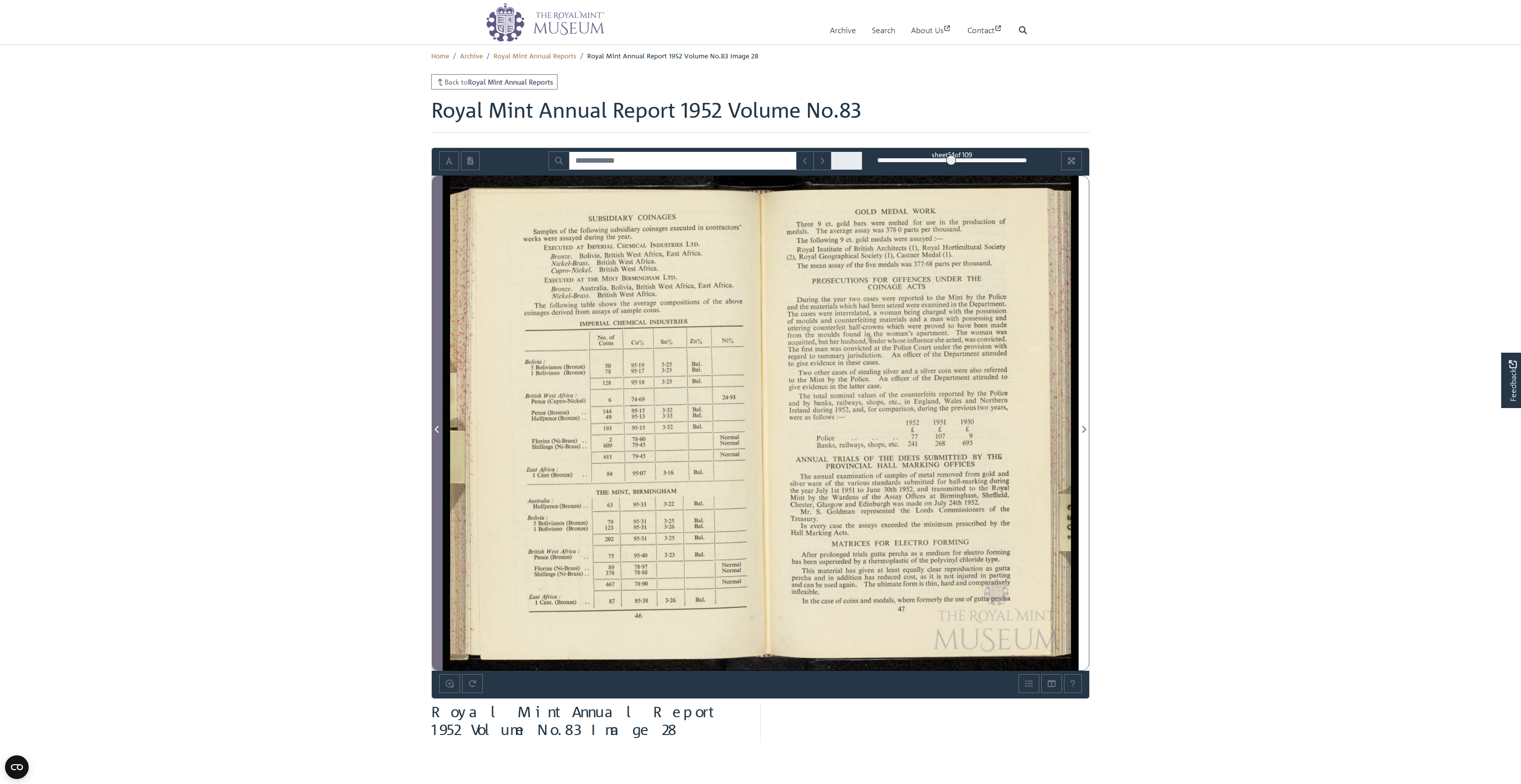
click at [435, 428] on icon "Previous Page" at bounding box center [436, 429] width 4 height 7
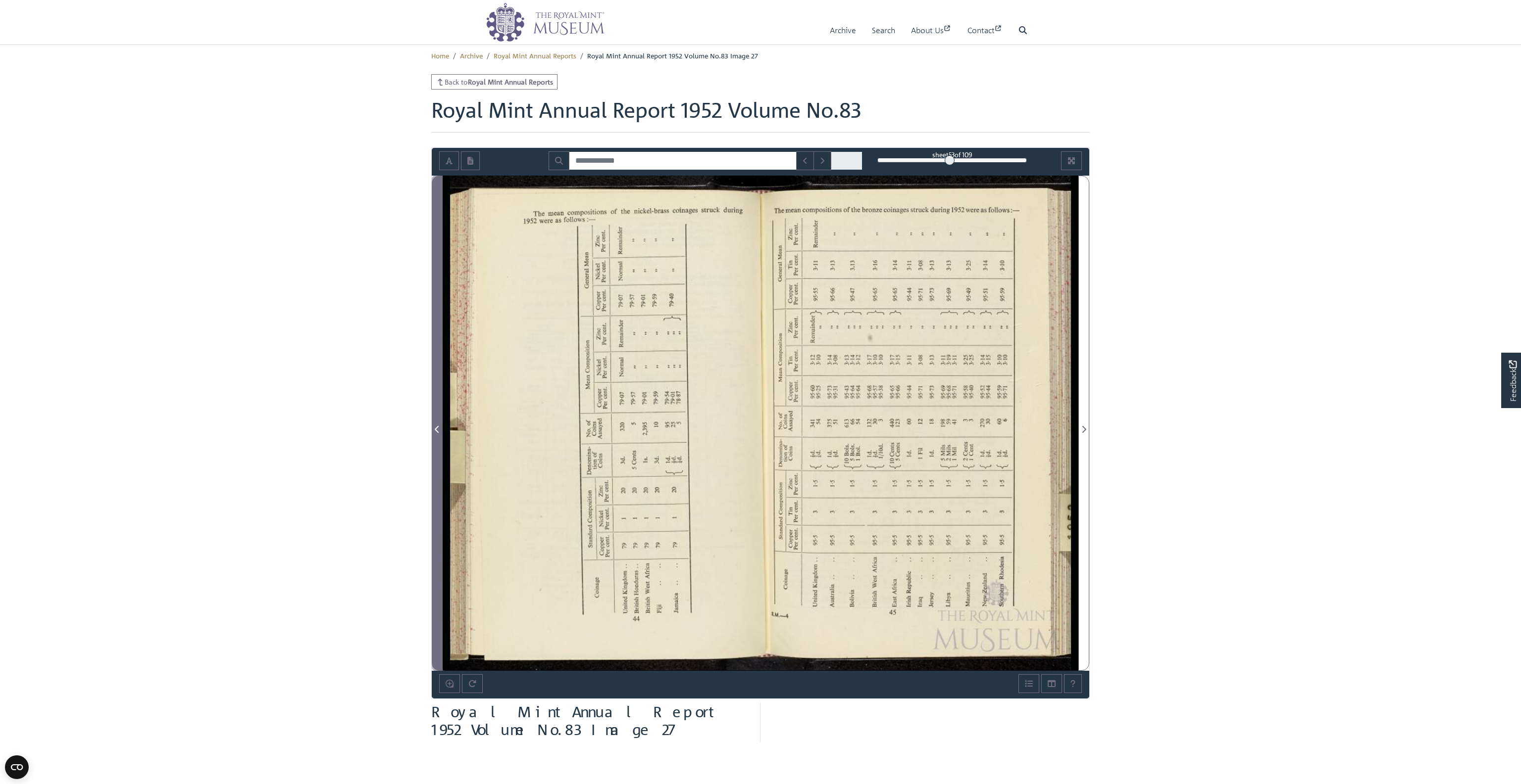
click at [435, 428] on icon "Previous Page" at bounding box center [436, 429] width 4 height 7
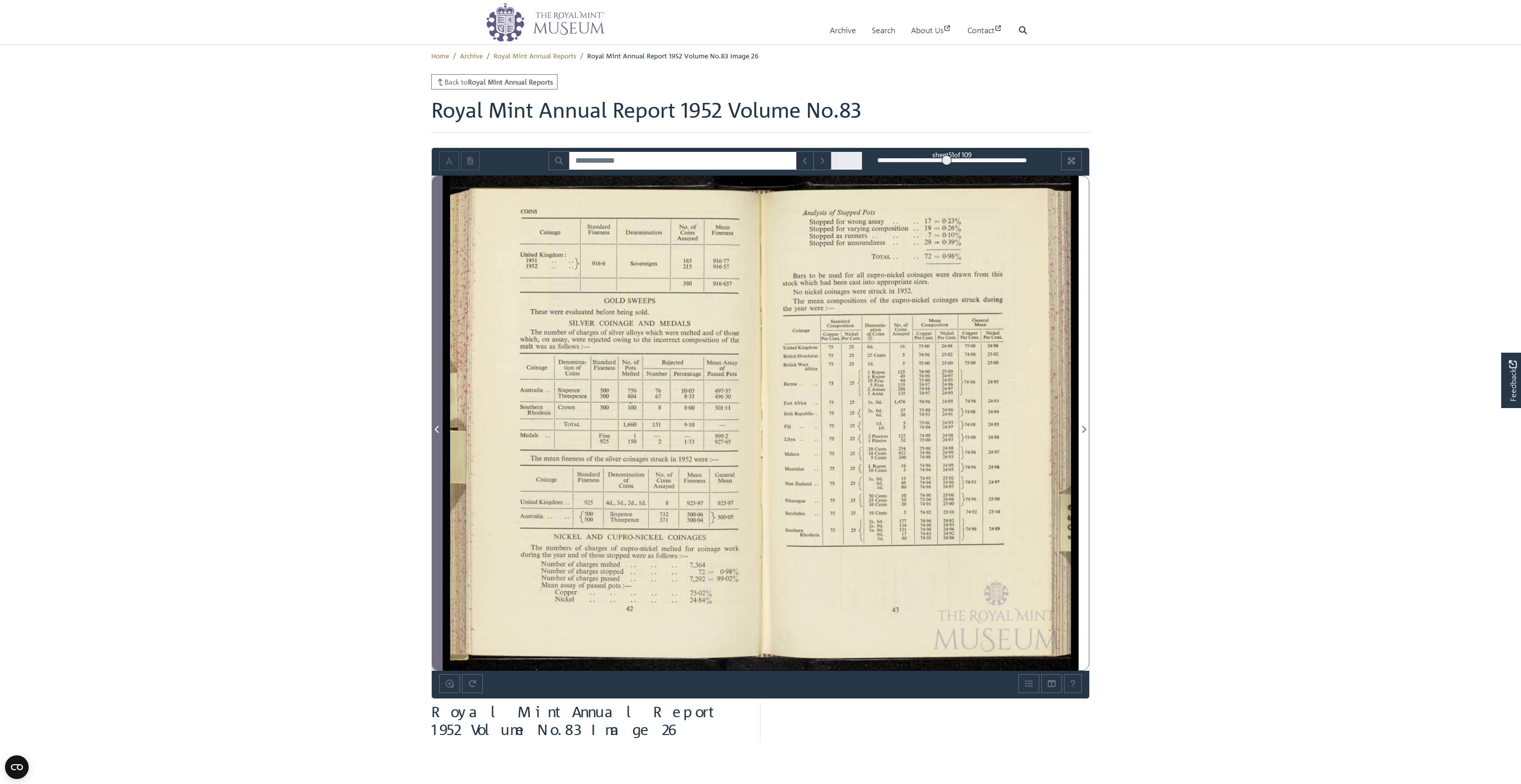
click at [435, 428] on icon "Previous Page" at bounding box center [436, 429] width 4 height 7
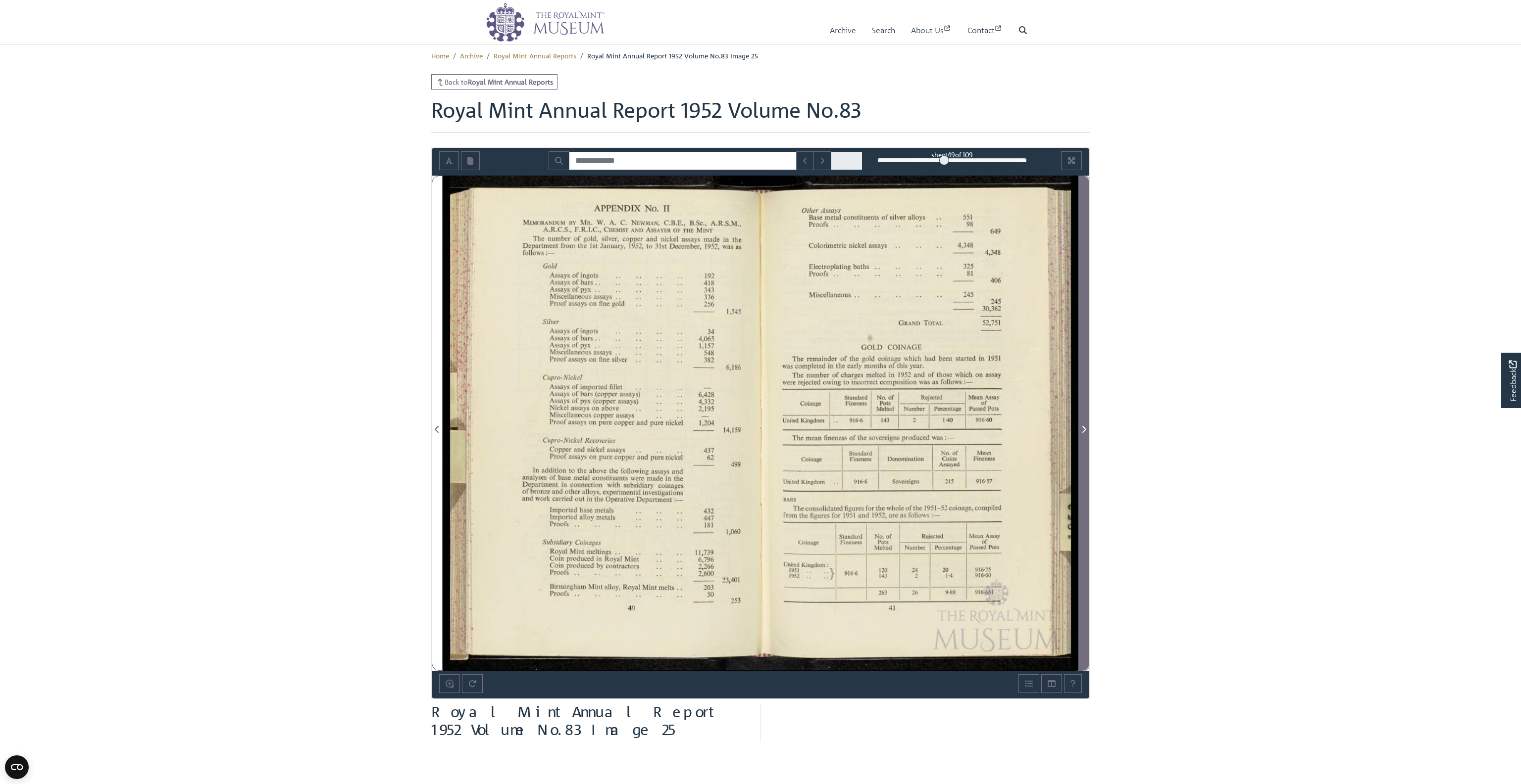
click at [1082, 427] on icon "Next Page" at bounding box center [1084, 430] width 5 height 8
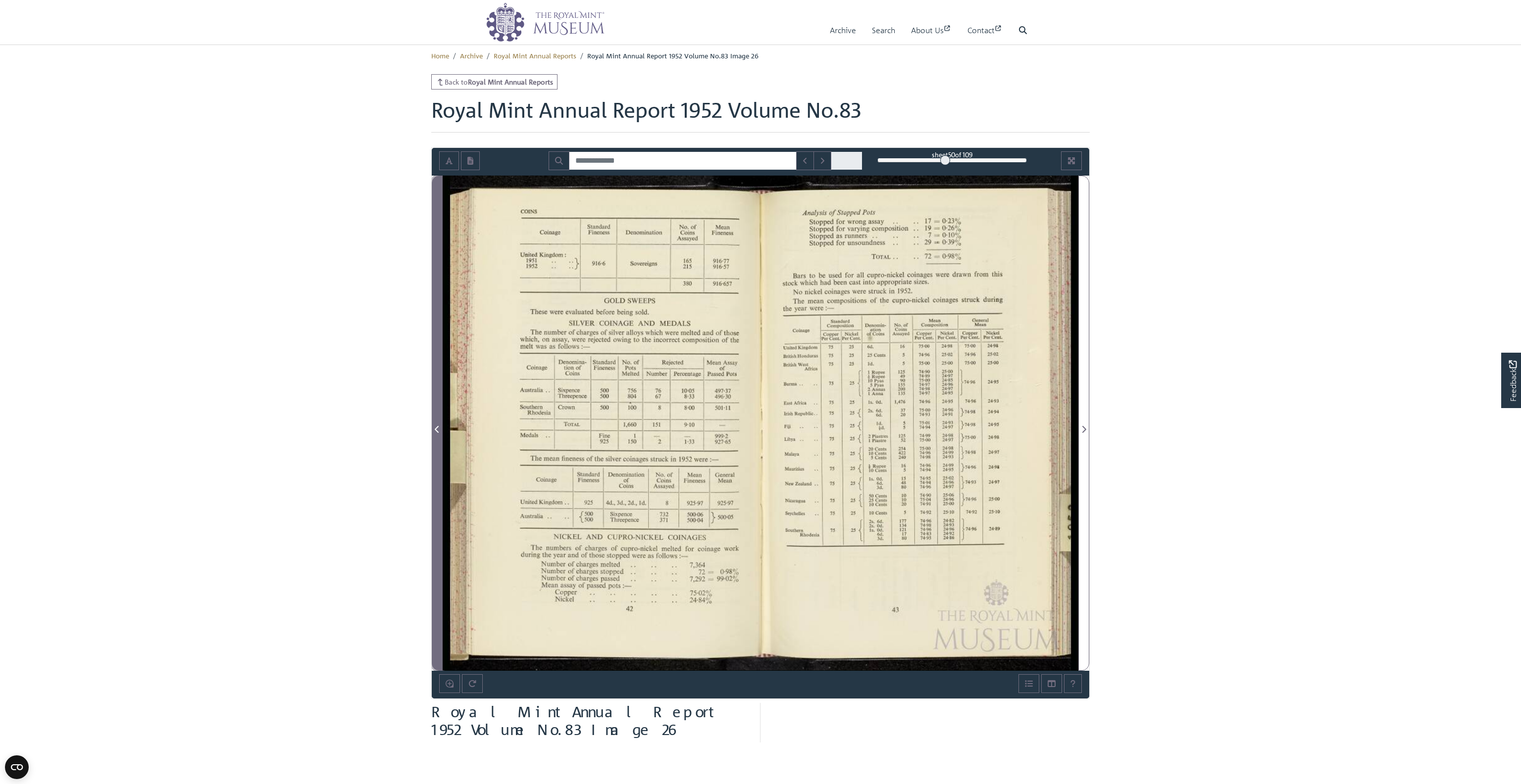
click at [437, 429] on icon "Previous Page" at bounding box center [437, 430] width 5 height 8
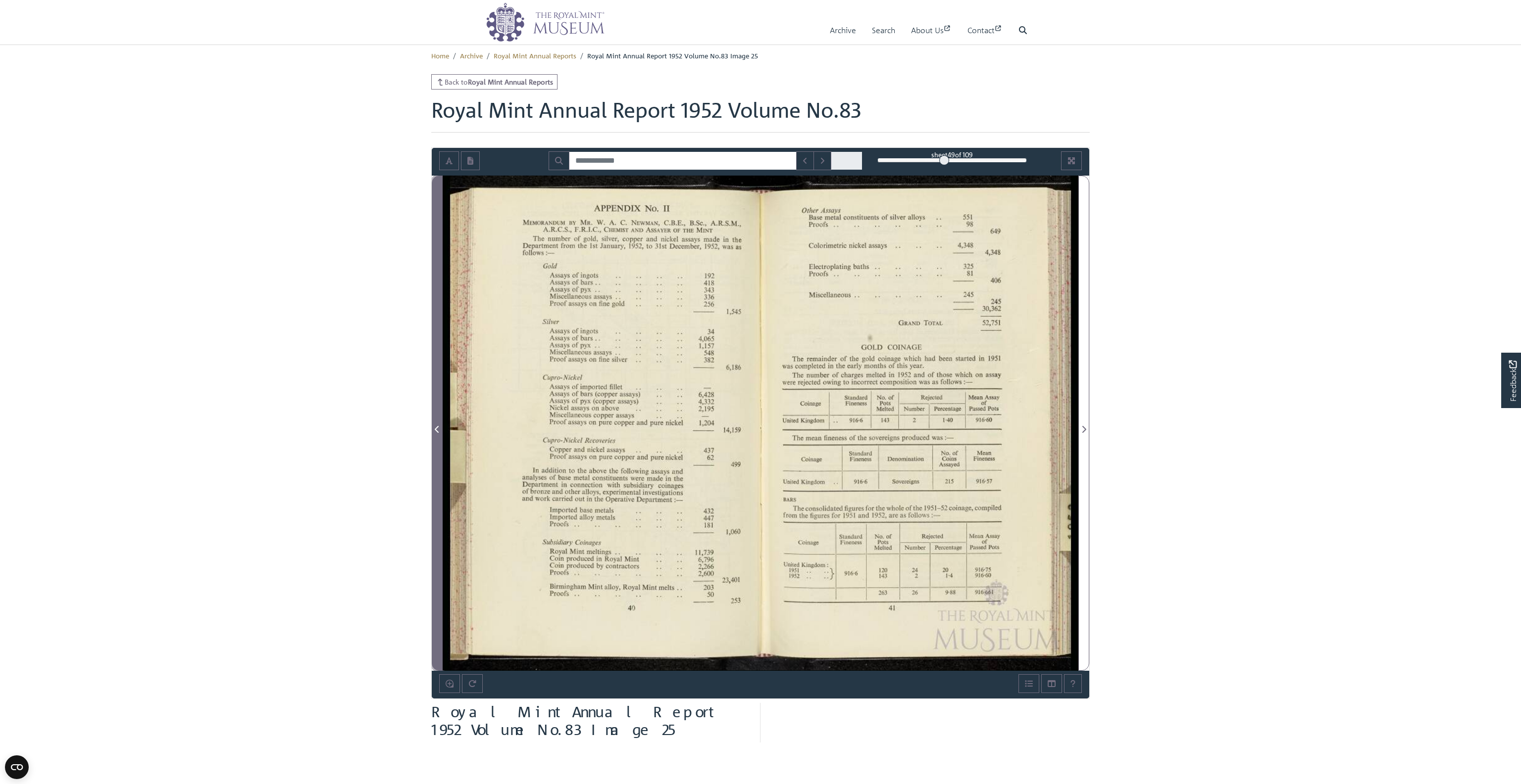
click at [437, 430] on icon "Previous Page" at bounding box center [436, 429] width 4 height 7
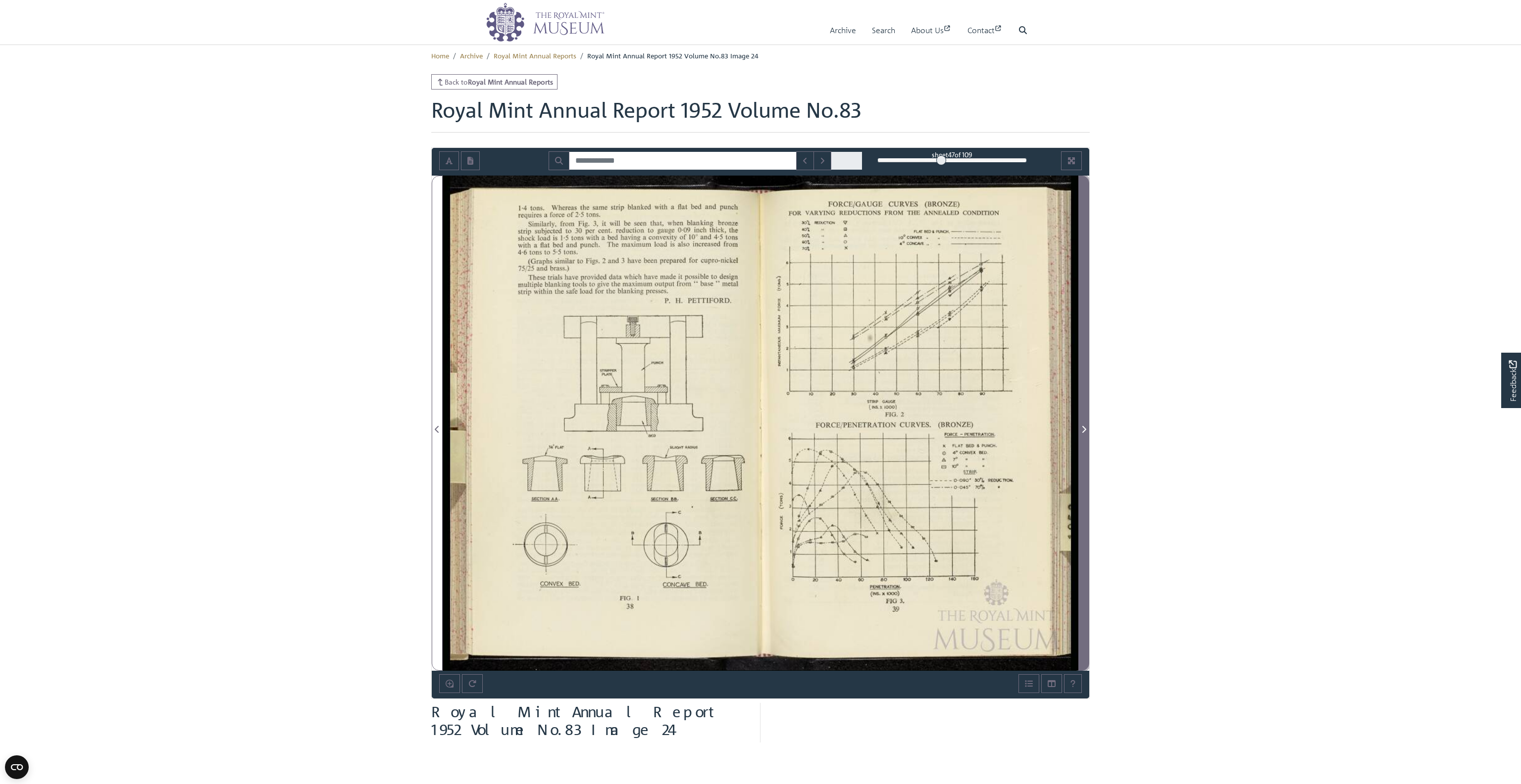
click at [1084, 427] on icon "Next Page" at bounding box center [1084, 429] width 4 height 7
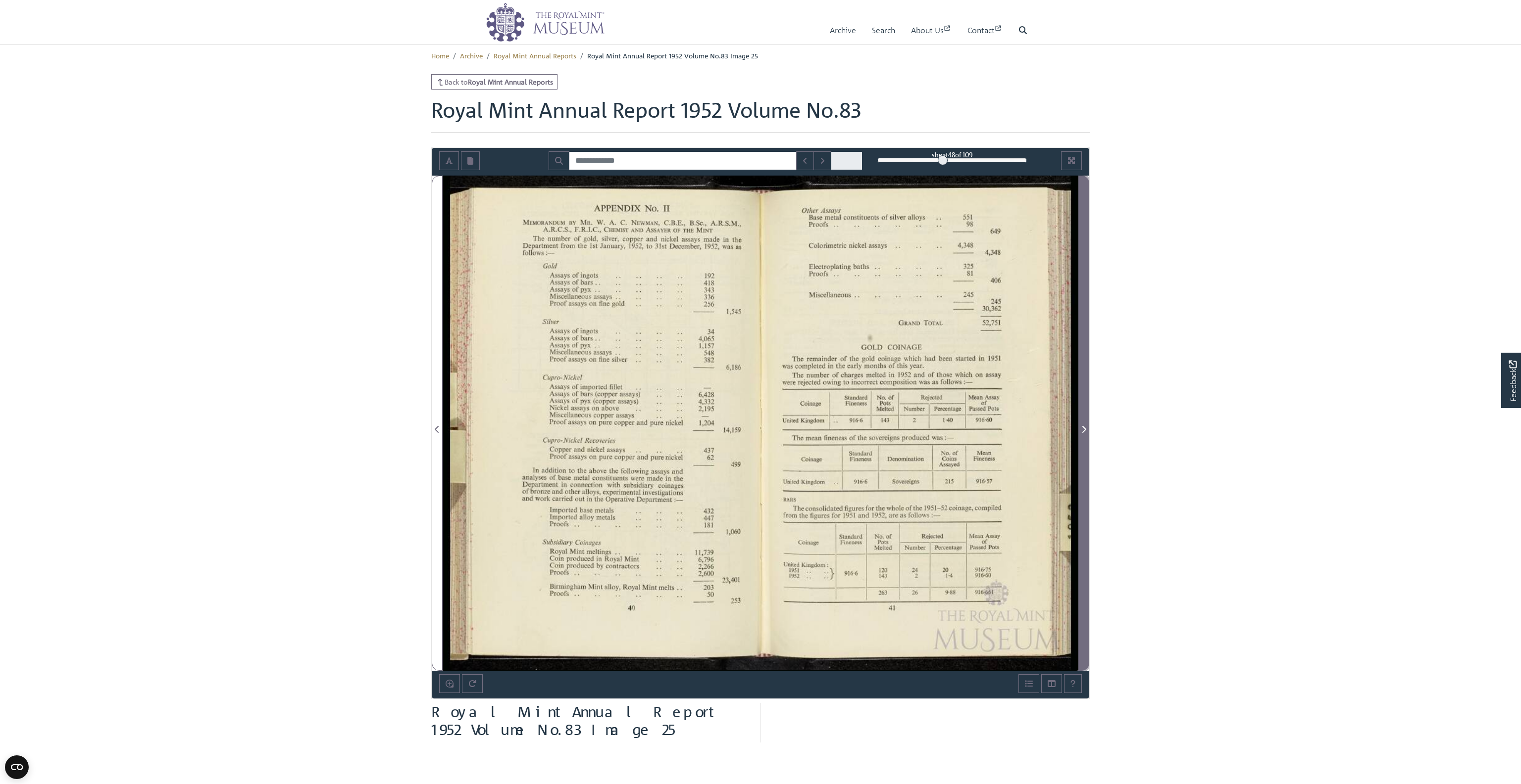
click at [1084, 427] on icon "Next Page" at bounding box center [1084, 429] width 4 height 7
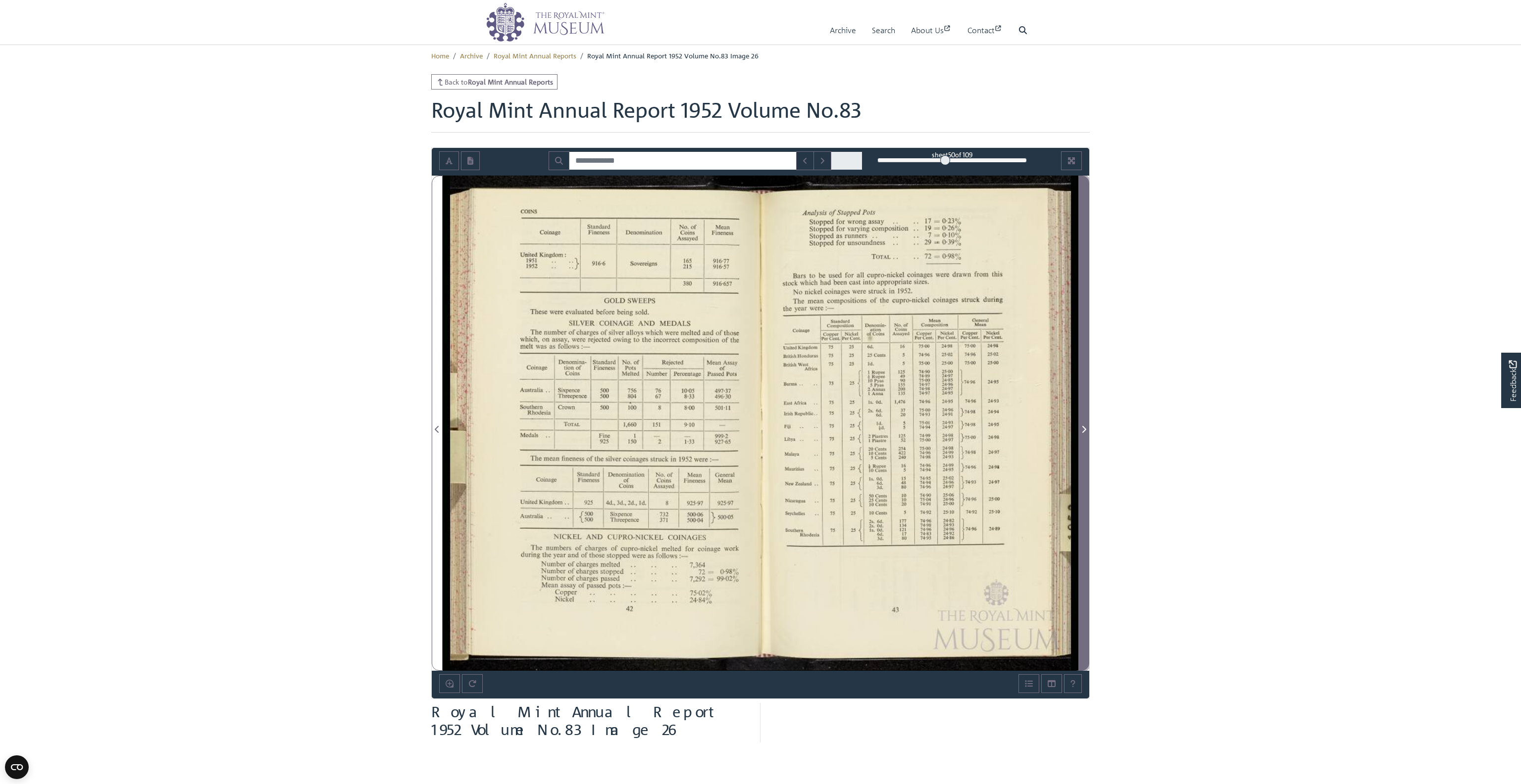
click at [1084, 427] on icon "Next Page" at bounding box center [1084, 429] width 4 height 7
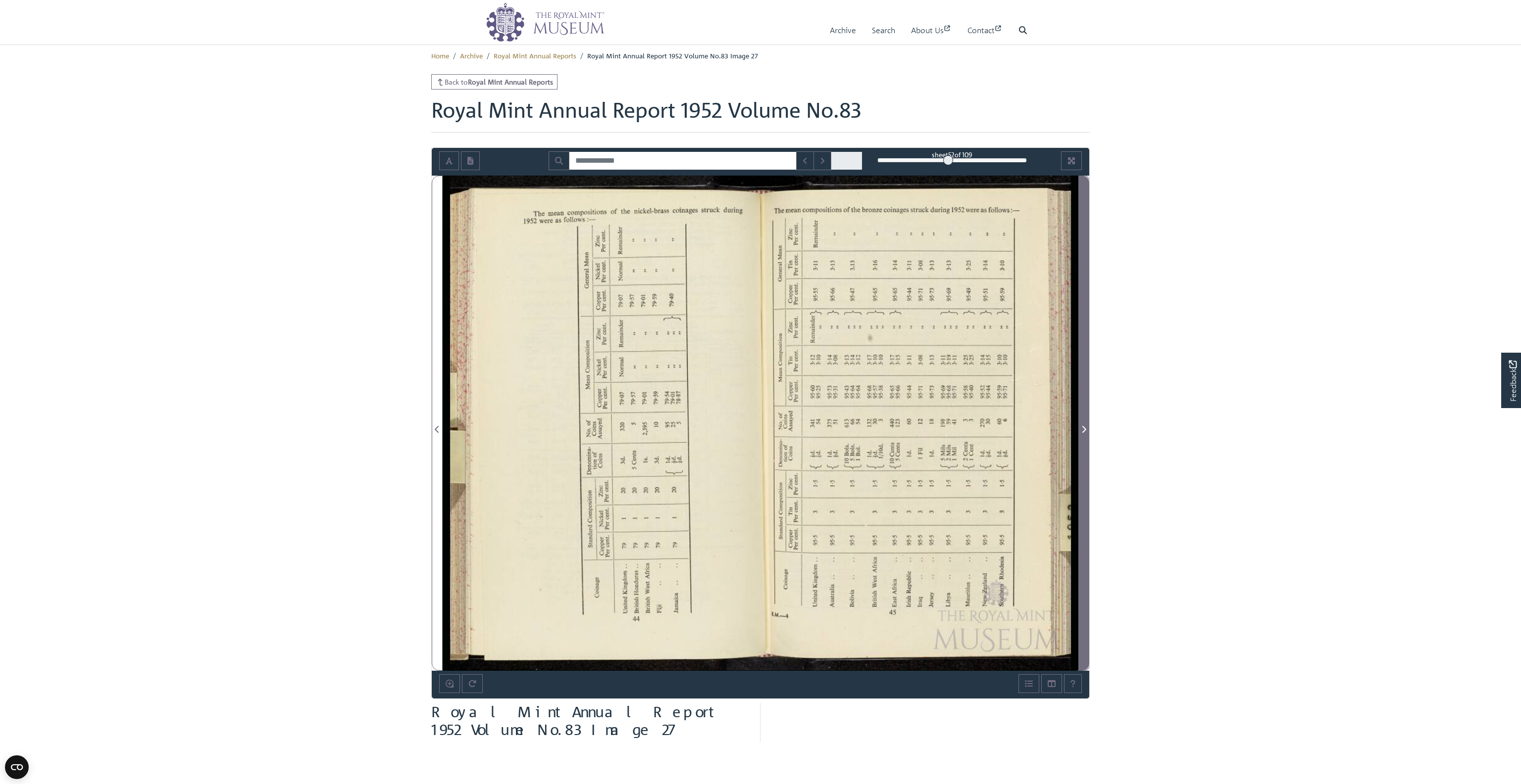
click at [1084, 427] on icon "Next Page" at bounding box center [1084, 429] width 4 height 7
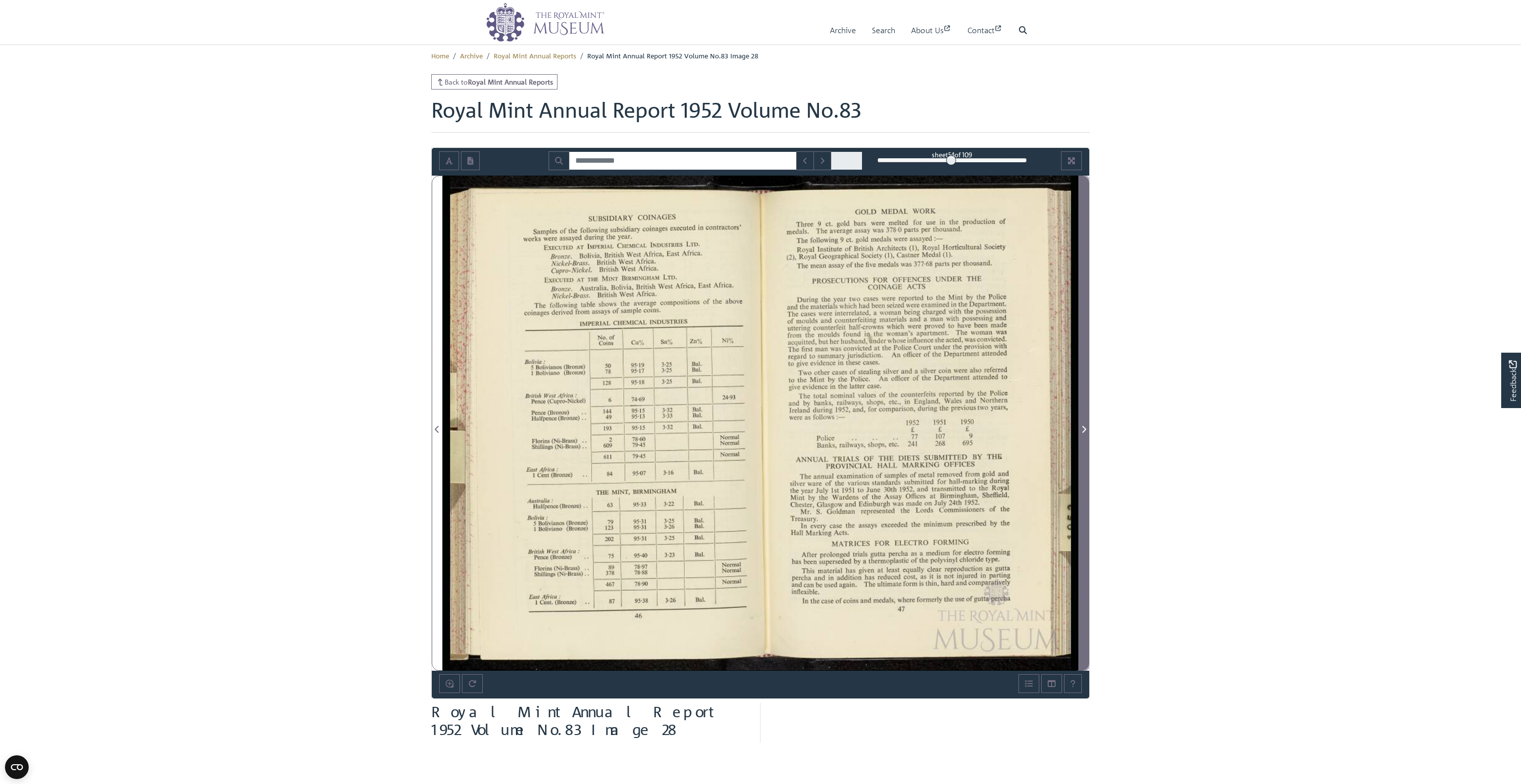
click at [1084, 427] on icon "Next Page" at bounding box center [1084, 429] width 4 height 7
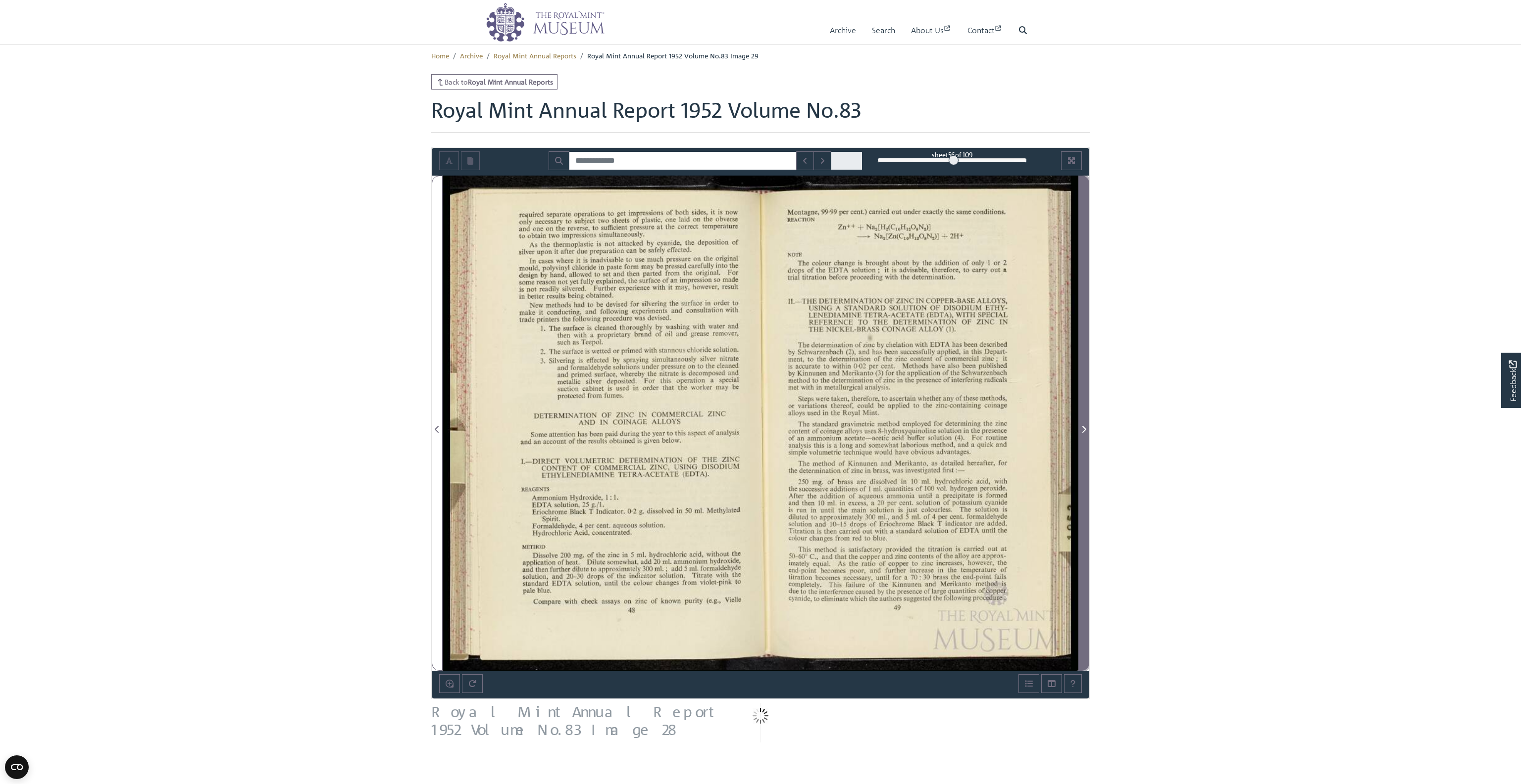
click at [1084, 427] on icon "Next Page" at bounding box center [1084, 429] width 4 height 7
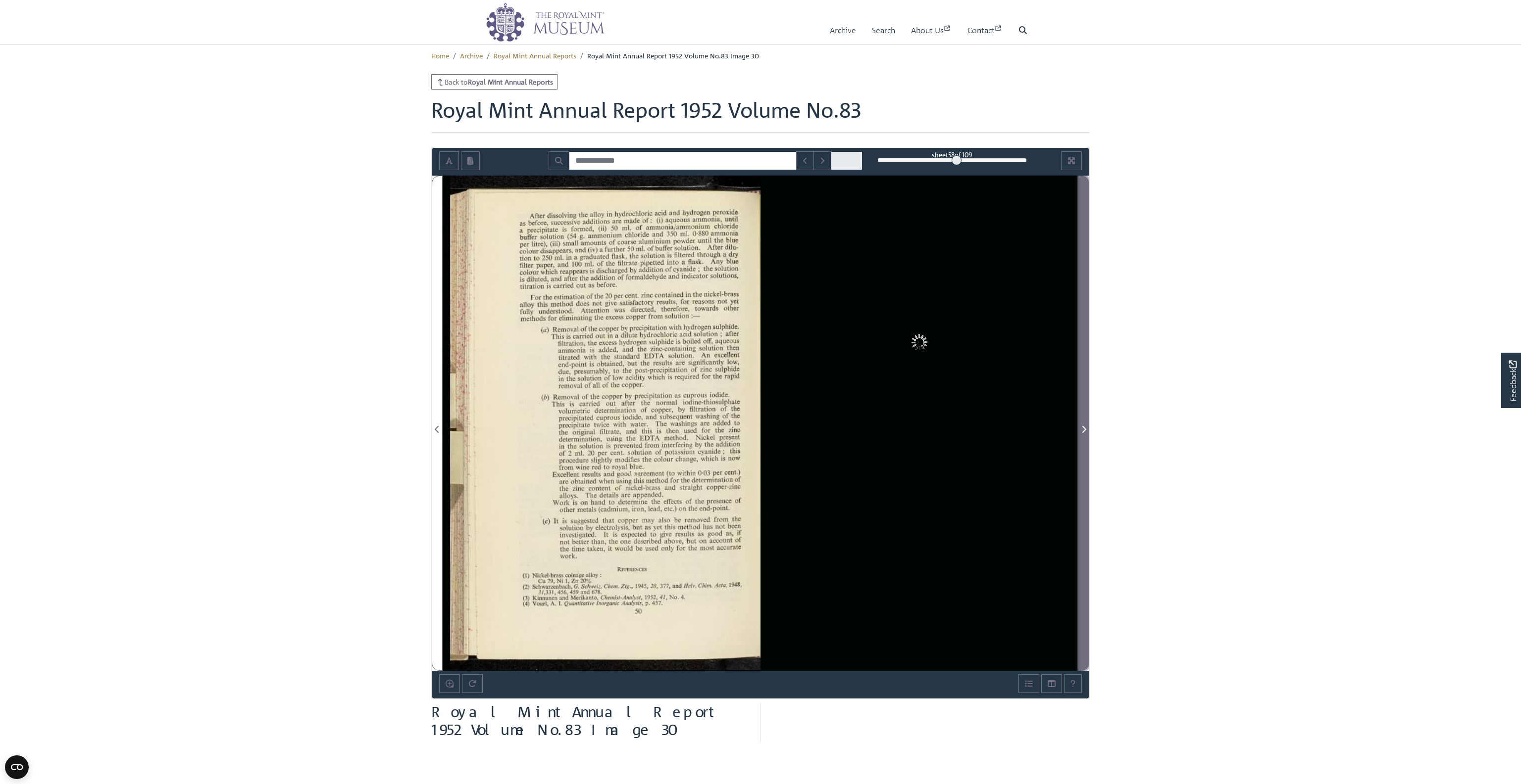
click at [1084, 427] on icon "Next Page" at bounding box center [1084, 429] width 4 height 7
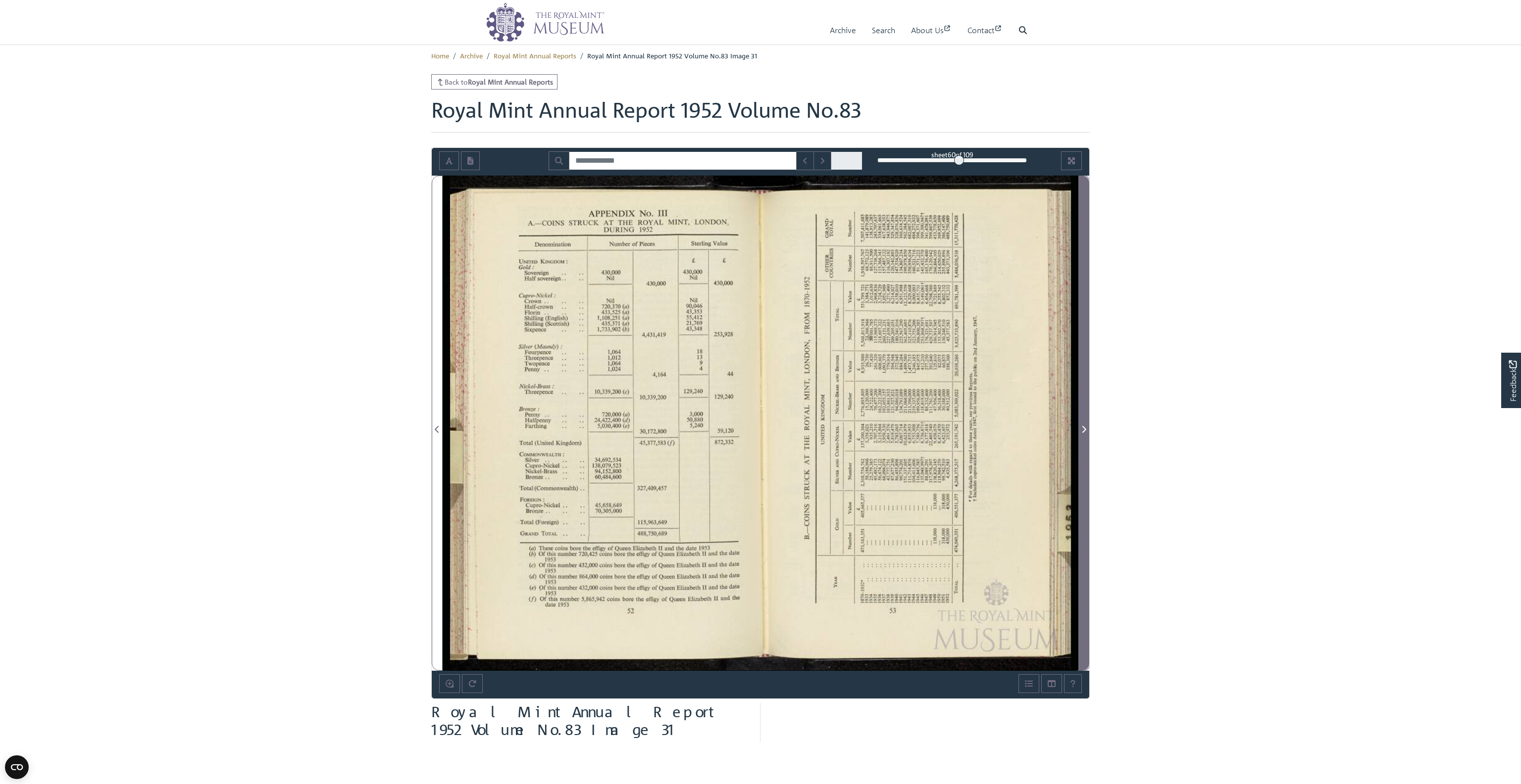
click at [1082, 427] on span "Next Page" at bounding box center [1083, 429] width 10 height 12
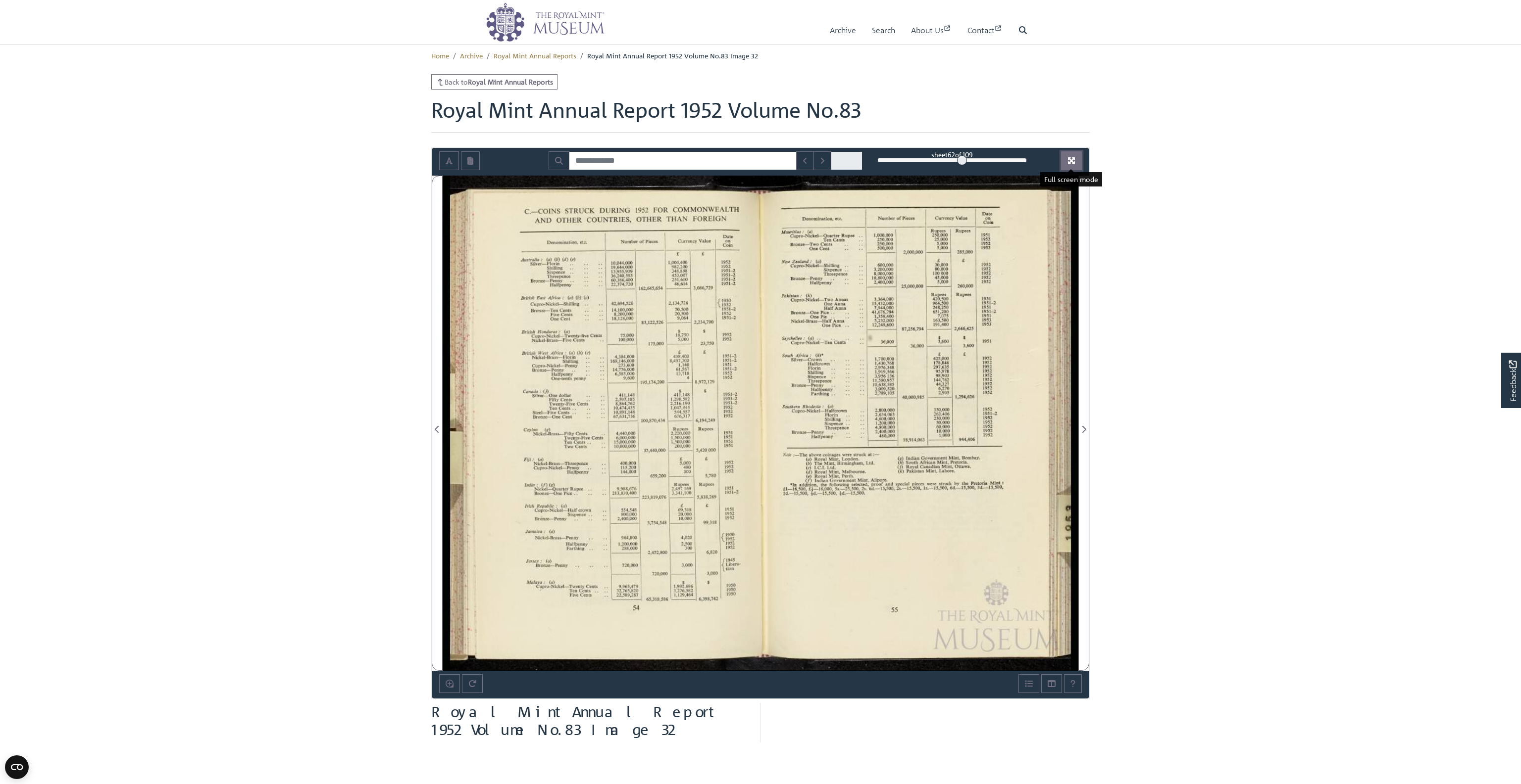
click at [1072, 159] on icon "Full screen mode" at bounding box center [1071, 161] width 7 height 7
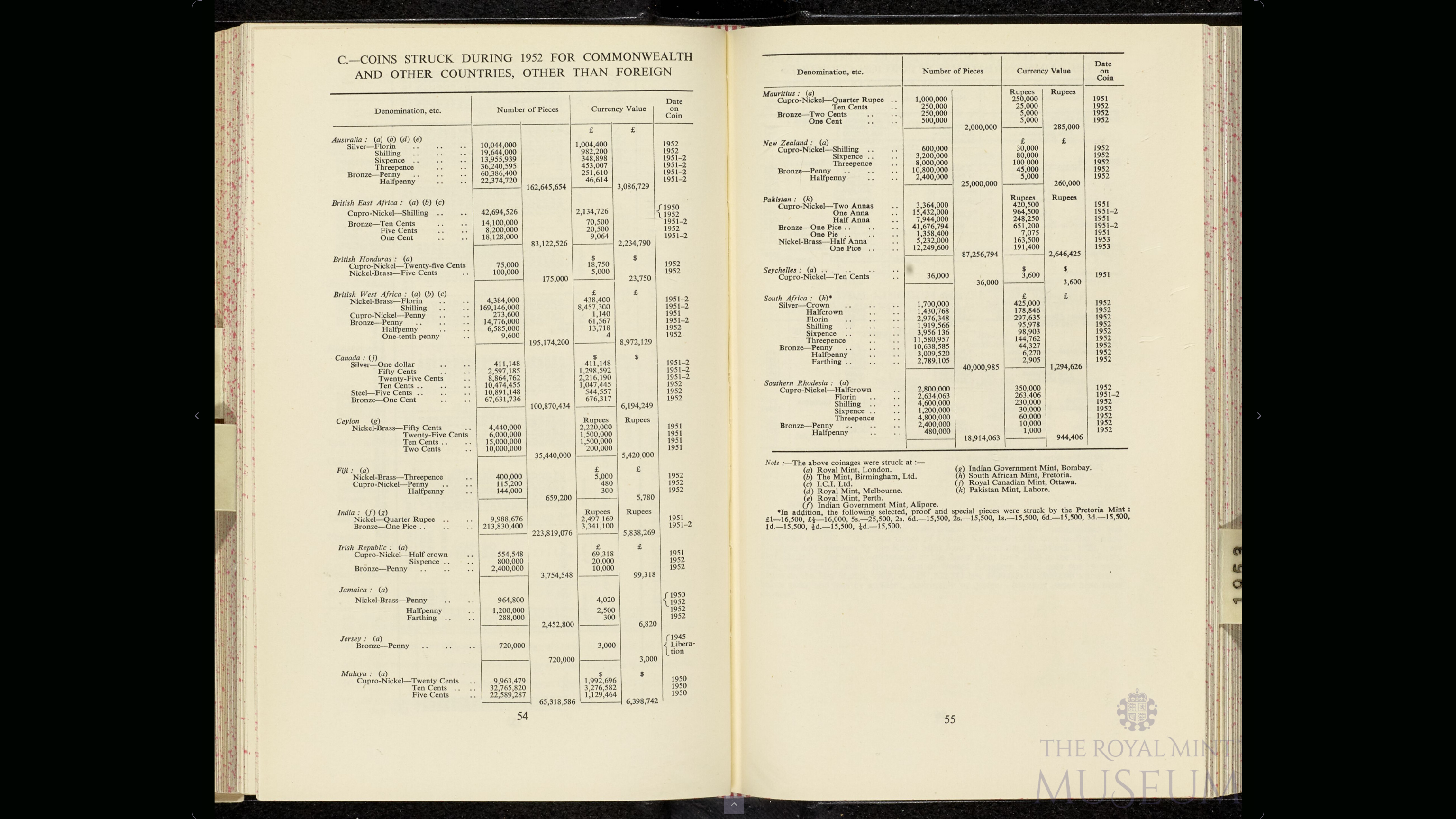
click at [870, 645] on div at bounding box center [990, 410] width 525 height 819
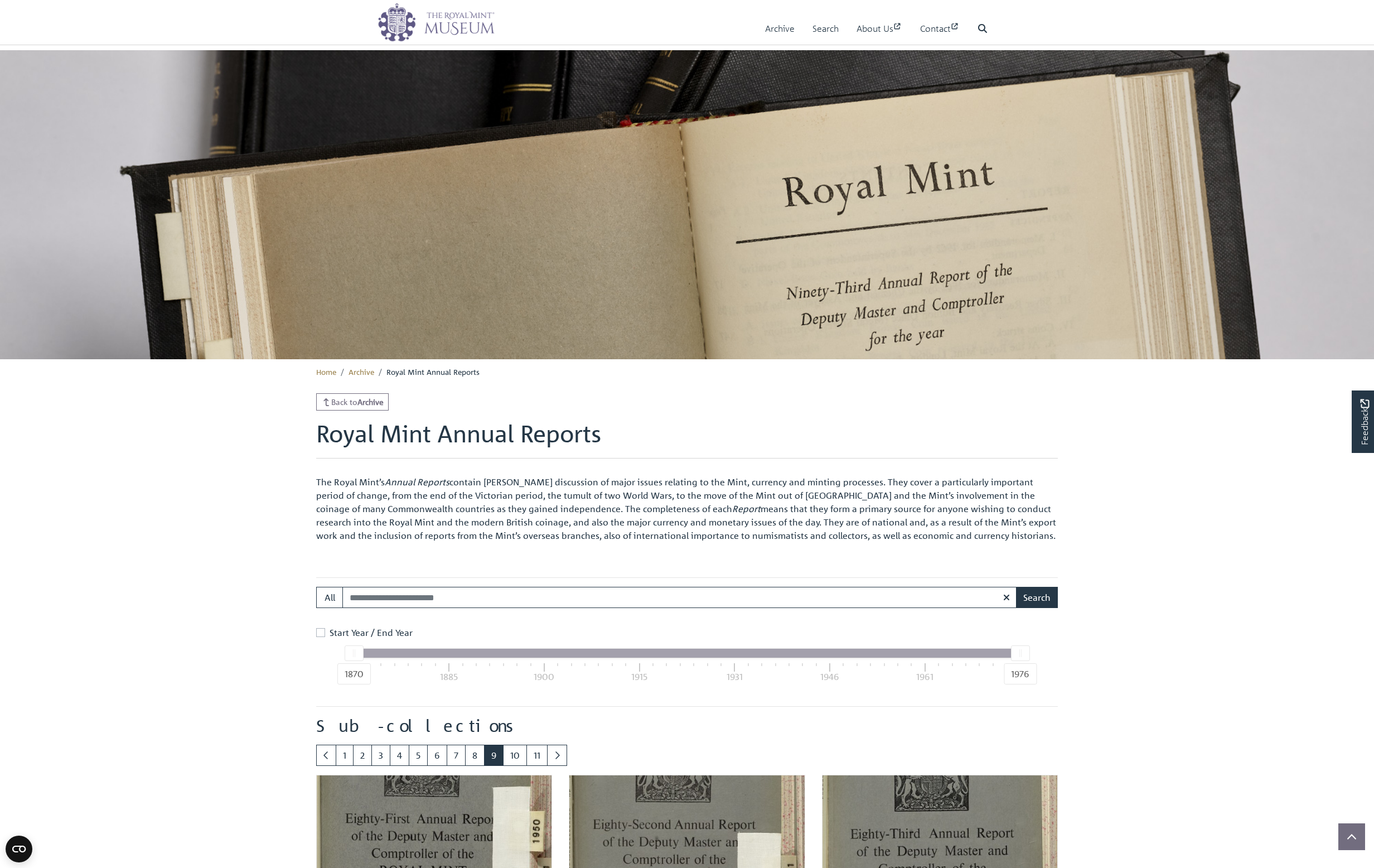
scroll to position [927, 0]
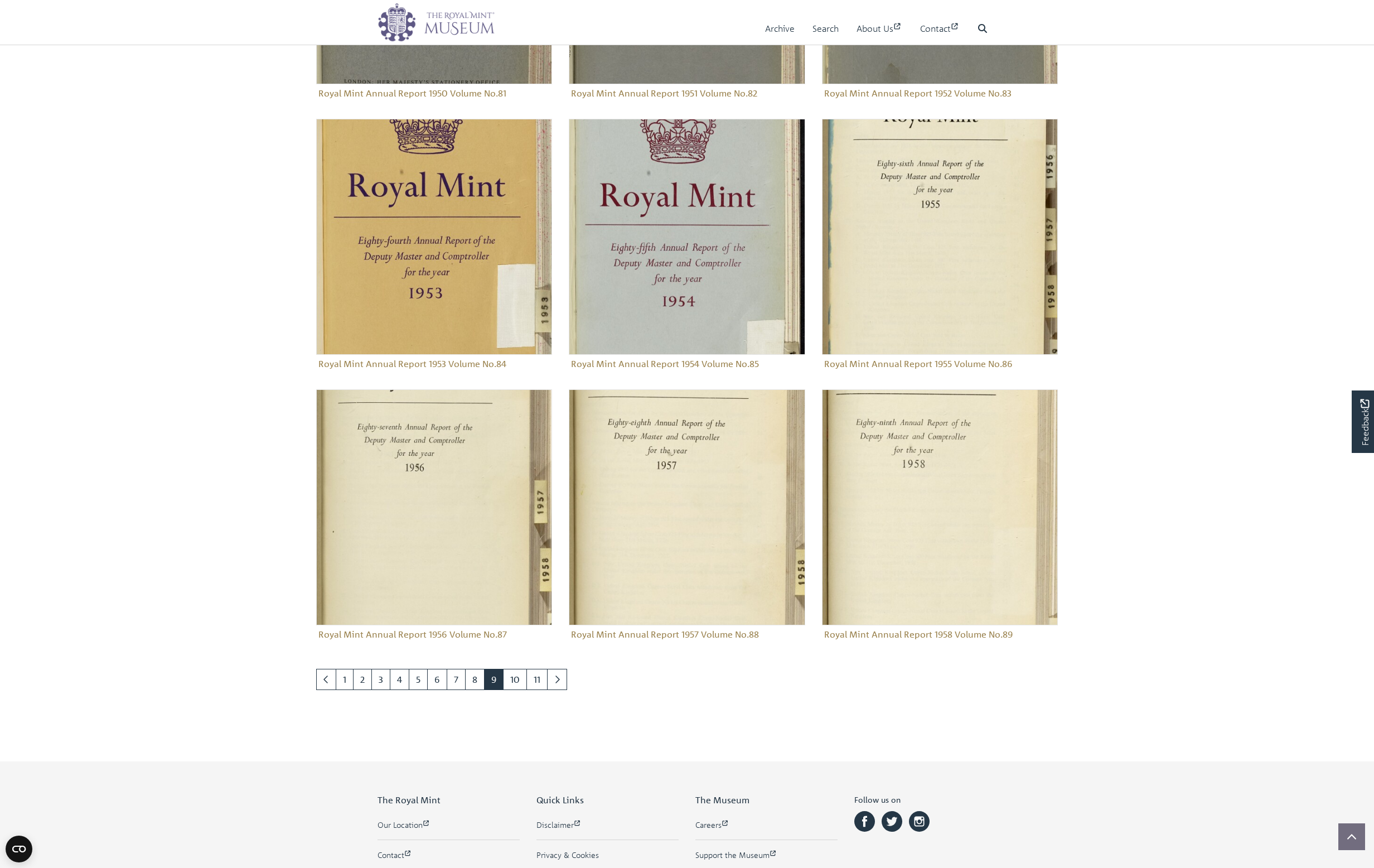
click at [1261, 202] on body "Menu Archive Search About Us Contact" at bounding box center [687, 67] width 1374 height 1989
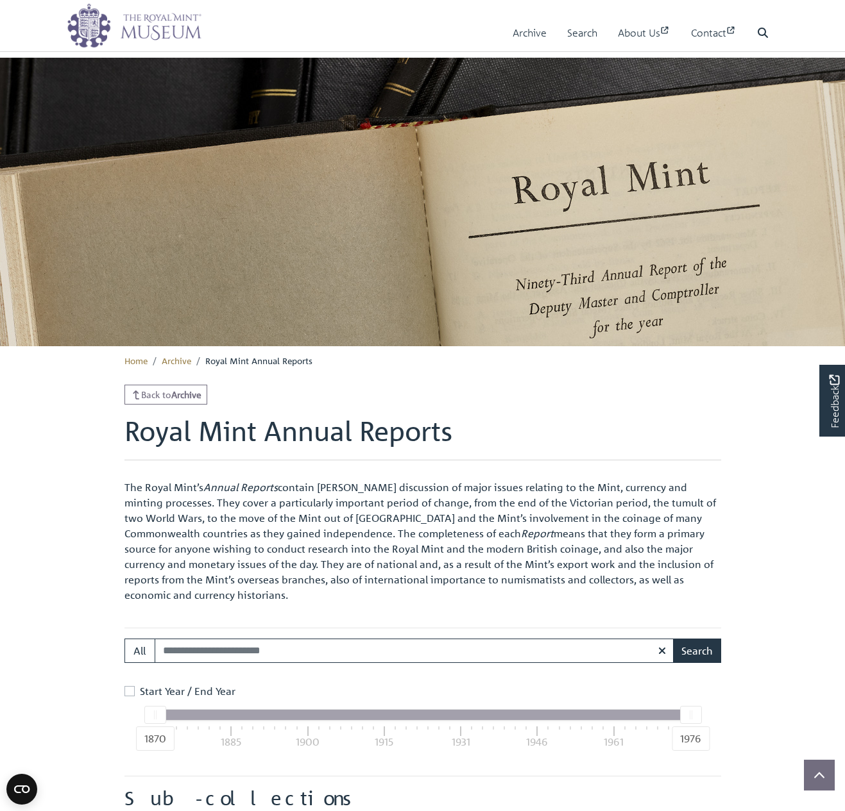
scroll to position [1227, 0]
